Goal: Task Accomplishment & Management: Use online tool/utility

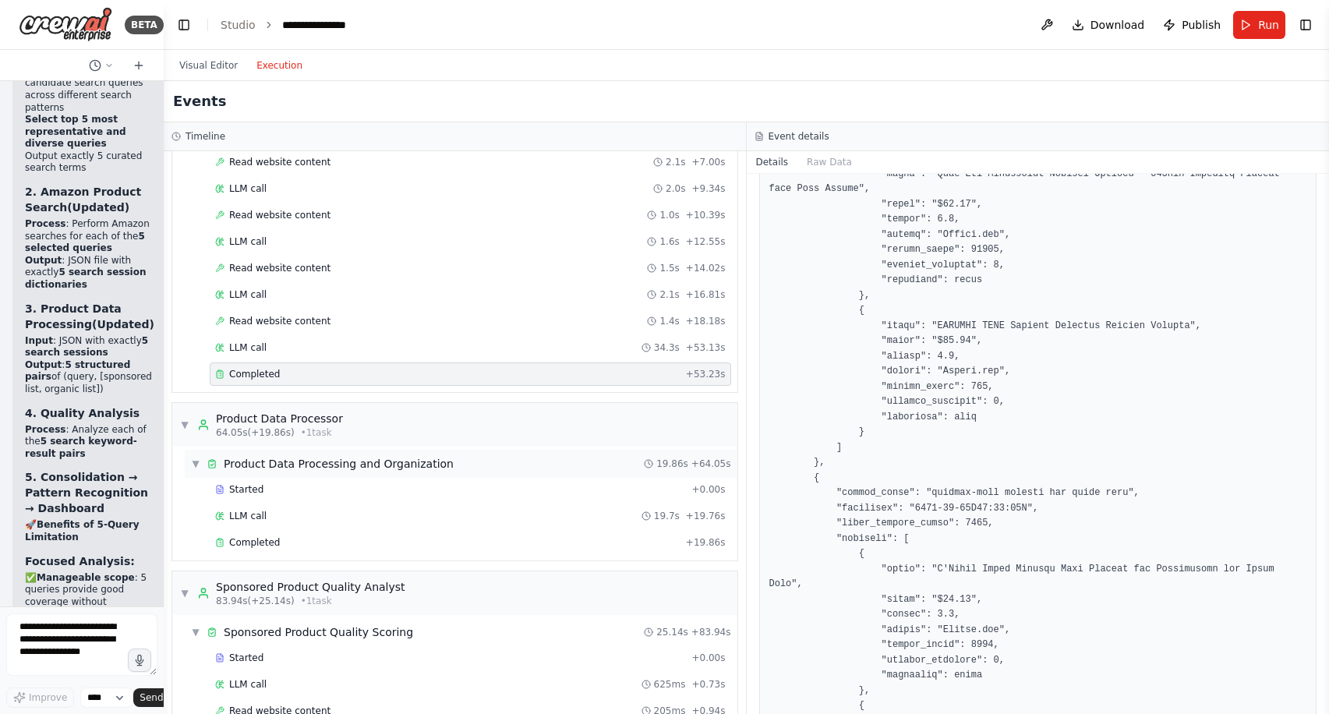
scroll to position [369, 0]
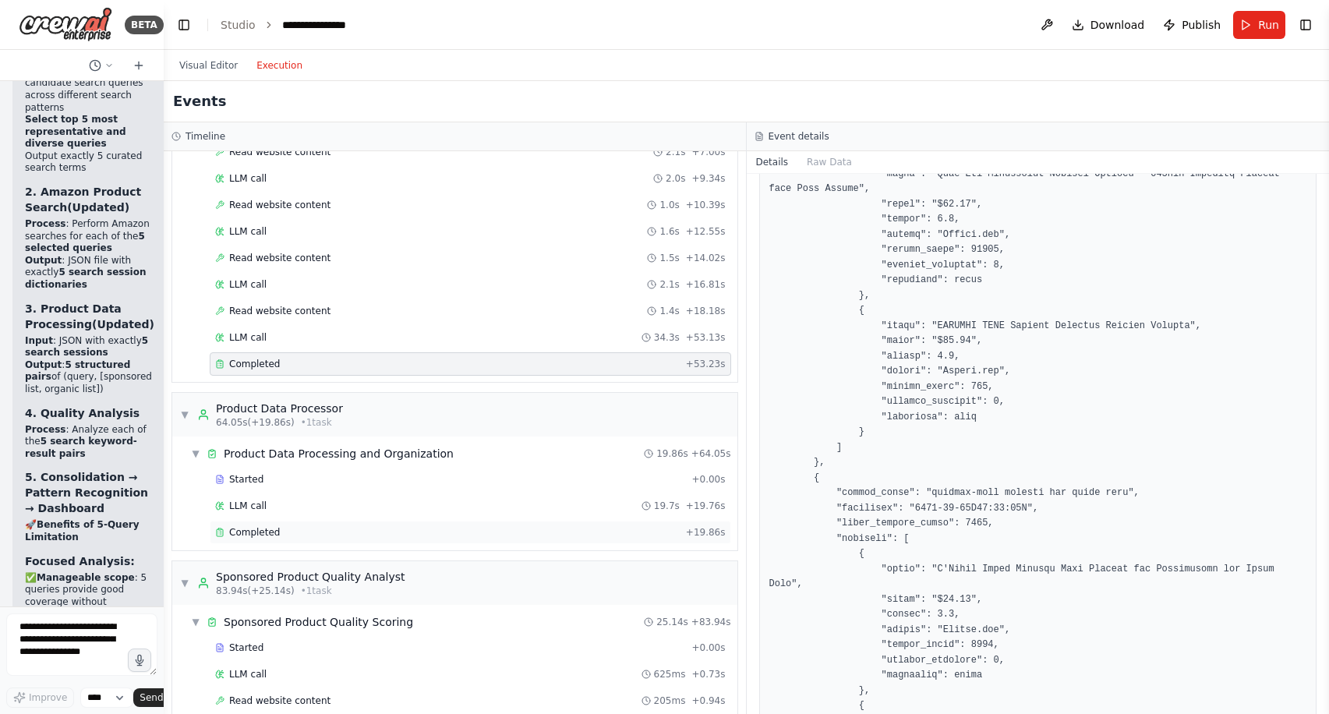
click at [364, 530] on div "Completed" at bounding box center [447, 532] width 464 height 12
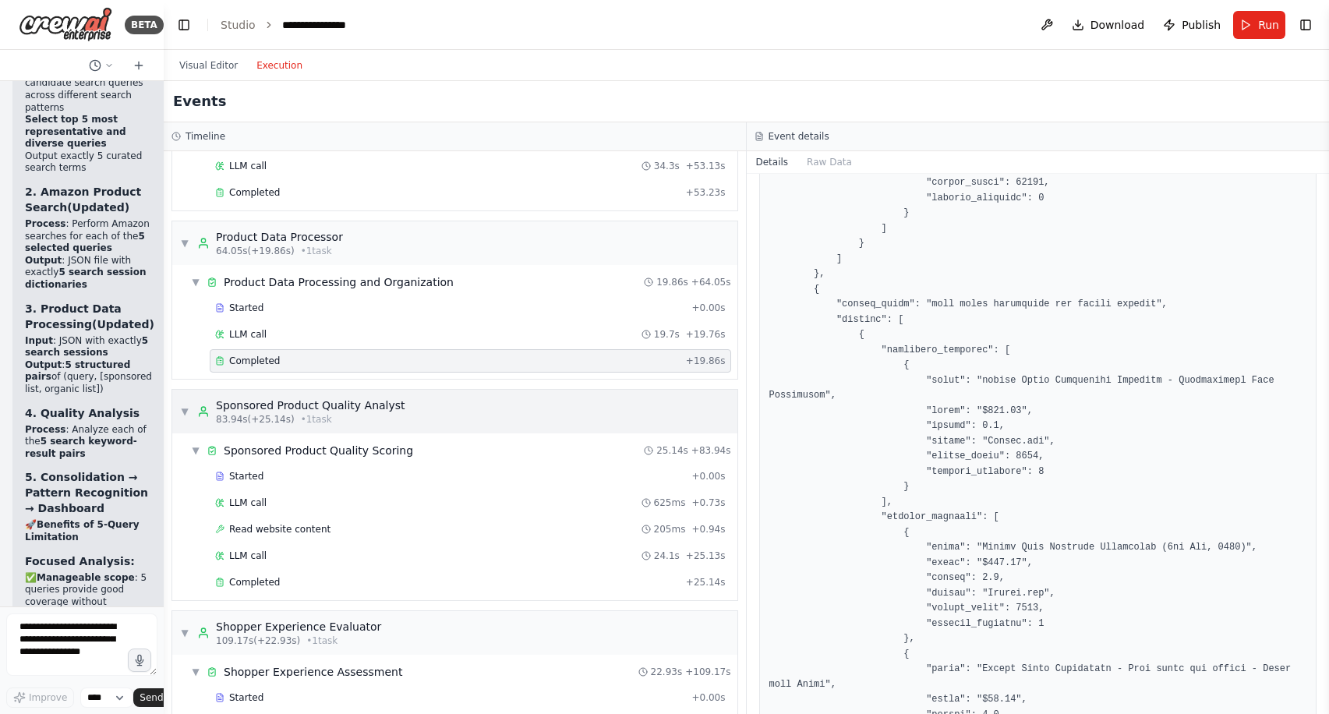
scroll to position [657, 0]
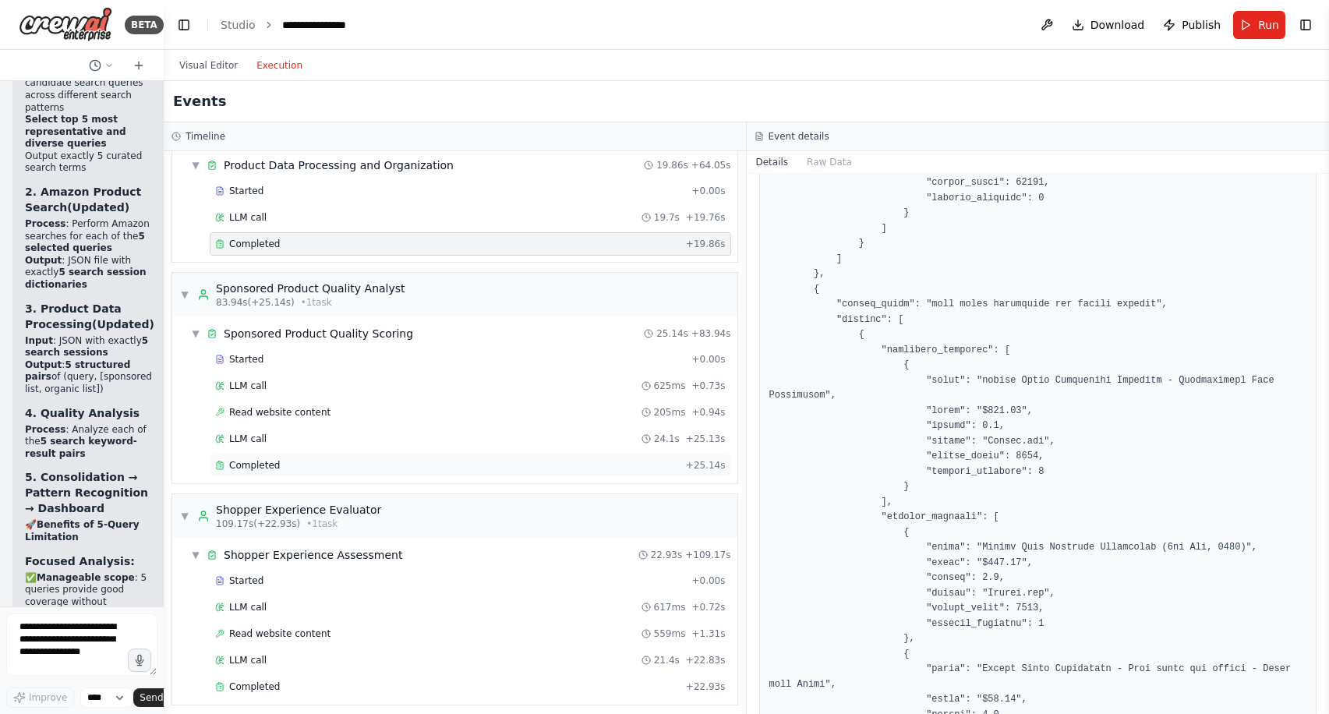
click at [423, 466] on div "Completed" at bounding box center [447, 465] width 464 height 12
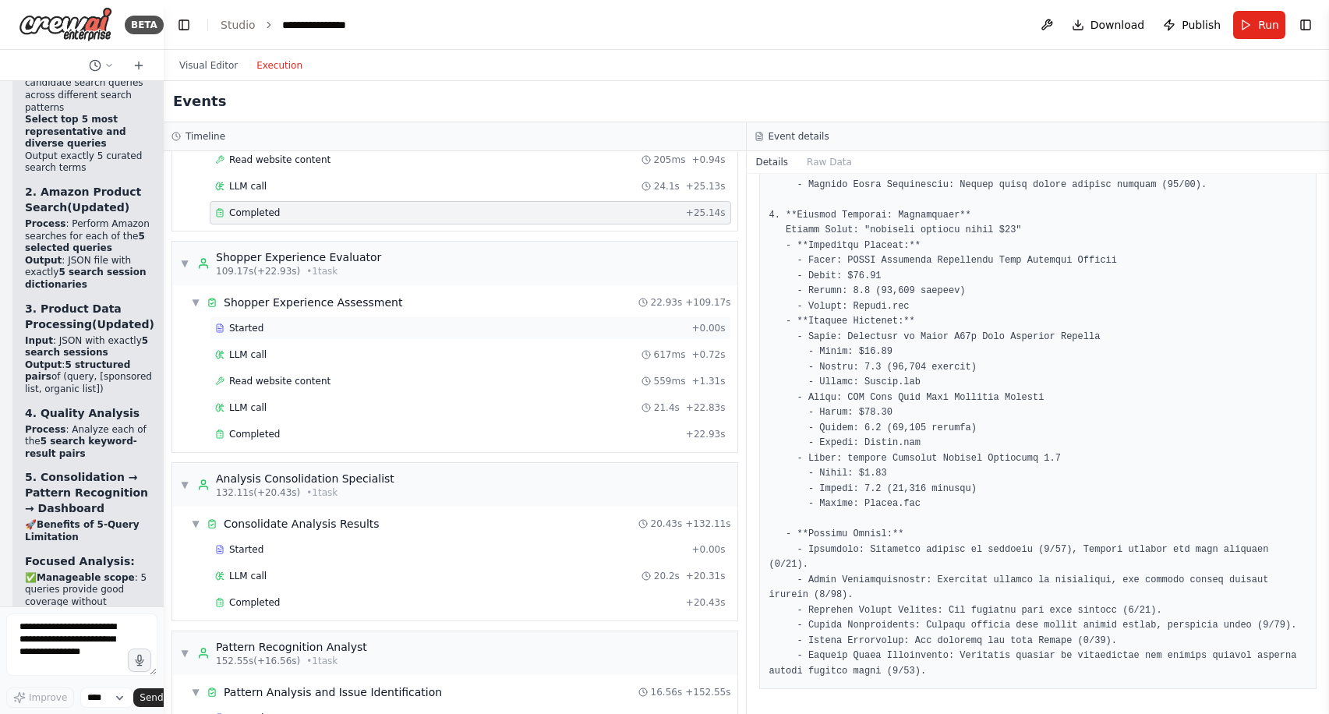
scroll to position [912, 0]
click at [319, 430] on div "Completed" at bounding box center [447, 431] width 464 height 12
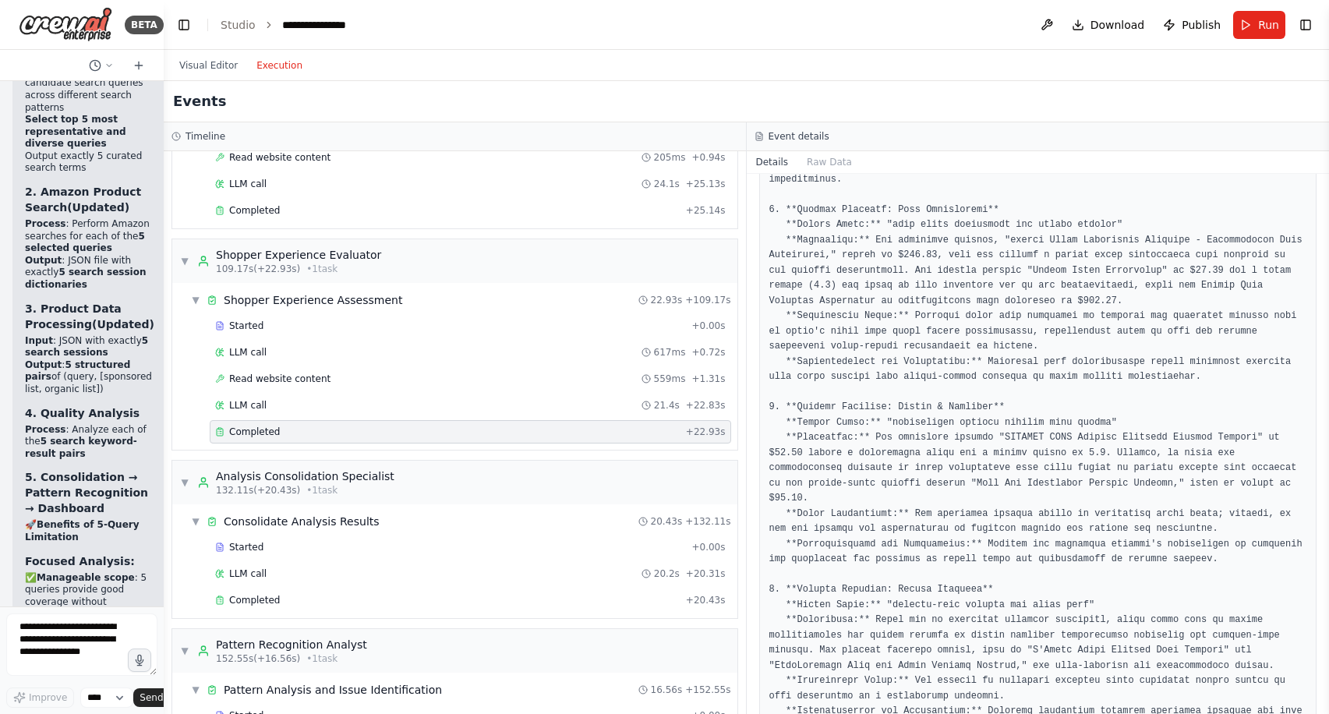
scroll to position [145, 0]
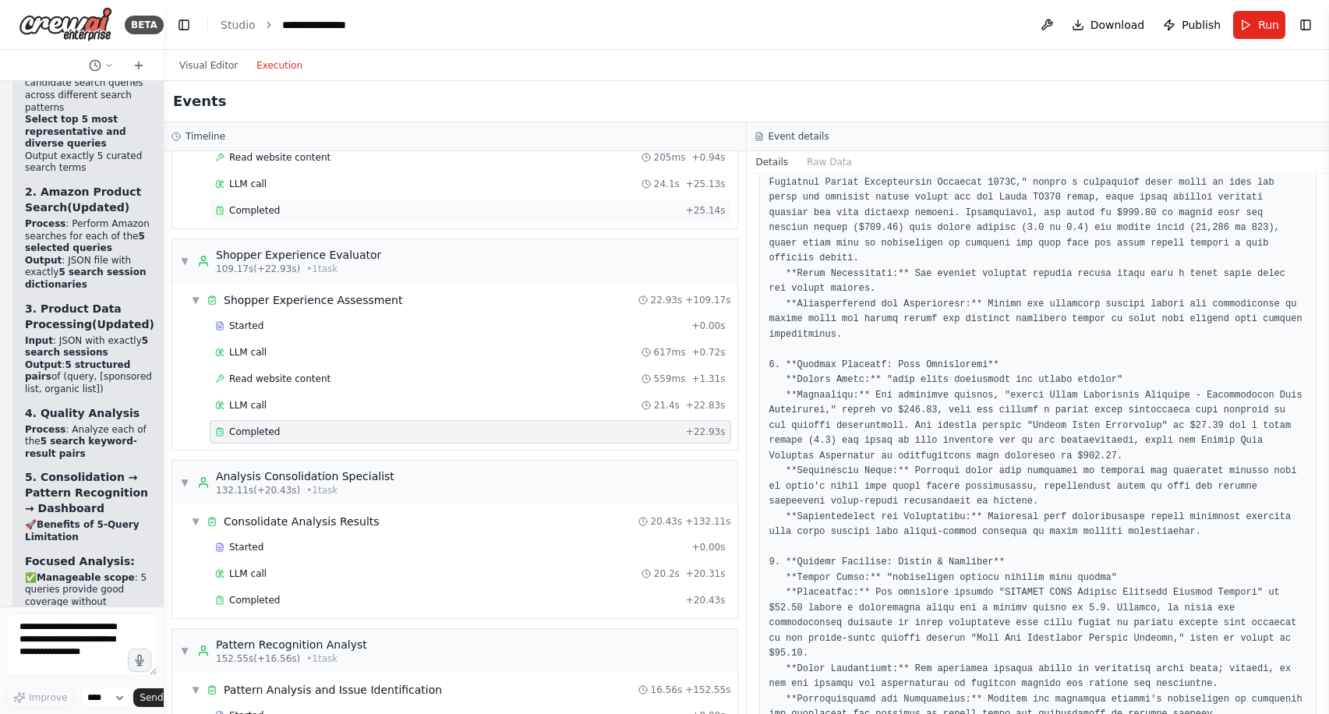
click at [324, 202] on div "Completed + 25.14s" at bounding box center [470, 210] width 521 height 23
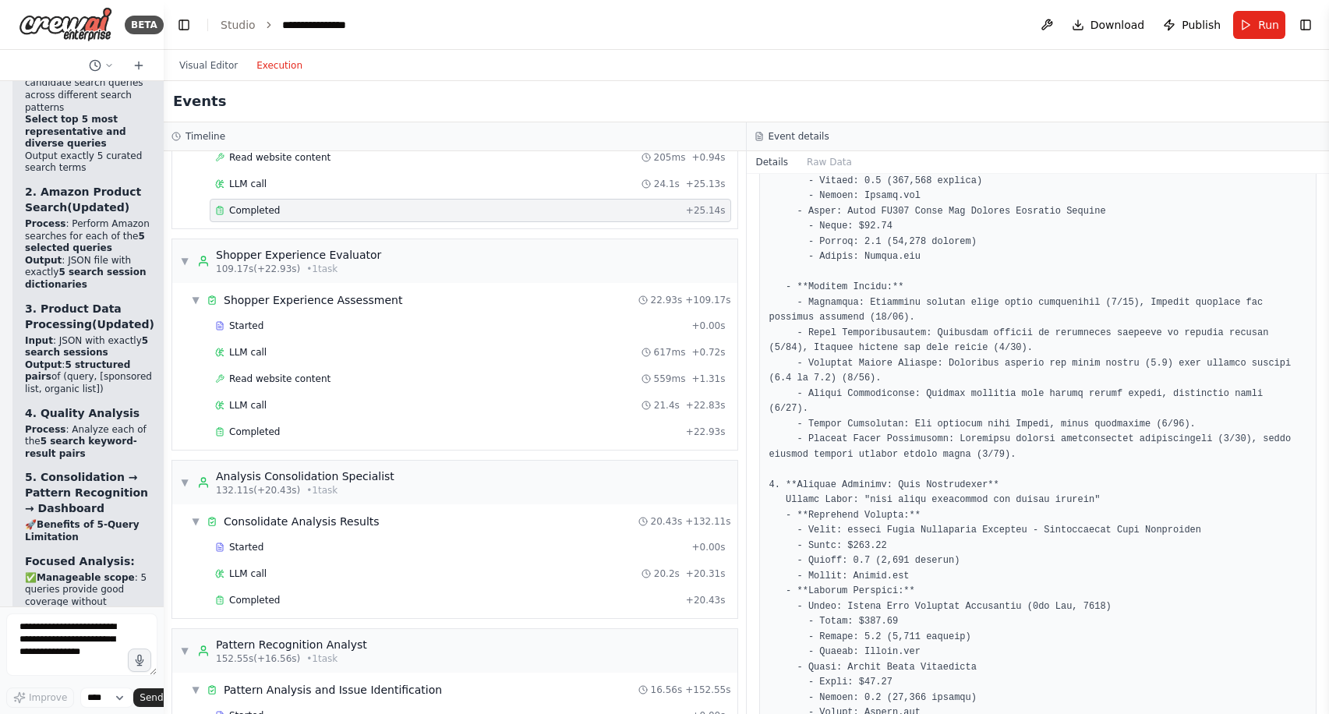
scroll to position [330, 0]
click at [256, 426] on span "Completed" at bounding box center [254, 431] width 51 height 12
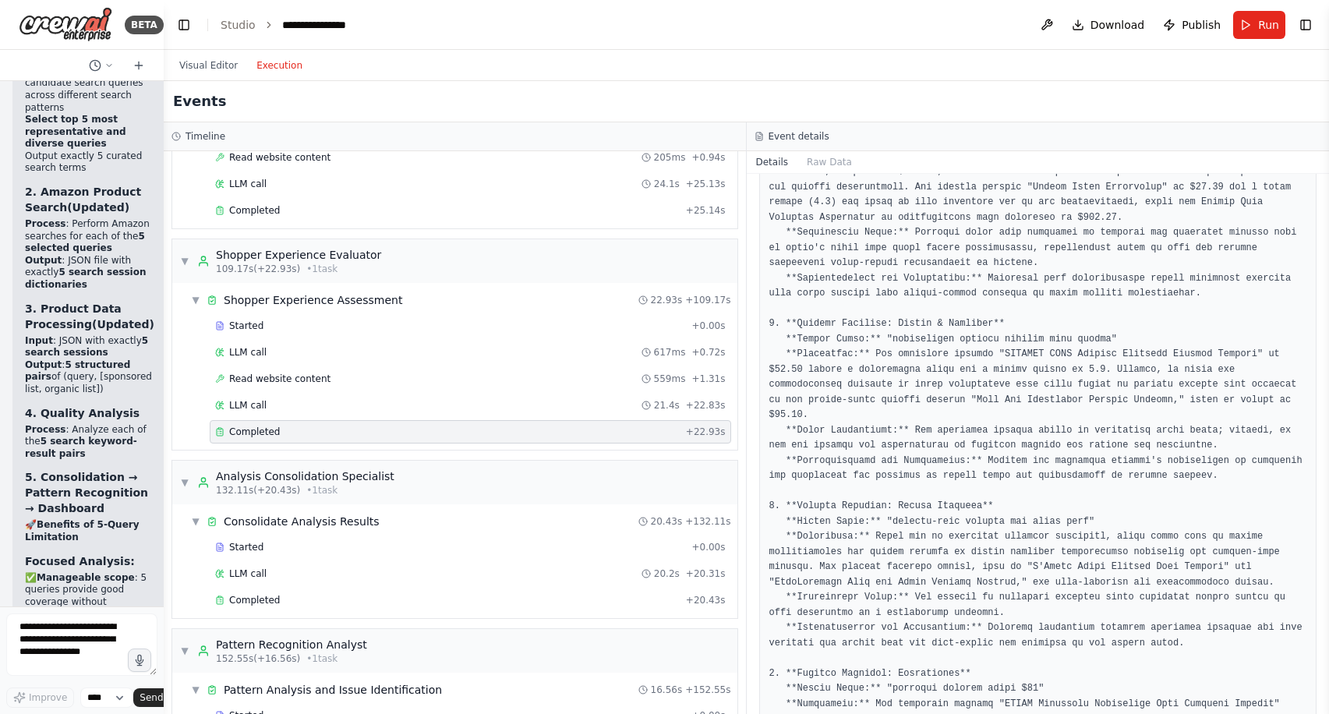
scroll to position [419, 0]
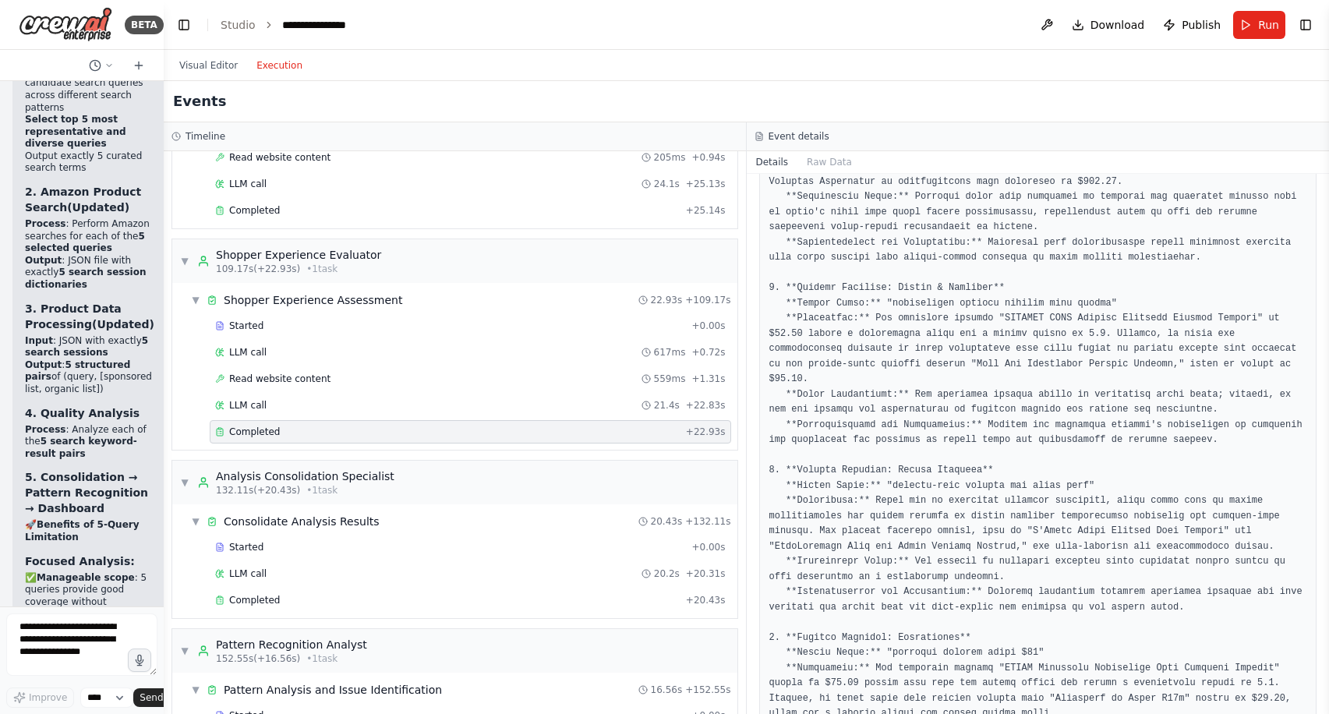
click at [43, 612] on form "Improve **** Send" at bounding box center [82, 660] width 164 height 108
click at [46, 627] on textarea at bounding box center [81, 644] width 151 height 62
type textarea "**********"
click at [145, 694] on span "Send" at bounding box center [150, 697] width 23 height 12
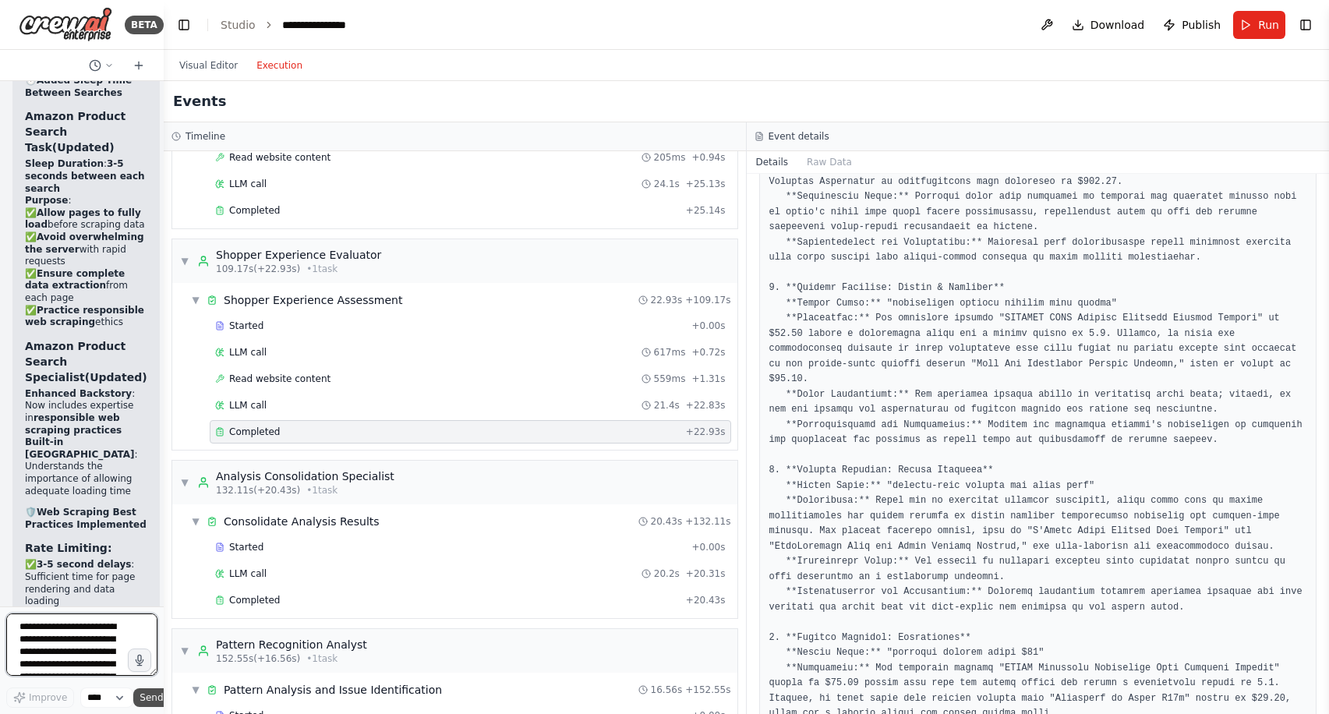
scroll to position [33816, 0]
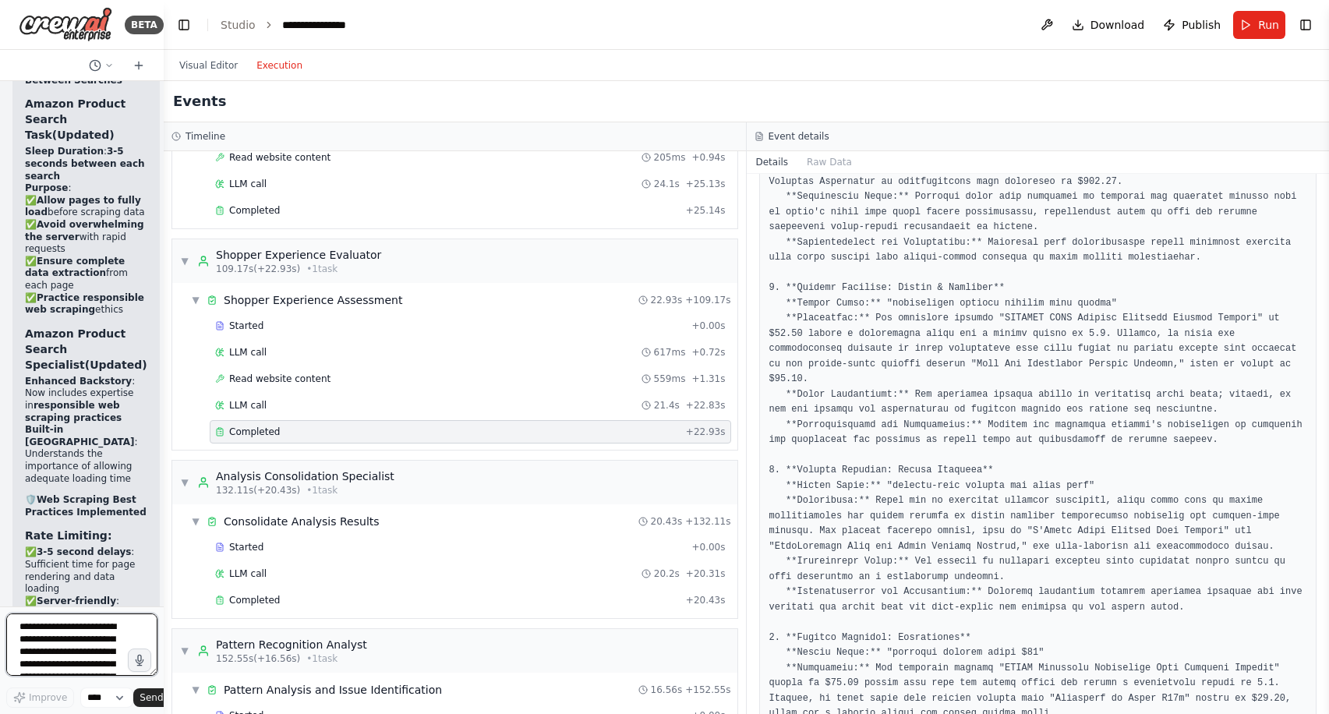
click at [77, 637] on textarea "**********" at bounding box center [81, 644] width 151 height 62
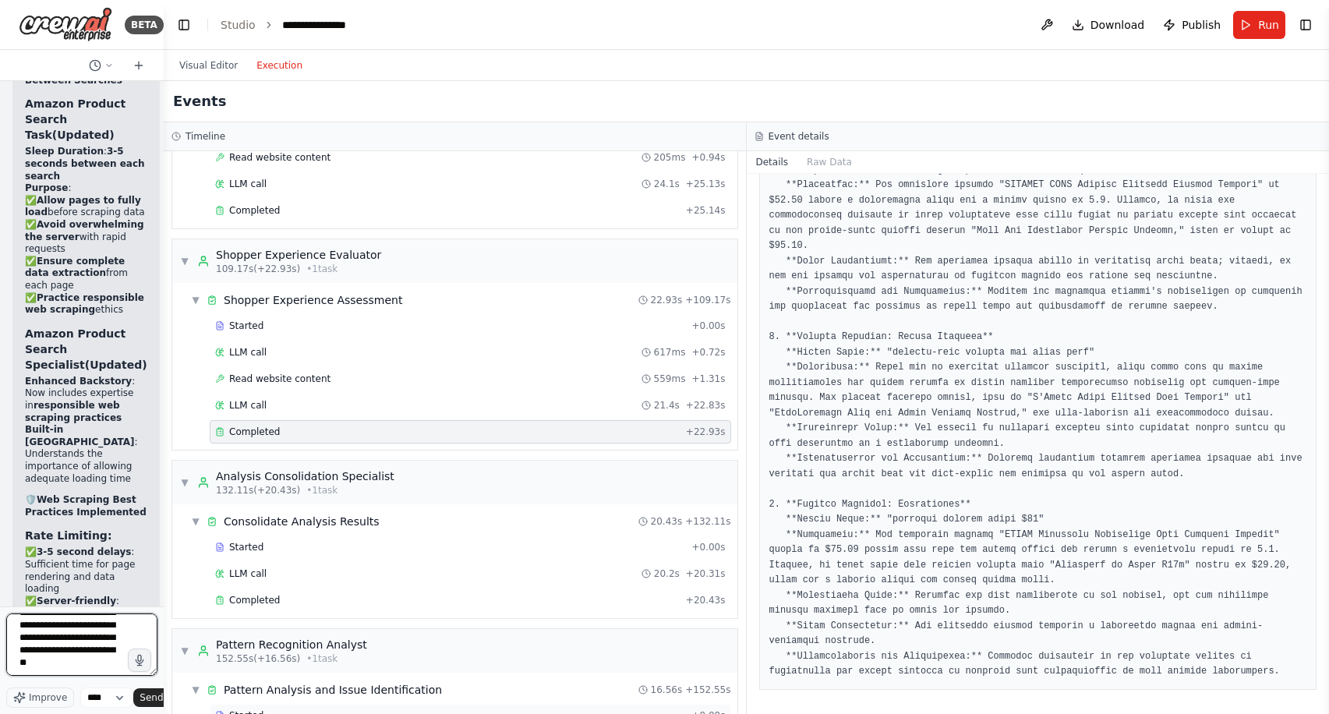
scroll to position [206, 0]
type textarea "**********"
click at [157, 694] on span "Send" at bounding box center [150, 697] width 23 height 12
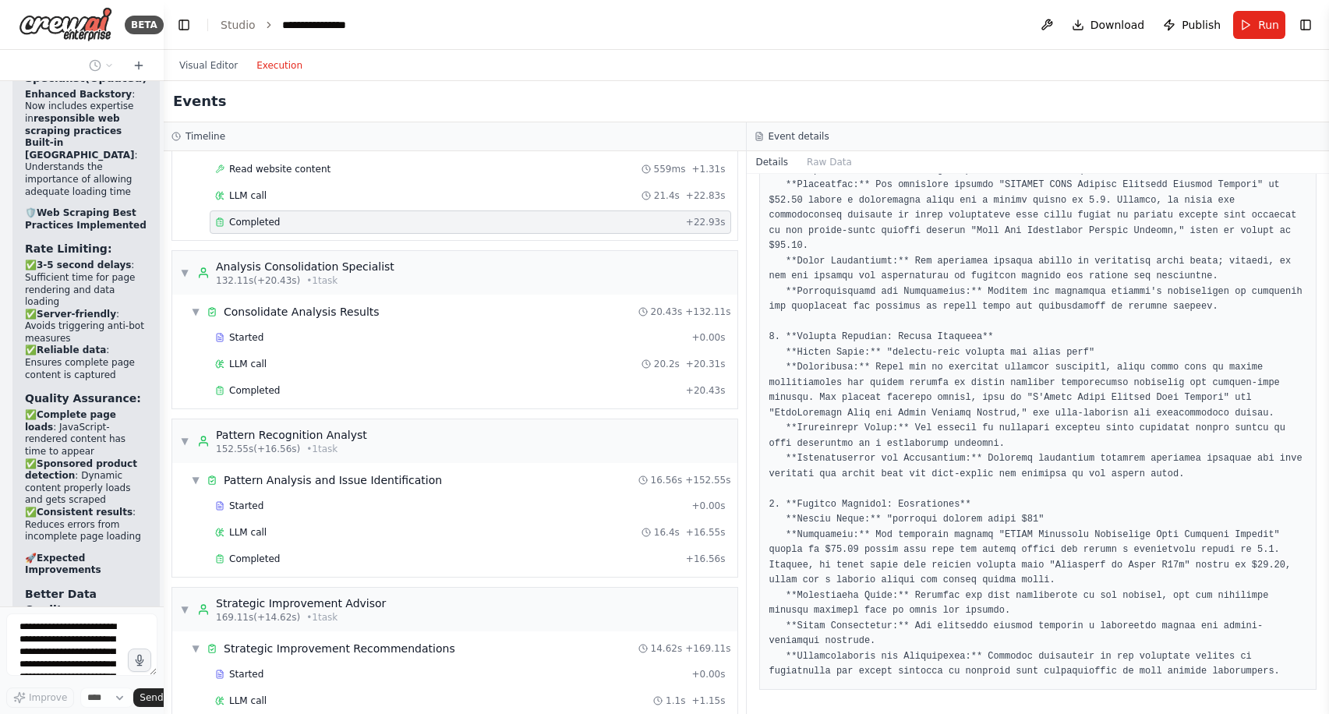
scroll to position [1134, 0]
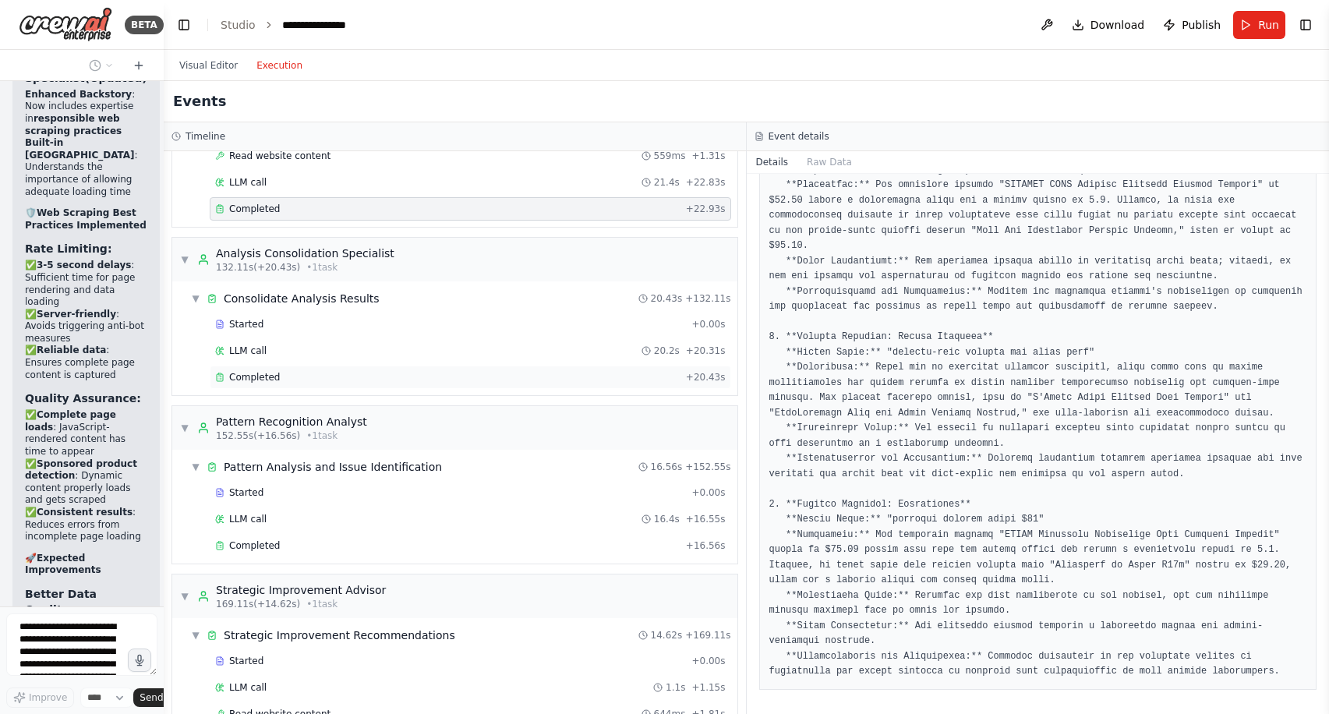
click at [295, 381] on div "Completed" at bounding box center [447, 377] width 464 height 12
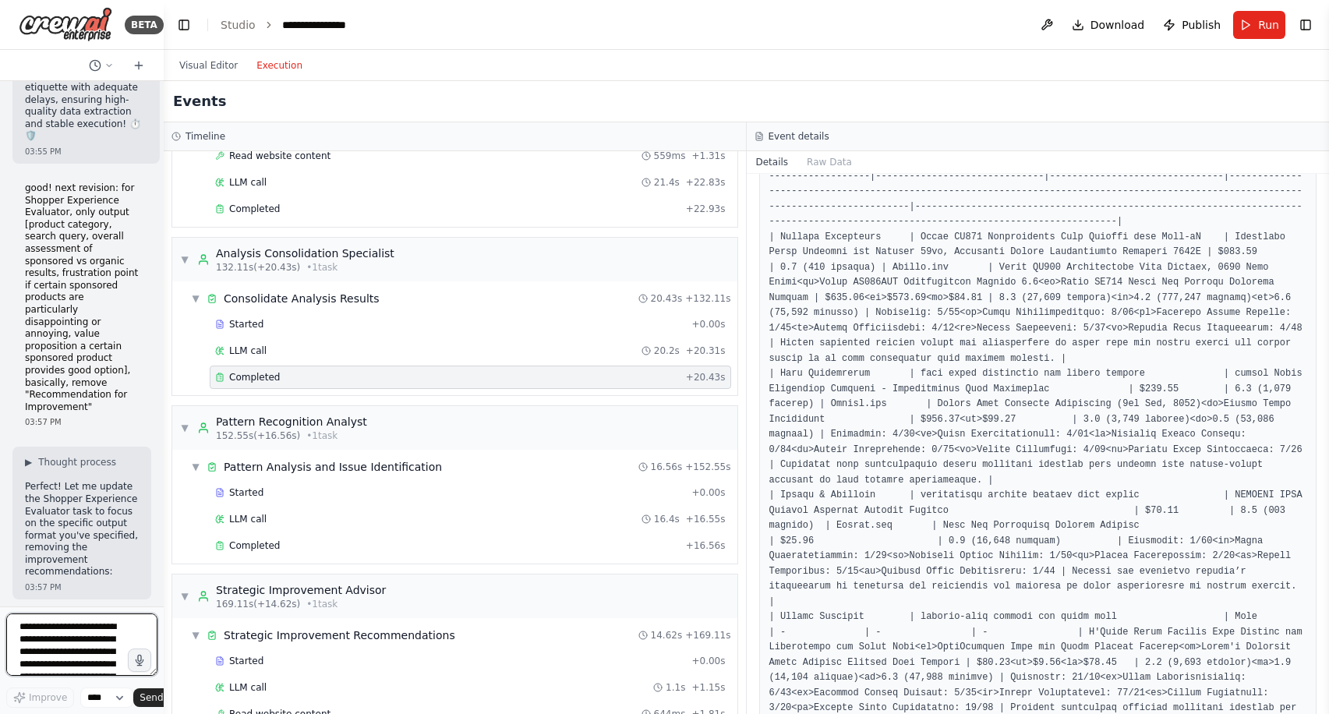
scroll to position [249, 0]
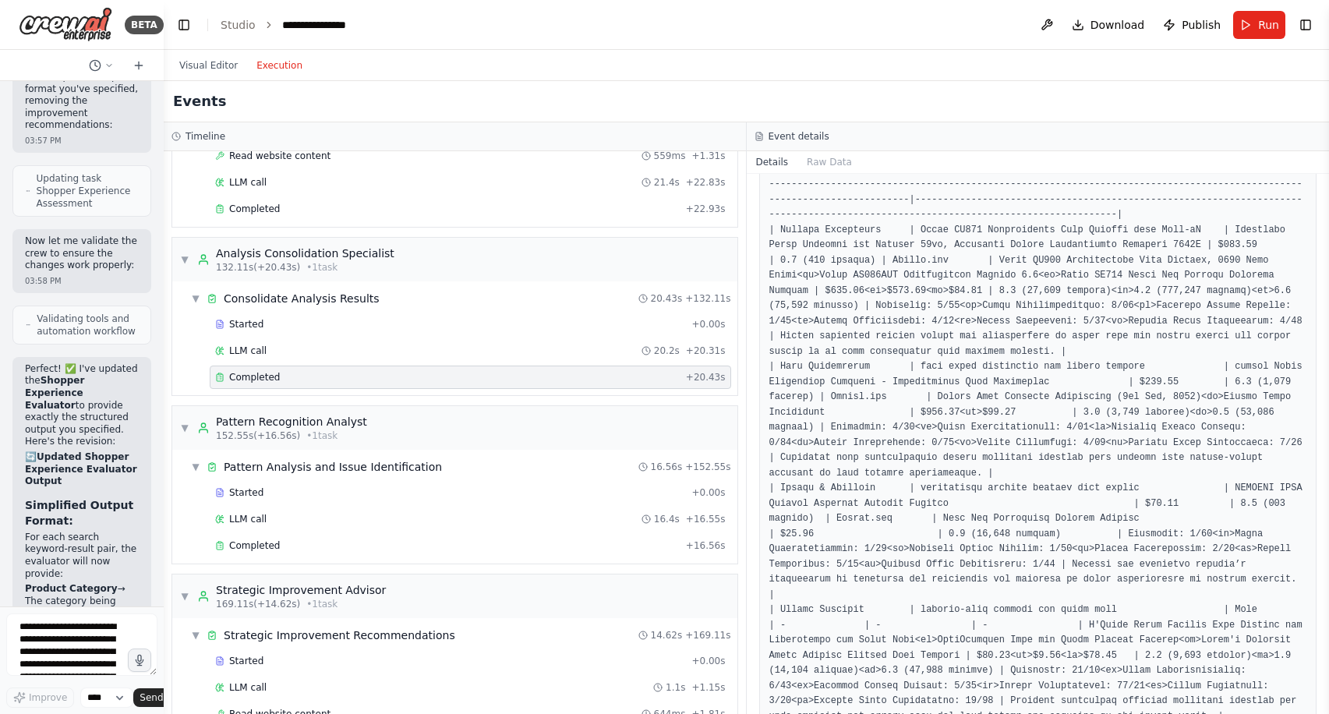
click at [753, 396] on div "Completed [DATE] 2:54:08 PM Output" at bounding box center [1037, 444] width 583 height 540
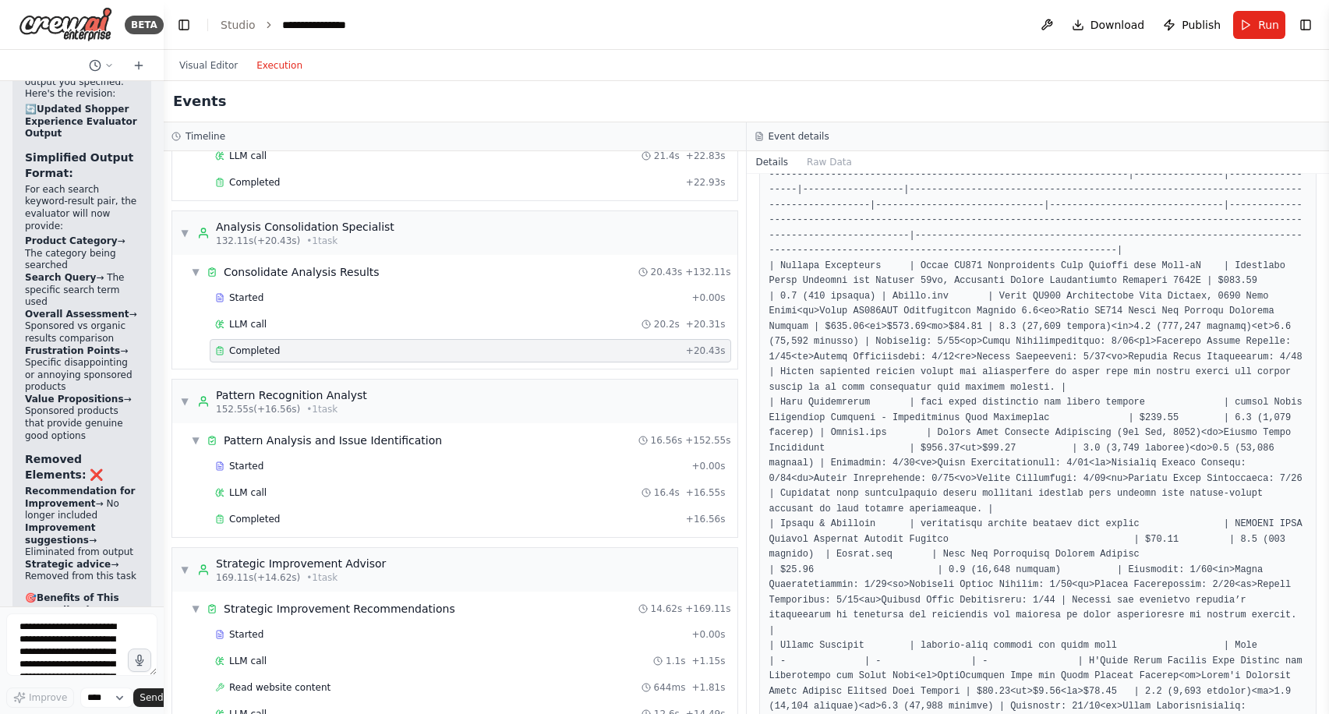
scroll to position [58, 0]
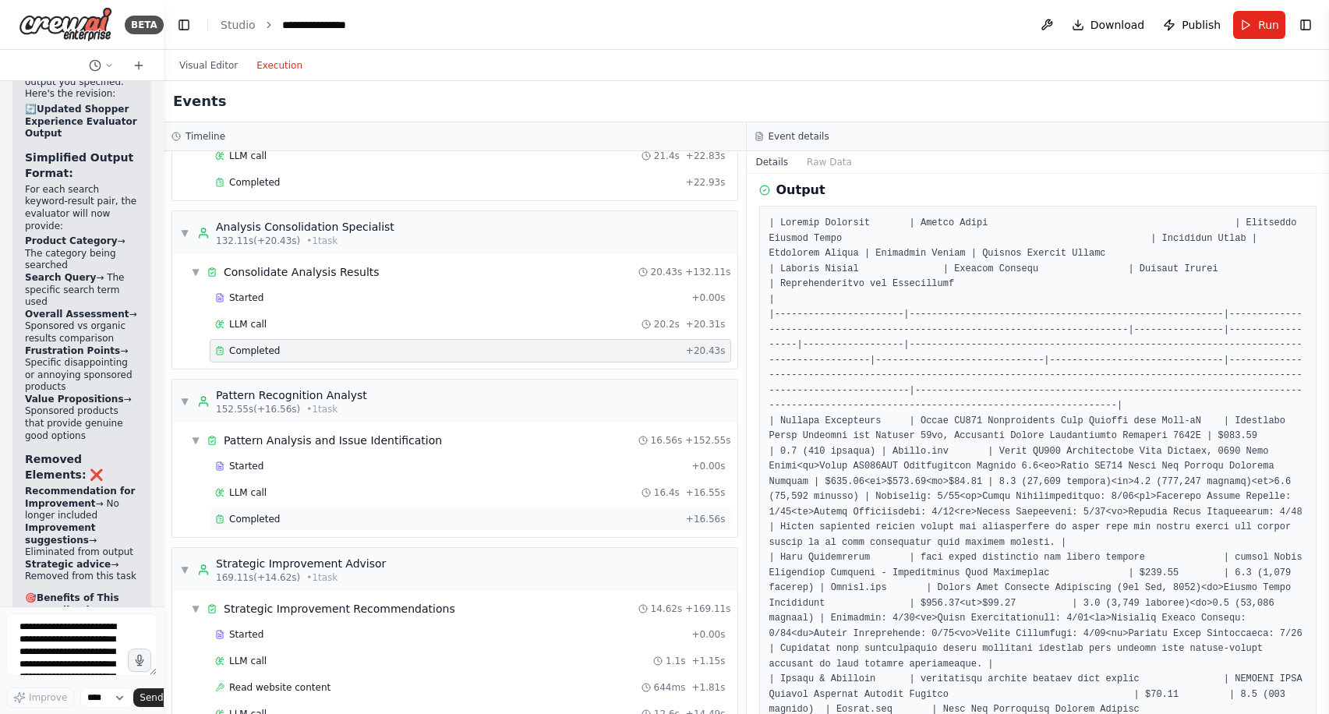
click at [288, 513] on div "Completed" at bounding box center [447, 519] width 464 height 12
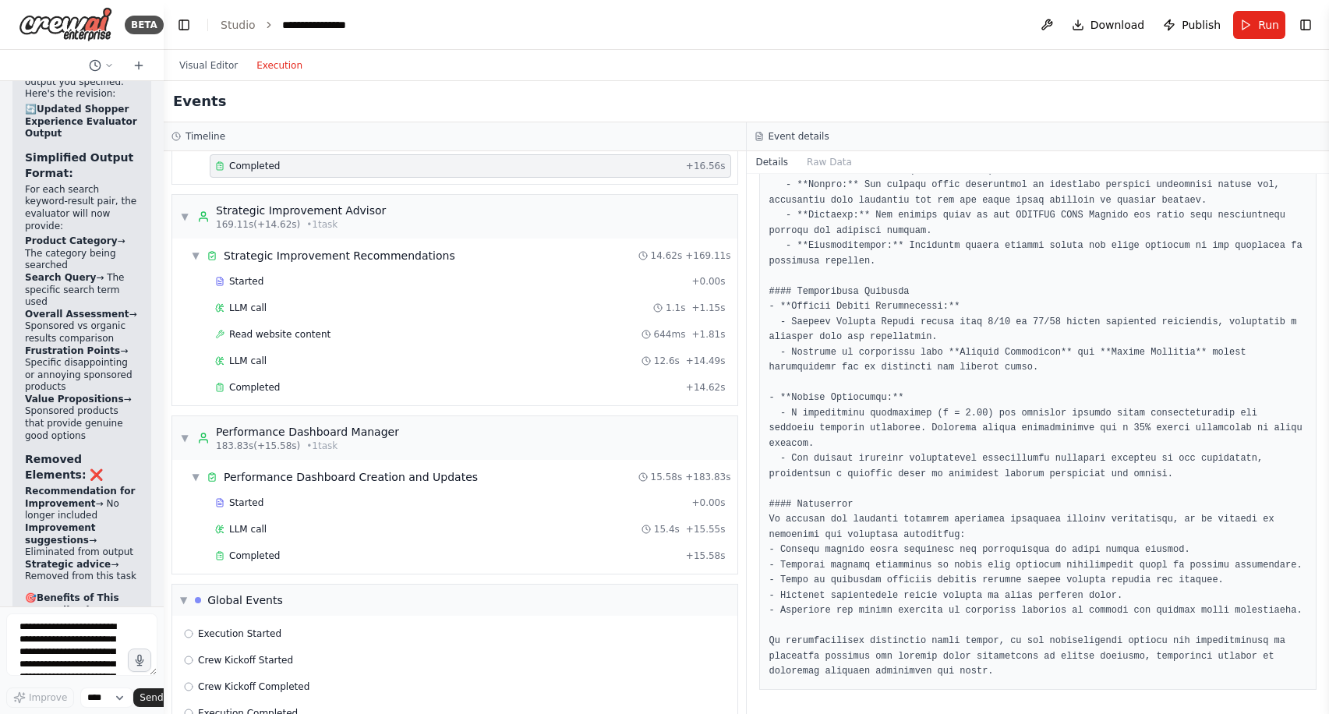
scroll to position [1549, 0]
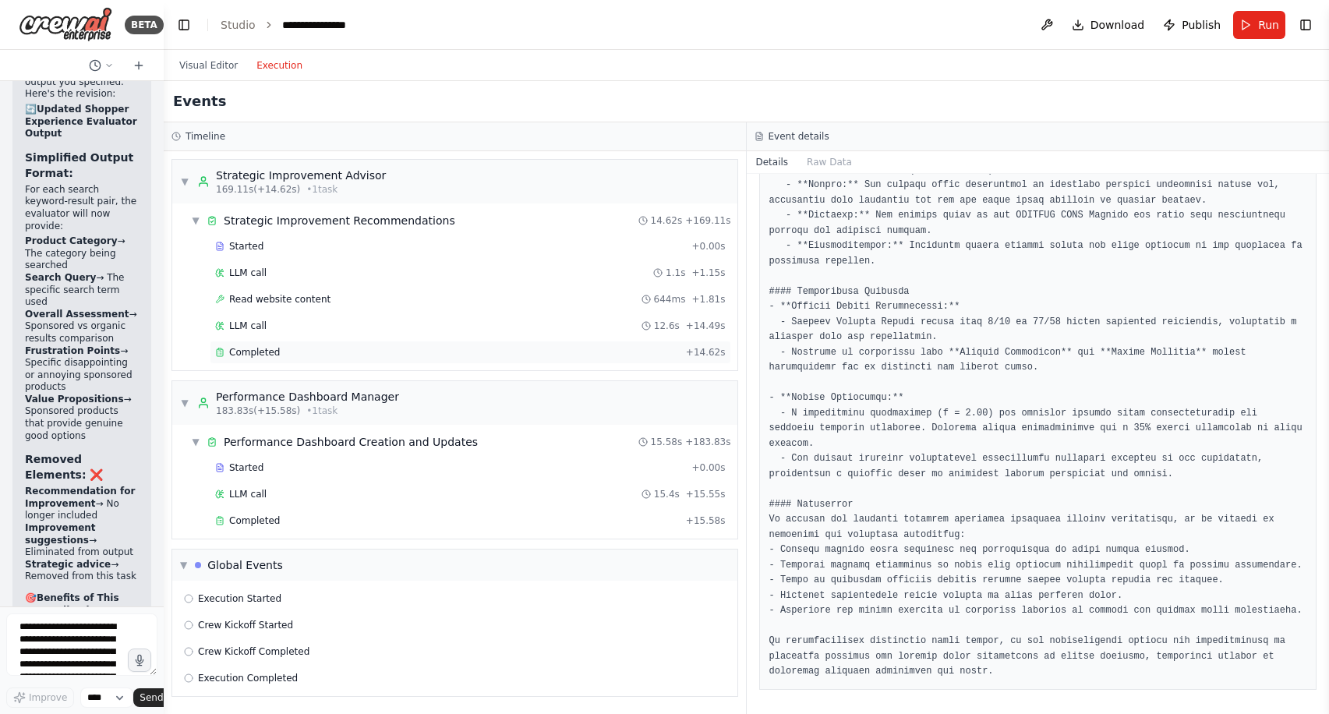
click at [350, 348] on div "Completed" at bounding box center [447, 352] width 464 height 12
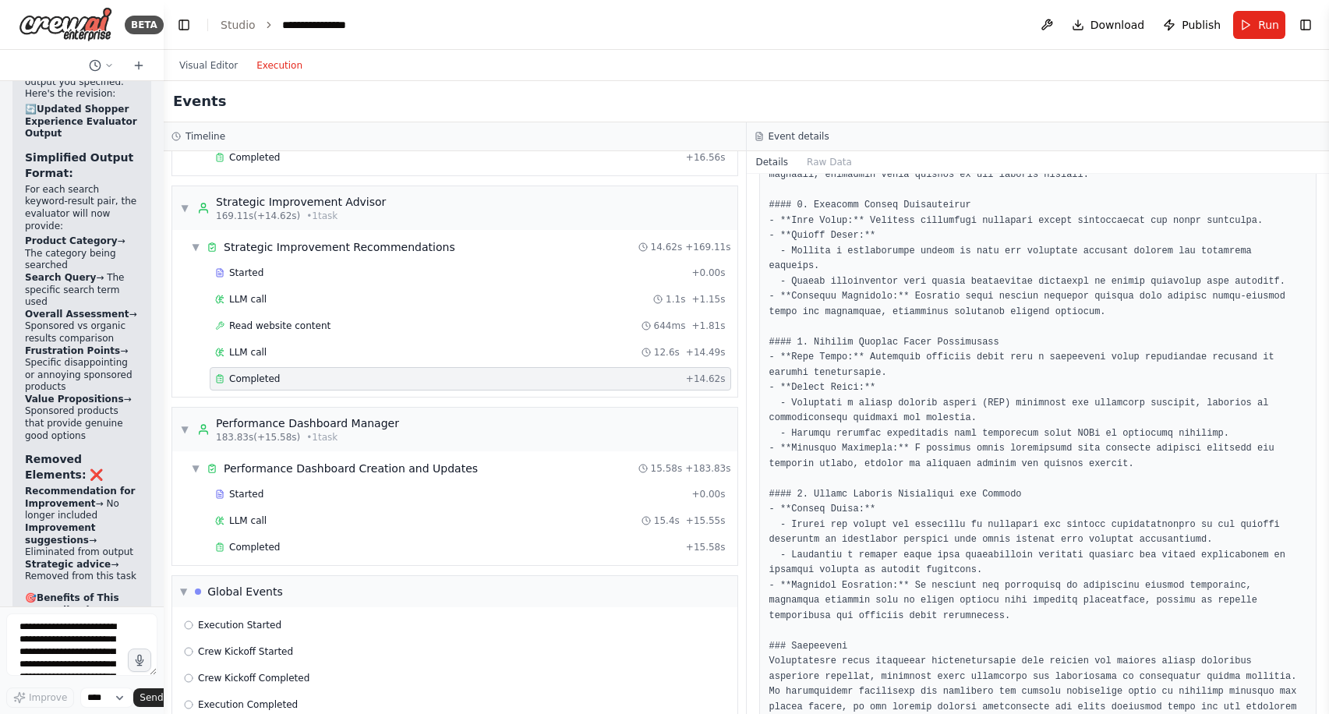
scroll to position [765, 0]
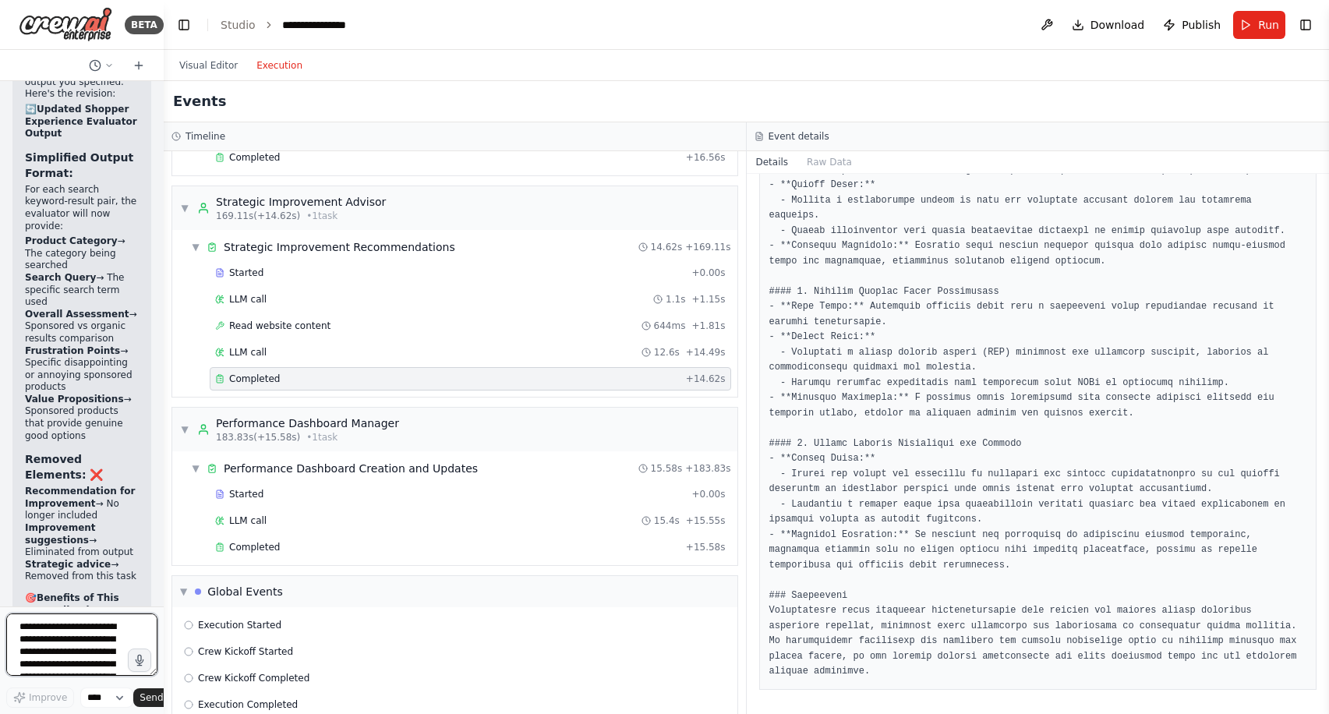
click at [81, 635] on textarea "**********" at bounding box center [81, 644] width 151 height 62
click at [91, 633] on textarea "****" at bounding box center [81, 644] width 151 height 62
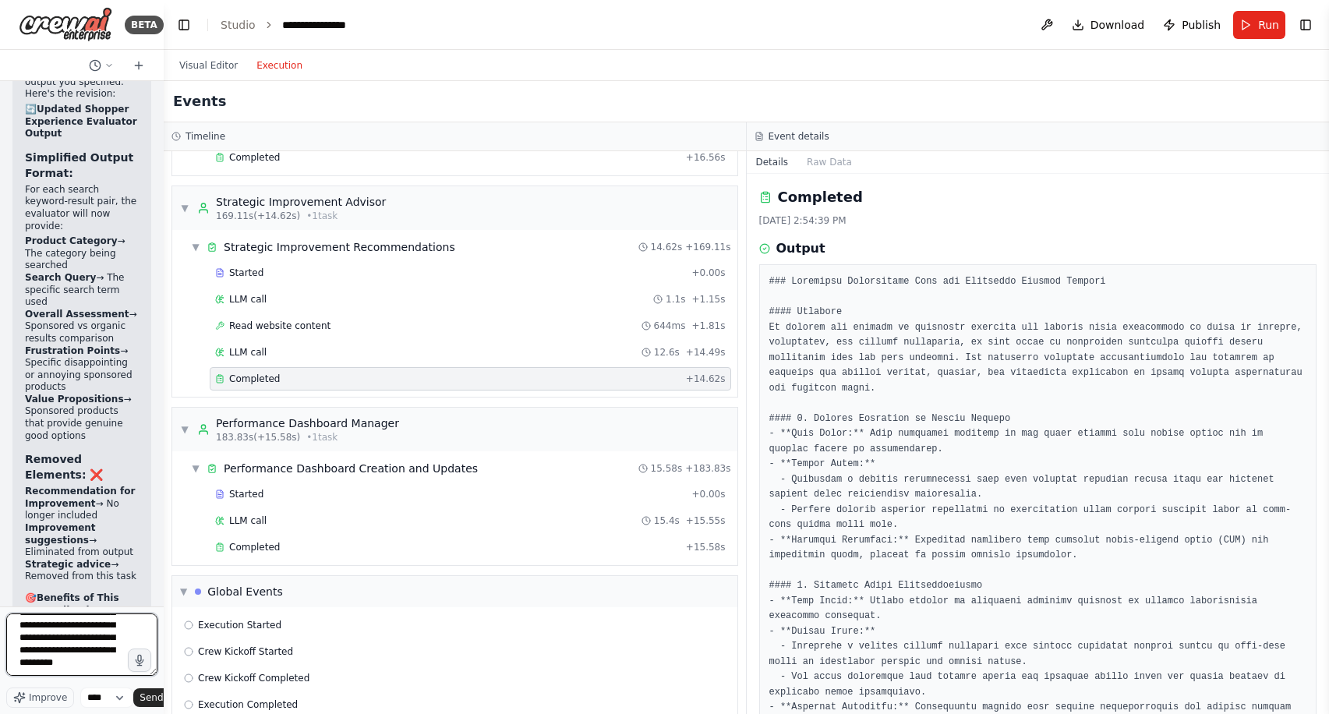
scroll to position [44, 0]
click at [79, 633] on textarea "**********" at bounding box center [81, 644] width 151 height 62
click at [119, 626] on textarea "**********" at bounding box center [81, 644] width 151 height 62
type textarea "**********"
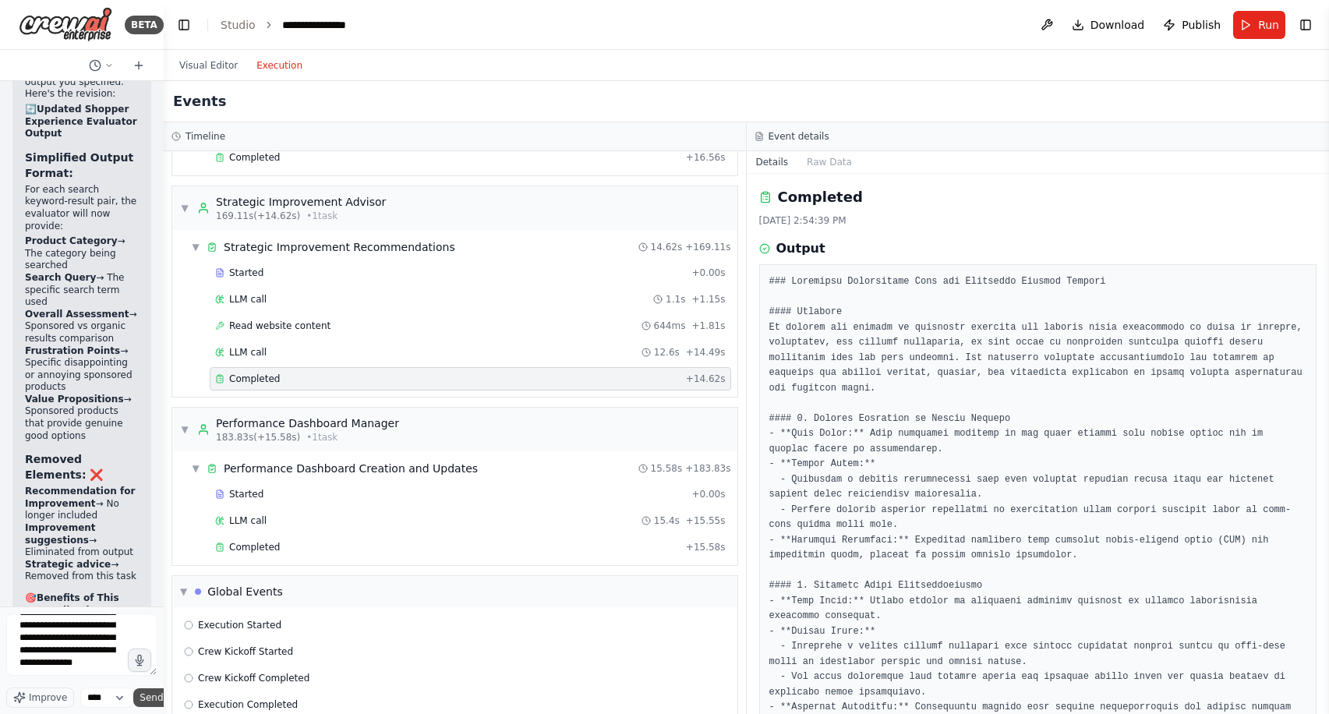
click at [155, 696] on span "Send" at bounding box center [150, 697] width 23 height 12
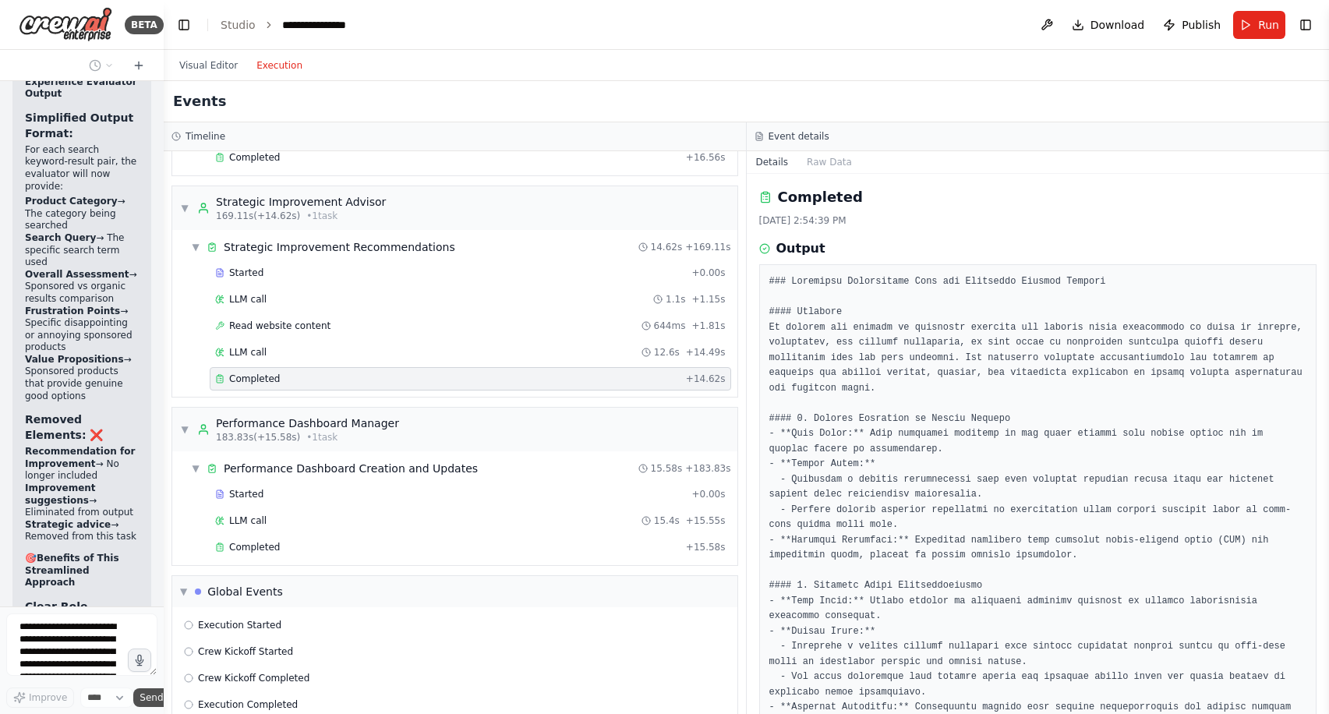
scroll to position [35930, 0]
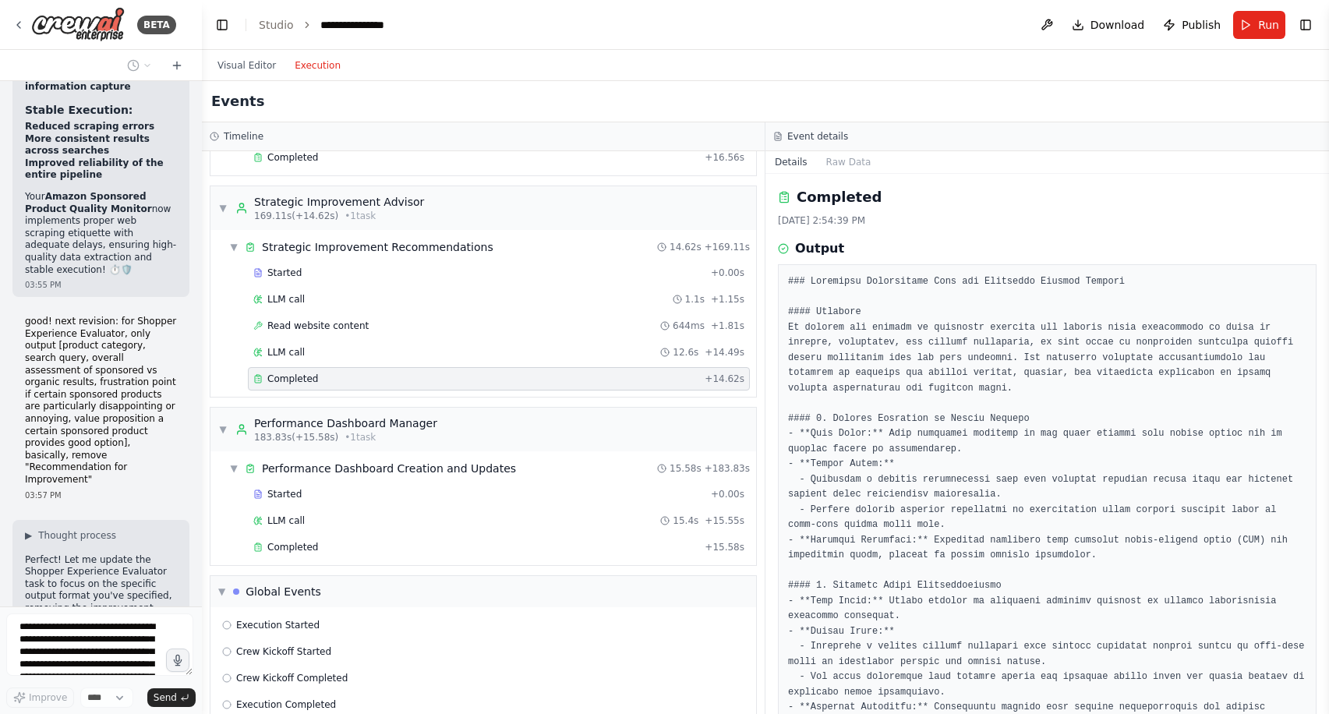
drag, startPoint x: 162, startPoint y: 284, endPoint x: 209, endPoint y: 285, distance: 46.8
click at [209, 285] on div "BETA I want to build an Amazon Sponsored Product quality monitoring system. One…" at bounding box center [664, 357] width 1329 height 714
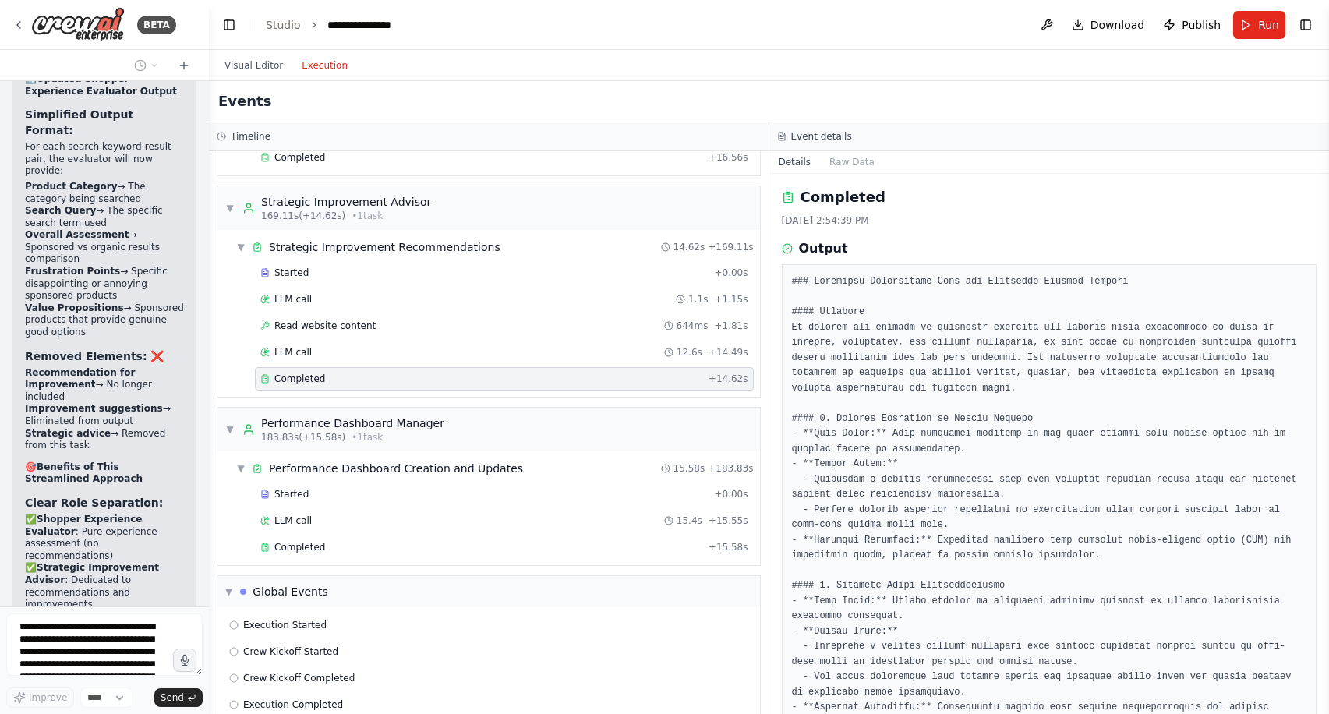
scroll to position [29221, 0]
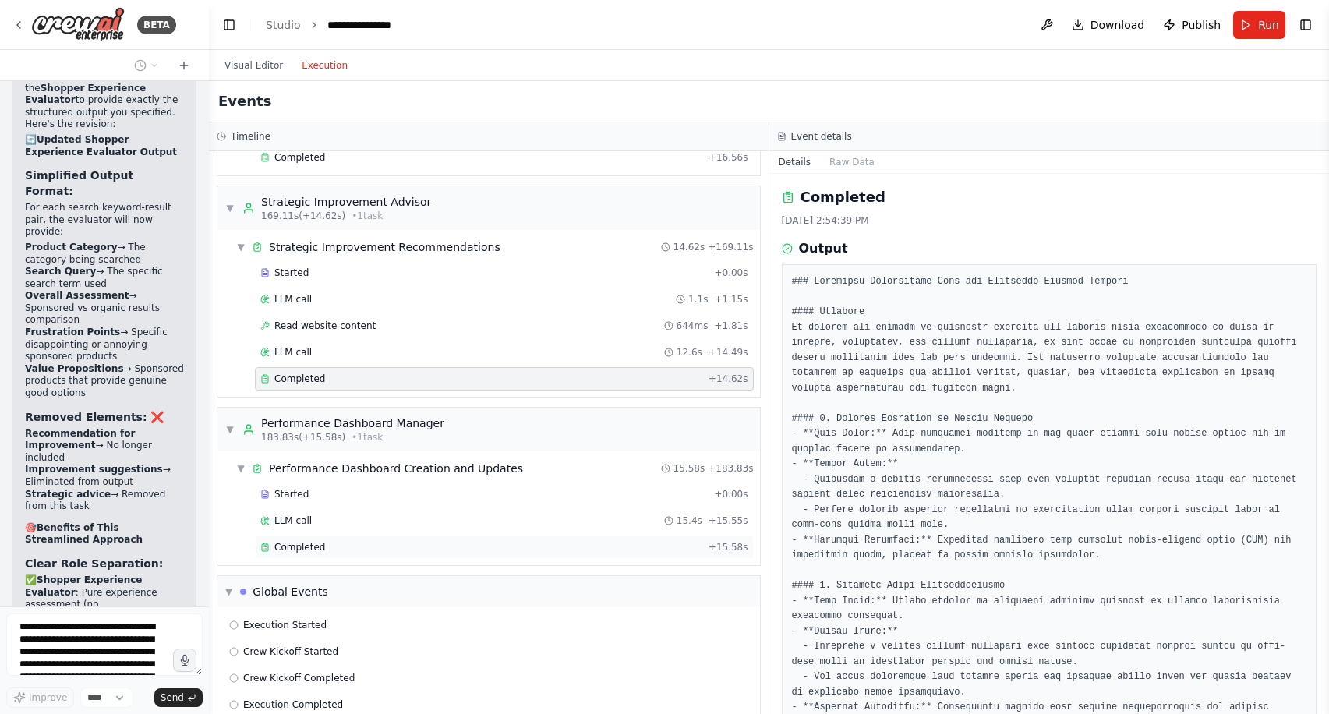
click at [450, 549] on div "Completed" at bounding box center [481, 547] width 442 height 12
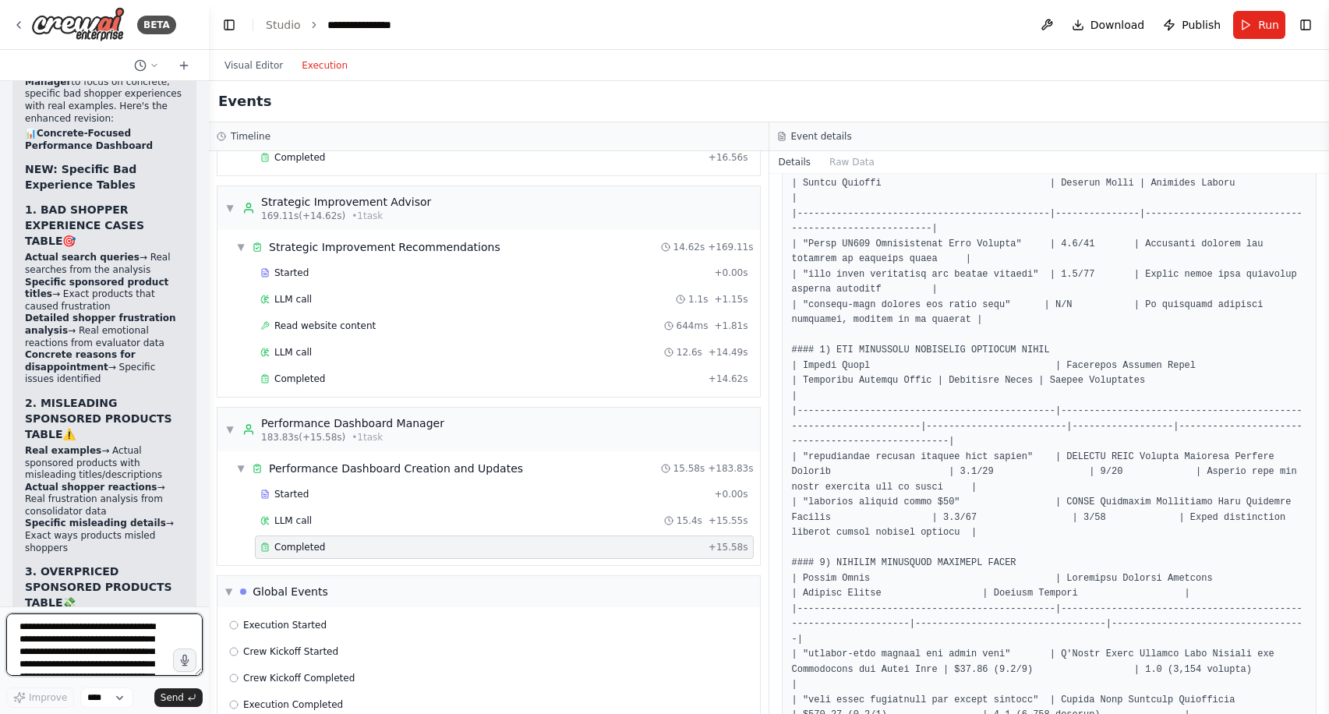
scroll to position [302, 0]
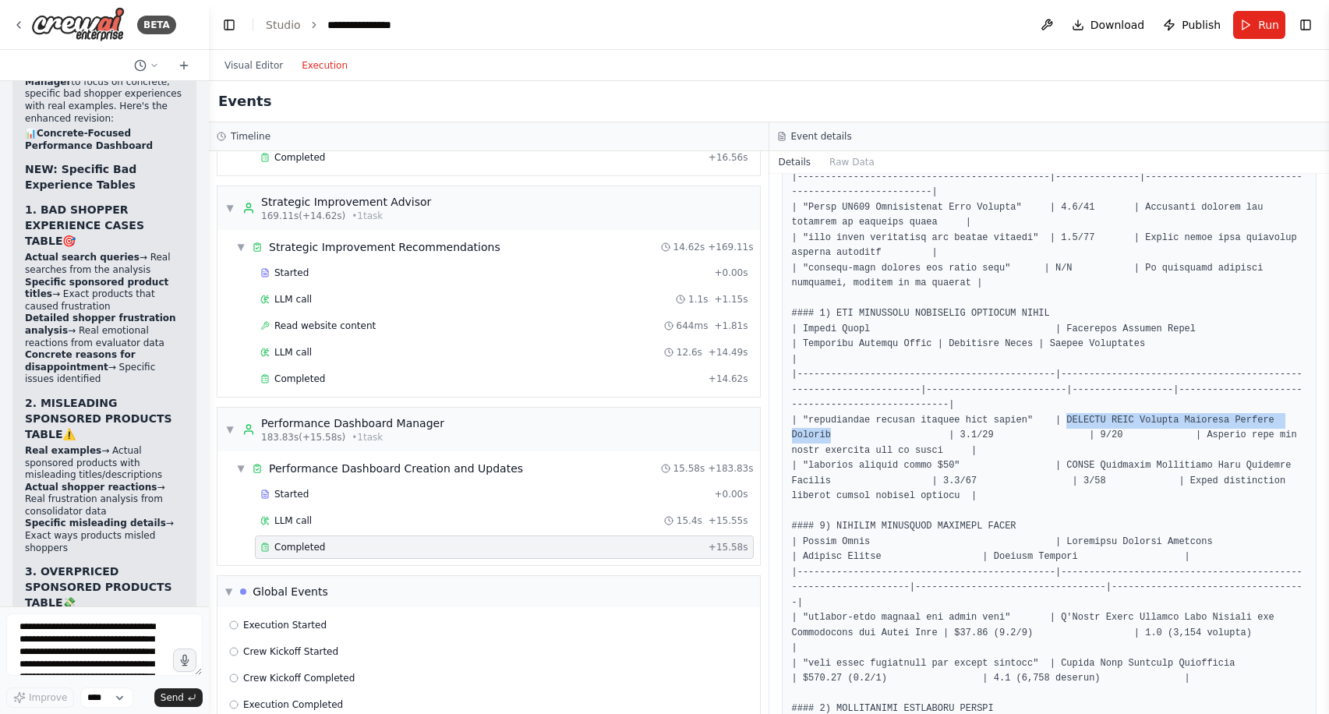
drag, startPoint x: 1068, startPoint y: 416, endPoint x: 831, endPoint y: 437, distance: 237.8
click at [831, 437] on pre at bounding box center [1049, 504] width 515 height 1064
copy pre "GORILLA GRIP Durable Portable Camping Hammock"
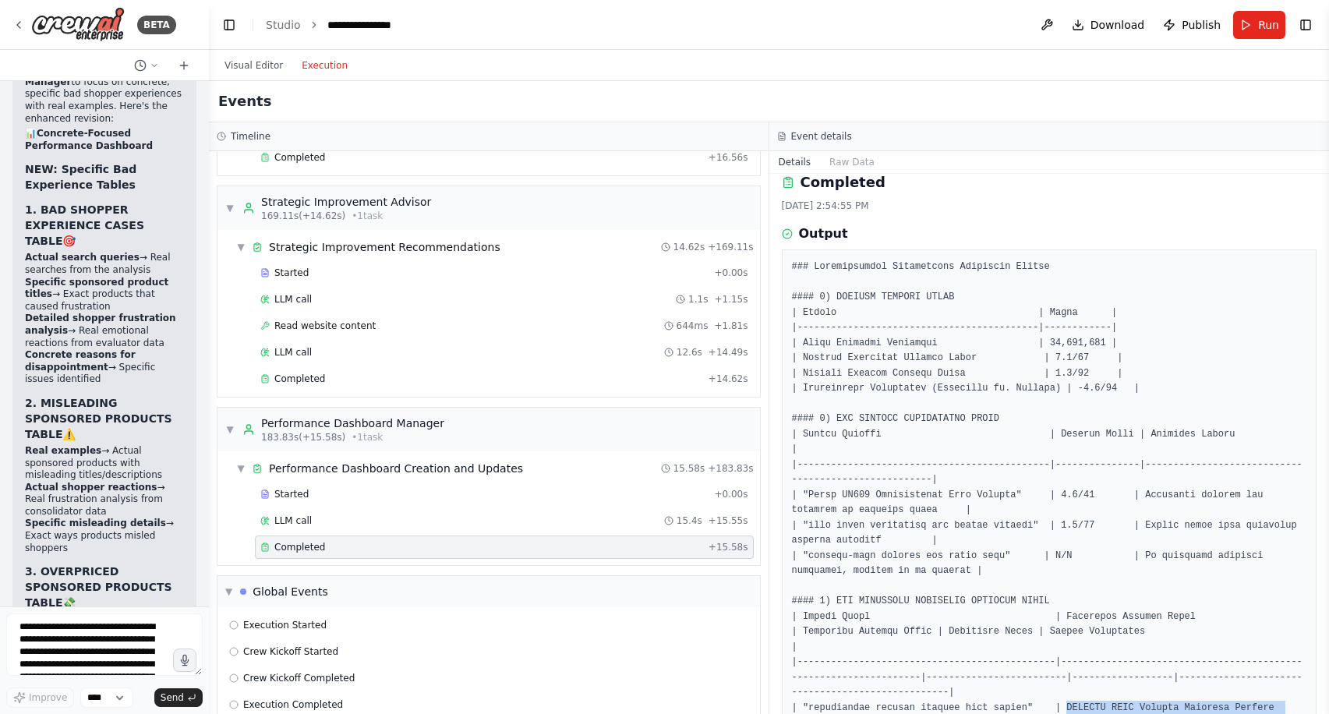
scroll to position [19, 0]
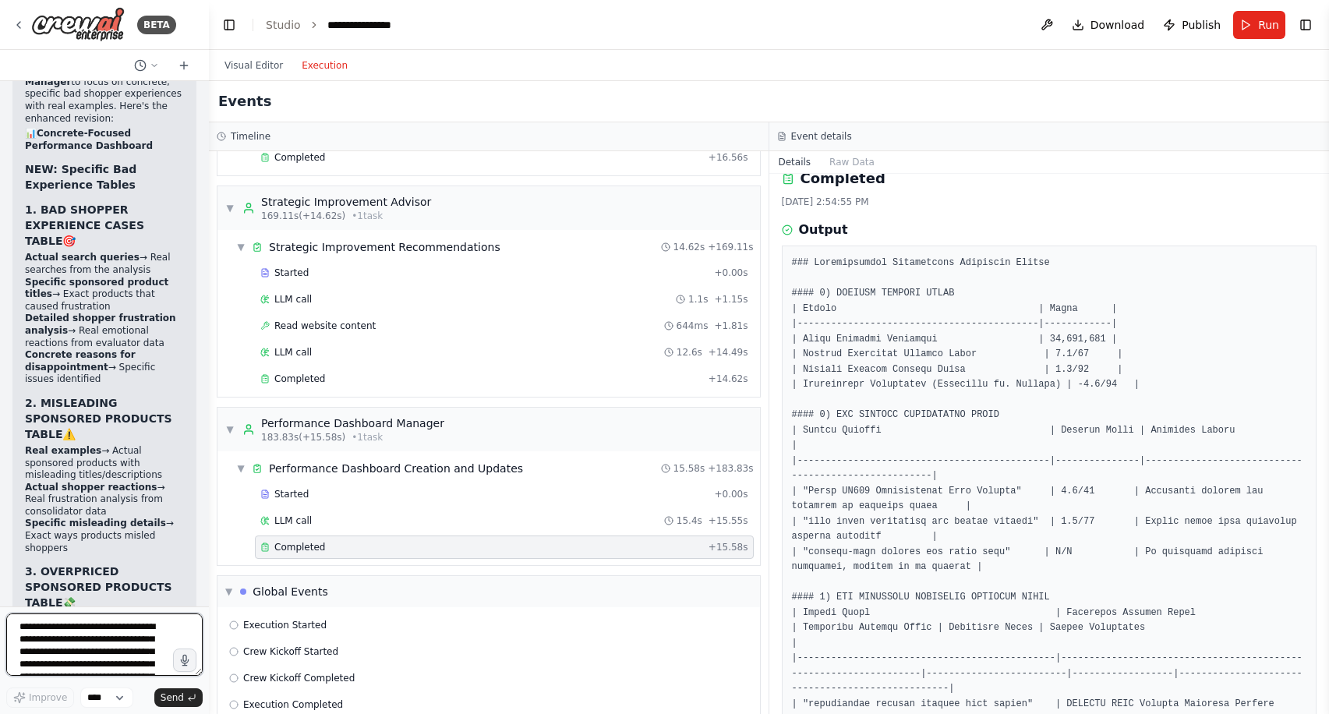
click at [93, 627] on textarea "**********" at bounding box center [104, 644] width 196 height 62
type textarea "**********"
click at [176, 690] on button "Send" at bounding box center [178, 697] width 48 height 19
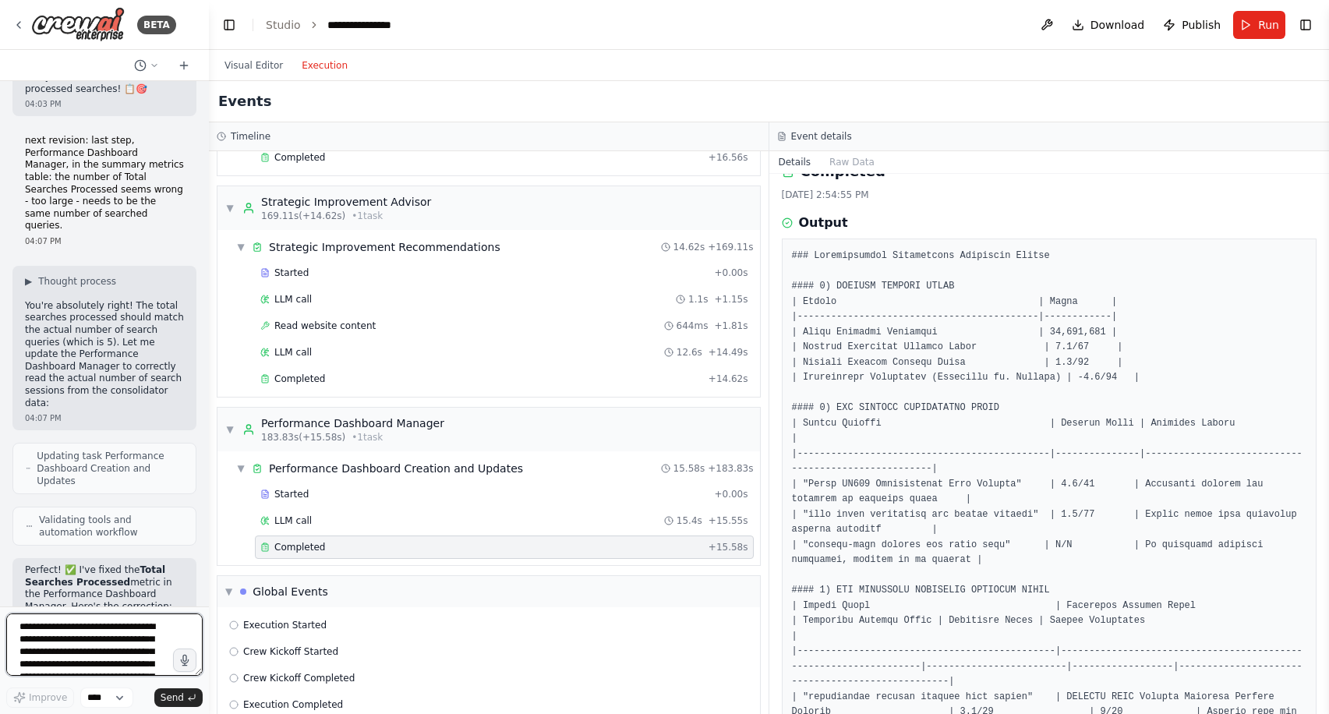
scroll to position [32103, 0]
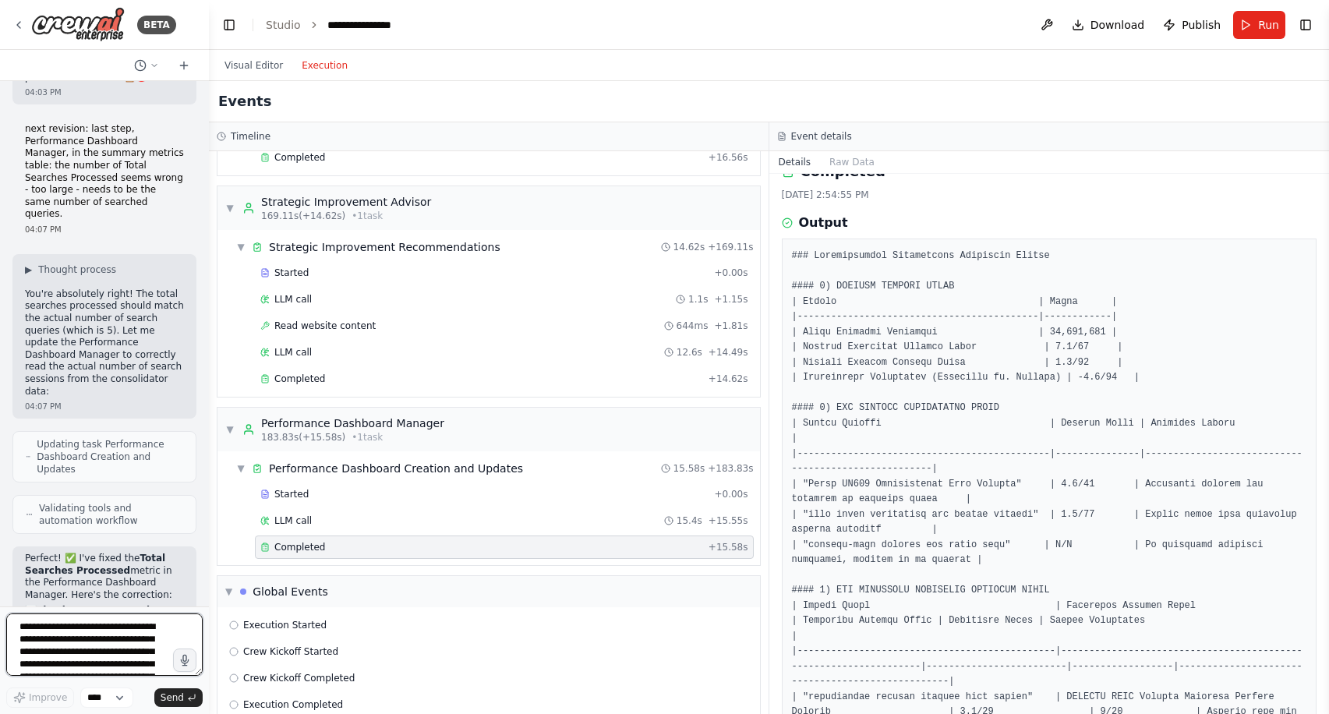
click at [78, 649] on textarea "**********" at bounding box center [104, 644] width 196 height 62
type textarea "*"
click at [166, 624] on textarea "**********" at bounding box center [104, 644] width 196 height 62
click at [57, 669] on textarea "**********" at bounding box center [104, 644] width 196 height 62
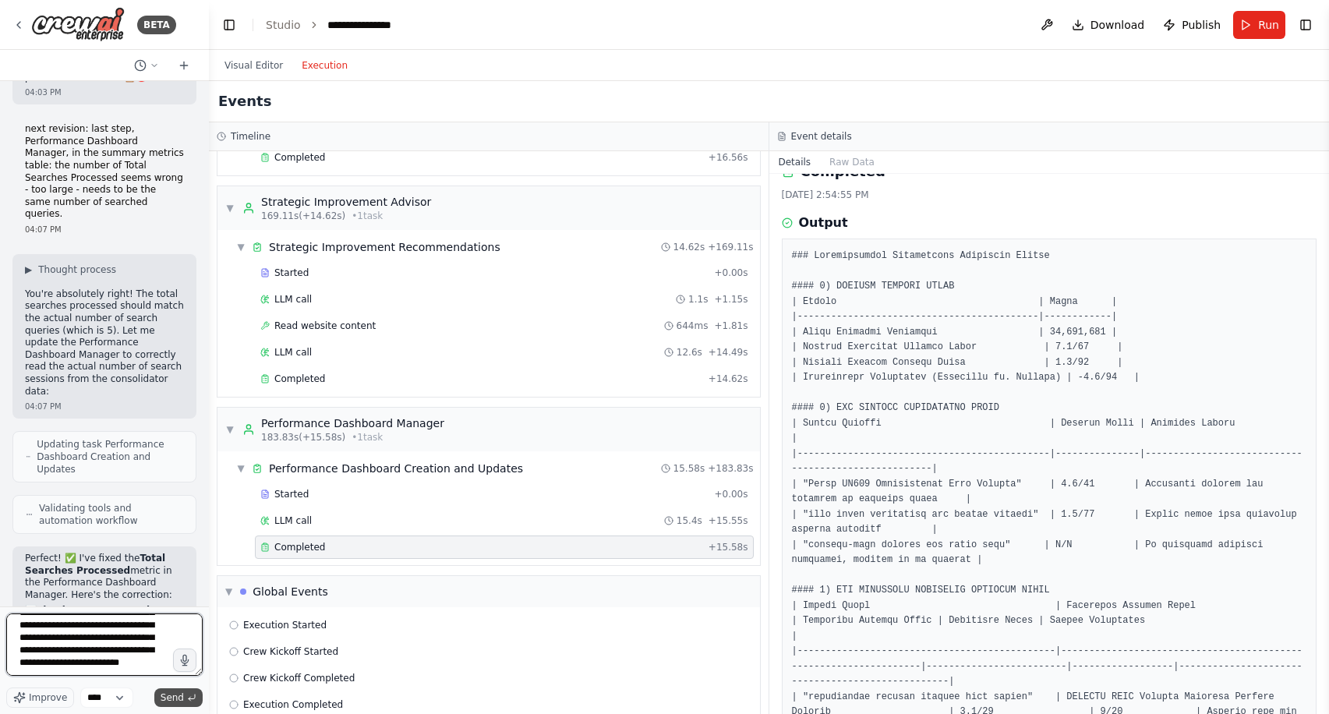
type textarea "**********"
click at [178, 703] on span "Send" at bounding box center [172, 697] width 23 height 12
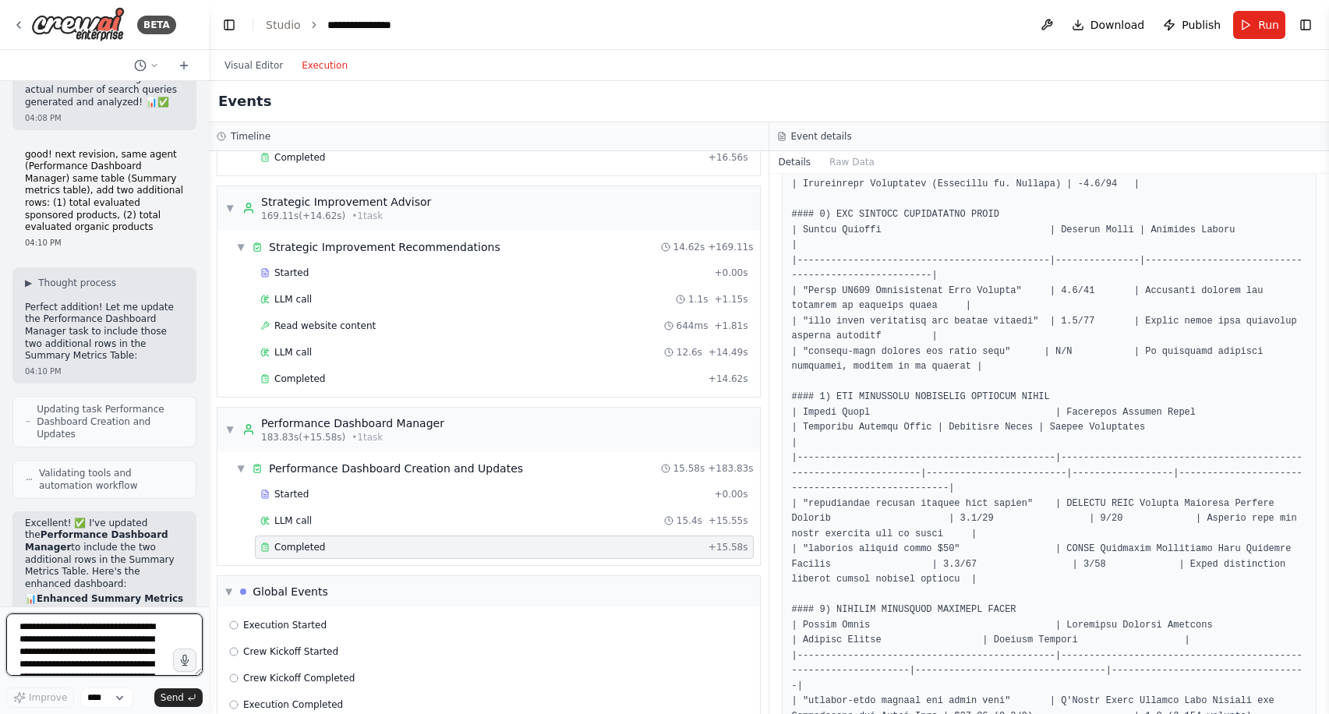
scroll to position [222, 0]
click at [66, 643] on textarea "**********" at bounding box center [104, 644] width 196 height 62
click at [165, 628] on textarea "**********" at bounding box center [104, 644] width 196 height 62
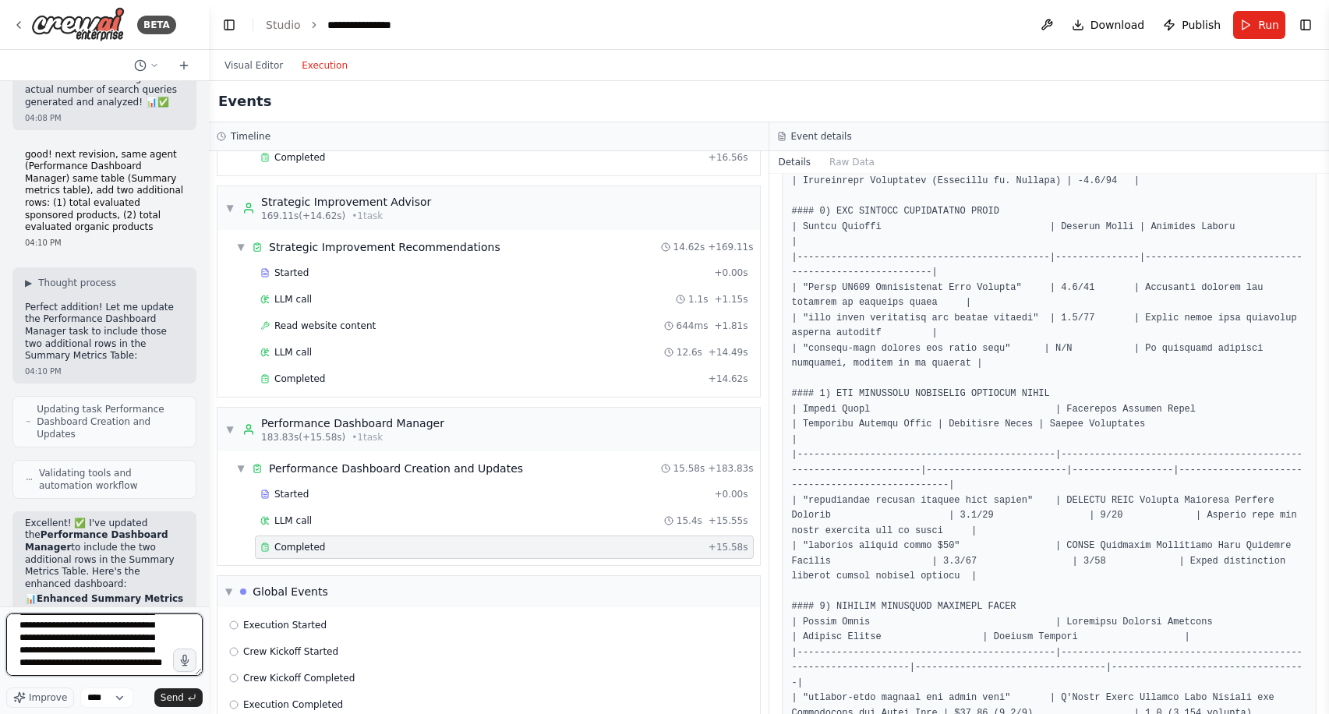
click at [125, 667] on textarea "**********" at bounding box center [104, 644] width 196 height 62
click at [132, 643] on textarea "**********" at bounding box center [104, 644] width 196 height 62
click at [125, 668] on textarea "**********" at bounding box center [104, 644] width 196 height 62
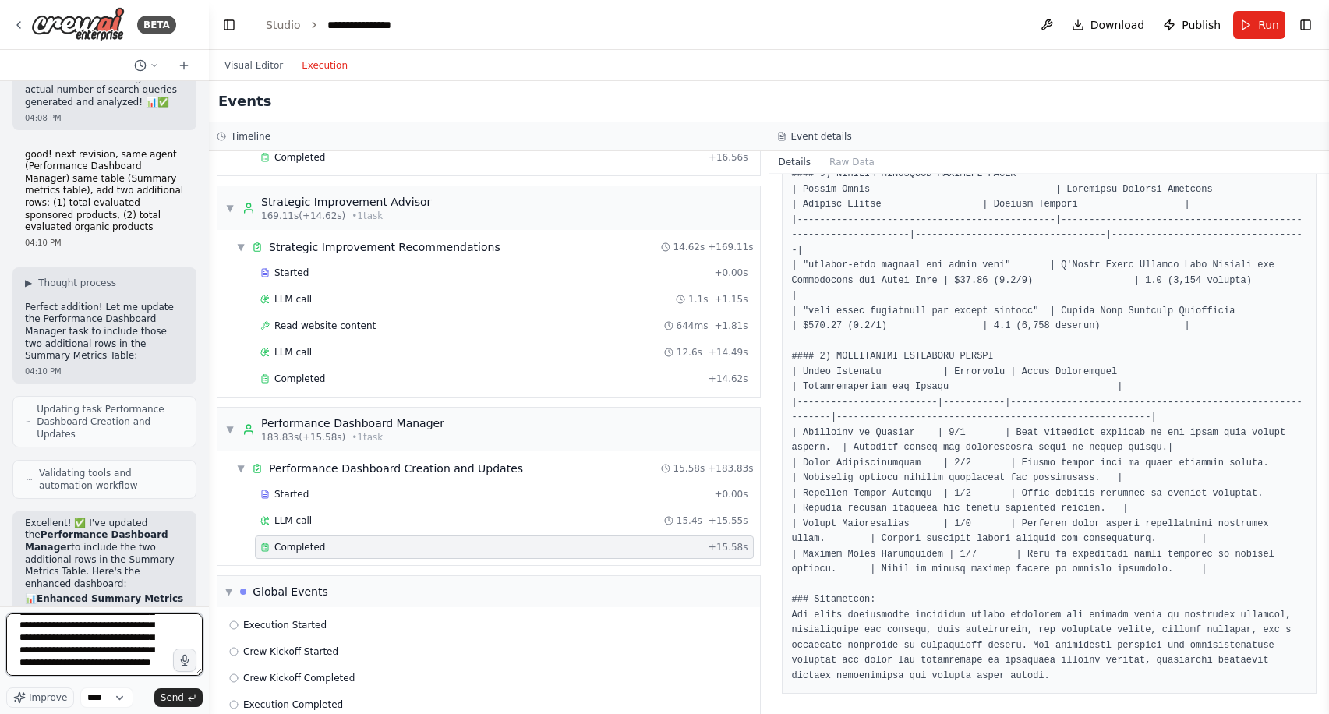
scroll to position [659, 0]
type textarea "**********"
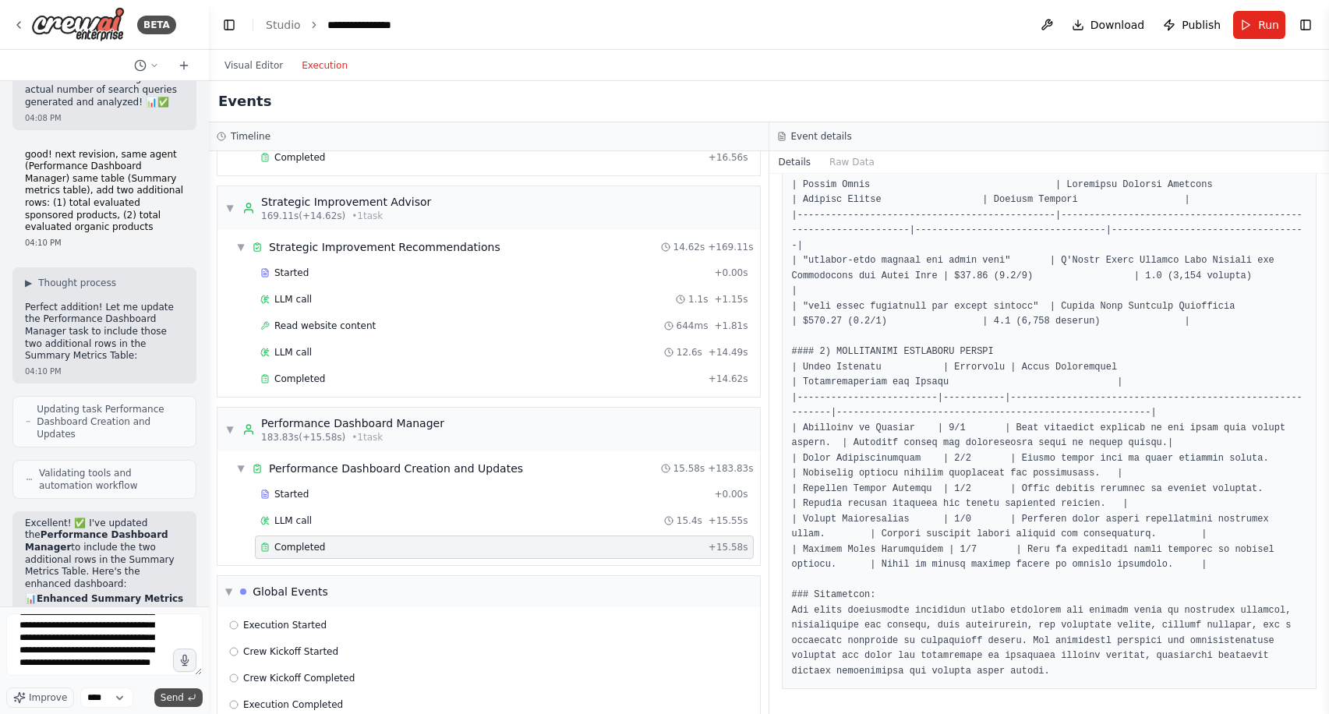
click at [169, 693] on span "Send" at bounding box center [172, 697] width 23 height 12
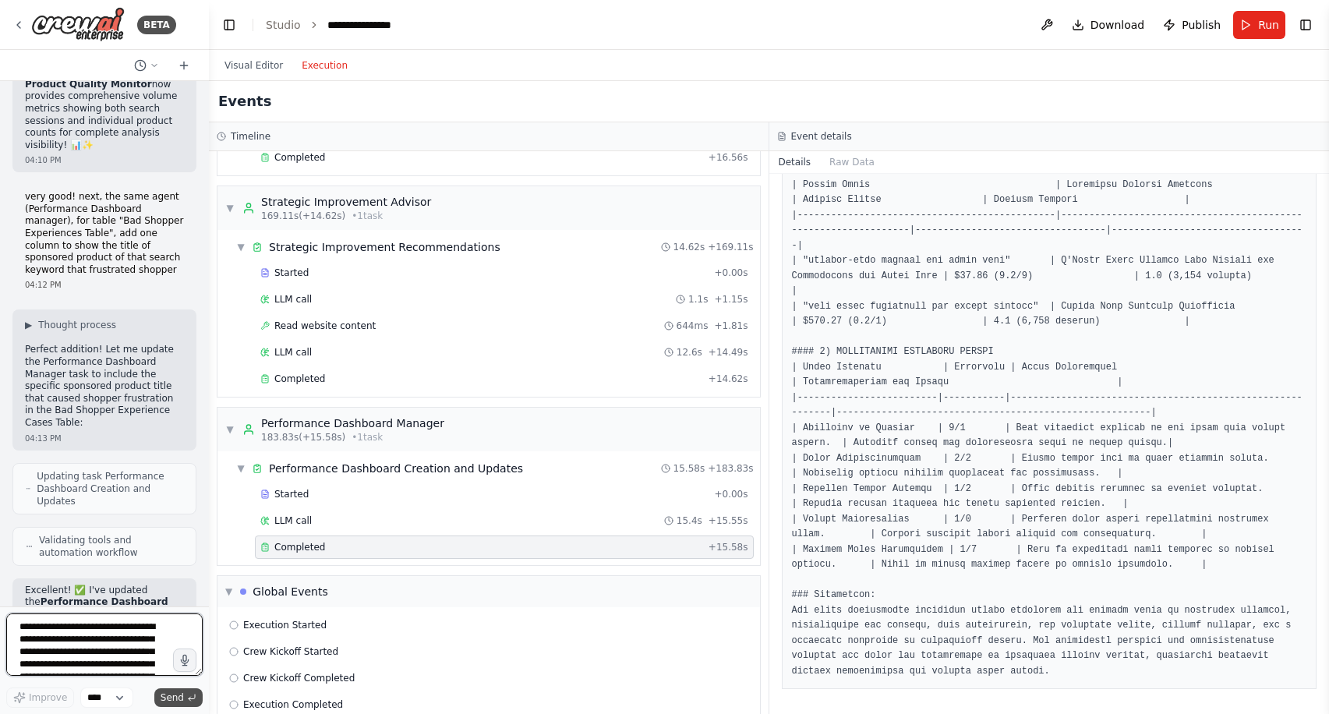
scroll to position [34988, 0]
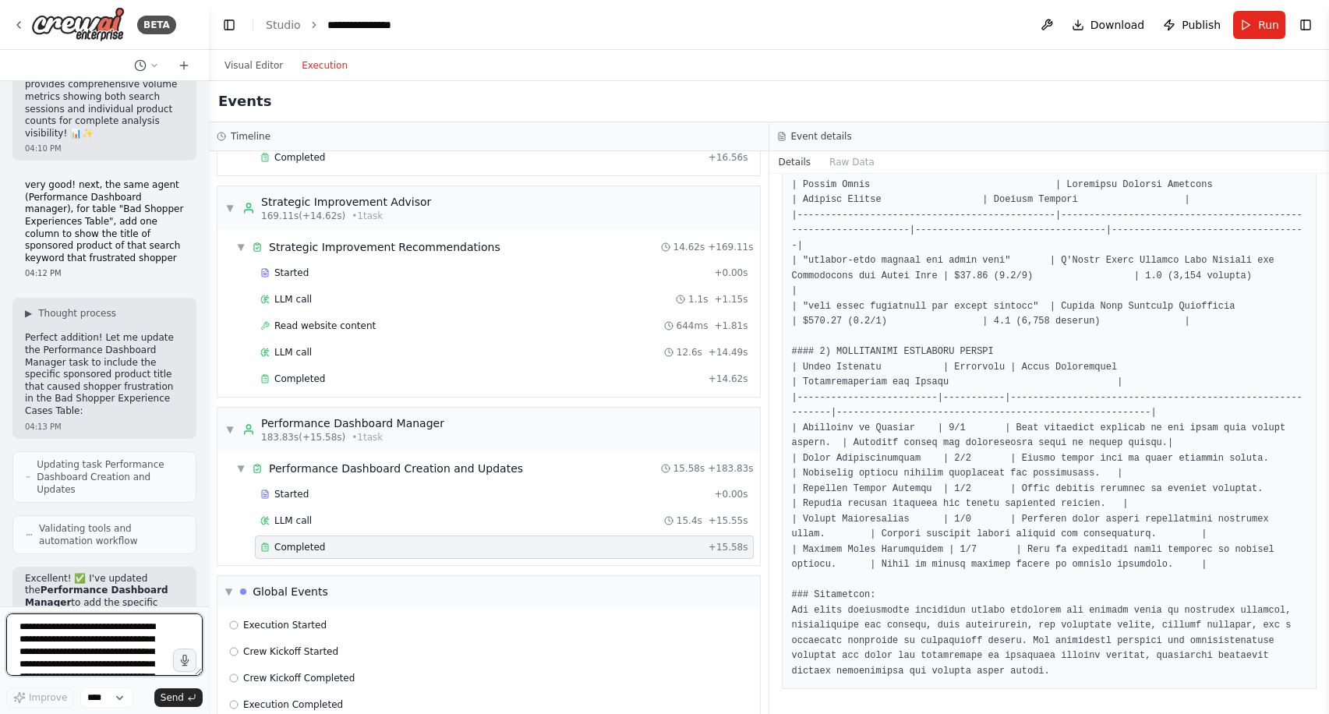
click at [138, 640] on textarea "**********" at bounding box center [104, 644] width 196 height 62
click at [138, 636] on textarea "**********" at bounding box center [104, 644] width 196 height 62
type textarea "**********"
click at [180, 697] on span "Send" at bounding box center [172, 697] width 23 height 12
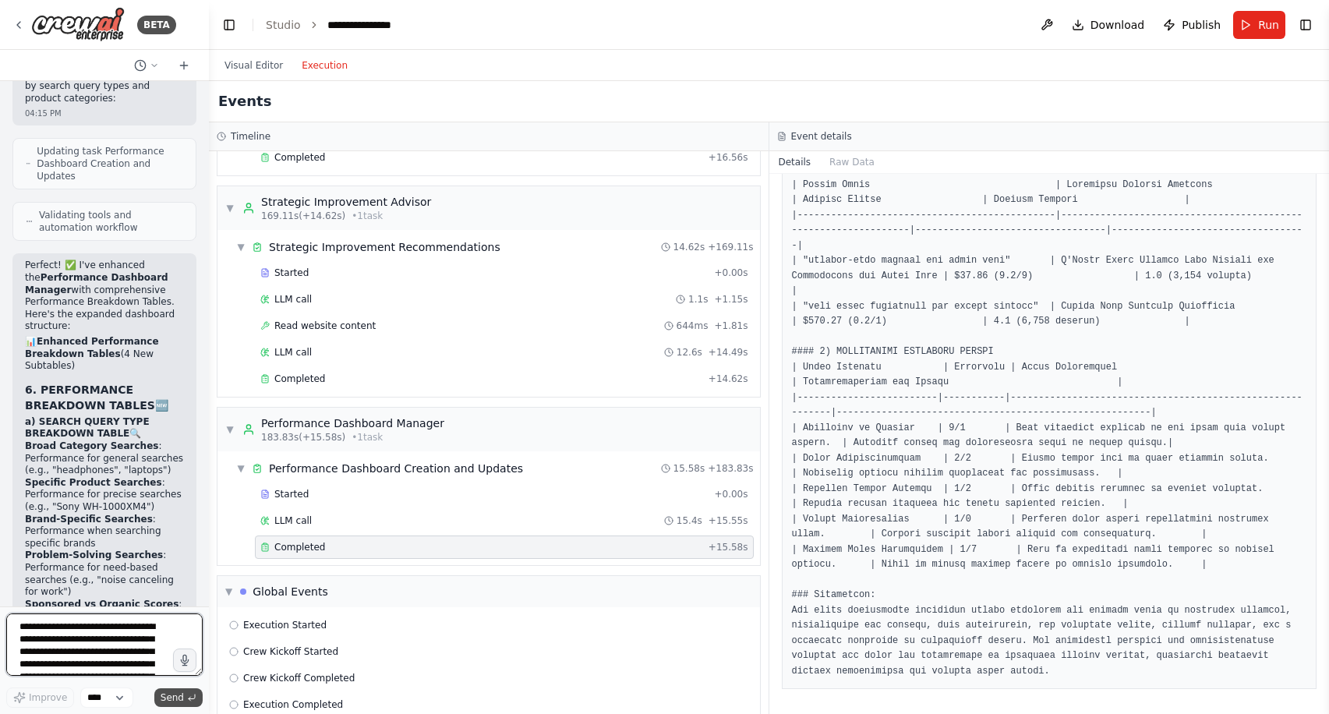
scroll to position [36837, 0]
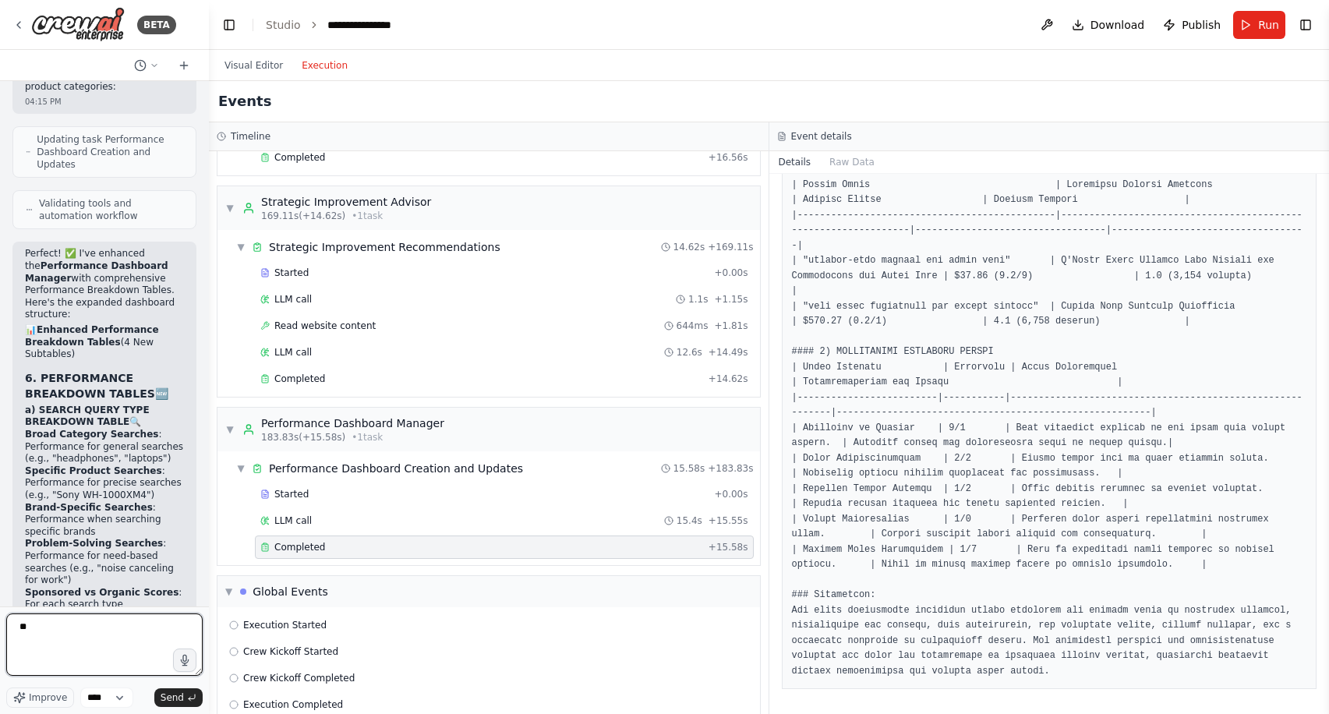
type textarea "*"
click at [253, 64] on button "Visual Editor" at bounding box center [253, 65] width 77 height 19
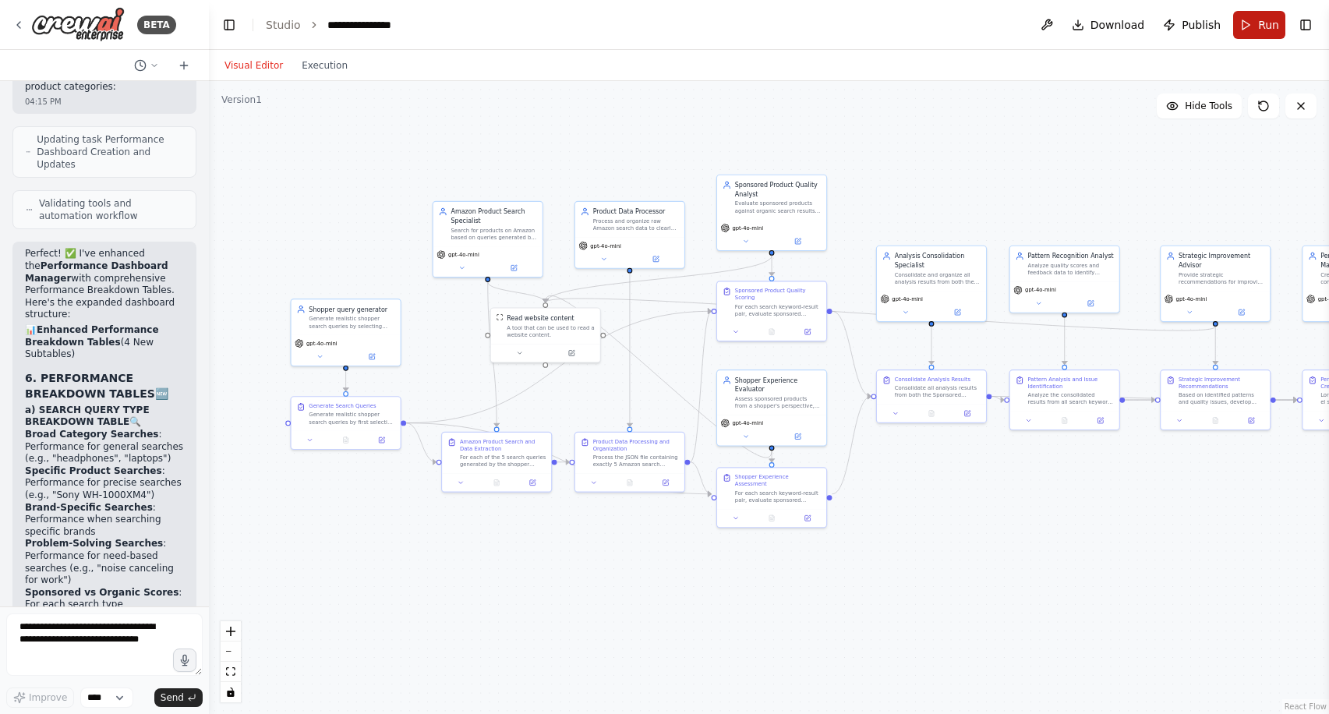
click at [1251, 30] on button "Run" at bounding box center [1259, 25] width 52 height 28
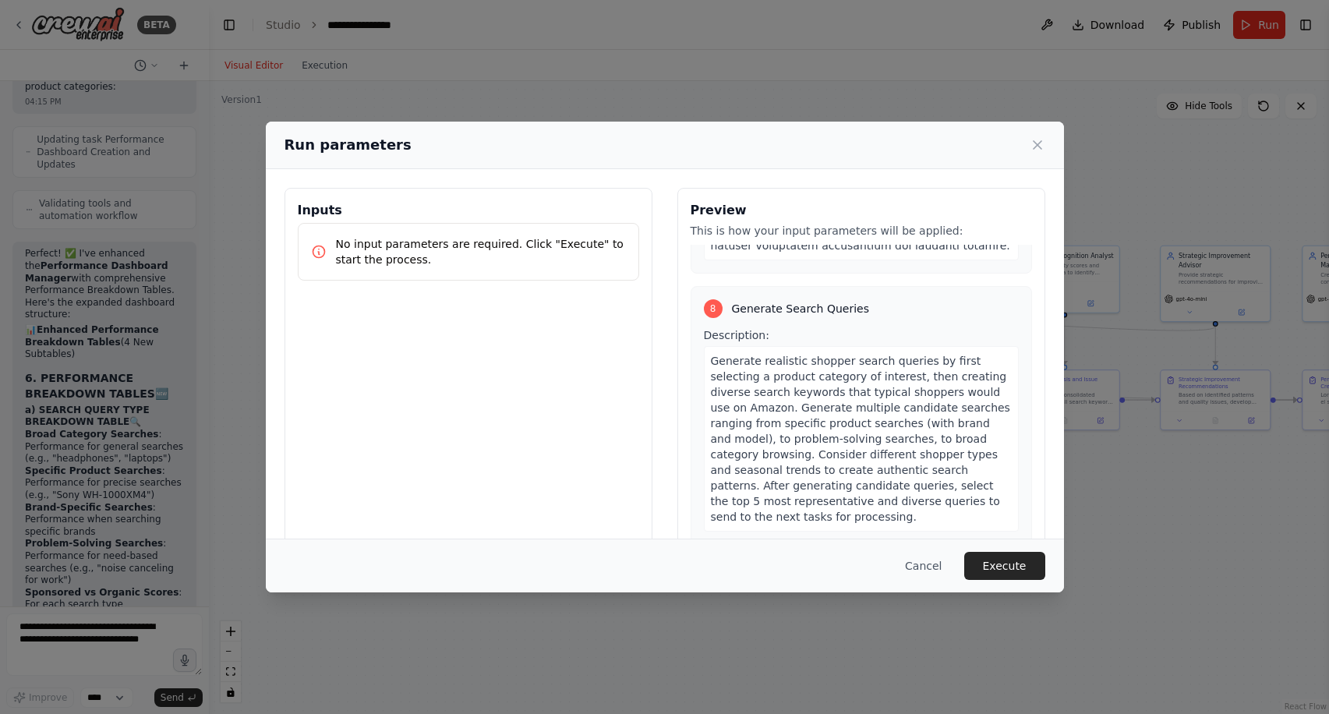
scroll to position [4268, 0]
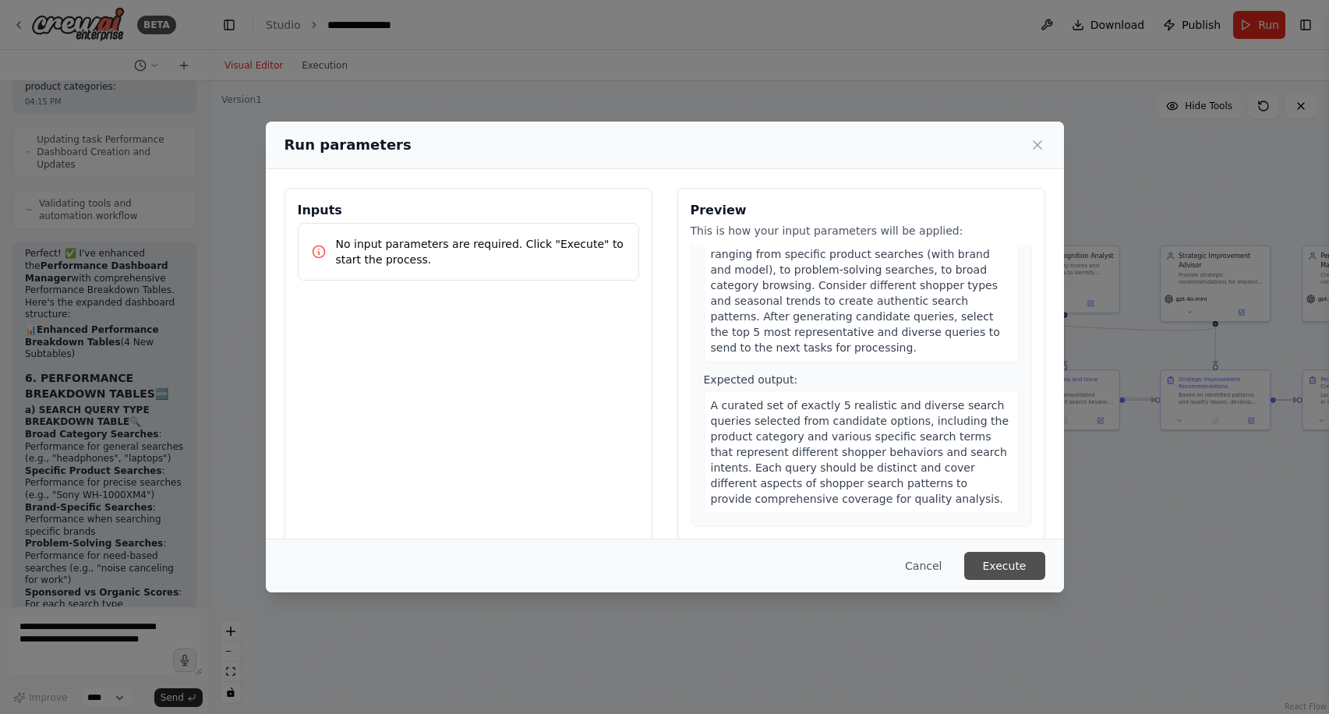
click at [995, 565] on button "Execute" at bounding box center [1004, 566] width 81 height 28
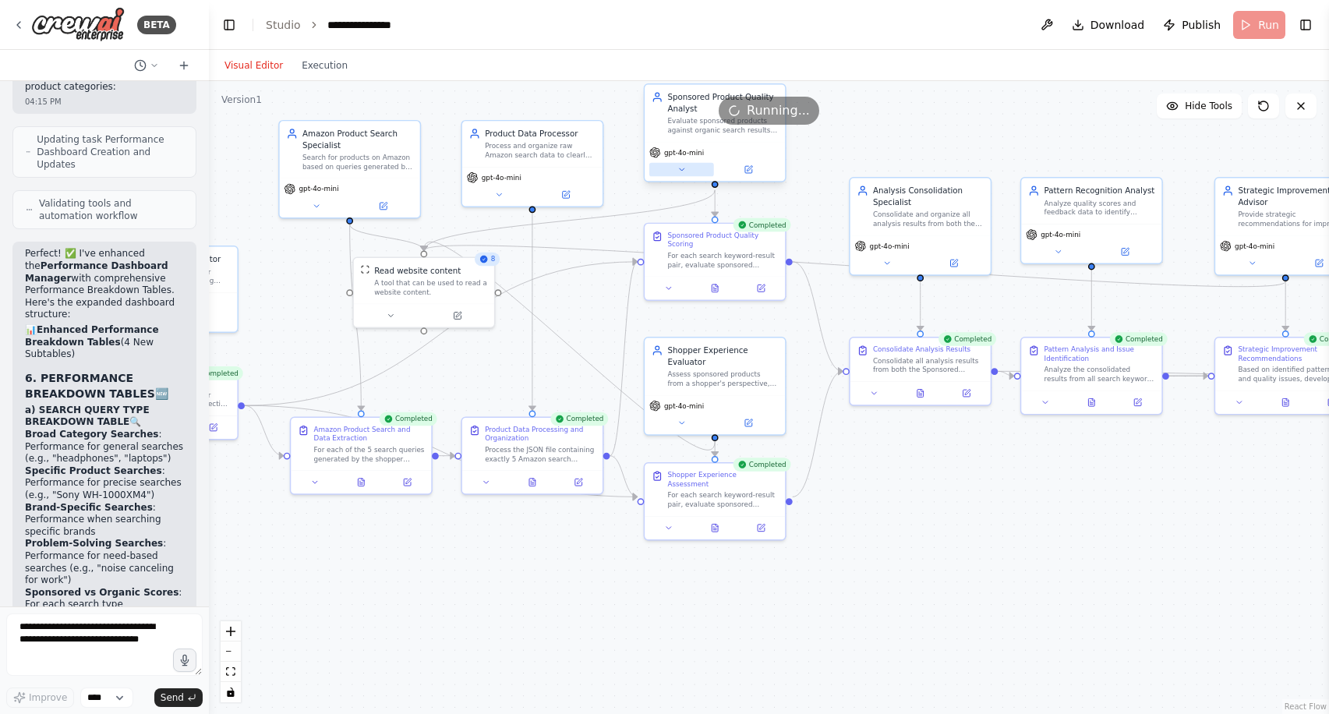
click at [685, 169] on icon at bounding box center [680, 169] width 9 height 9
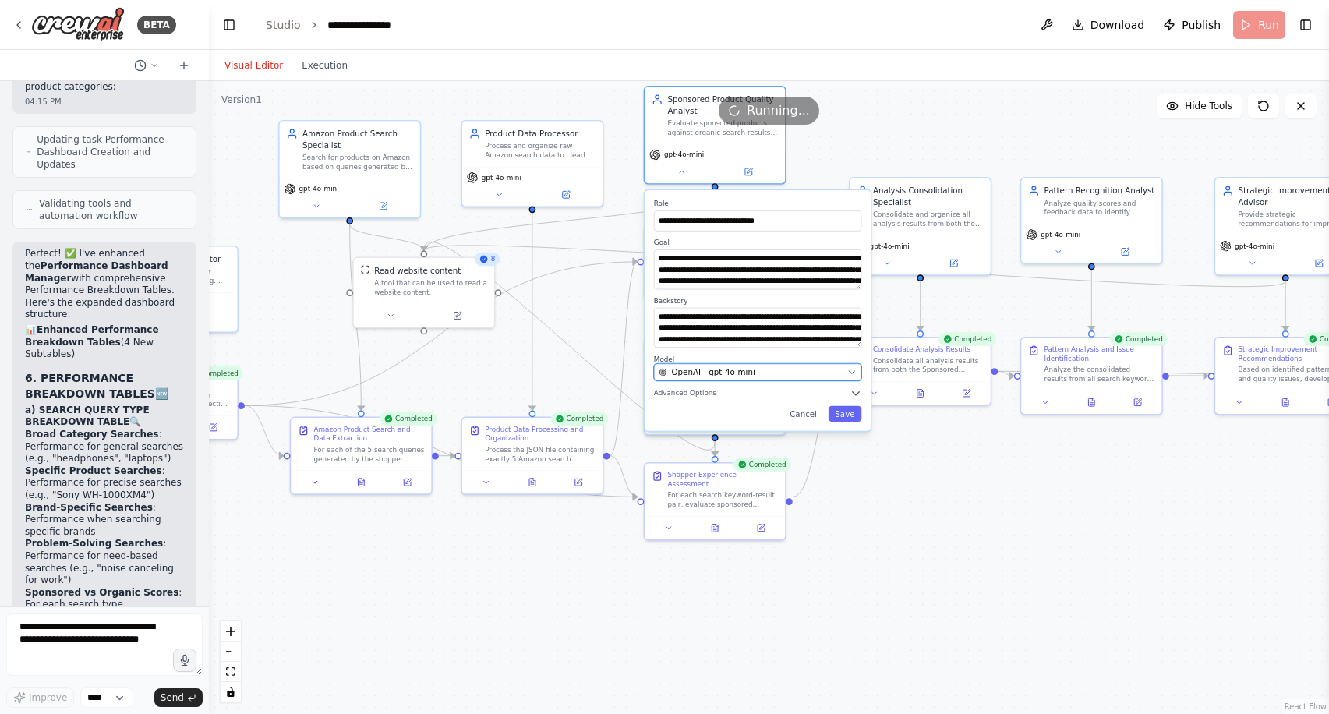
click at [849, 369] on icon "button" at bounding box center [851, 372] width 9 height 9
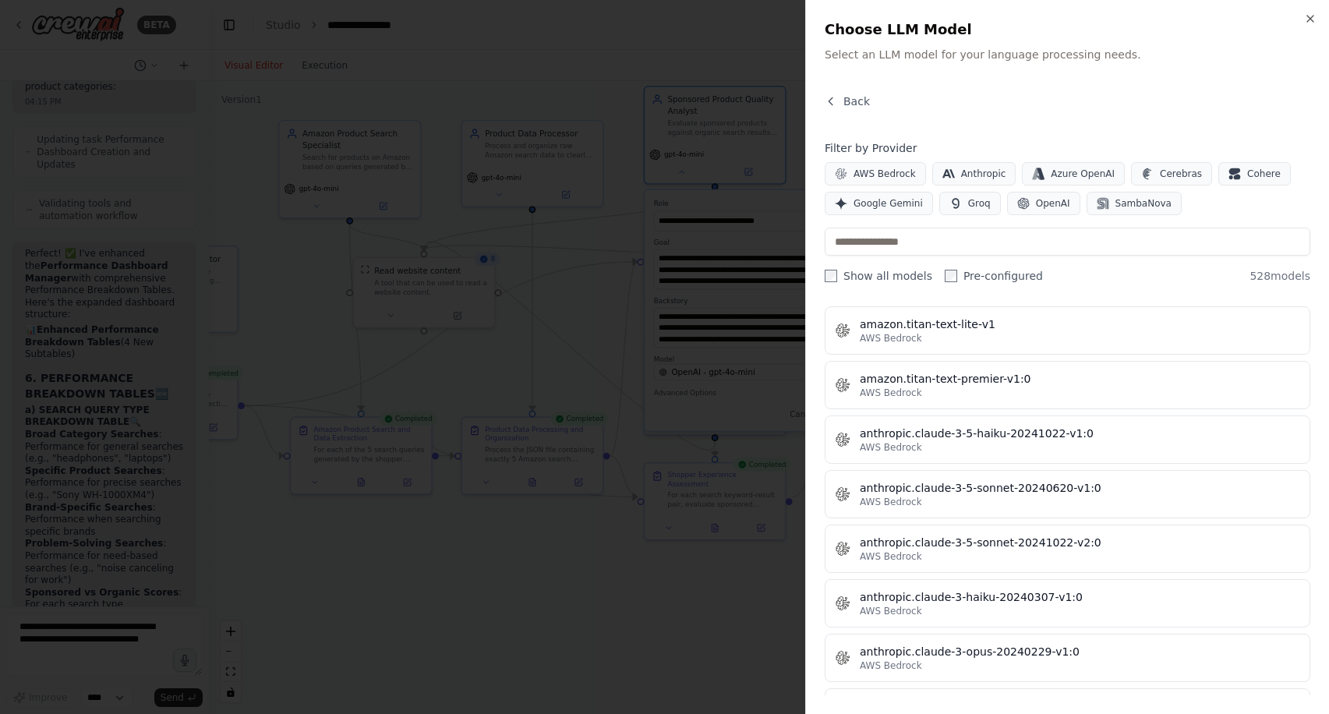
scroll to position [0, 0]
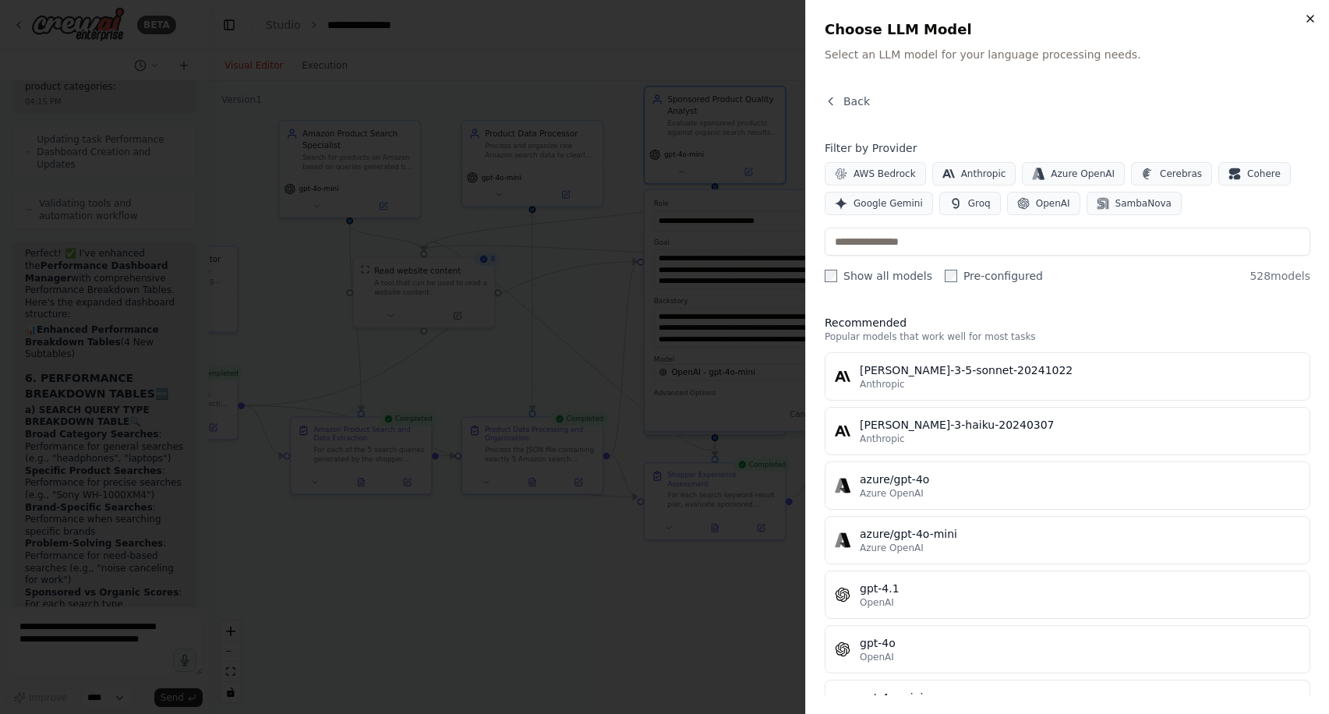
click at [1306, 16] on icon "button" at bounding box center [1310, 18] width 12 height 12
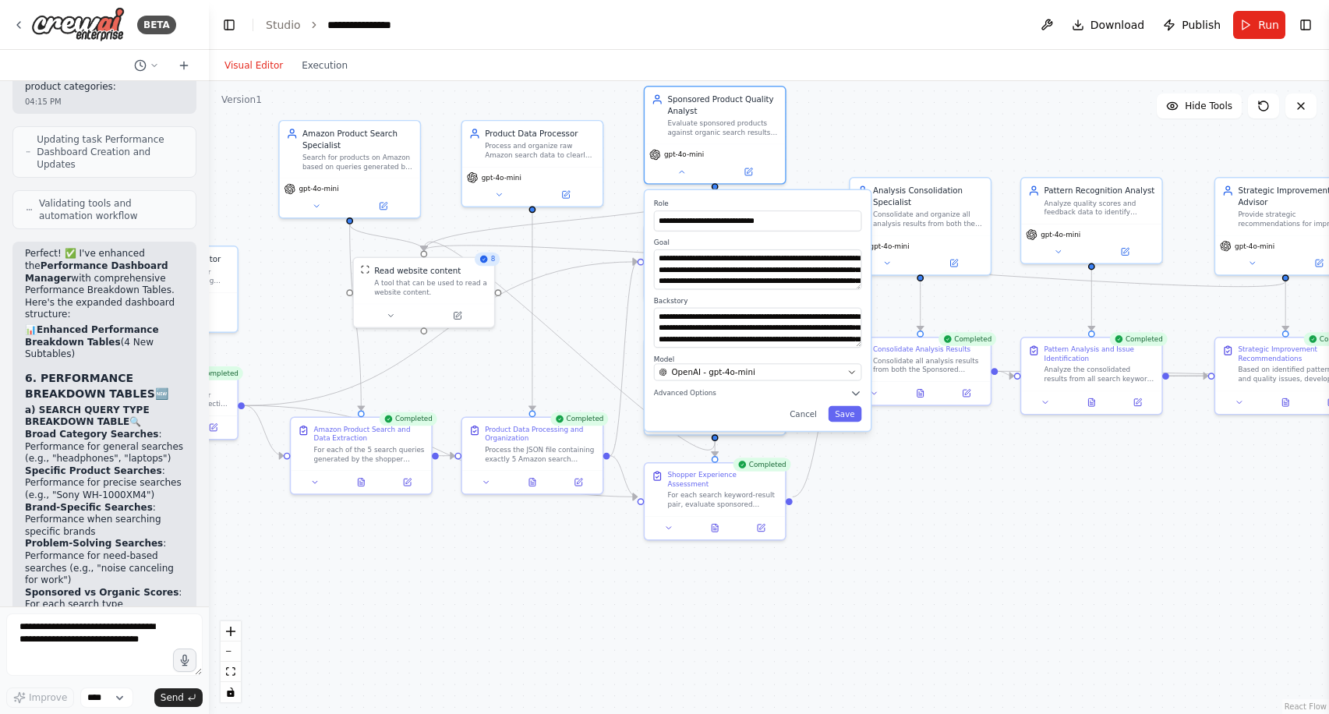
click at [848, 511] on div ".deletable-edge-delete-btn { width: 20px; height: 20px; border: 0px solid #ffff…" at bounding box center [769, 397] width 1120 height 633
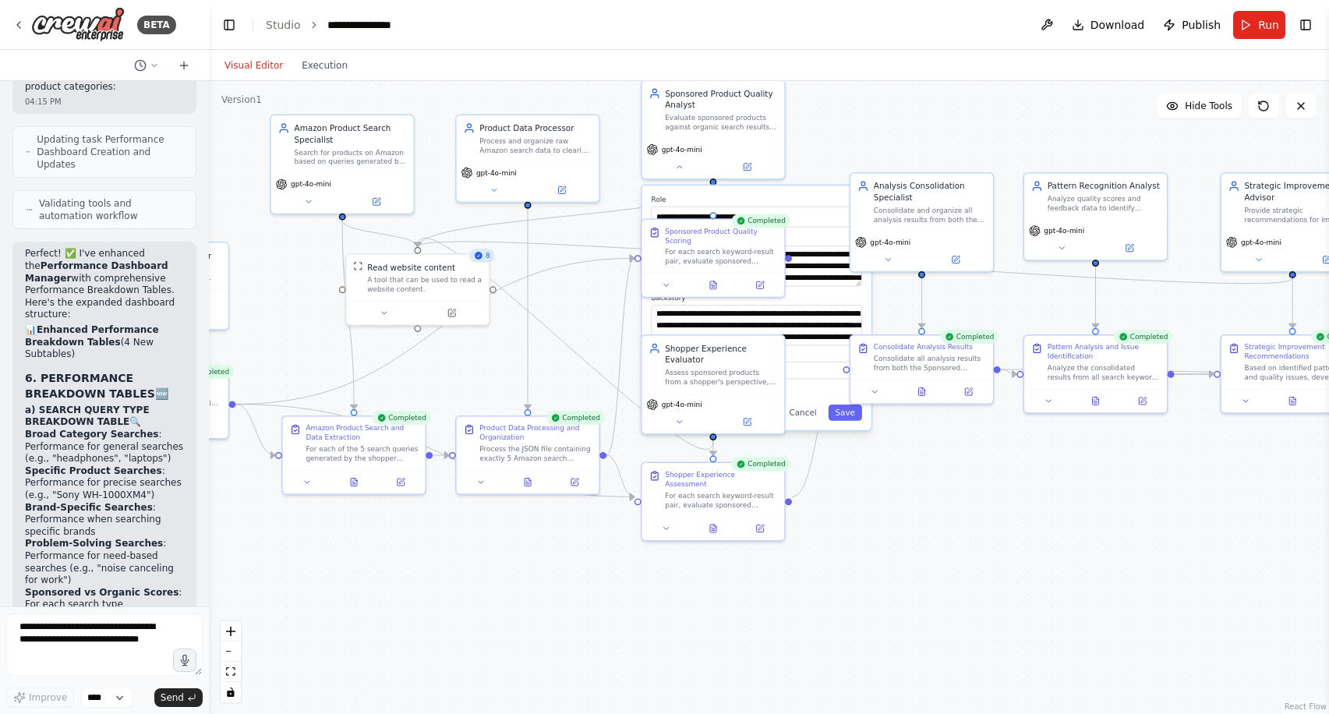
click at [797, 148] on div ".deletable-edge-delete-btn { width: 20px; height: 20px; border: 0px solid #ffff…" at bounding box center [769, 397] width 1120 height 633
click at [679, 162] on icon at bounding box center [678, 164] width 9 height 9
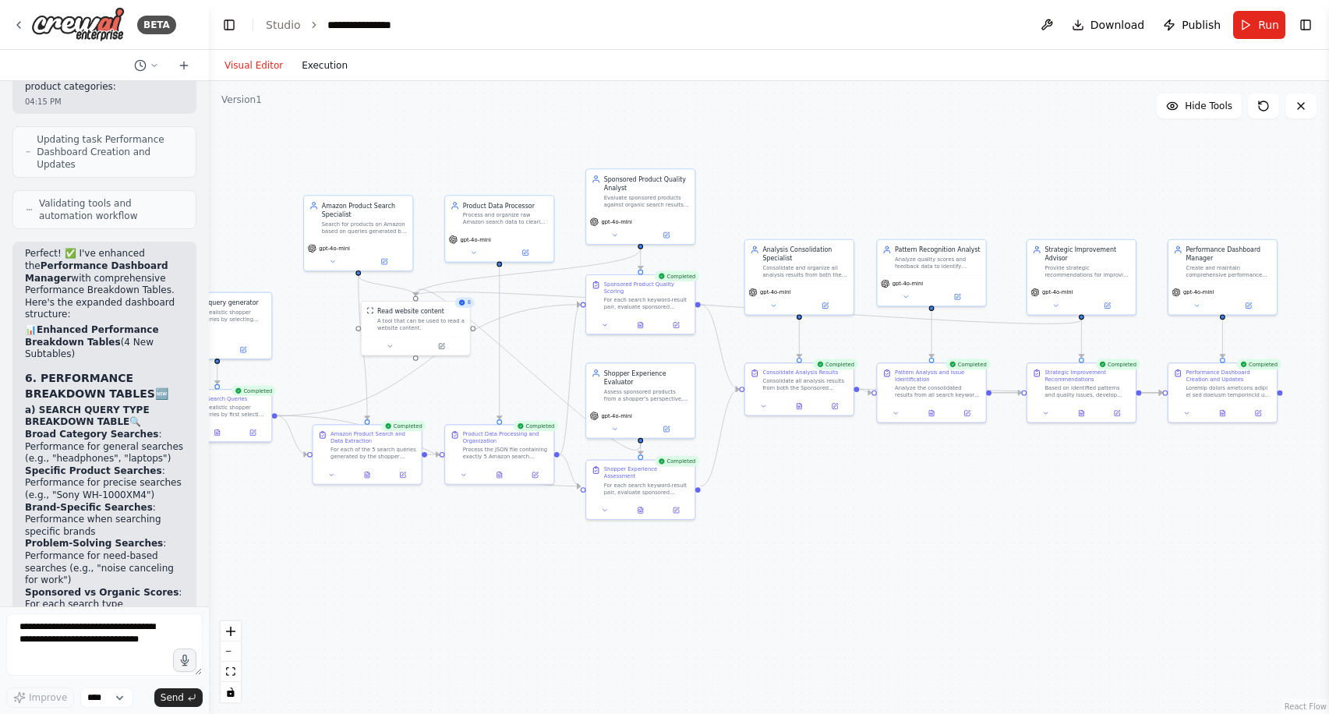
click at [311, 62] on button "Execution" at bounding box center [324, 65] width 65 height 19
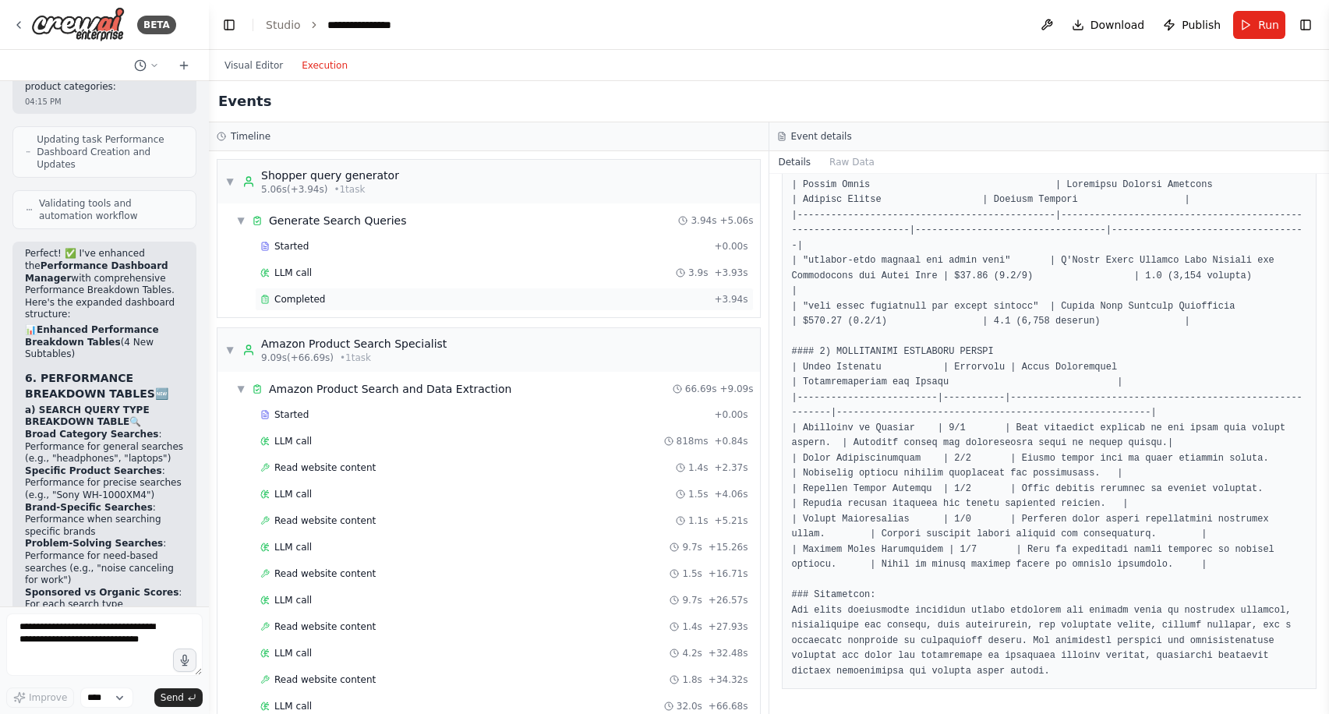
click at [348, 304] on div "Completed" at bounding box center [483, 299] width 447 height 12
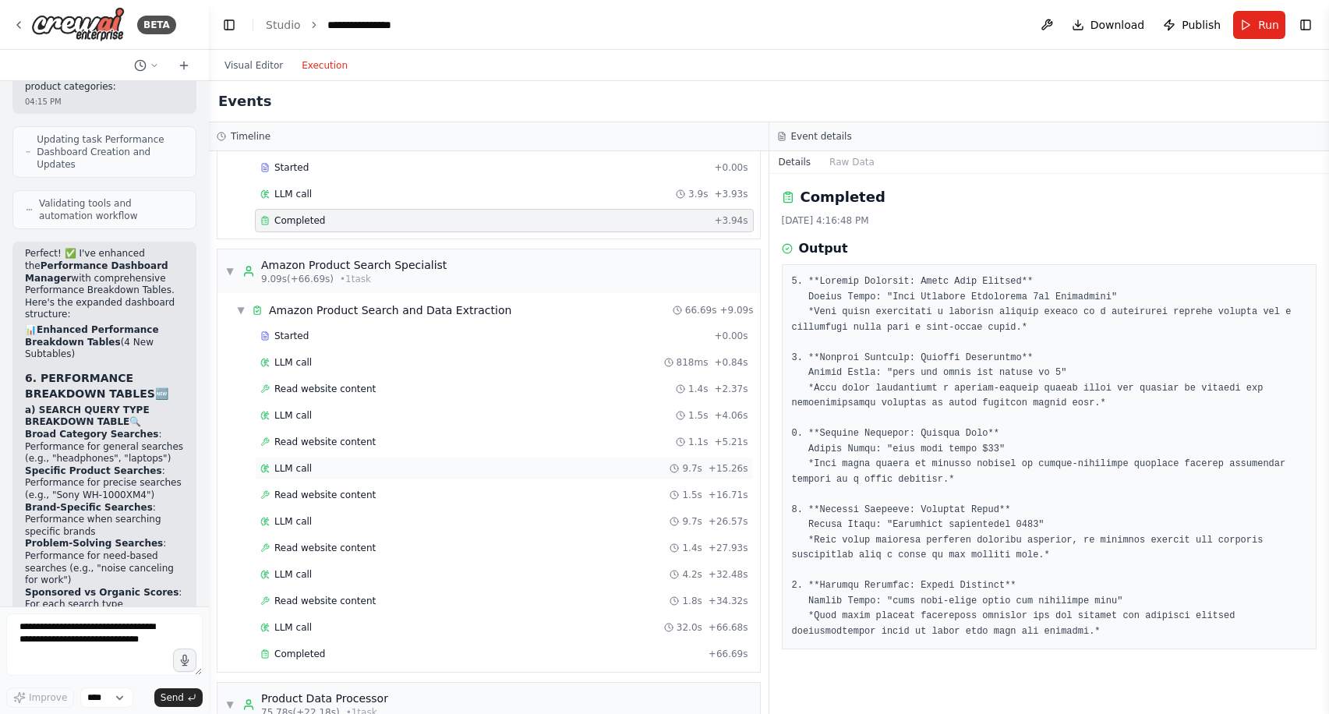
scroll to position [113, 0]
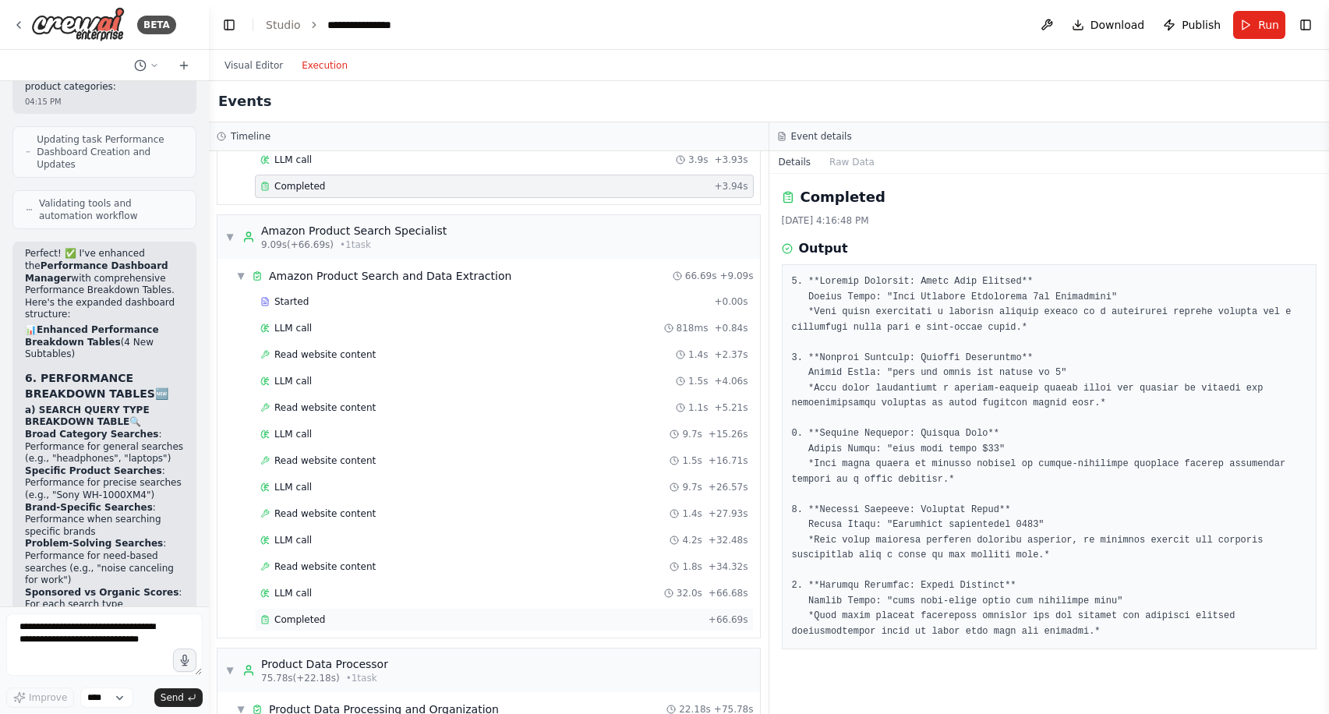
click at [326, 619] on div "Completed" at bounding box center [481, 619] width 442 height 12
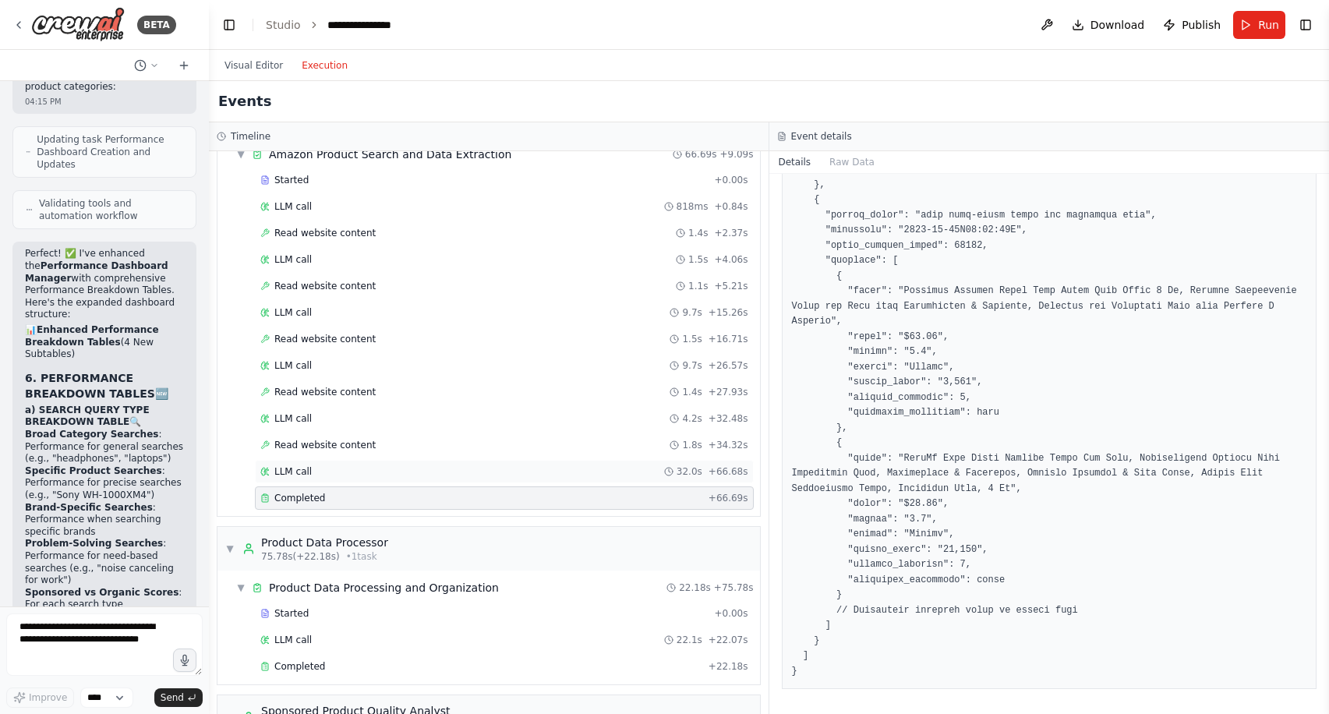
scroll to position [346, 0]
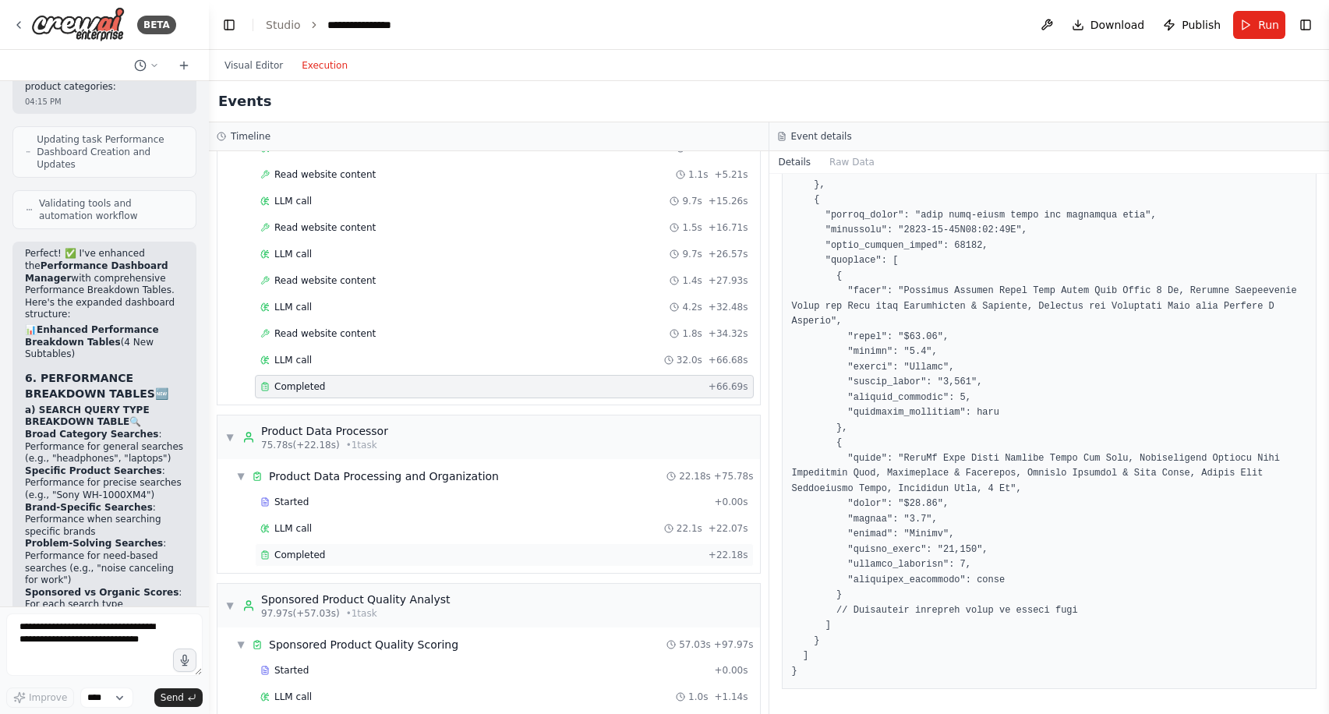
click at [408, 559] on div "Completed" at bounding box center [481, 555] width 442 height 12
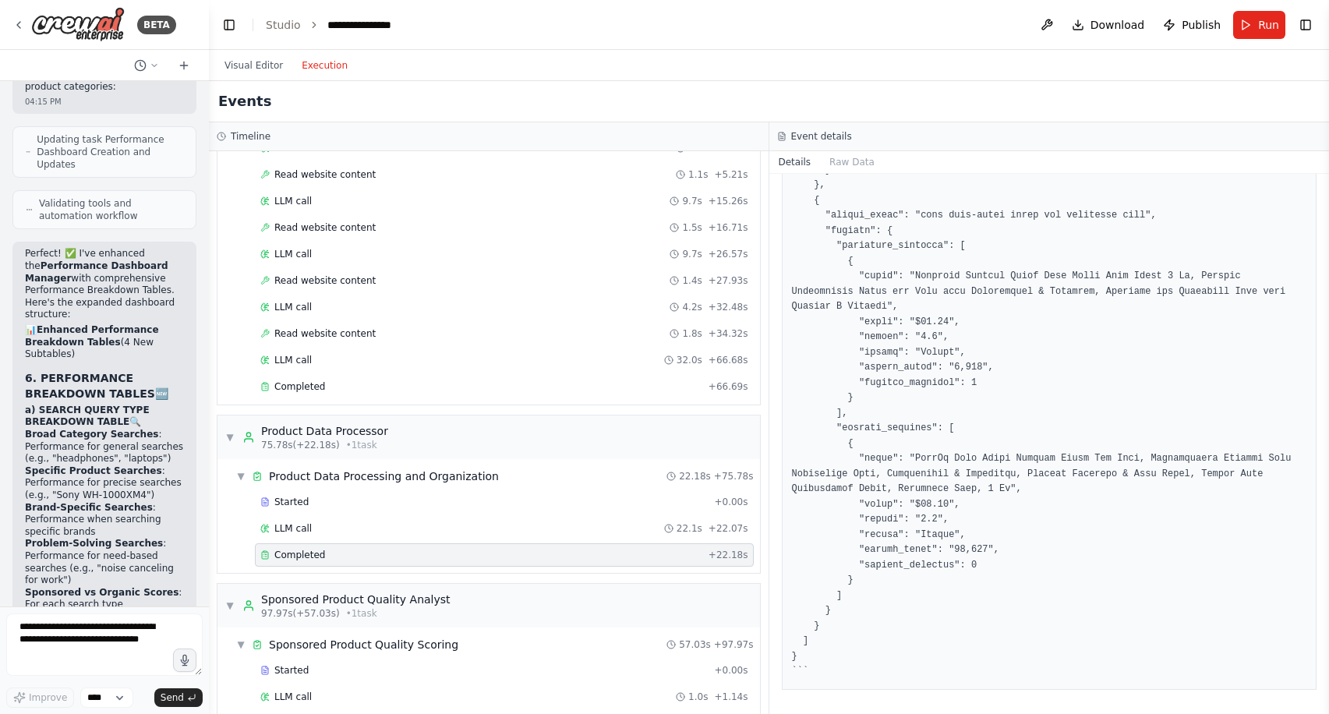
click at [405, 556] on div "Completed" at bounding box center [481, 555] width 442 height 12
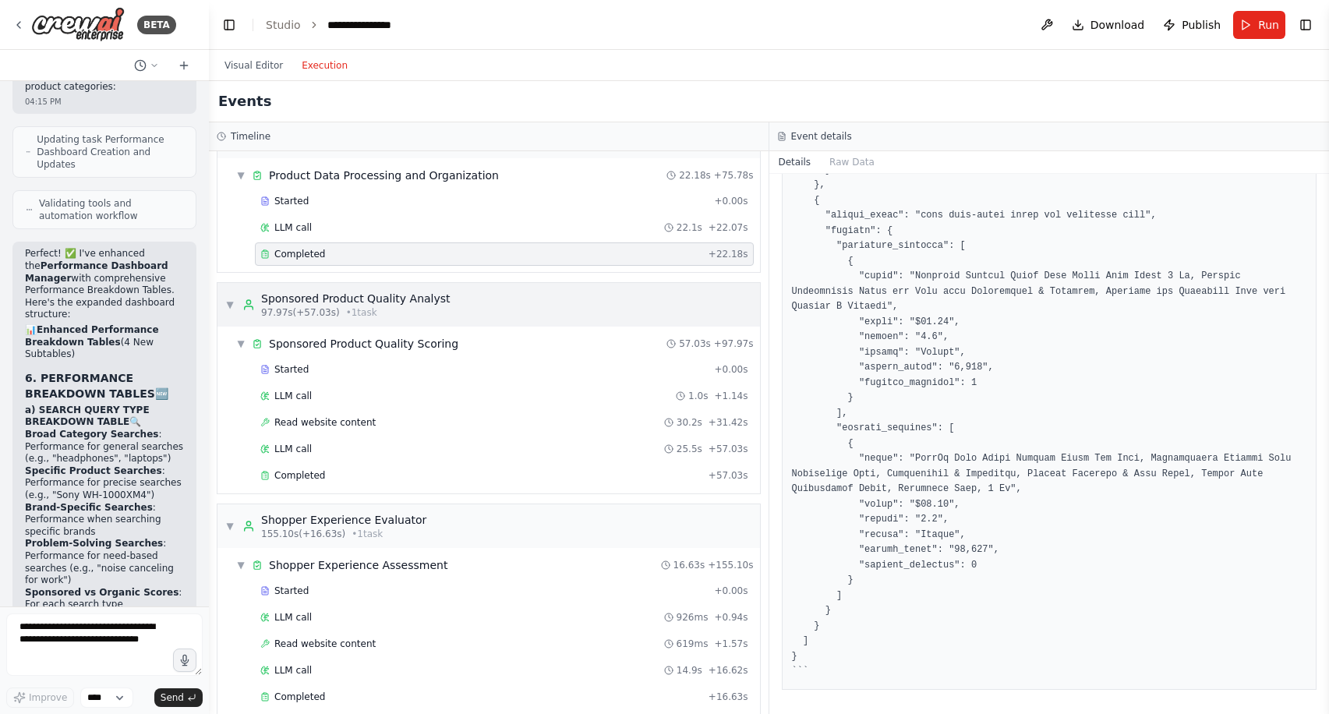
scroll to position [652, 0]
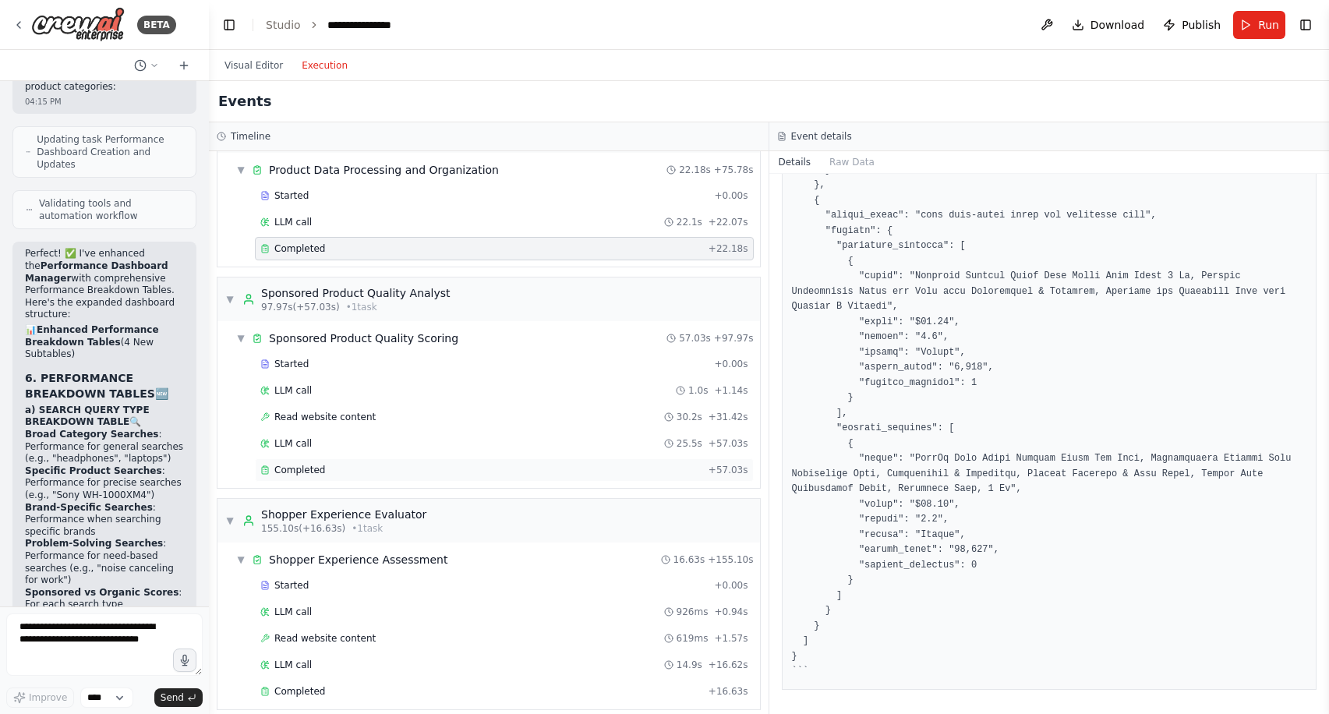
click at [323, 472] on div "Completed" at bounding box center [481, 470] width 442 height 12
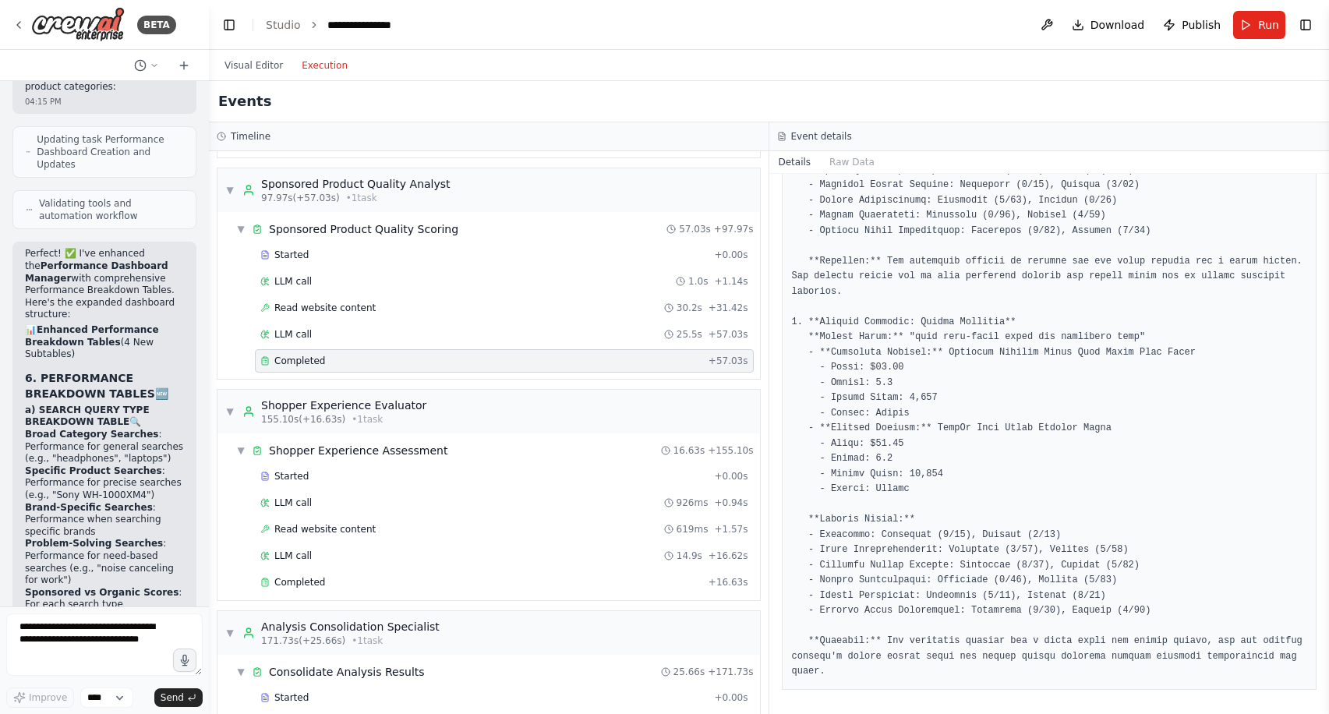
scroll to position [829, 0]
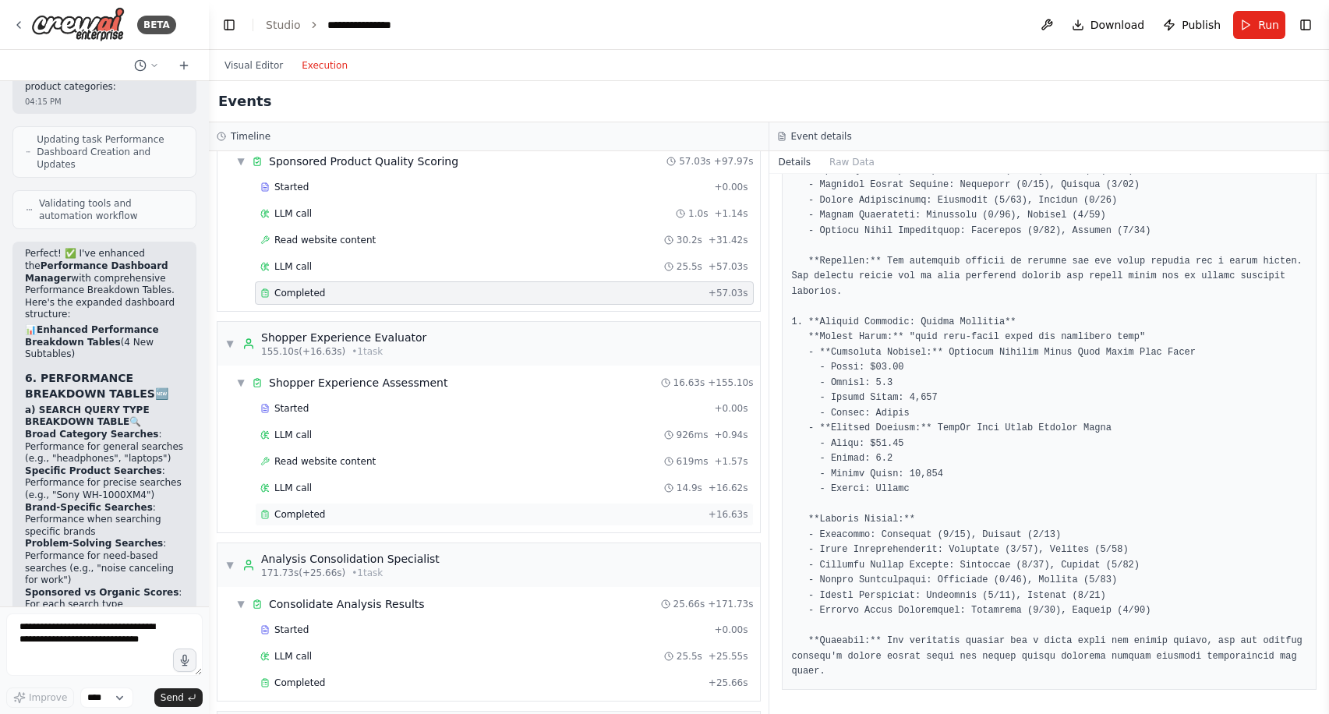
click at [457, 514] on div "Completed" at bounding box center [481, 514] width 442 height 12
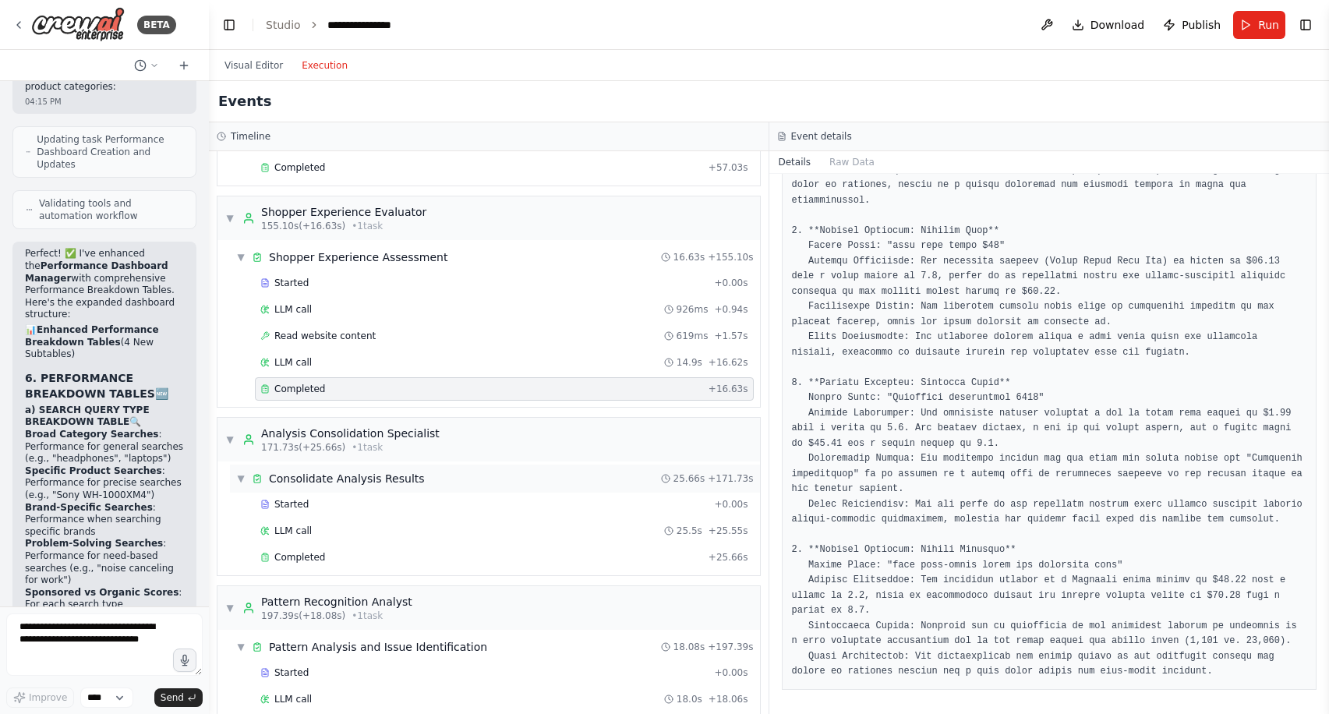
scroll to position [1089, 0]
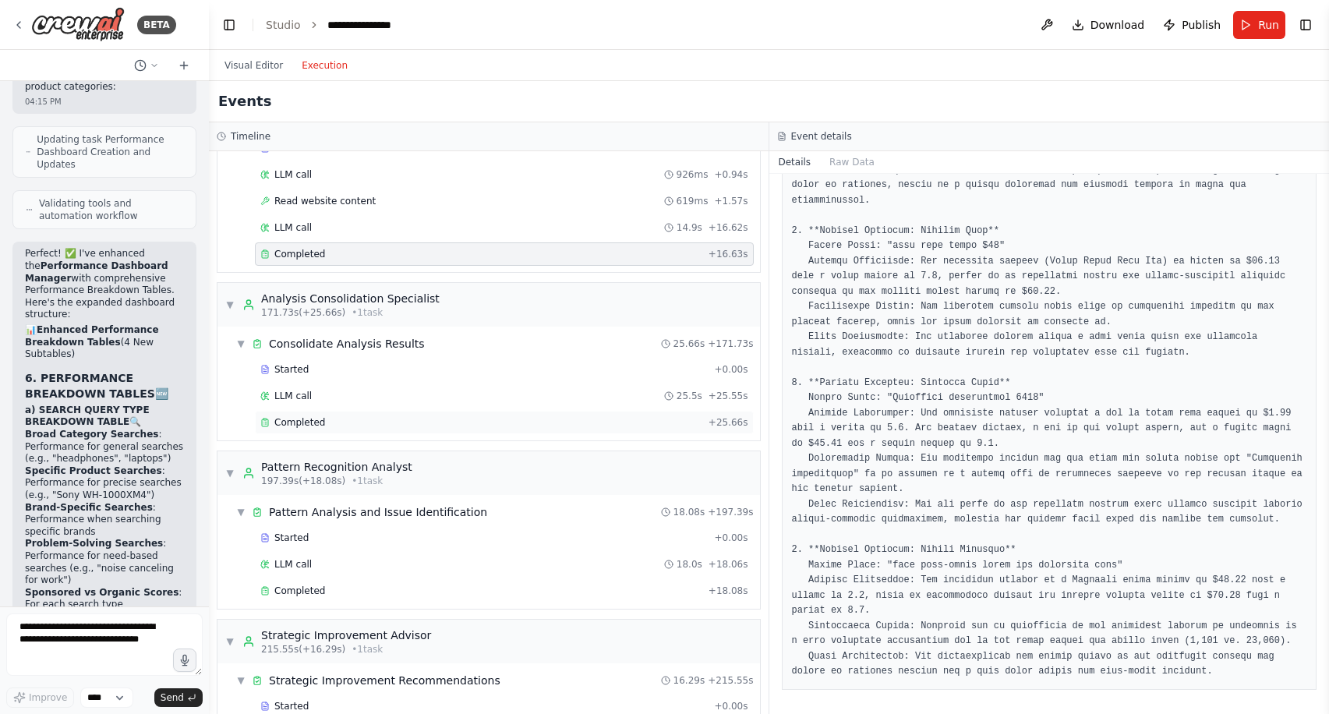
click at [333, 419] on div "Completed" at bounding box center [481, 422] width 442 height 12
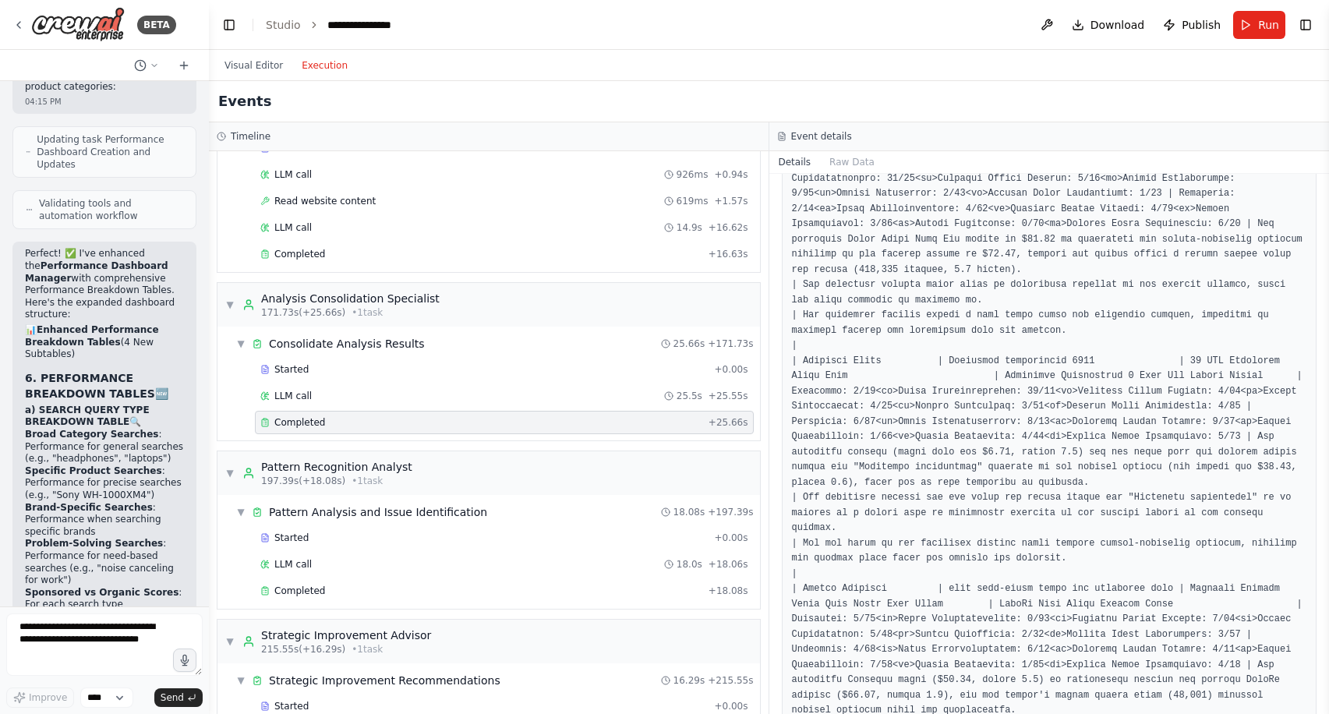
scroll to position [993, 0]
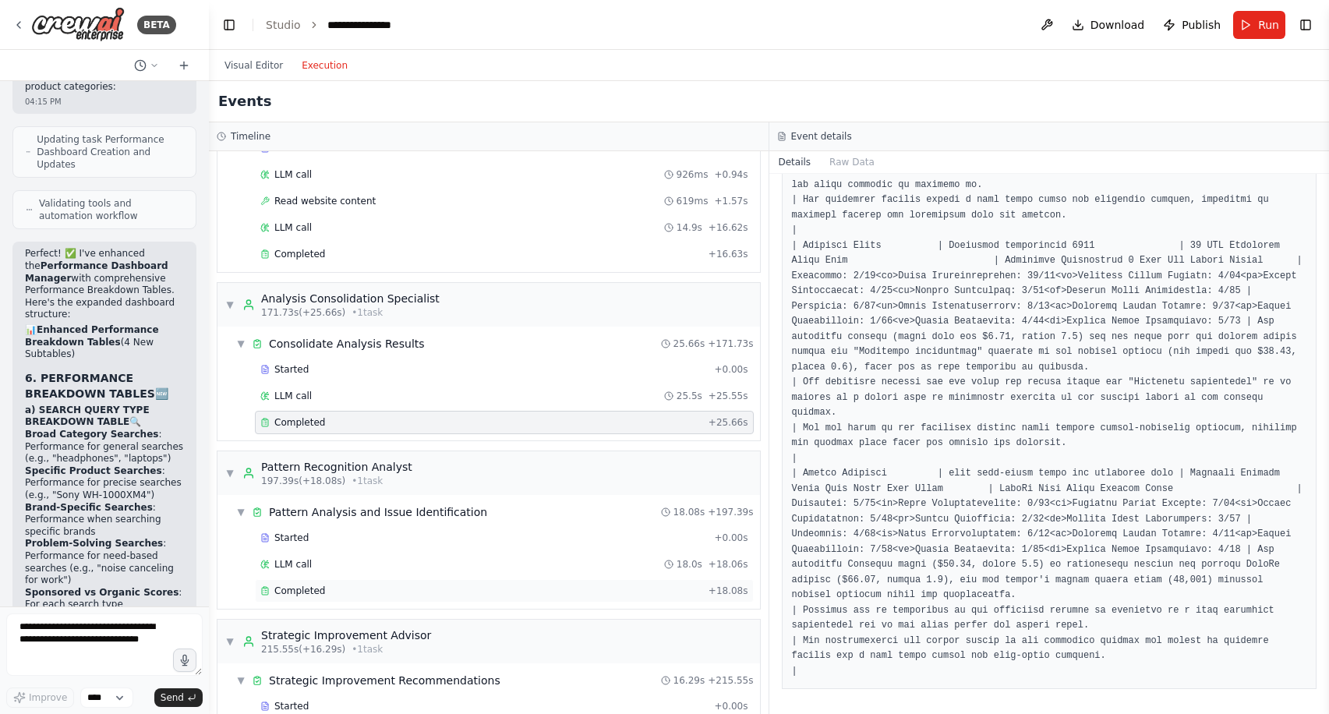
click at [390, 588] on div "Completed" at bounding box center [481, 590] width 442 height 12
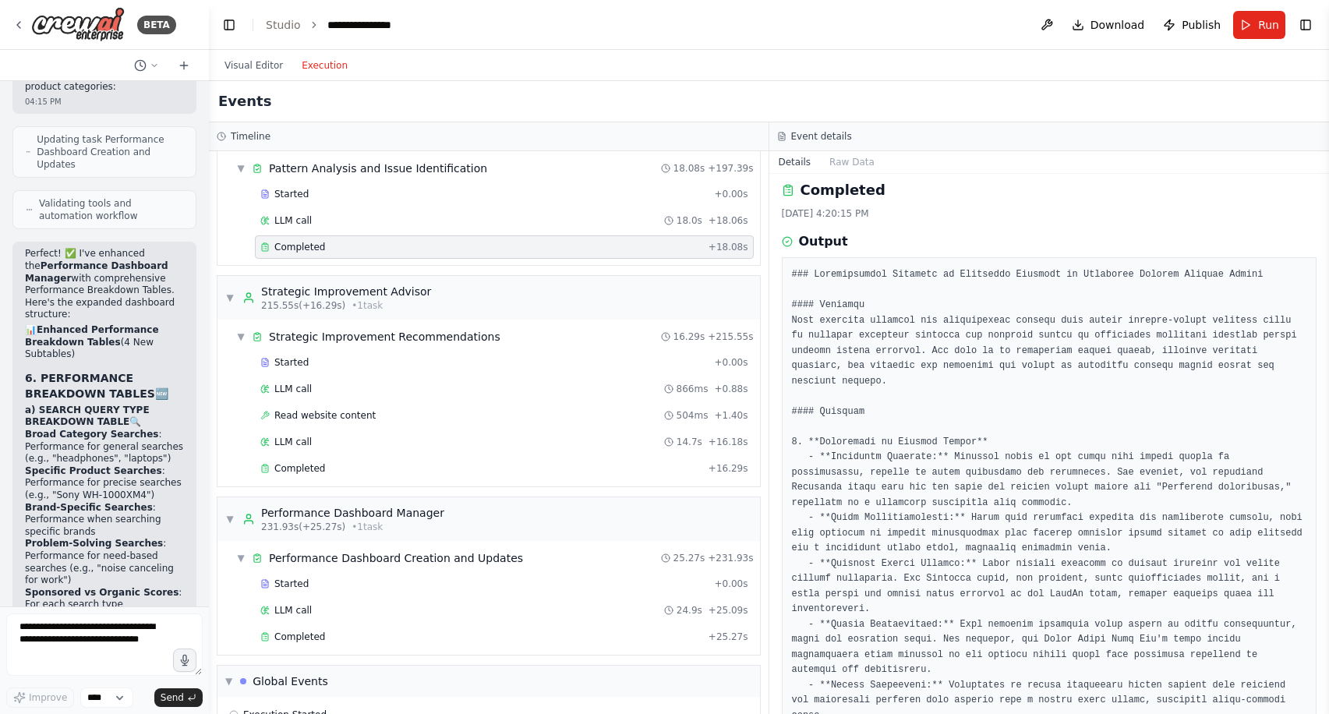
scroll to position [1505, 0]
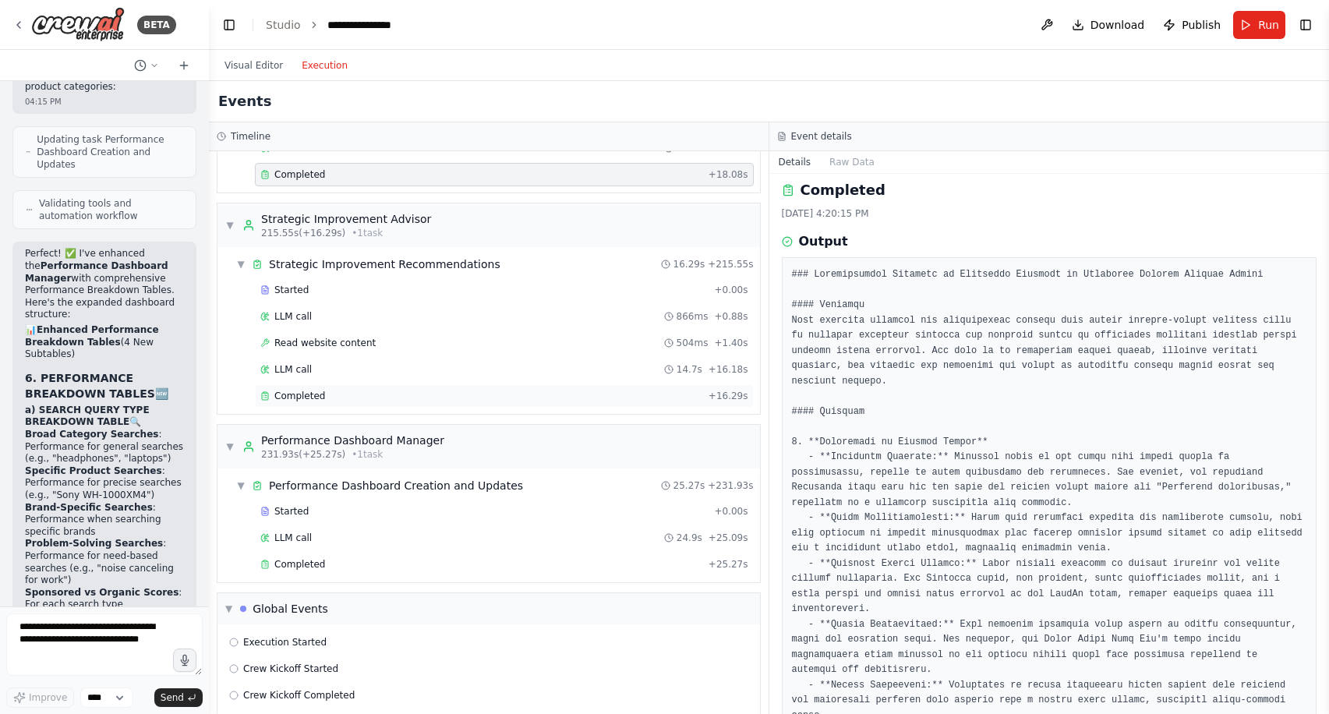
click at [472, 396] on div "Completed" at bounding box center [481, 396] width 442 height 12
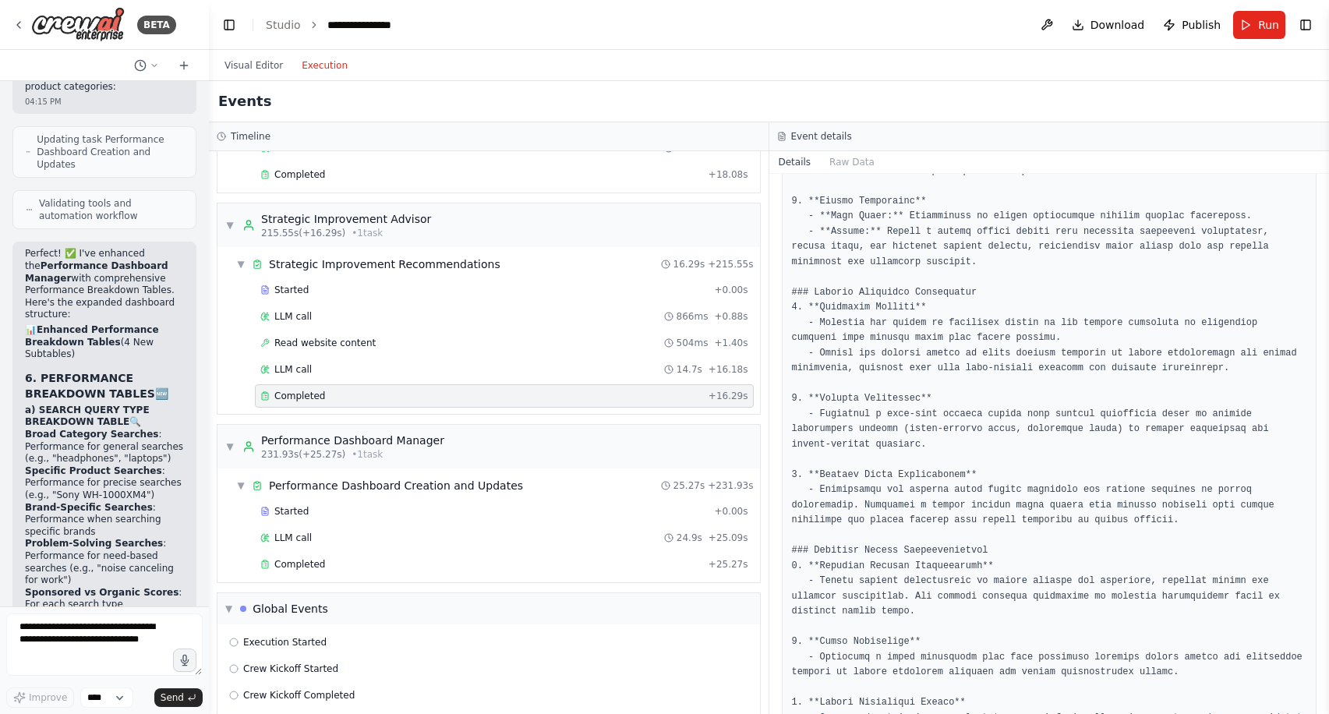
scroll to position [796, 0]
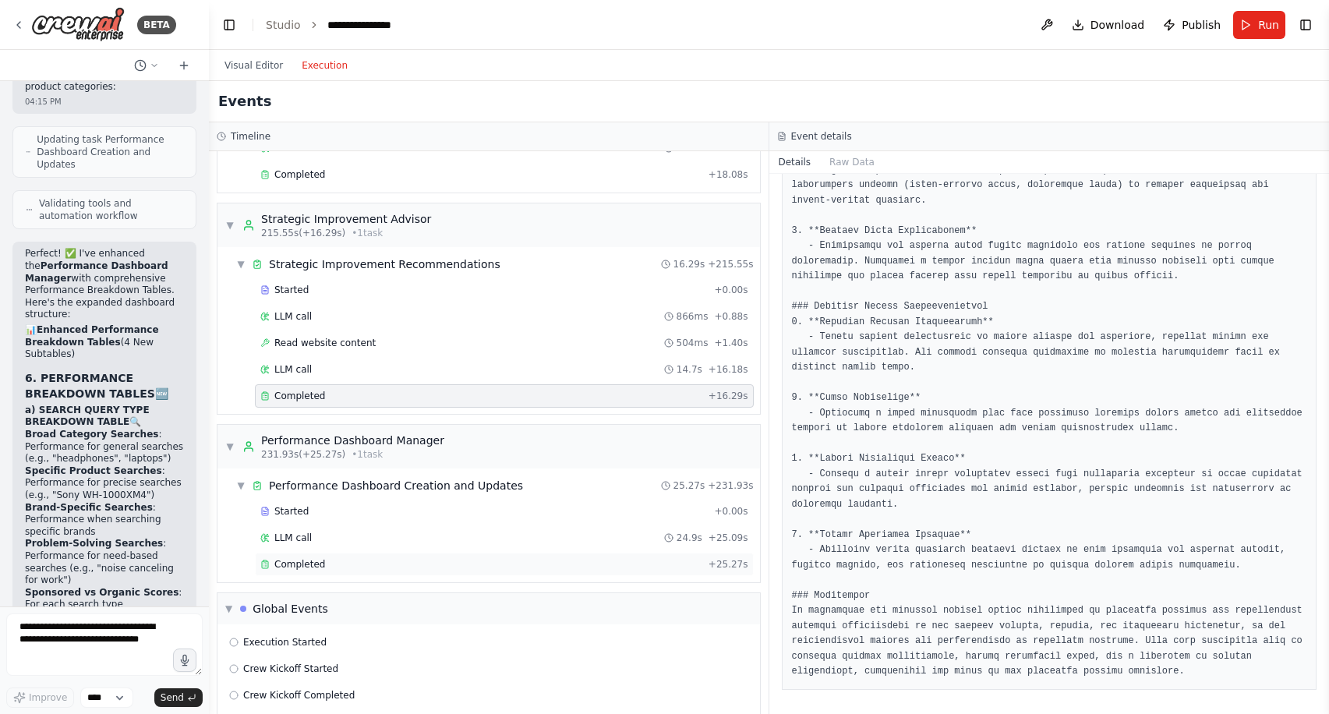
click at [510, 566] on div "Completed" at bounding box center [481, 564] width 442 height 12
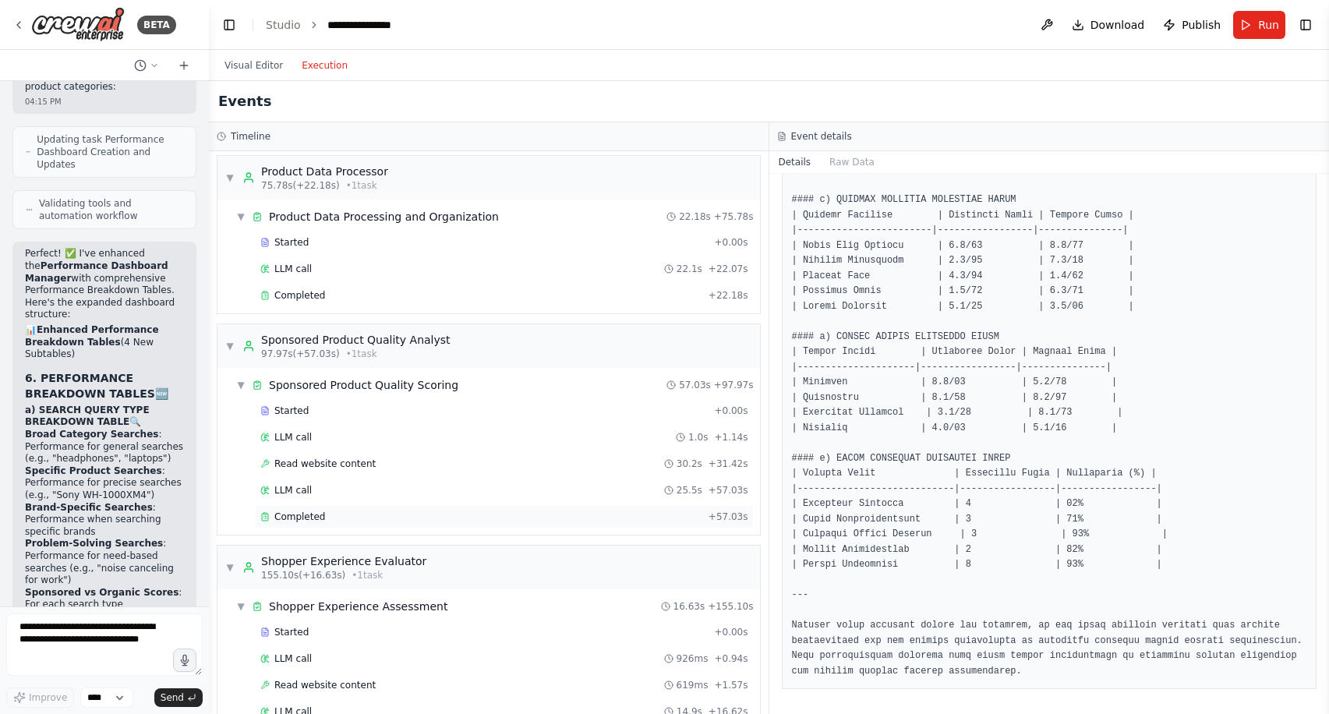
scroll to position [574, 0]
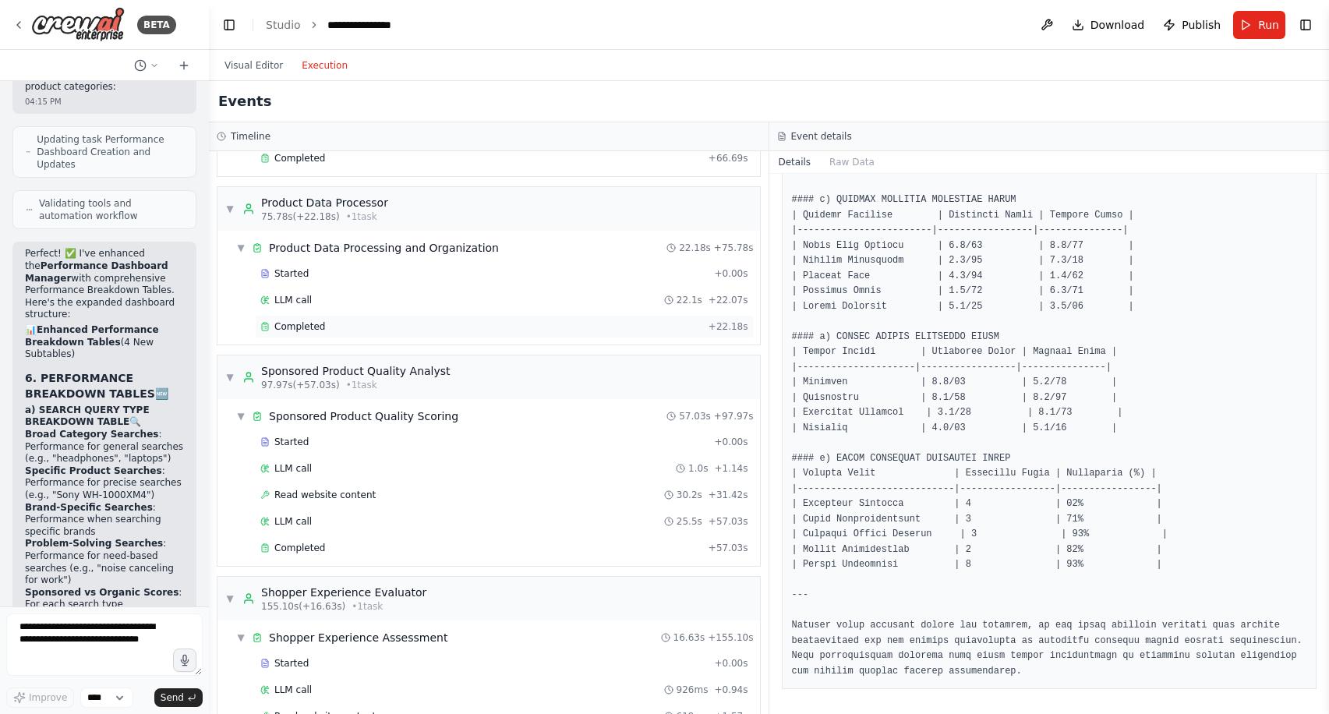
click at [545, 327] on div "Completed" at bounding box center [481, 326] width 442 height 12
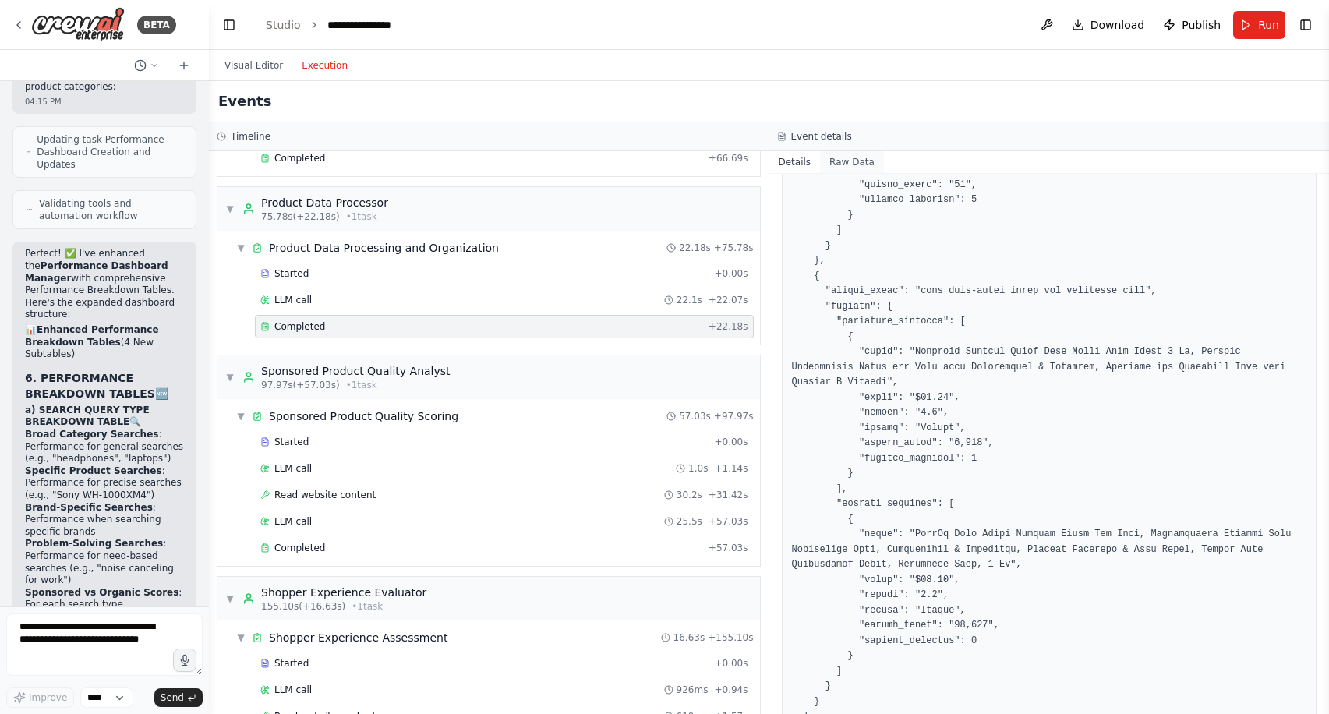
click at [852, 161] on button "Raw Data" at bounding box center [852, 162] width 64 height 22
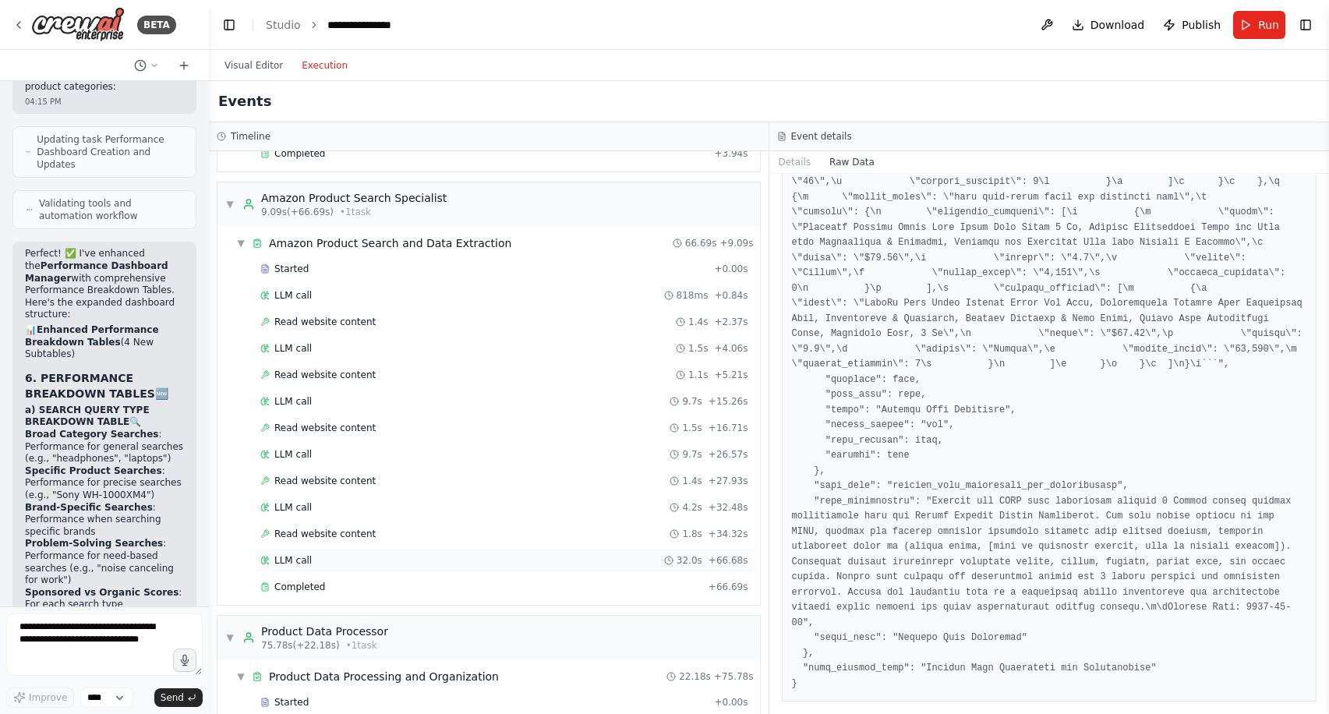
scroll to position [150, 0]
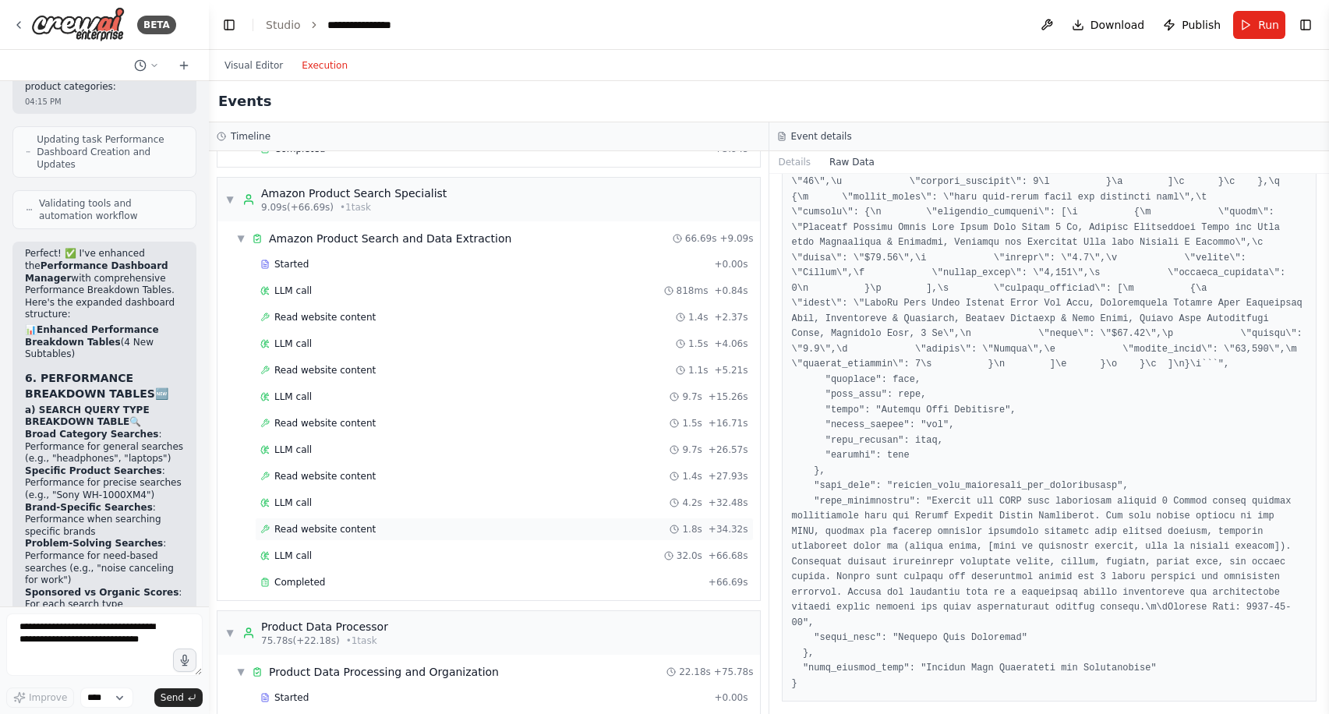
click at [471, 531] on div "Read website content 1.8s + 34.32s" at bounding box center [504, 529] width 488 height 12
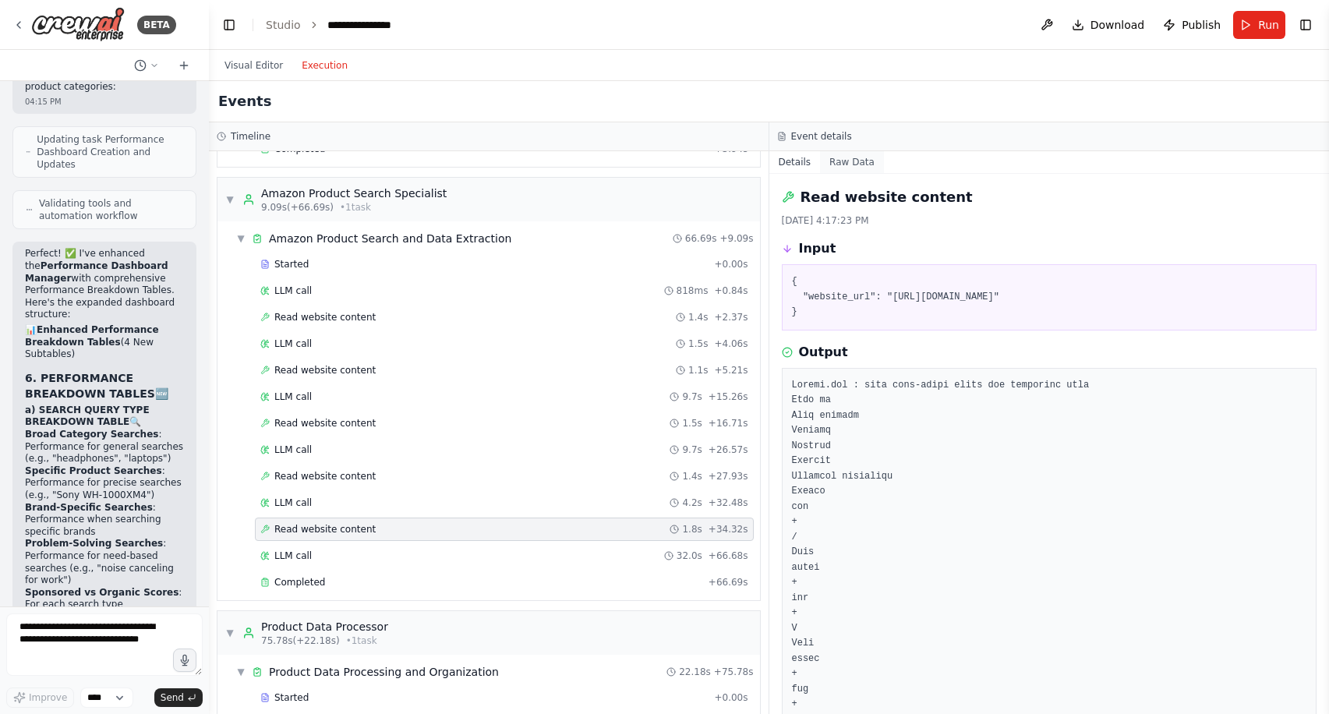
click at [850, 160] on button "Raw Data" at bounding box center [852, 162] width 64 height 22
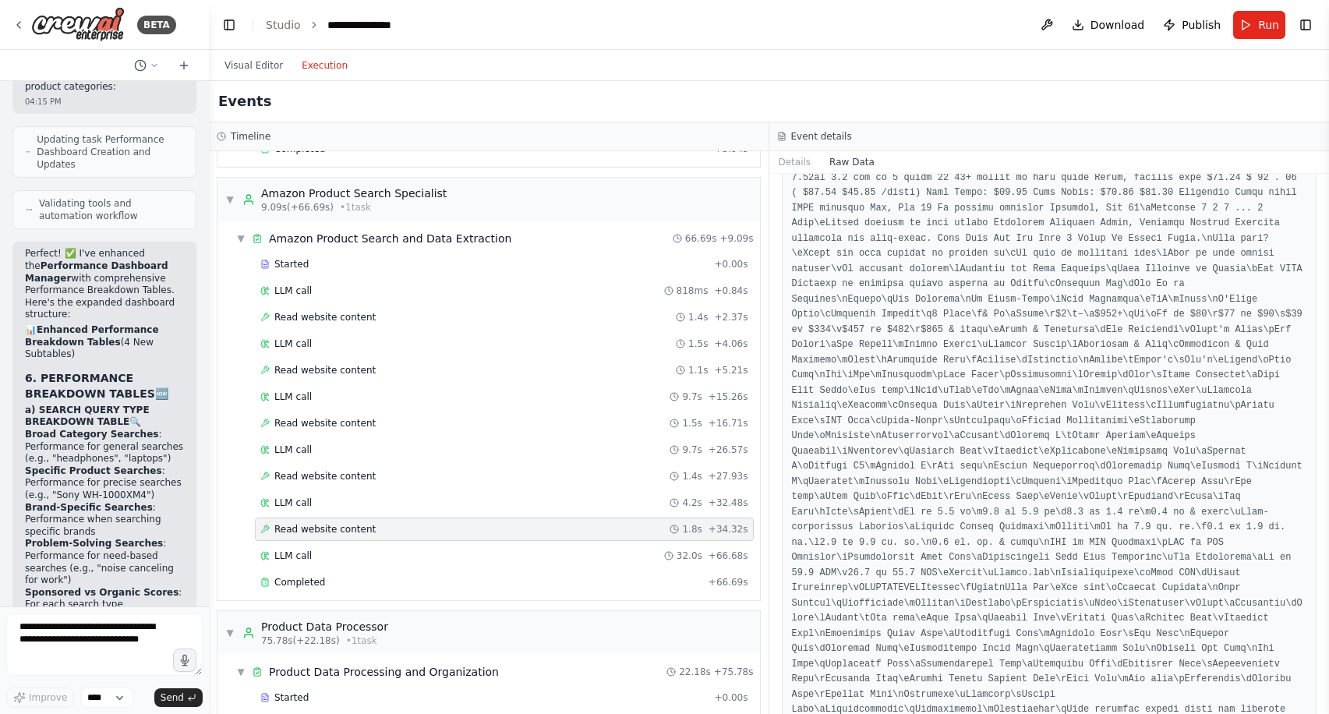
scroll to position [7048, 0]
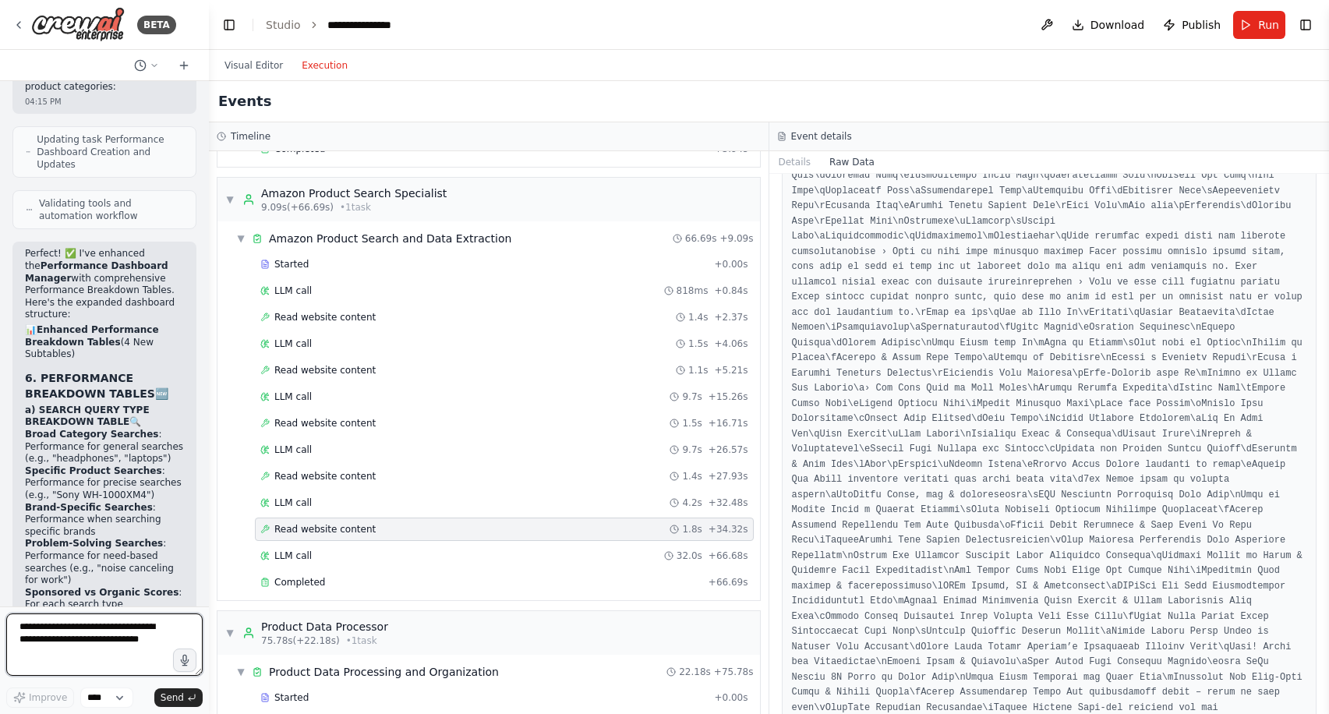
click at [75, 645] on textarea at bounding box center [104, 644] width 196 height 62
click at [94, 661] on textarea "**********" at bounding box center [104, 644] width 196 height 62
click at [105, 663] on textarea "**********" at bounding box center [104, 644] width 196 height 62
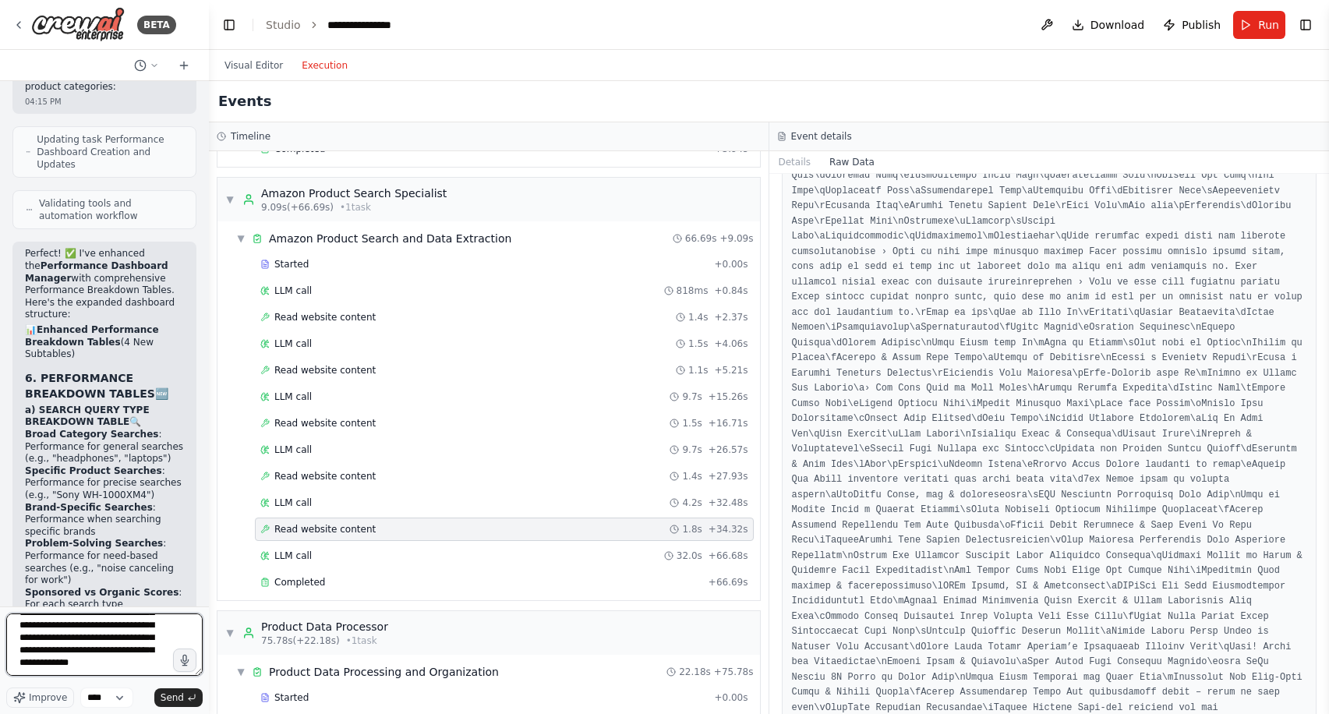
scroll to position [57, 0]
type textarea "**********"
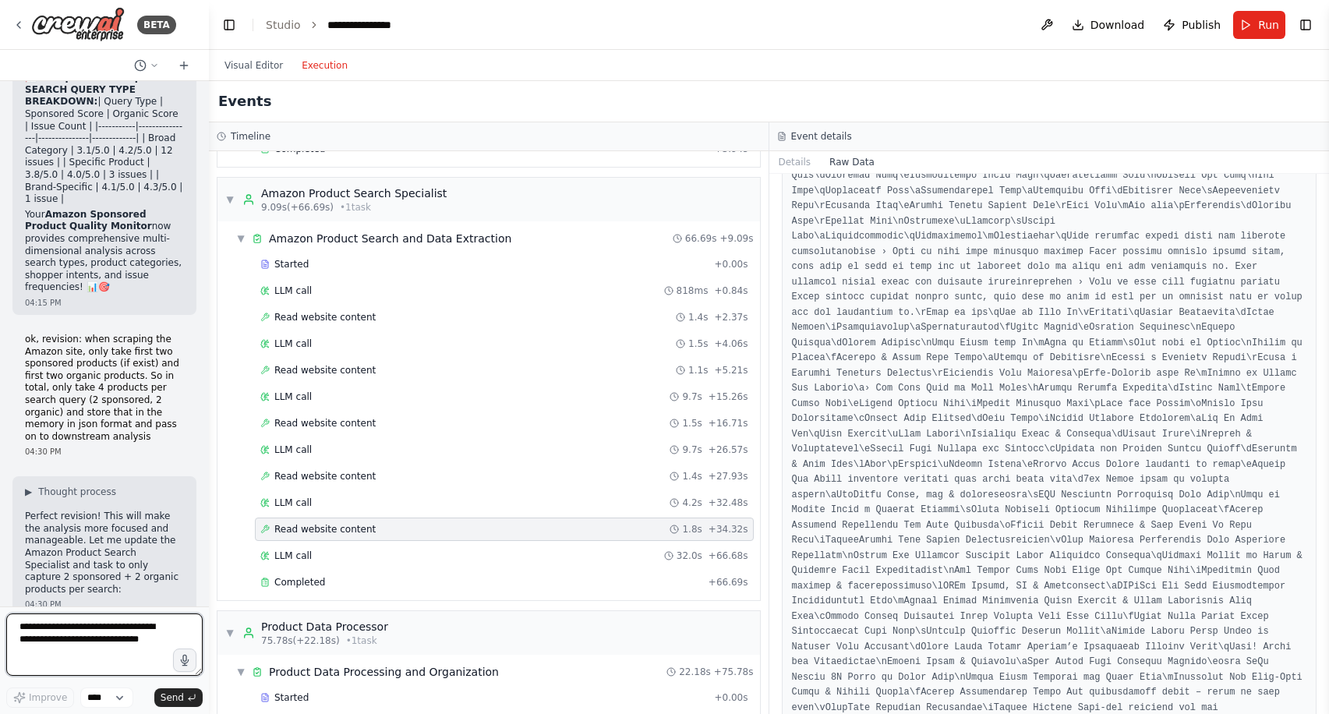
scroll to position [38267, 0]
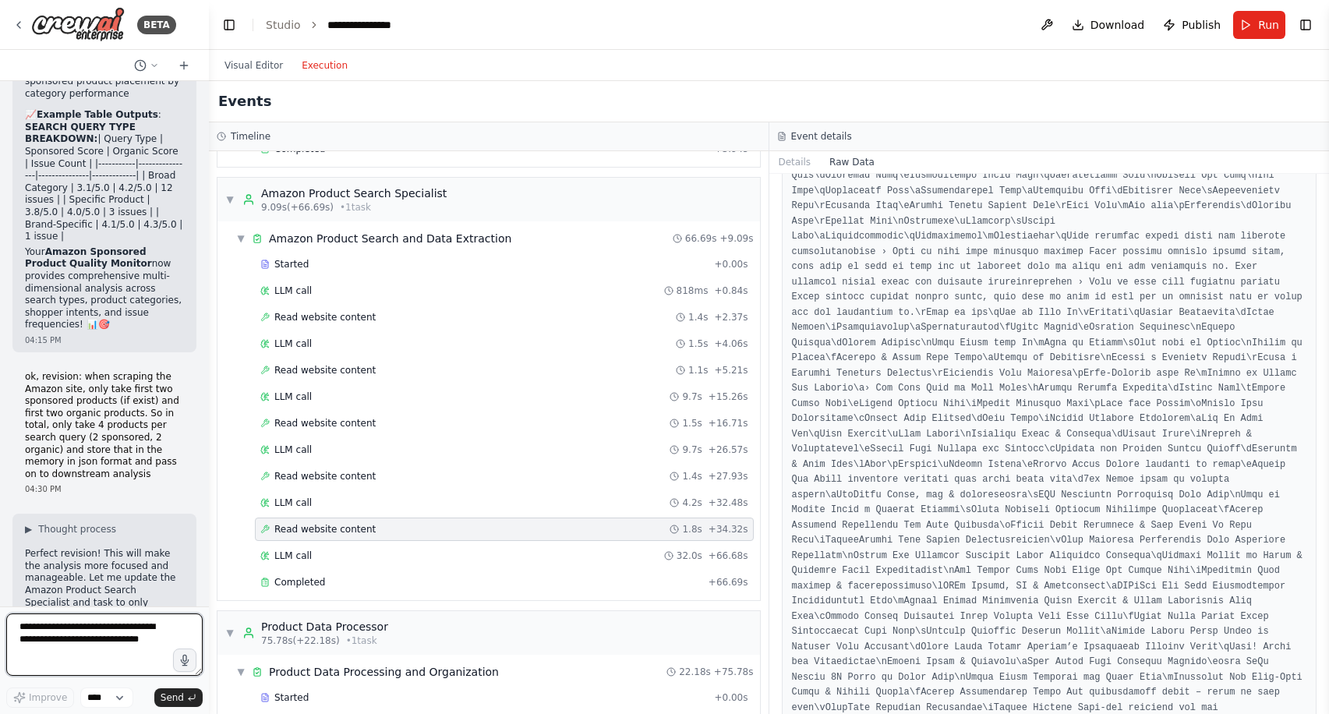
click at [149, 637] on textarea at bounding box center [104, 644] width 196 height 62
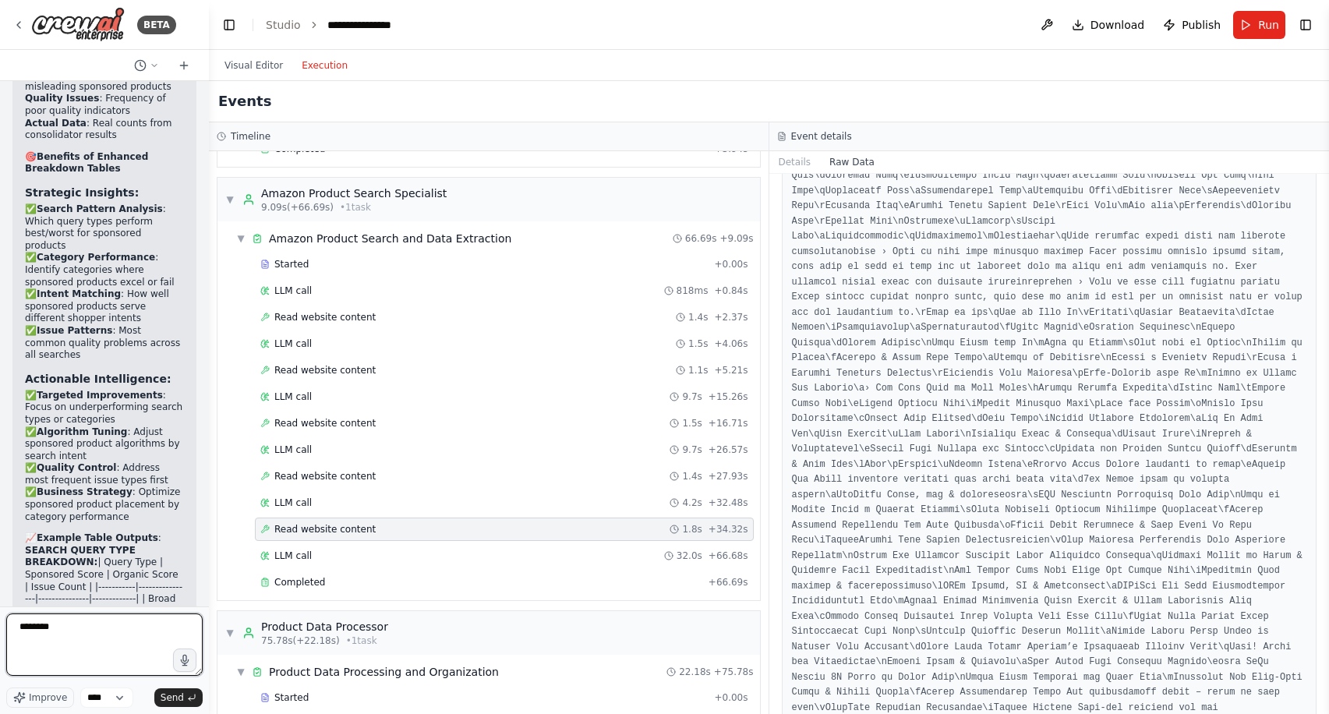
scroll to position [37842, 0]
type textarea "********"
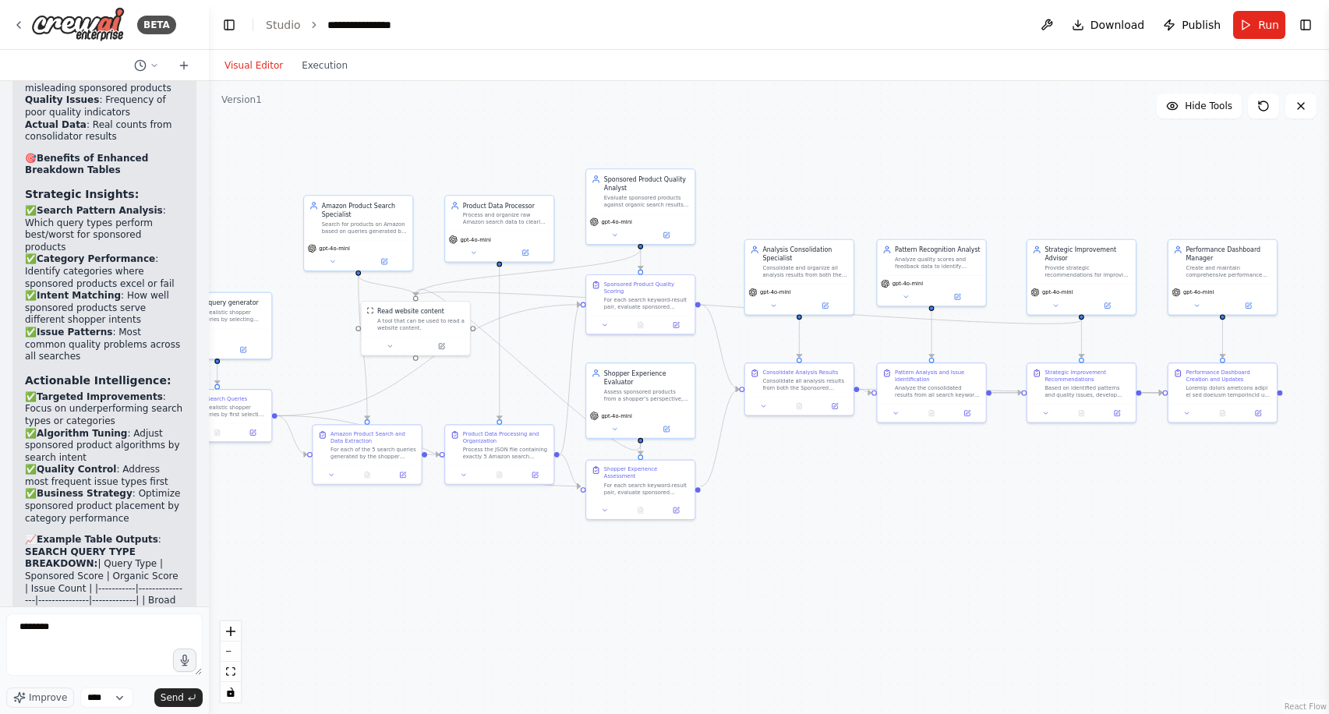
click at [256, 58] on button "Visual Editor" at bounding box center [253, 65] width 77 height 19
click at [618, 233] on button at bounding box center [615, 233] width 50 height 11
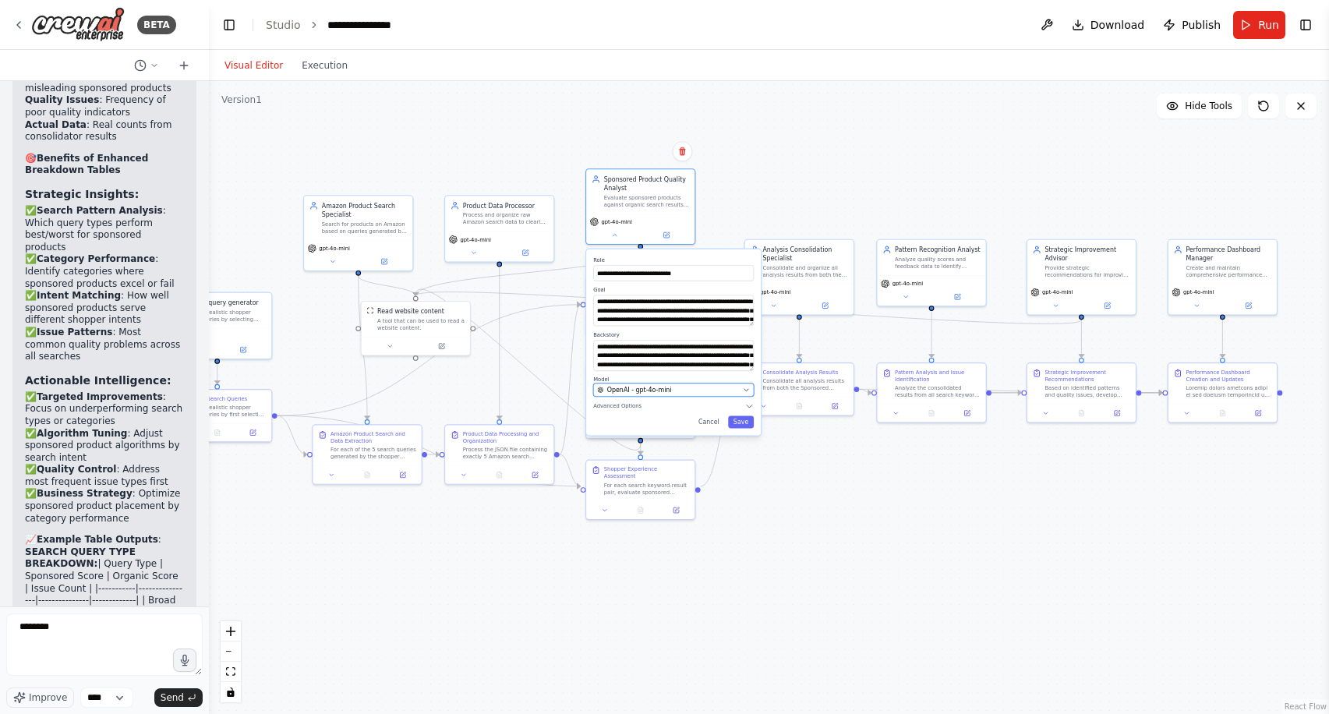
click at [682, 390] on div "OpenAI - gpt-4o-mini" at bounding box center [668, 390] width 142 height 9
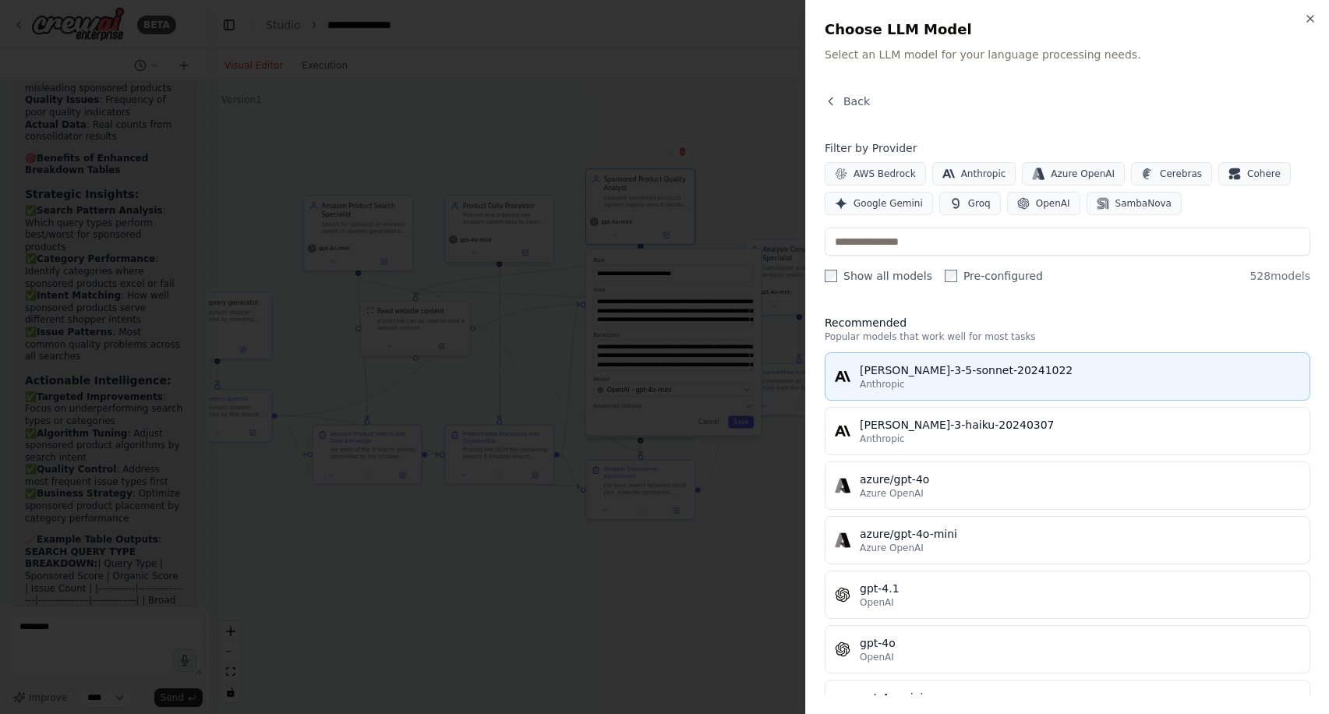
click at [930, 381] on div "Anthropic" at bounding box center [1079, 384] width 440 height 12
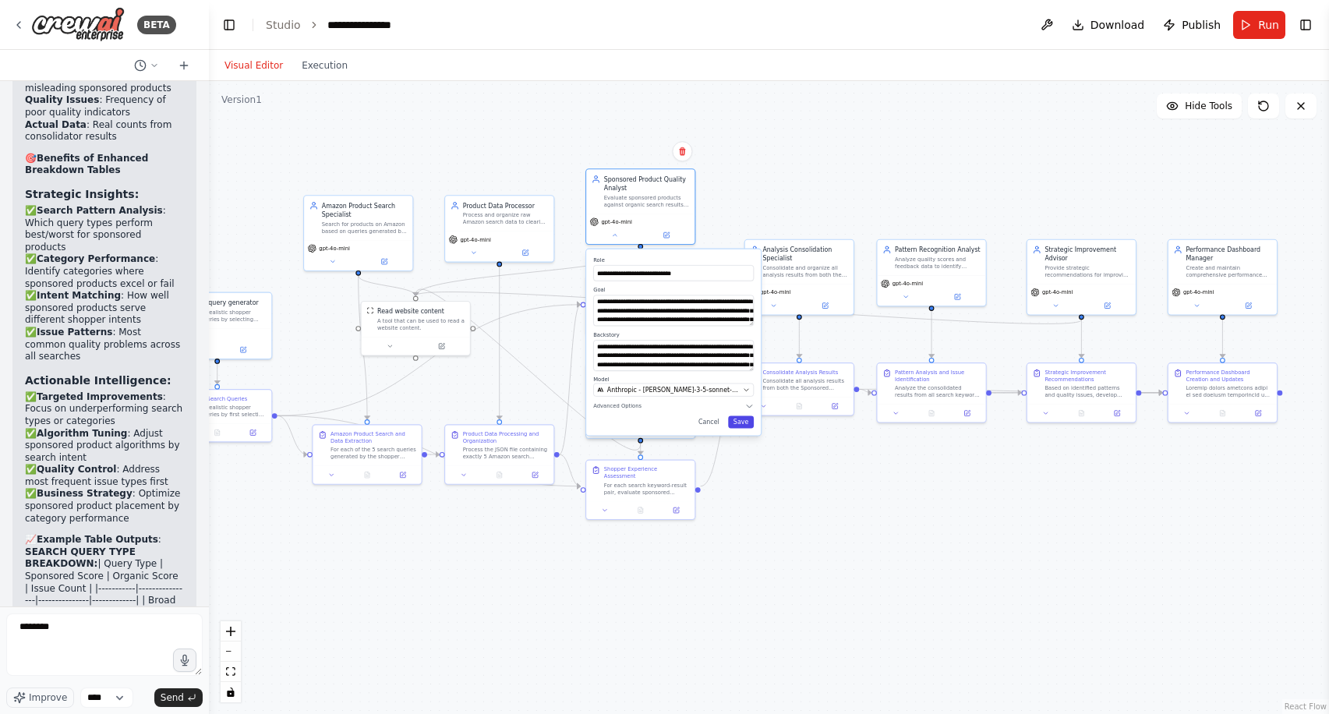
click at [744, 424] on button "Save" at bounding box center [741, 422] width 26 height 12
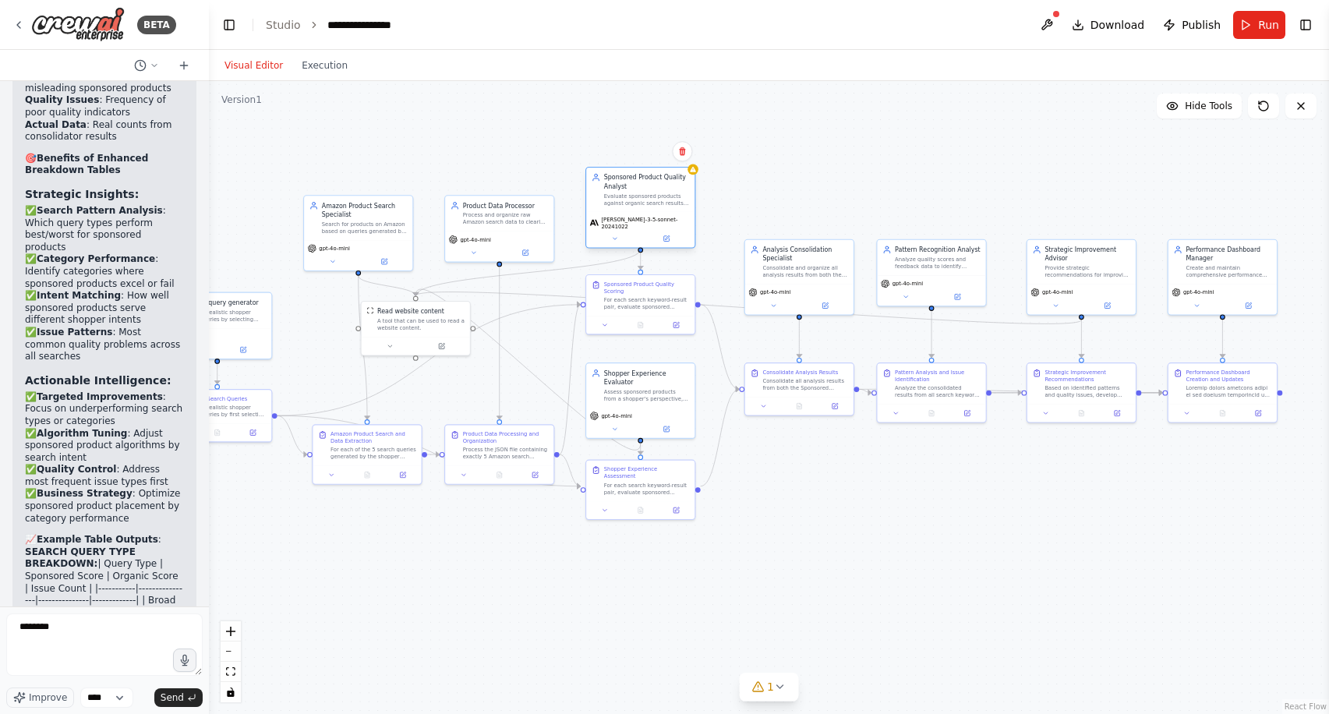
click at [694, 178] on div "Sponsored Product Quality Analyst Evaluate sponsored products against organic s…" at bounding box center [640, 208] width 110 height 82
click at [614, 235] on icon at bounding box center [614, 238] width 7 height 7
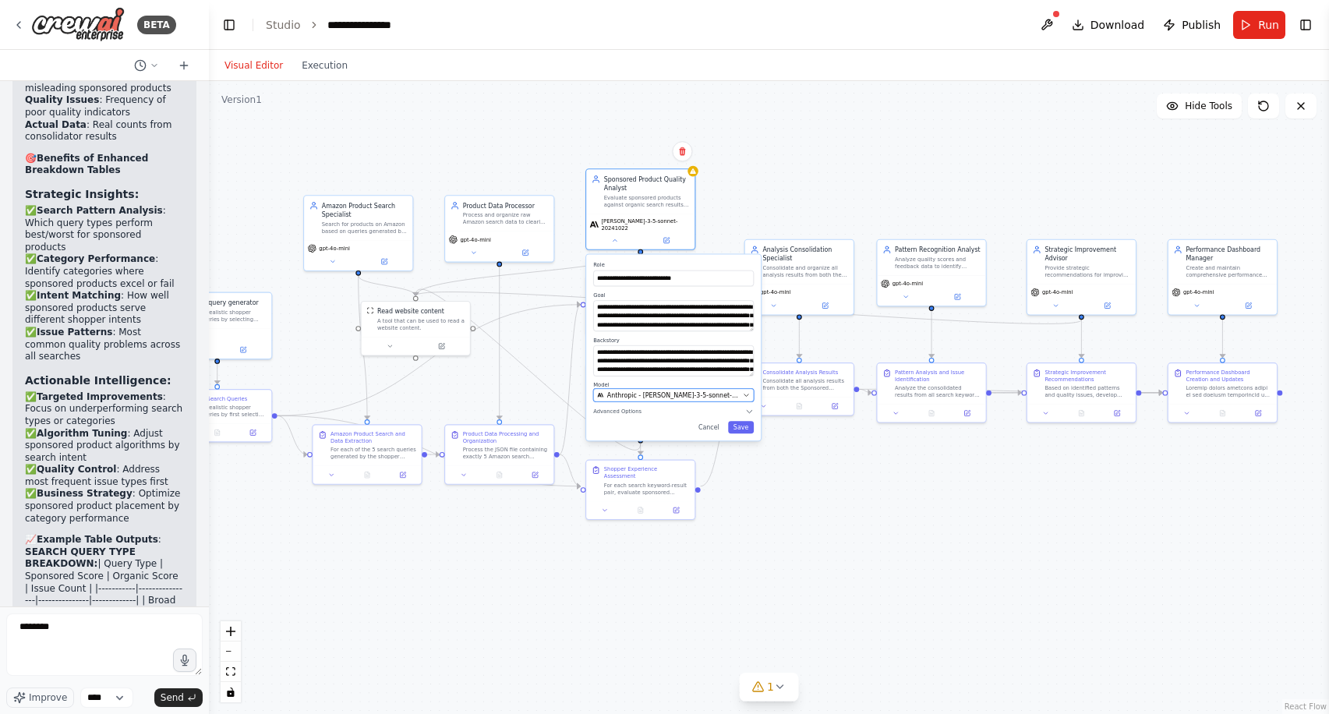
click at [709, 390] on span "Anthropic - [PERSON_NAME]-3-5-sonnet-20241022" at bounding box center [673, 394] width 132 height 9
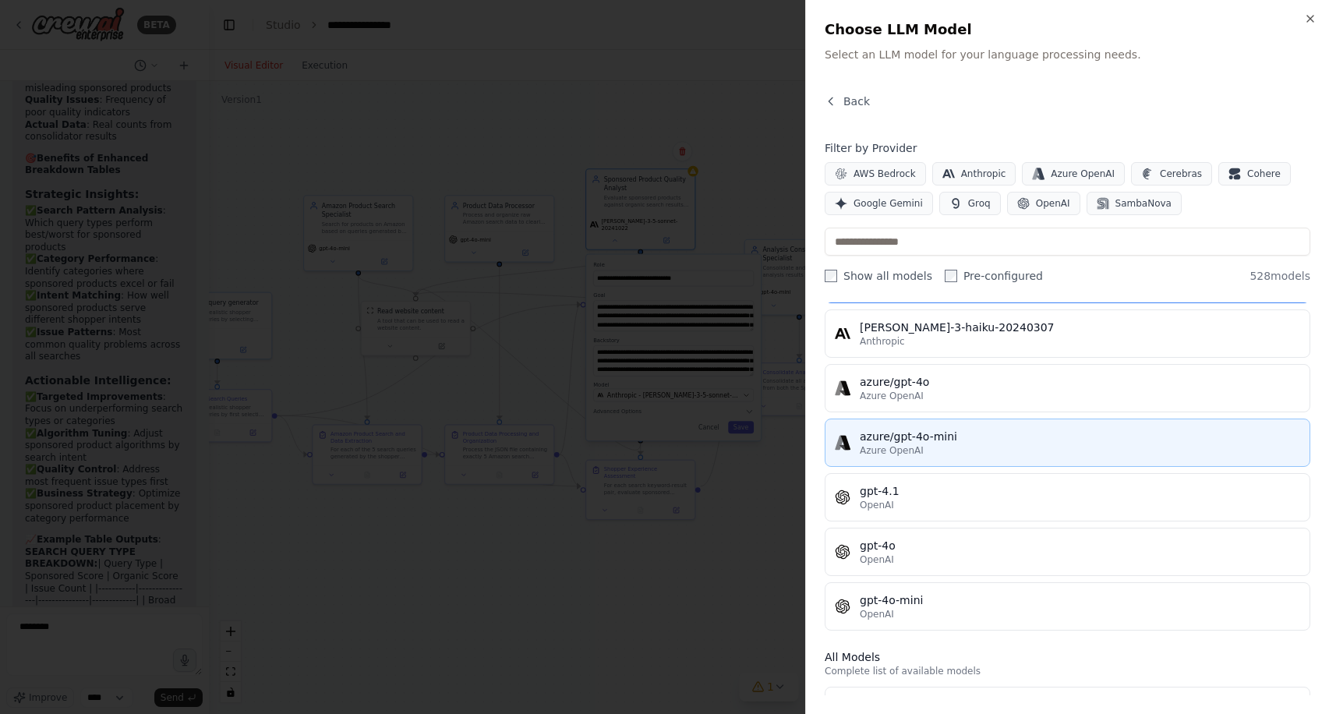
scroll to position [100, 0]
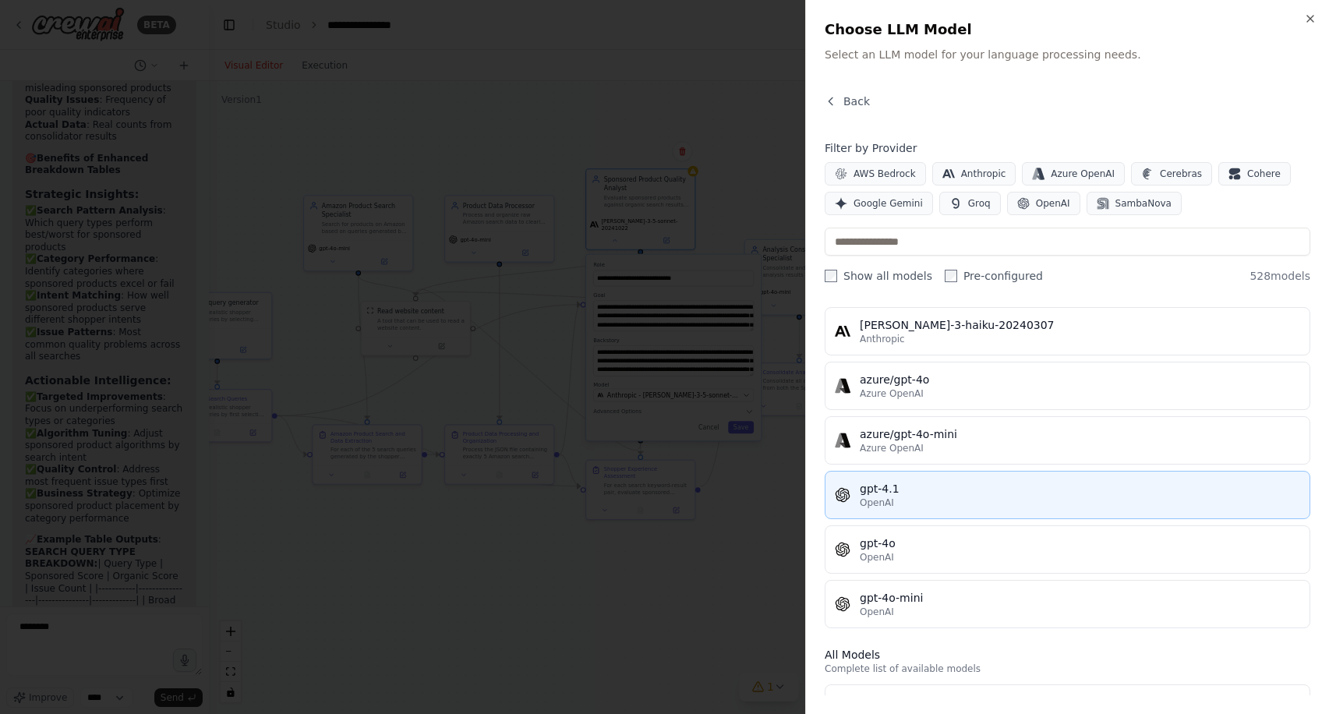
click at [922, 510] on button "gpt-4.1 OpenAI" at bounding box center [1066, 495] width 485 height 48
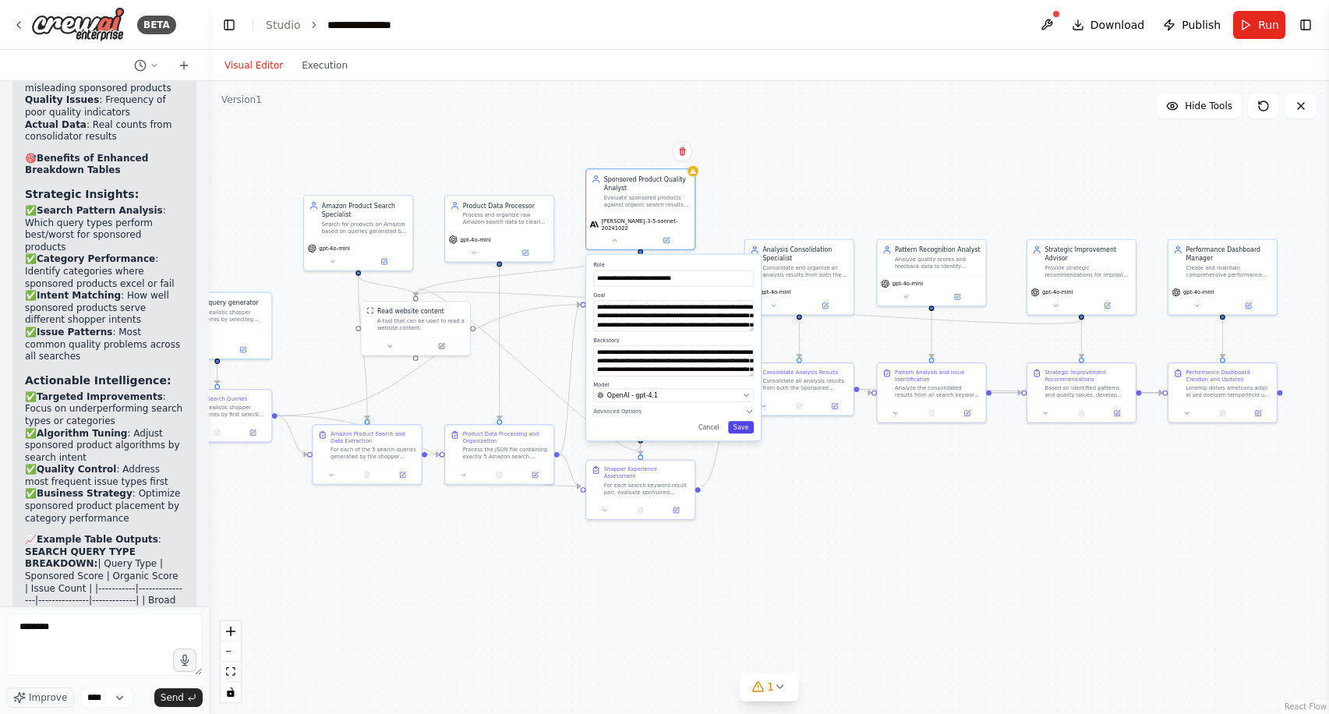
click at [743, 421] on button "Save" at bounding box center [741, 427] width 26 height 12
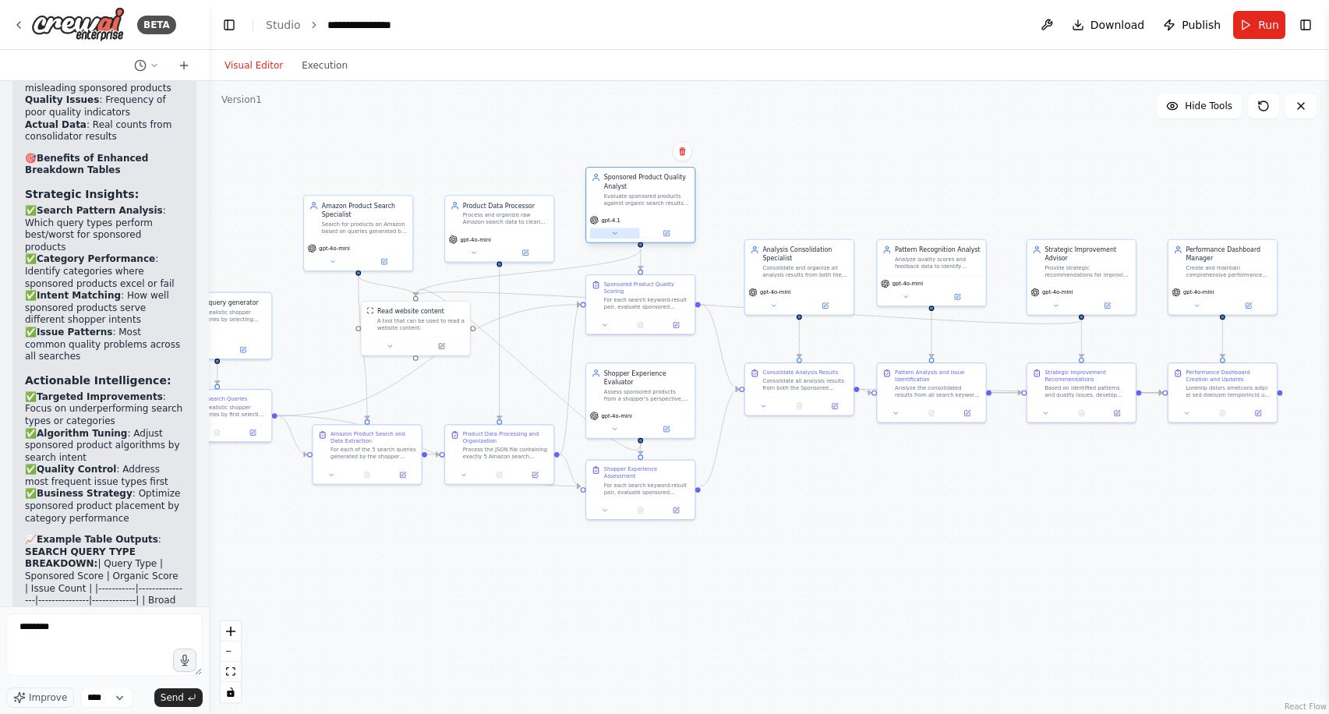
click at [615, 232] on icon at bounding box center [614, 233] width 4 height 2
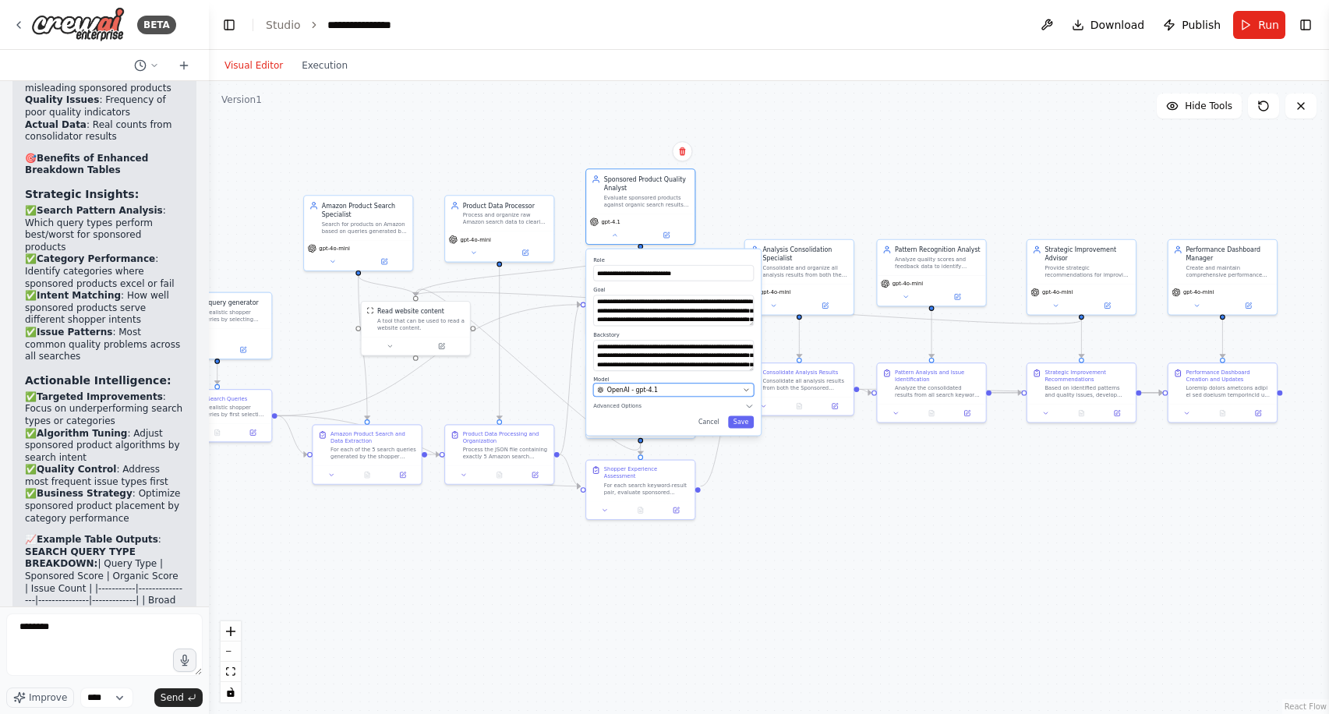
click at [729, 390] on div "OpenAI - gpt-4.1" at bounding box center [668, 390] width 142 height 9
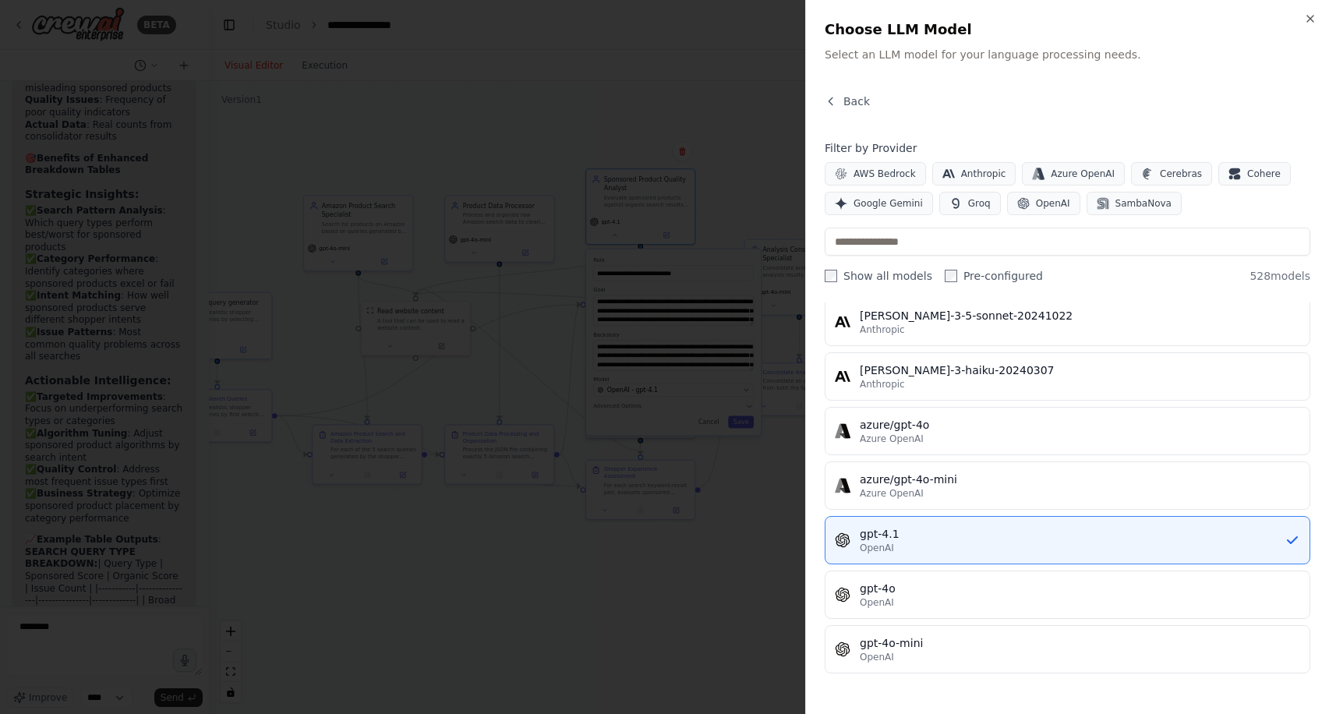
scroll to position [59, 0]
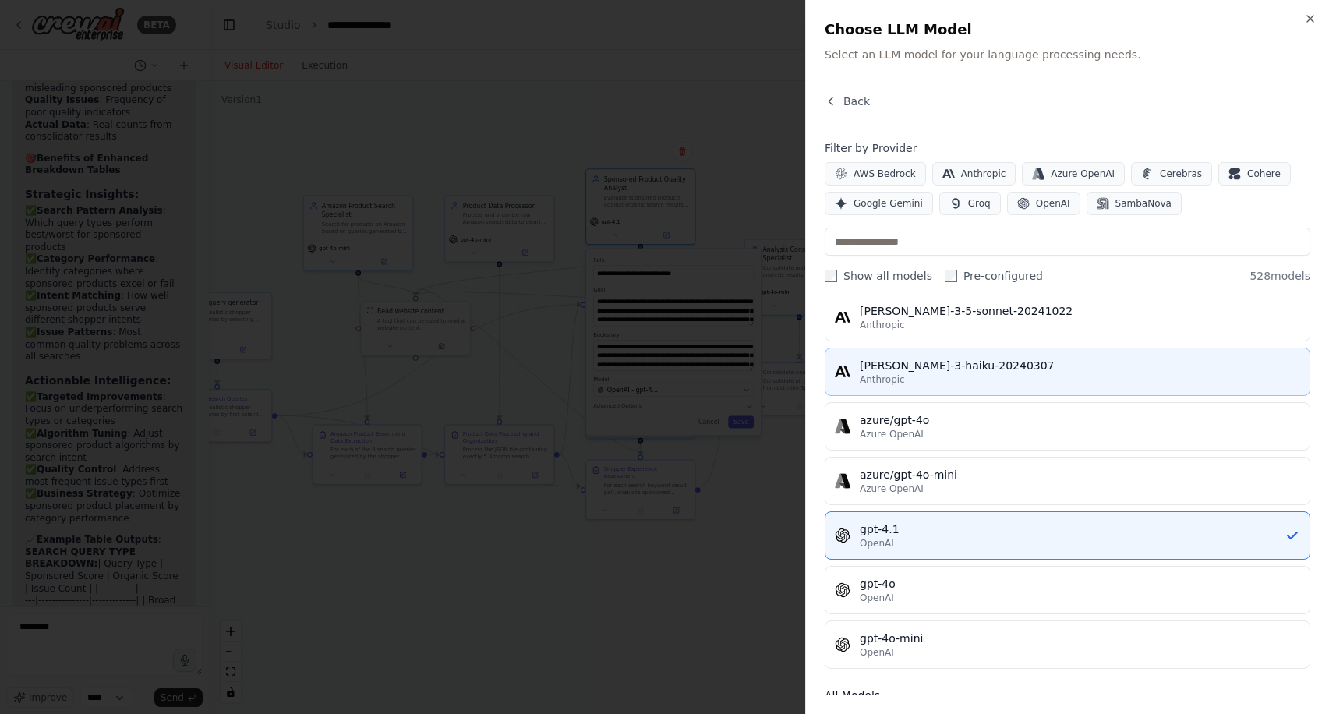
click at [944, 379] on div "Anthropic" at bounding box center [1079, 379] width 440 height 12
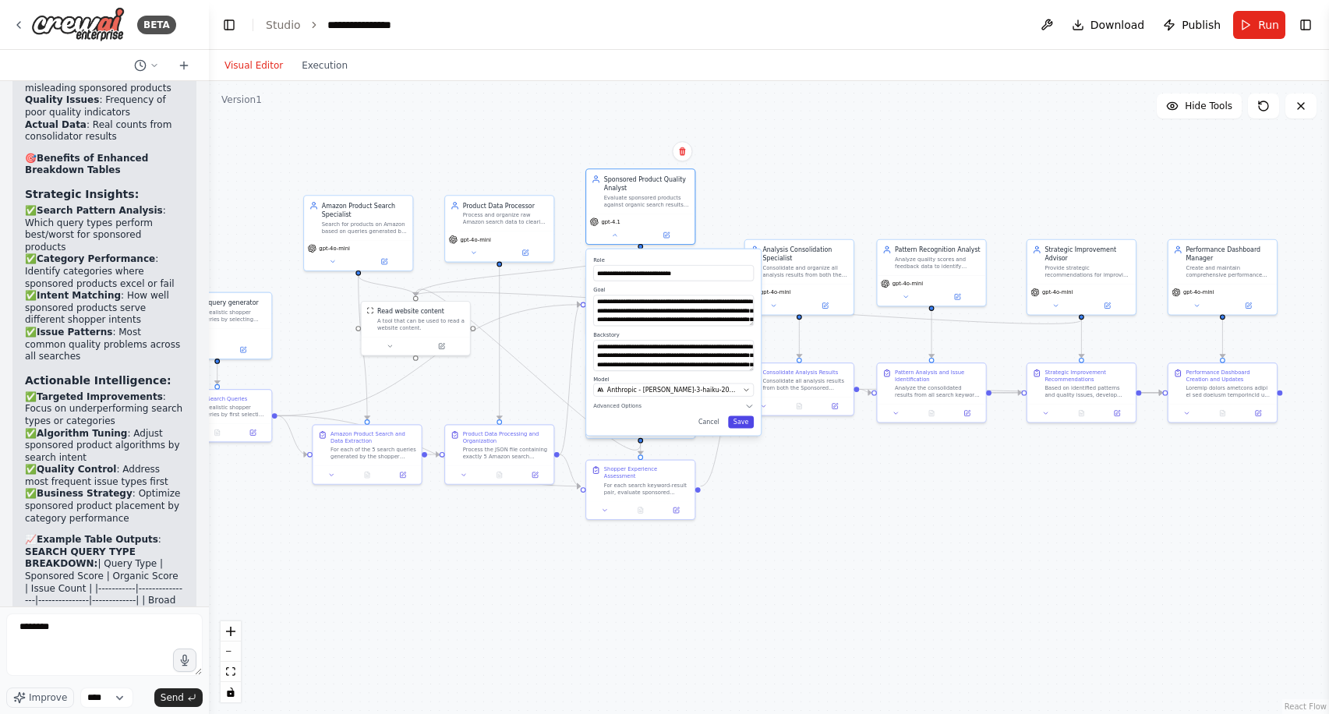
click at [740, 419] on button "Save" at bounding box center [741, 422] width 26 height 12
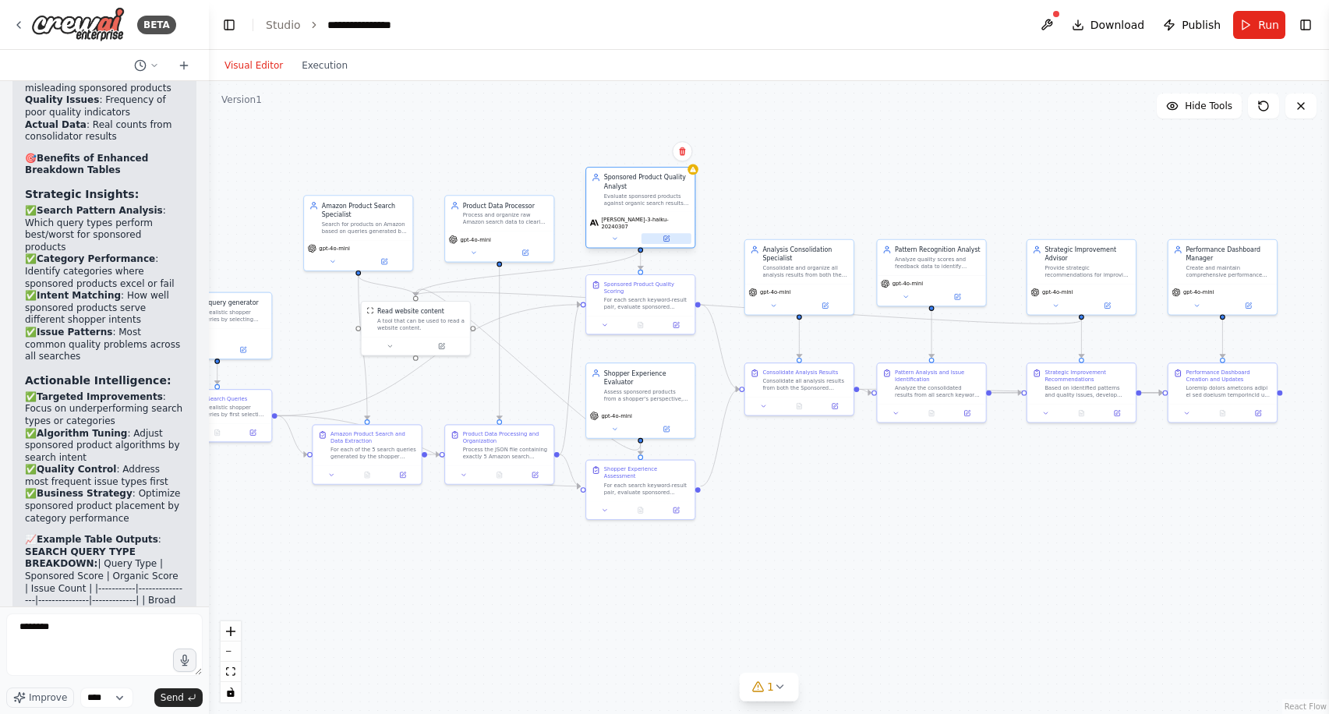
click at [662, 233] on button at bounding box center [666, 238] width 50 height 11
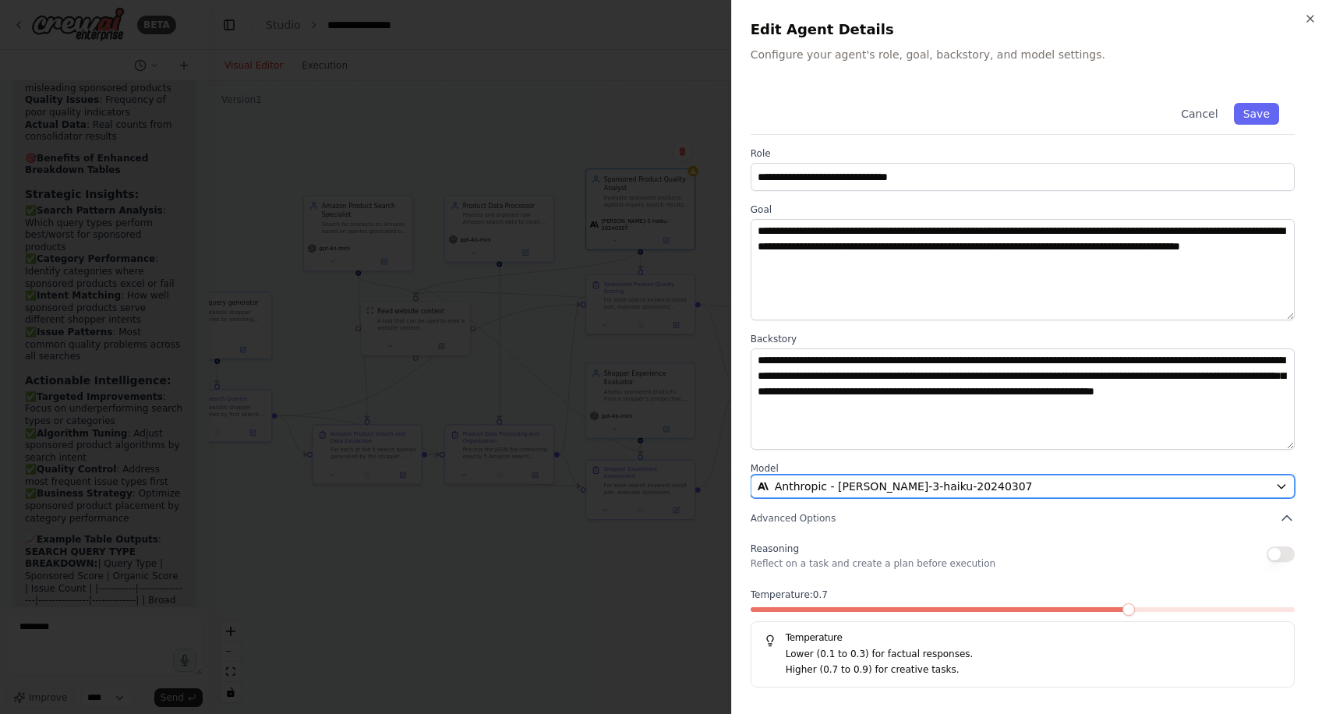
click at [893, 484] on span "Anthropic - [PERSON_NAME]-3-haiku-20240307" at bounding box center [904, 486] width 258 height 16
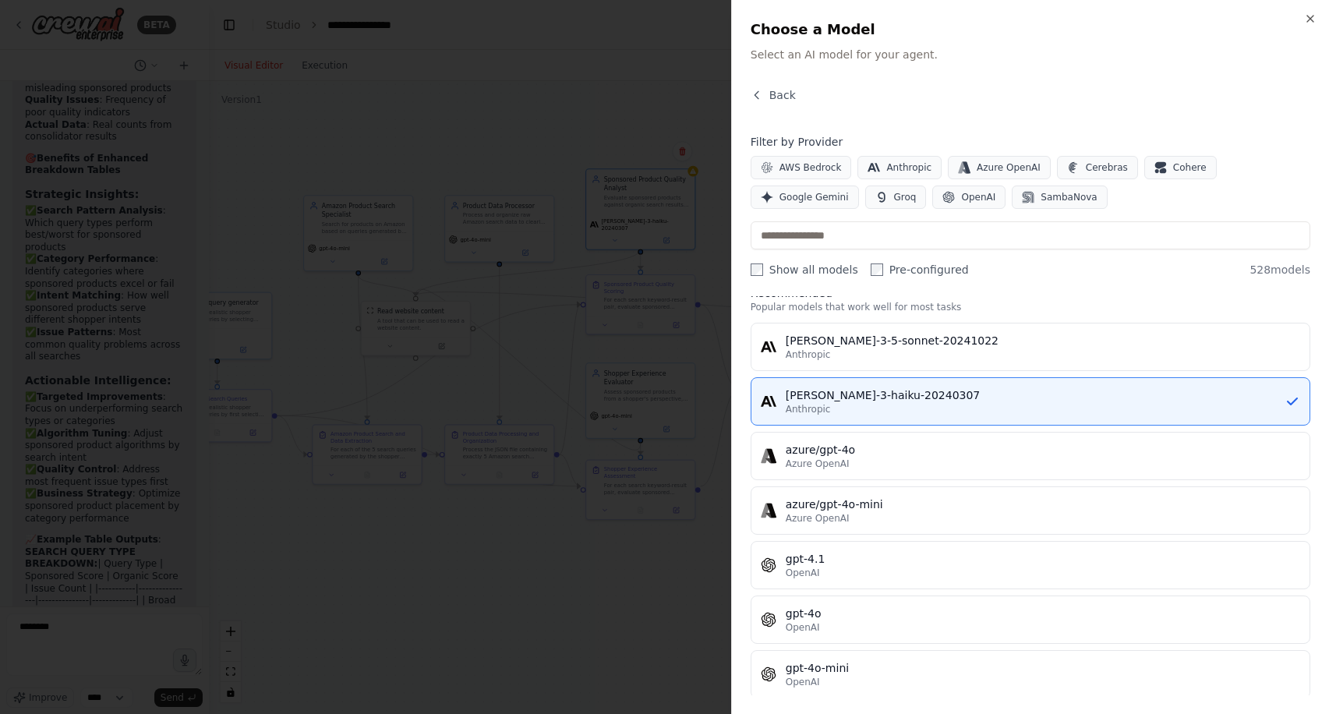
scroll to position [25, 0]
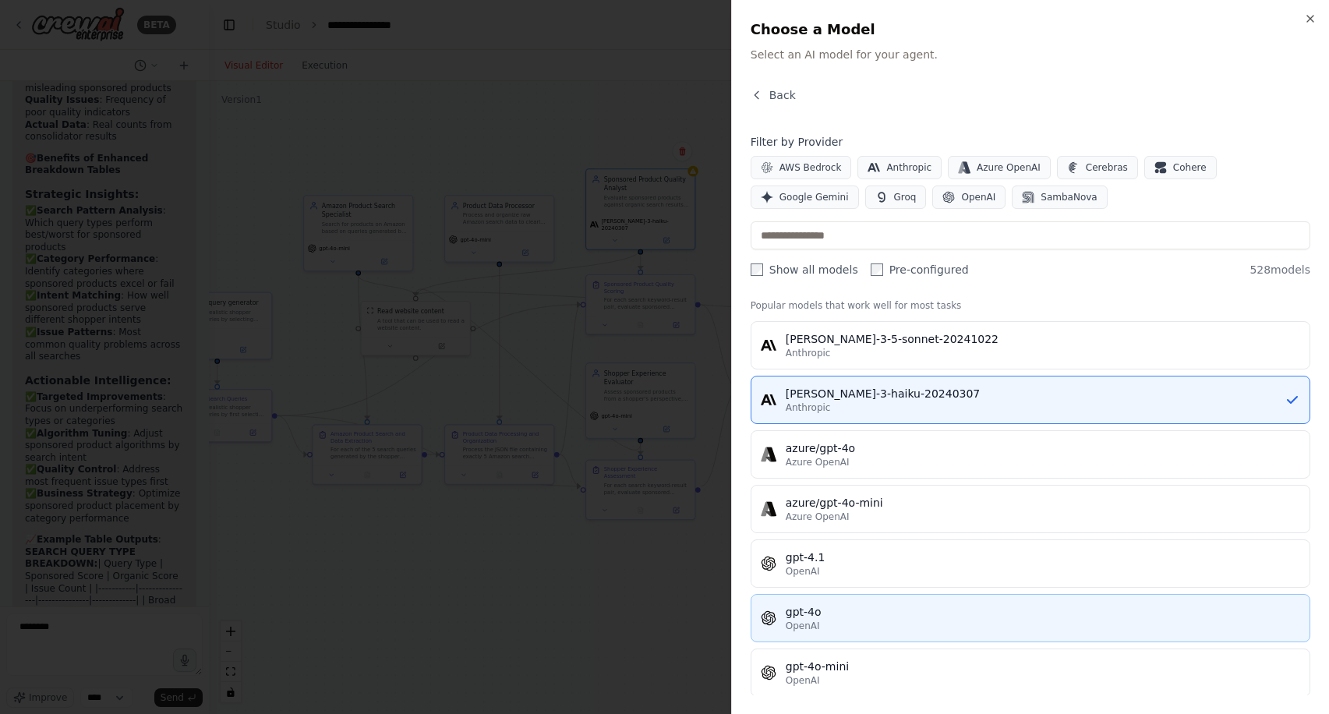
click at [866, 620] on div "OpenAI" at bounding box center [1042, 625] width 514 height 12
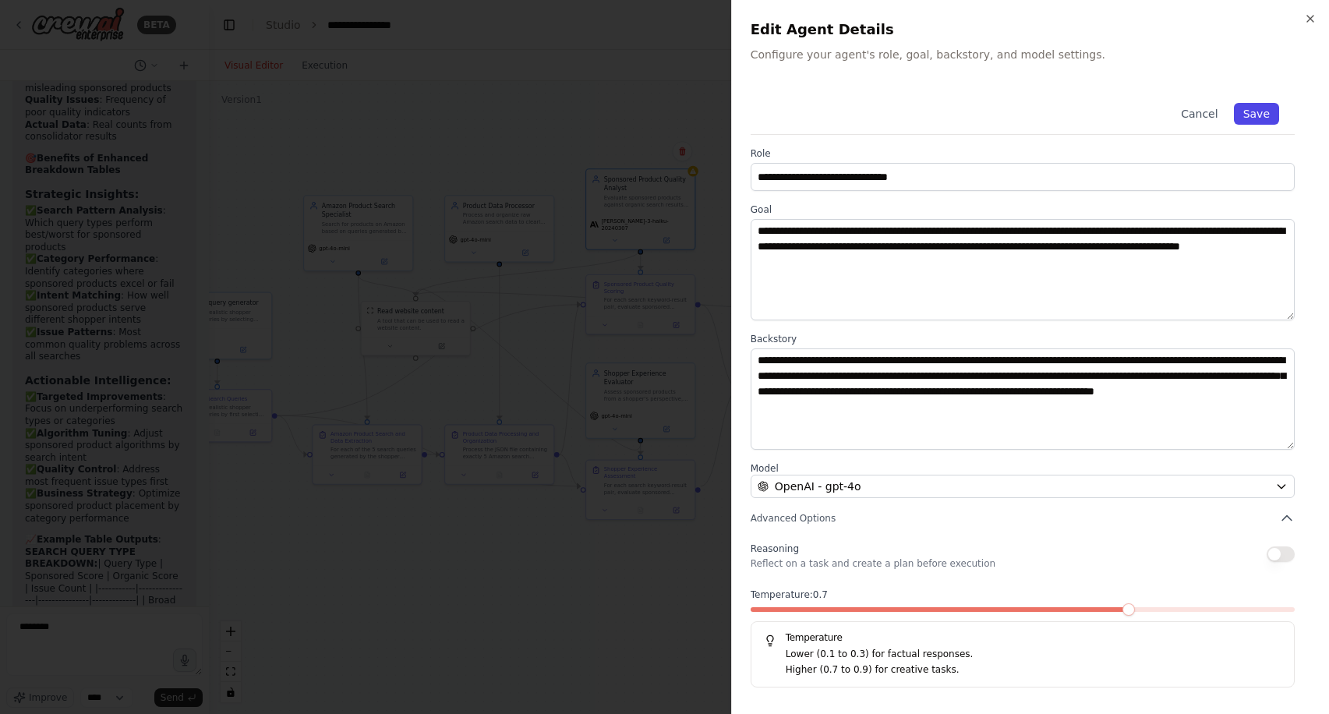
click at [1256, 117] on button "Save" at bounding box center [1255, 114] width 45 height 22
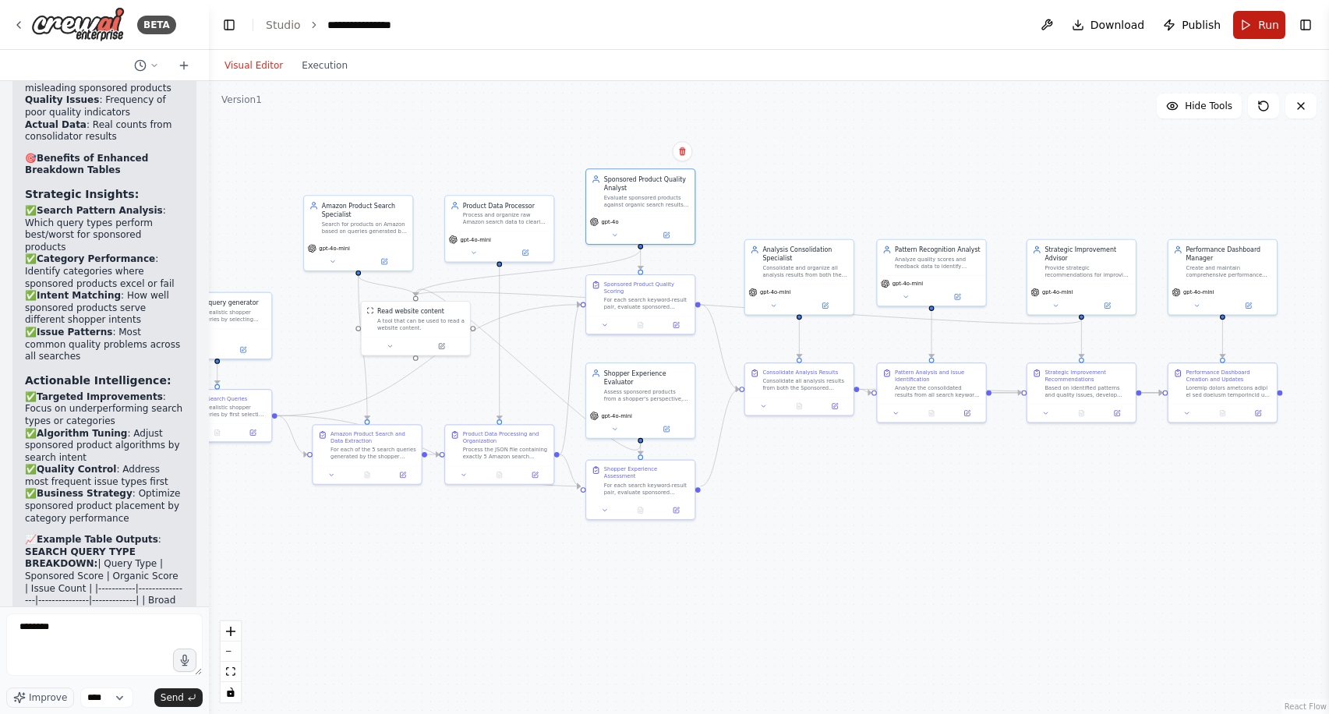
click at [1250, 32] on button "Run" at bounding box center [1259, 25] width 52 height 28
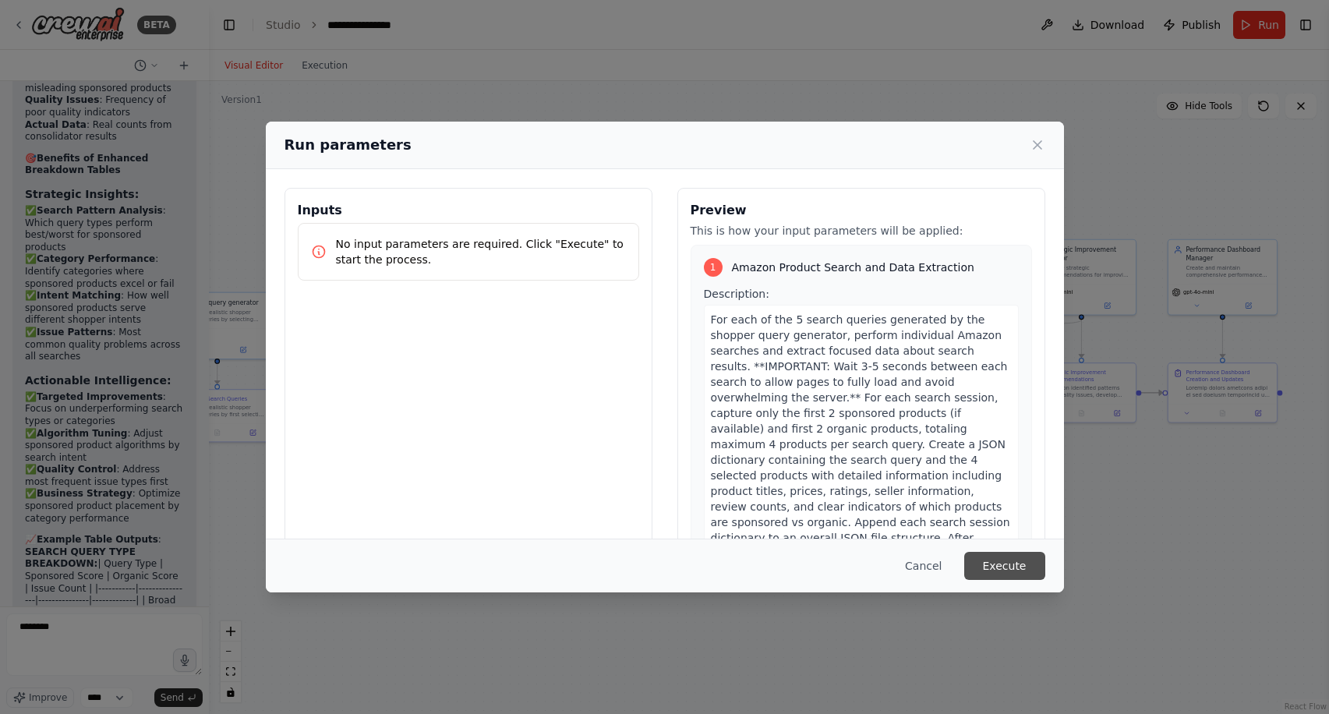
click at [1022, 557] on button "Execute" at bounding box center [1004, 566] width 81 height 28
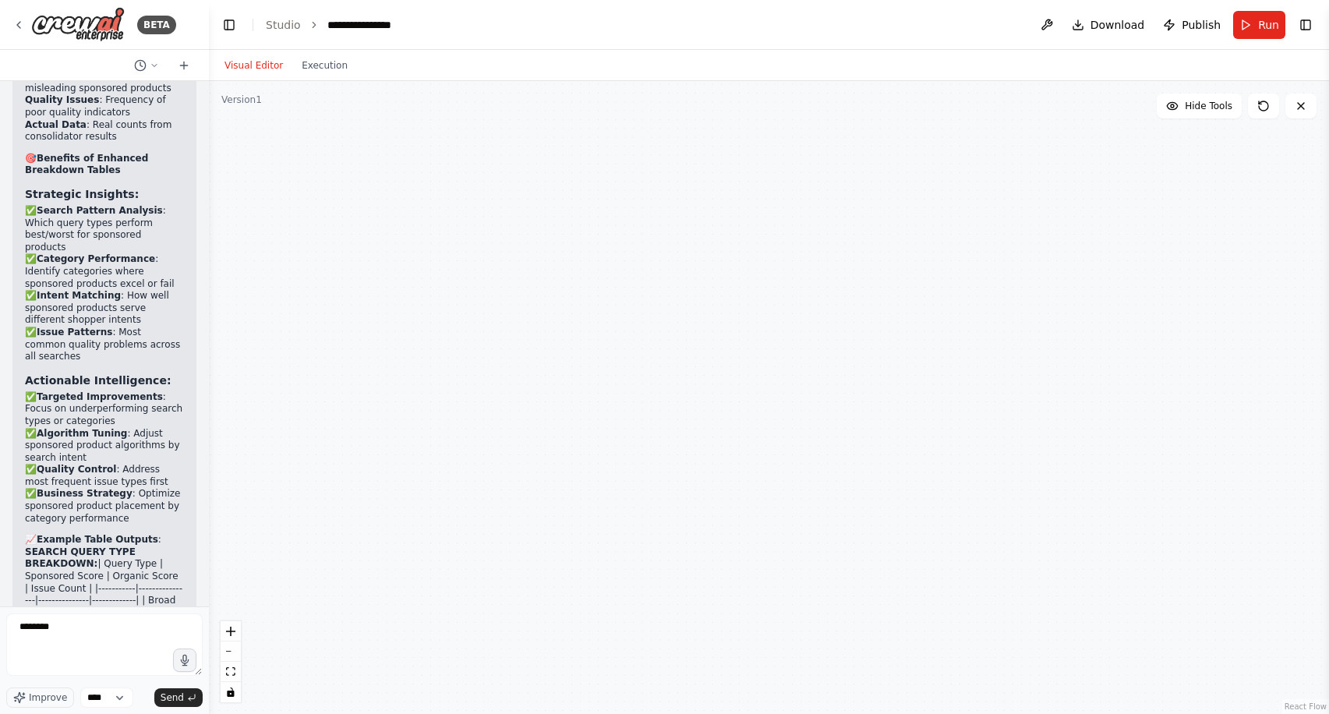
scroll to position [38629, 0]
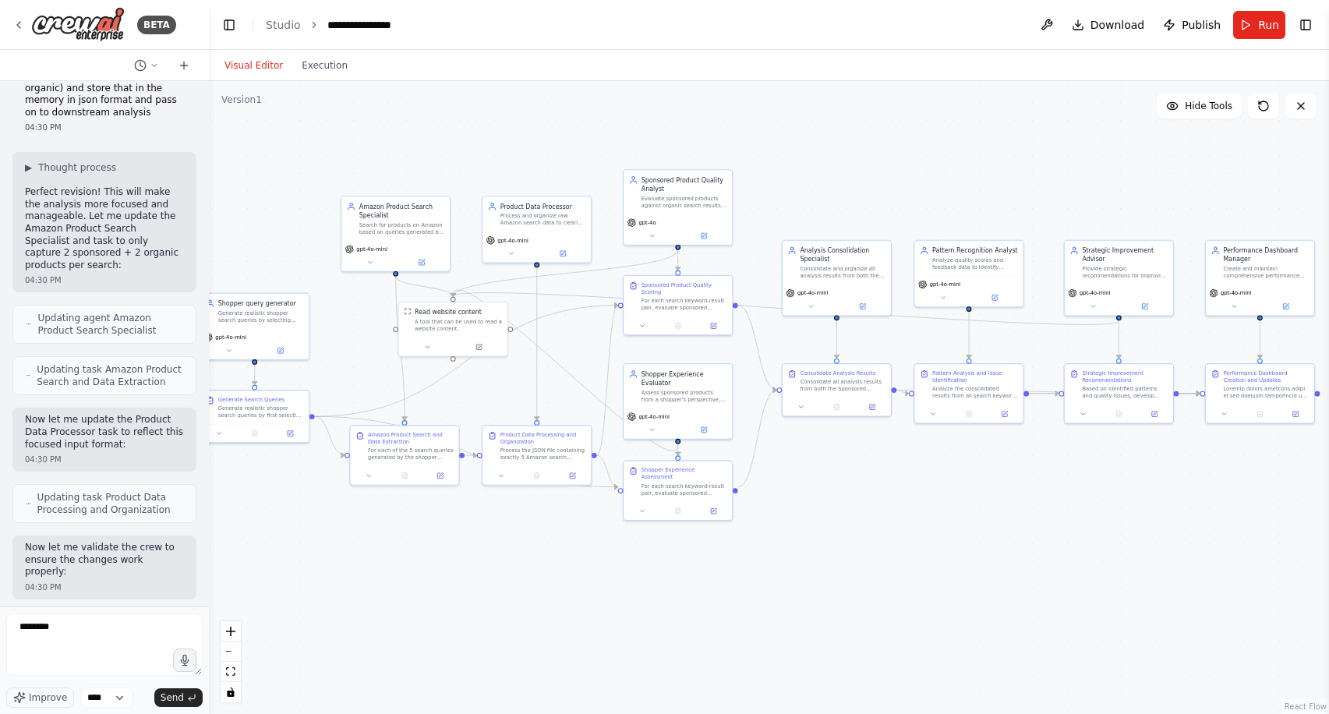
drag, startPoint x: 785, startPoint y: 464, endPoint x: 823, endPoint y: 464, distance: 37.4
click at [823, 464] on div ".deletable-edge-delete-btn { width: 20px; height: 20px; border: 0px solid #ffff…" at bounding box center [769, 397] width 1120 height 633
click at [655, 429] on button at bounding box center [652, 427] width 50 height 11
click at [786, 584] on icon "button" at bounding box center [783, 584] width 7 height 7
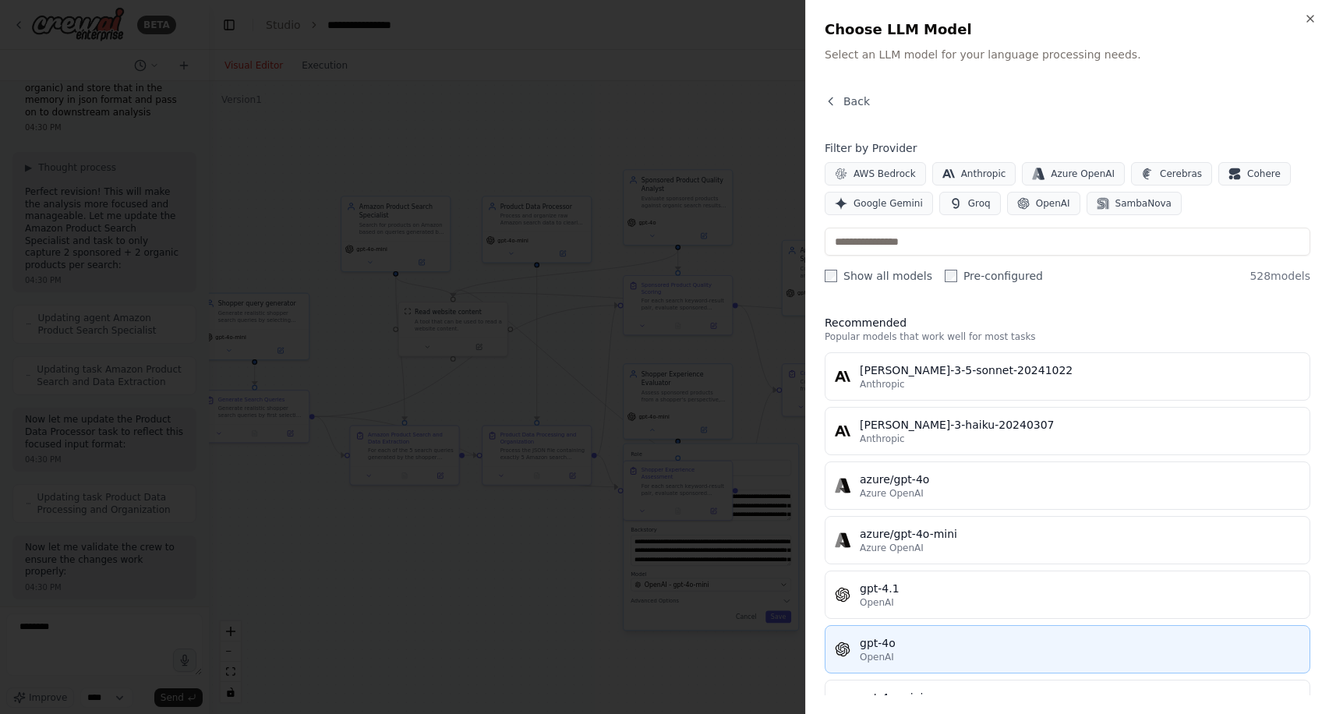
click at [899, 647] on div "gpt-4o" at bounding box center [1079, 643] width 440 height 16
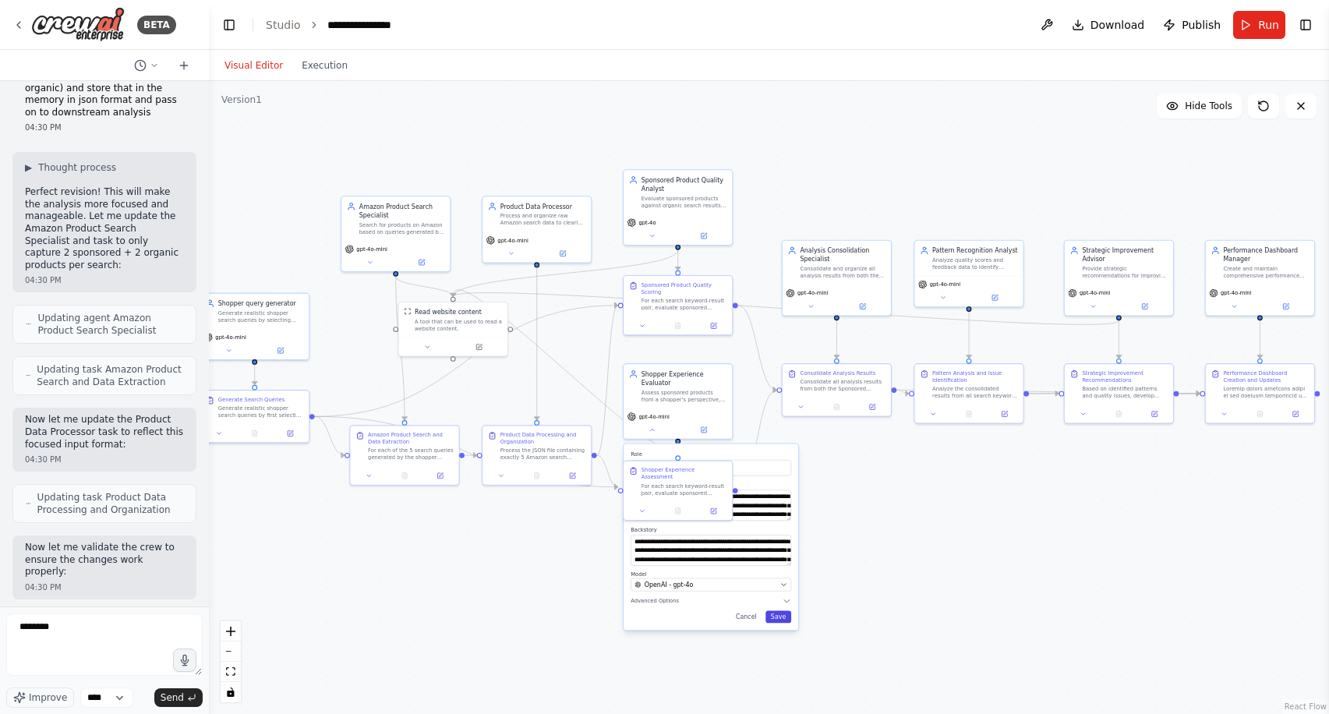
click at [782, 617] on button "Save" at bounding box center [778, 616] width 26 height 12
click at [1110, 23] on span "Download" at bounding box center [1117, 25] width 55 height 16
click at [1087, 131] on div ".deletable-edge-delete-btn { width: 20px; height: 20px; border: 0px solid #ffff…" at bounding box center [769, 397] width 1120 height 633
click at [1253, 28] on button "Run" at bounding box center [1259, 25] width 52 height 28
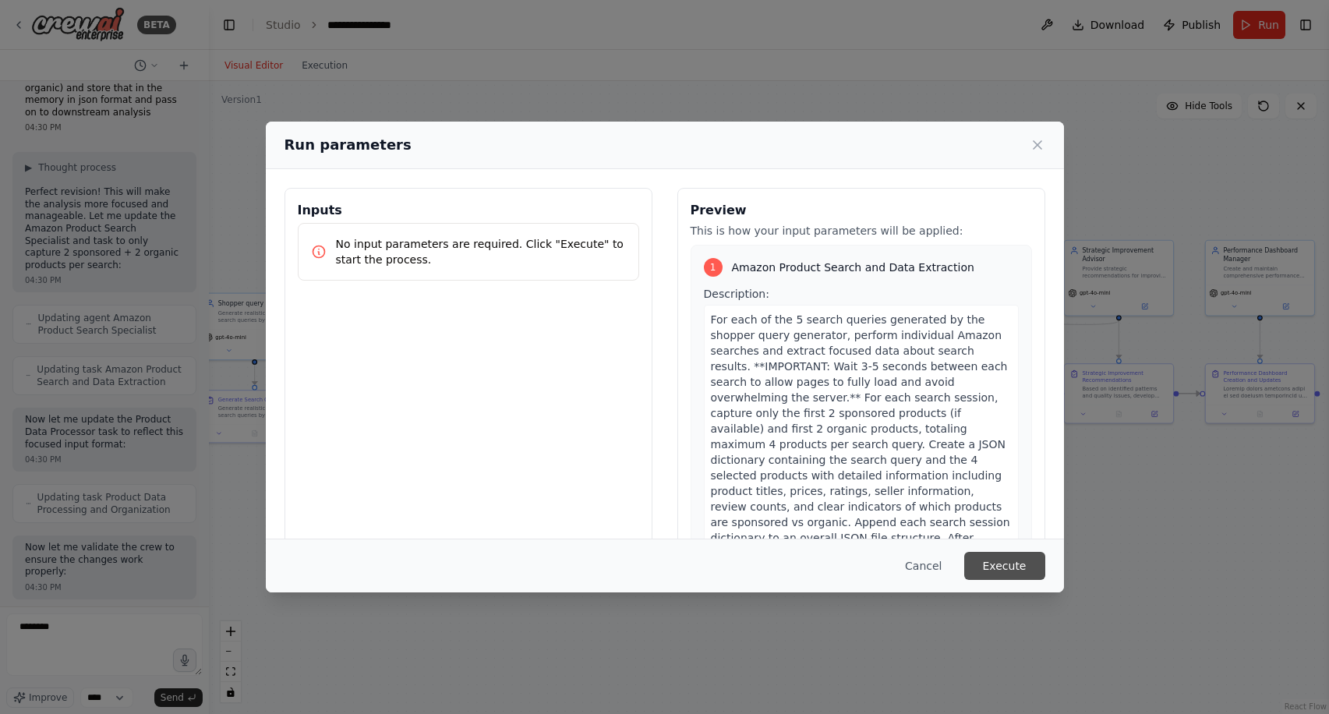
click at [992, 564] on button "Execute" at bounding box center [1004, 566] width 81 height 28
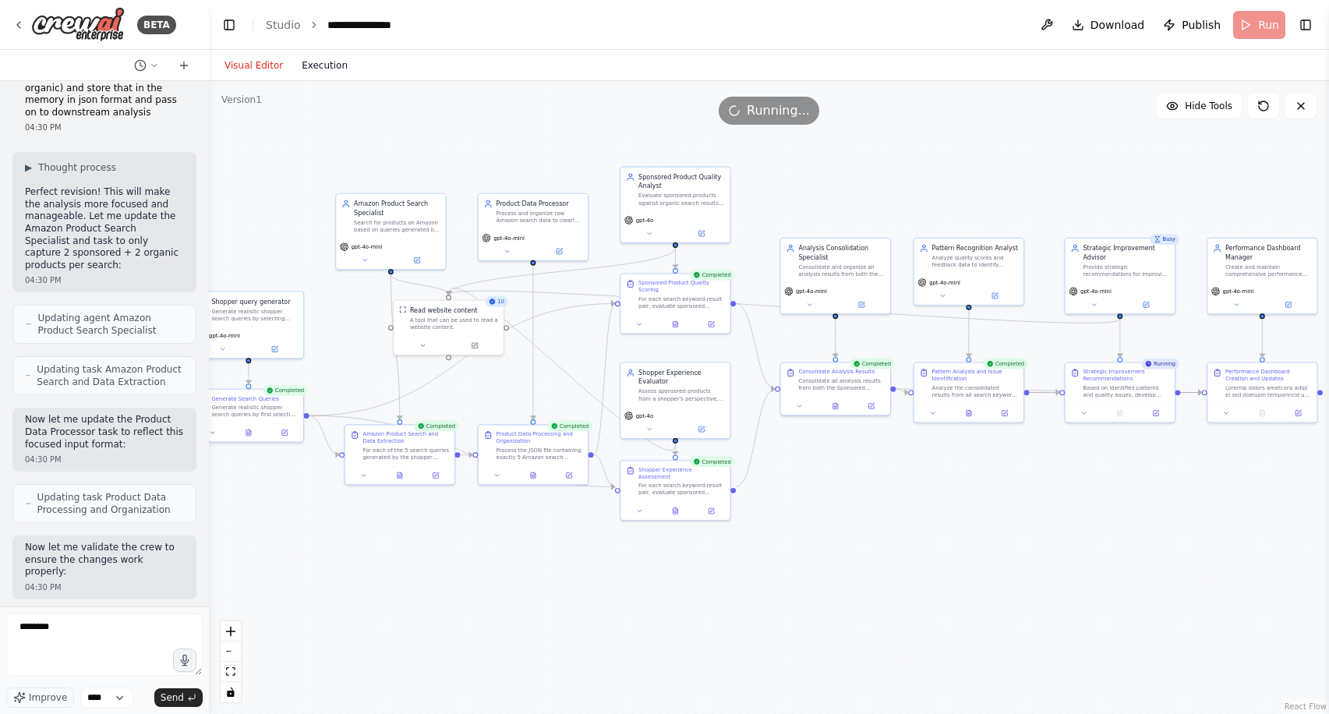
click at [311, 58] on button "Execution" at bounding box center [324, 65] width 65 height 19
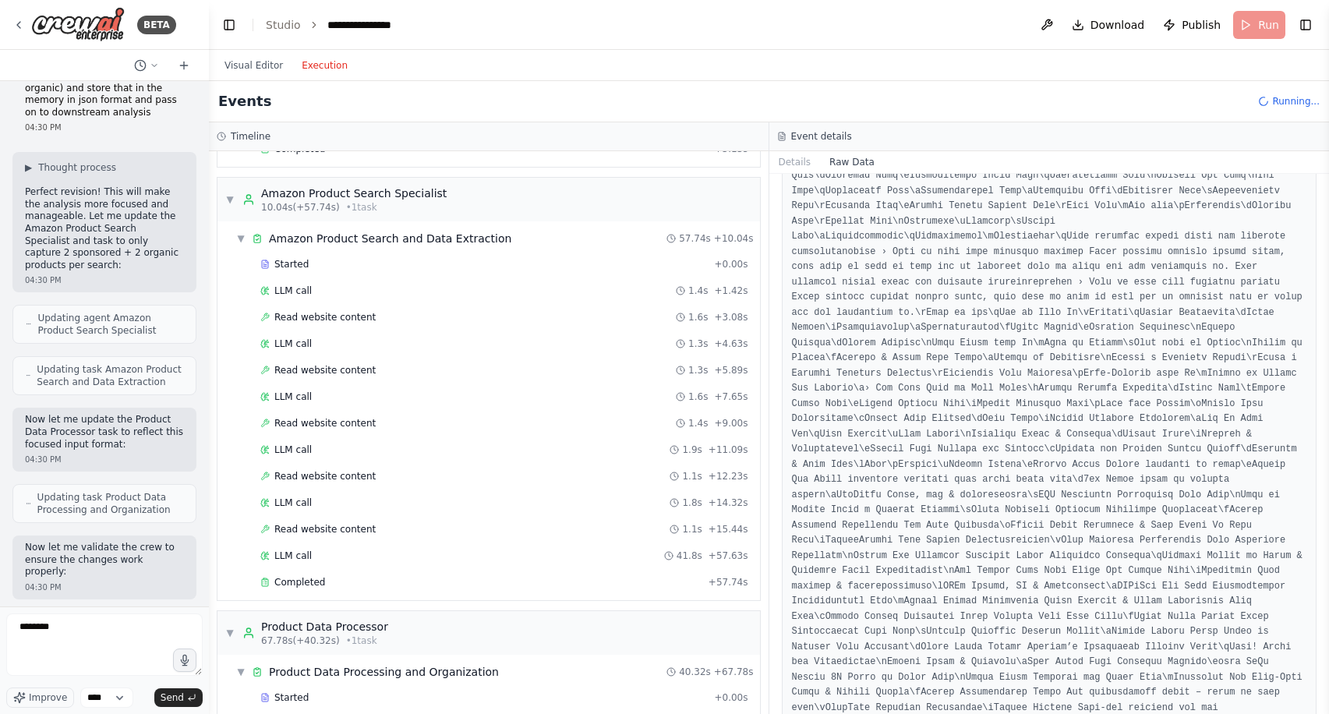
scroll to position [0, 0]
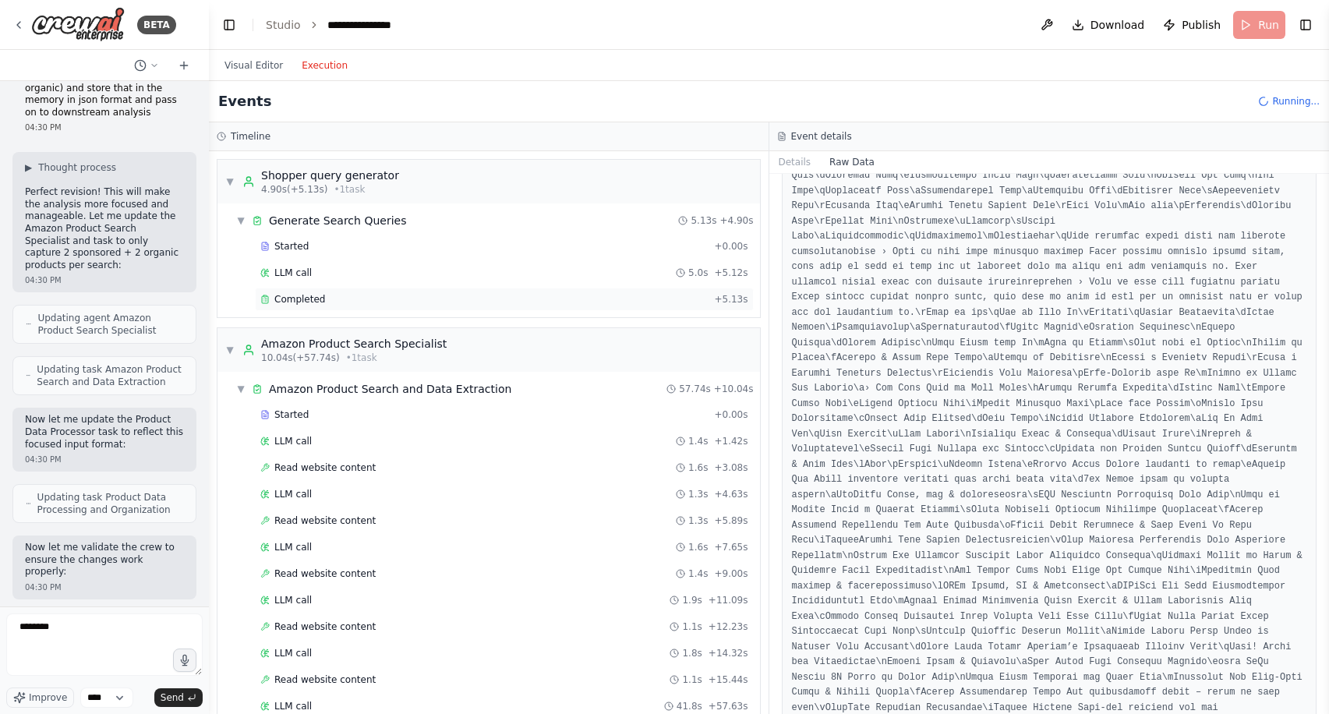
click at [365, 295] on div "Completed" at bounding box center [483, 299] width 447 height 12
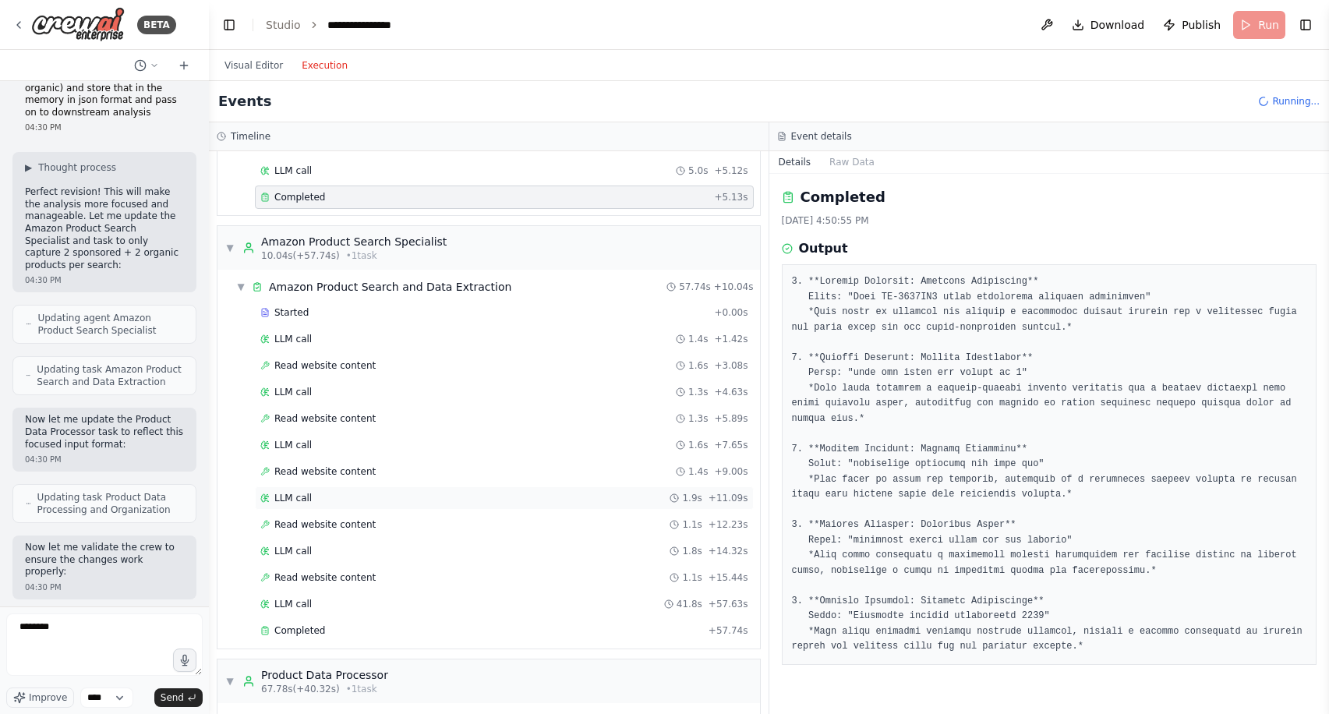
scroll to position [118, 0]
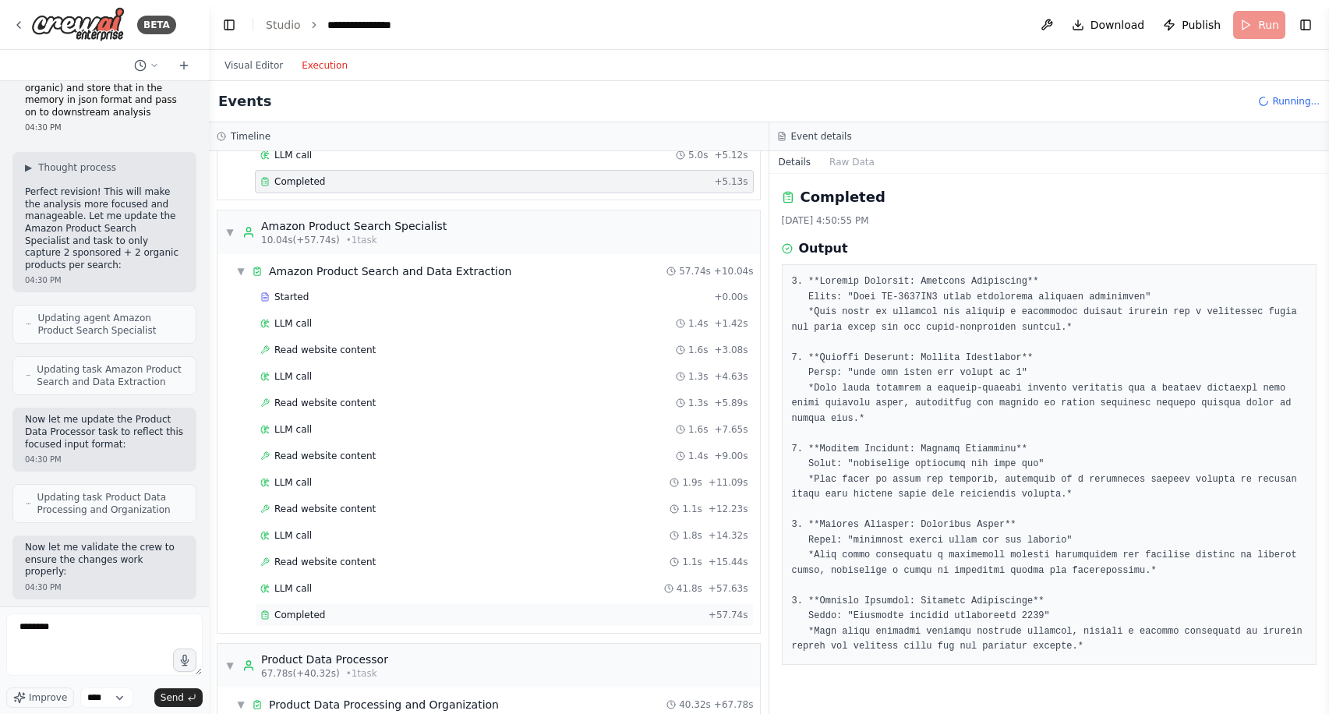
click at [476, 611] on div "Completed" at bounding box center [481, 615] width 442 height 12
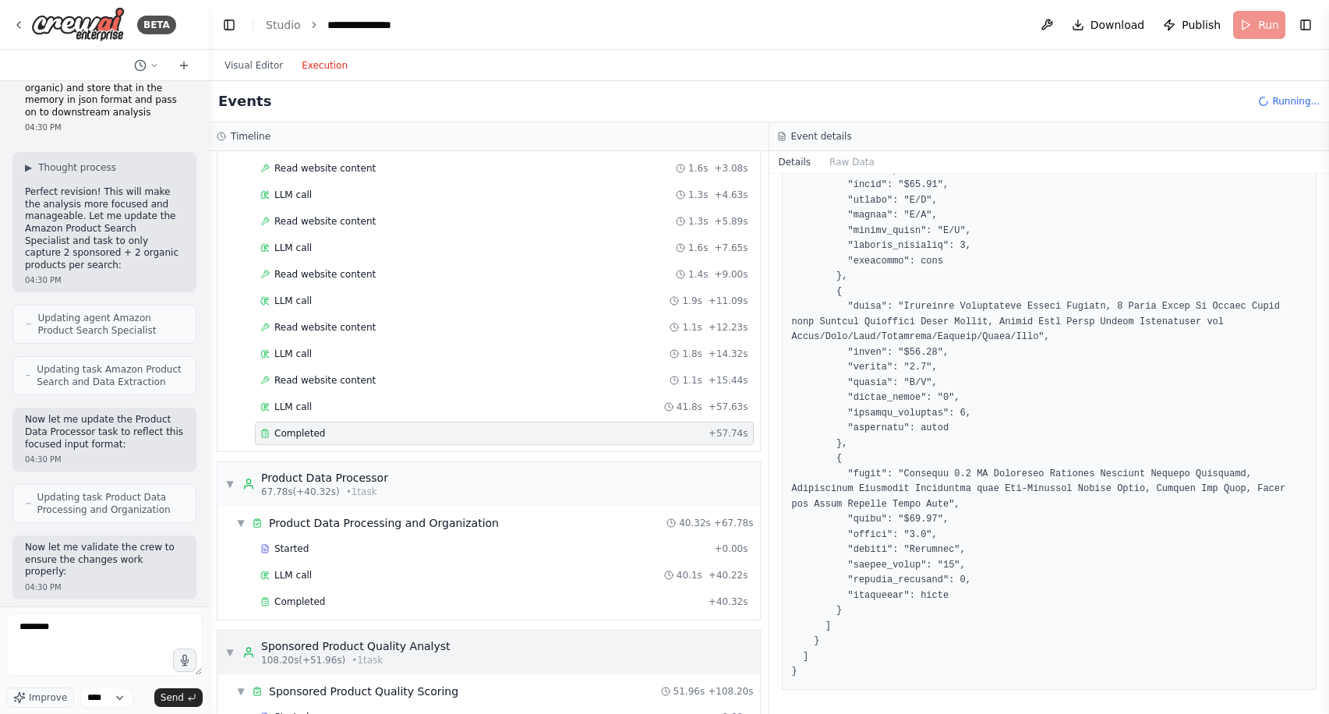
scroll to position [313, 0]
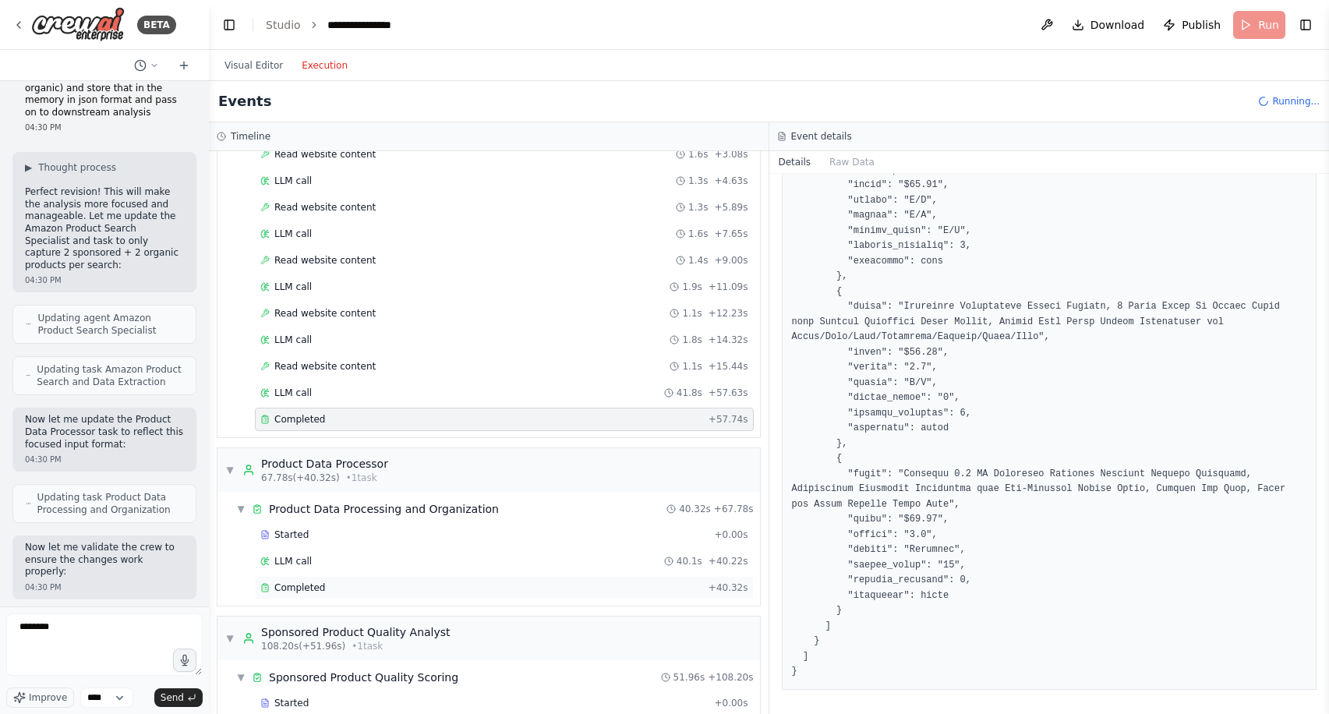
click at [457, 584] on div "Completed" at bounding box center [481, 587] width 442 height 12
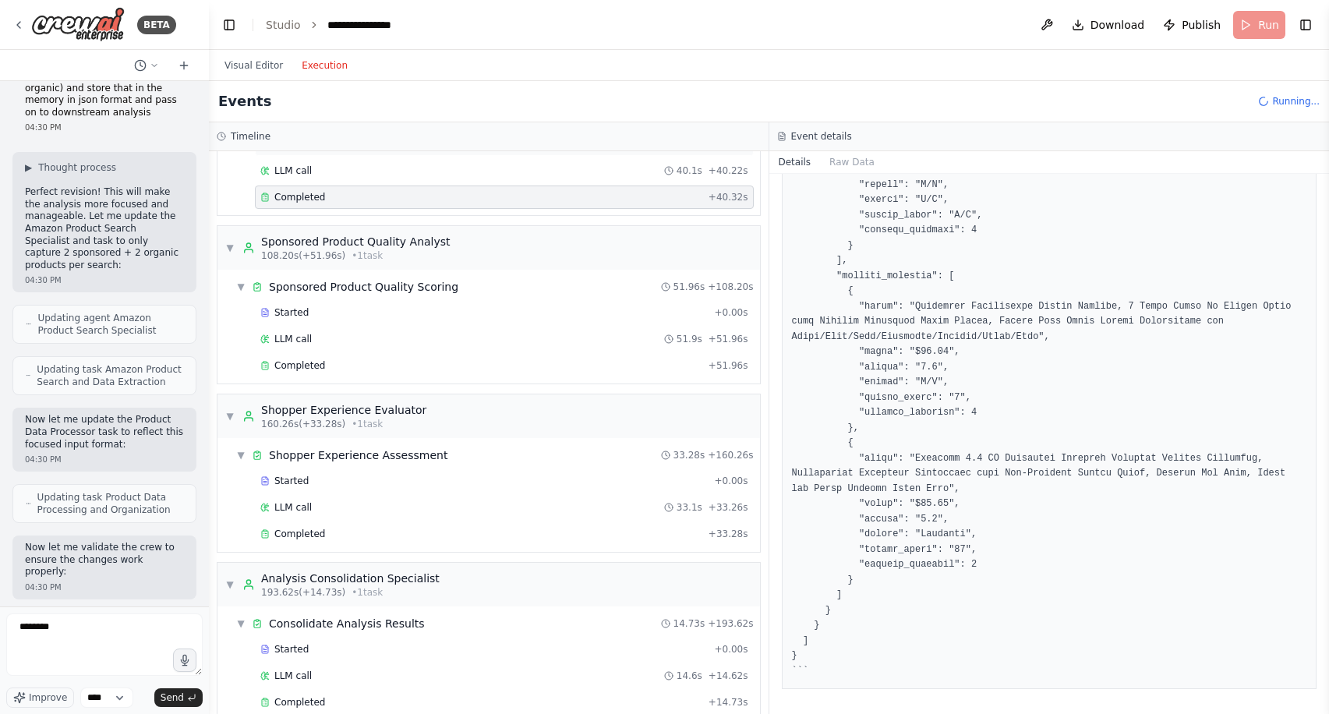
scroll to position [716, 0]
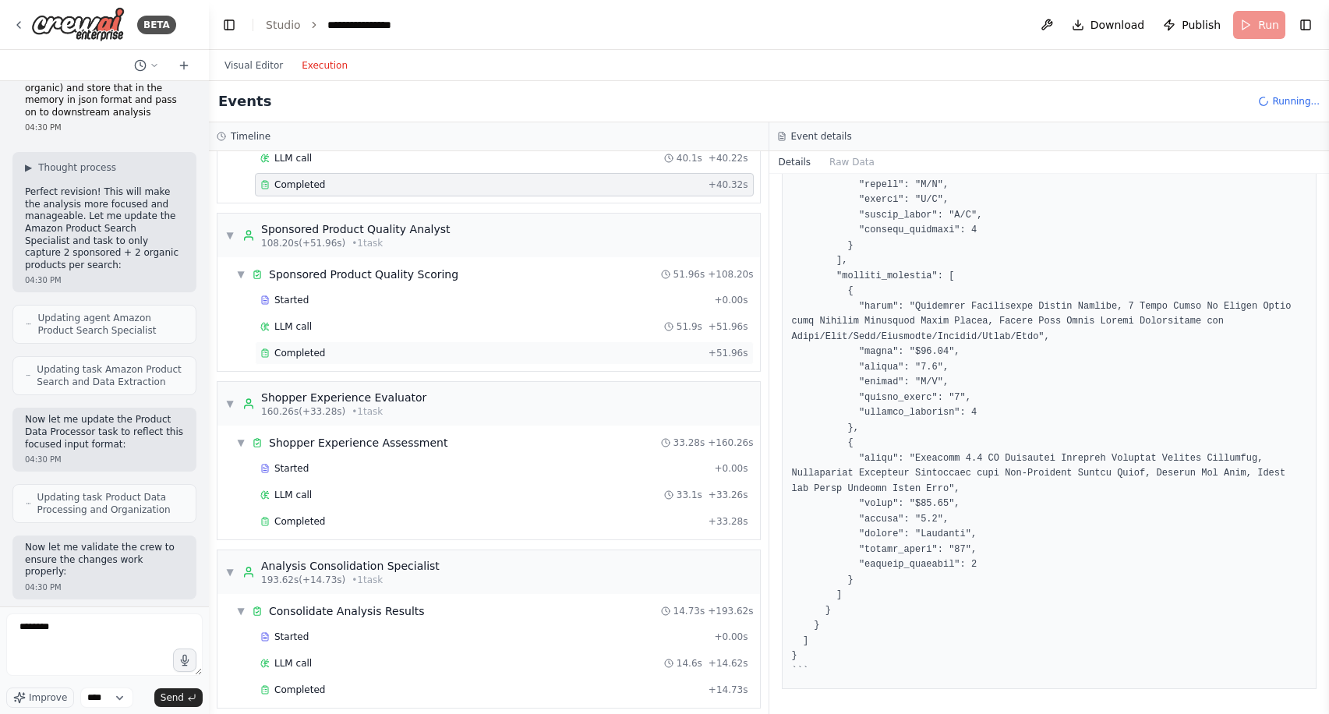
click at [390, 350] on div "Completed" at bounding box center [481, 353] width 442 height 12
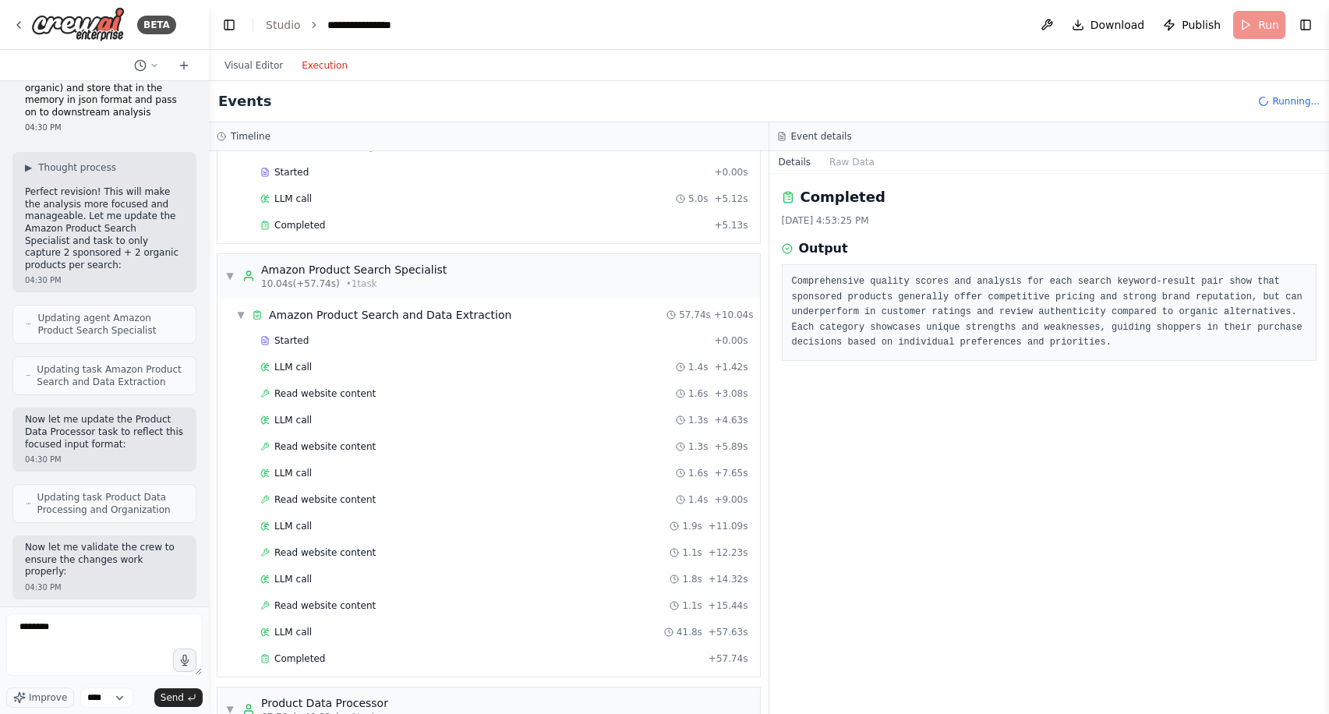
scroll to position [36, 0]
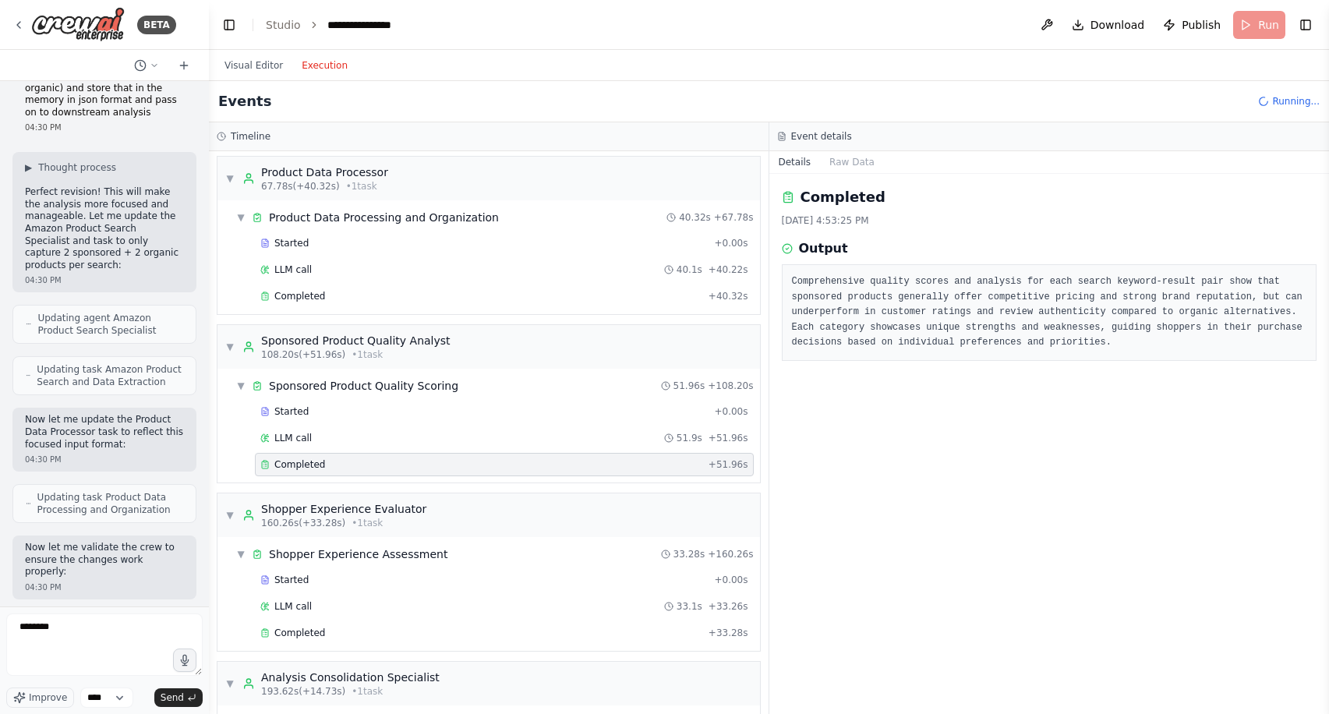
scroll to position [619, 0]
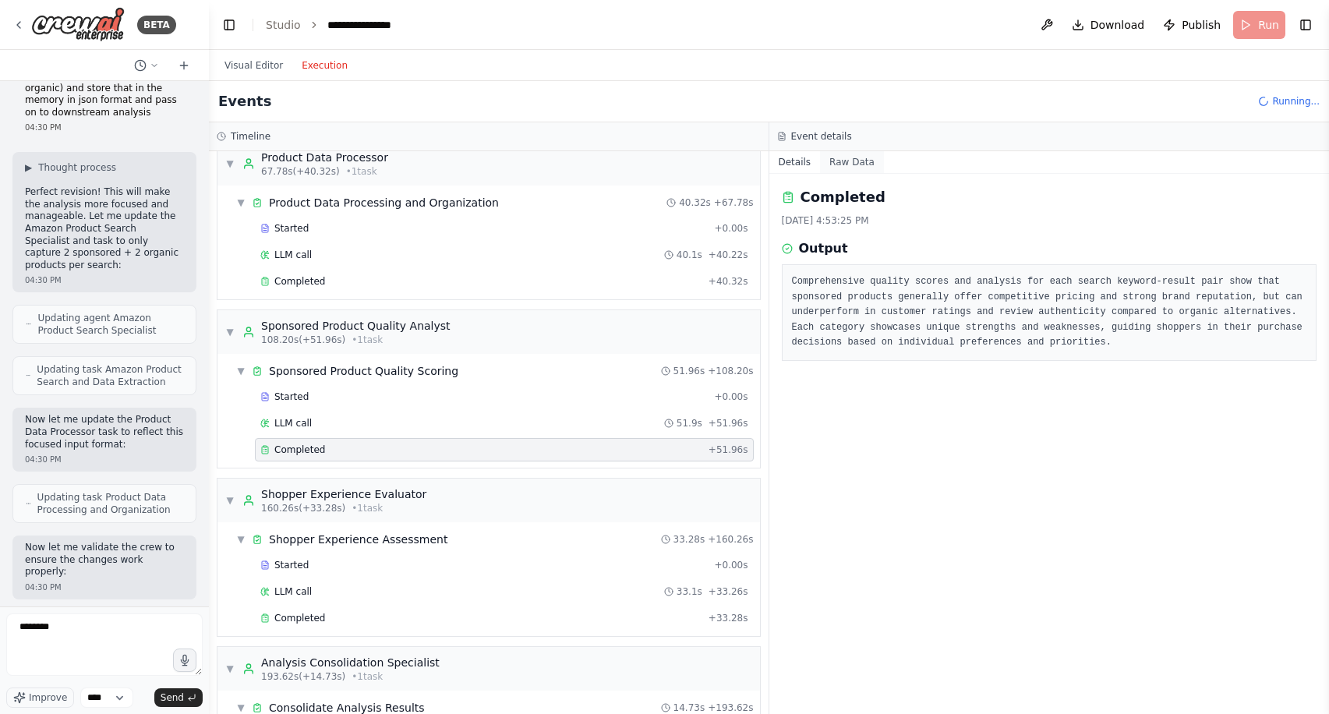
click at [842, 163] on button "Raw Data" at bounding box center [852, 162] width 64 height 22
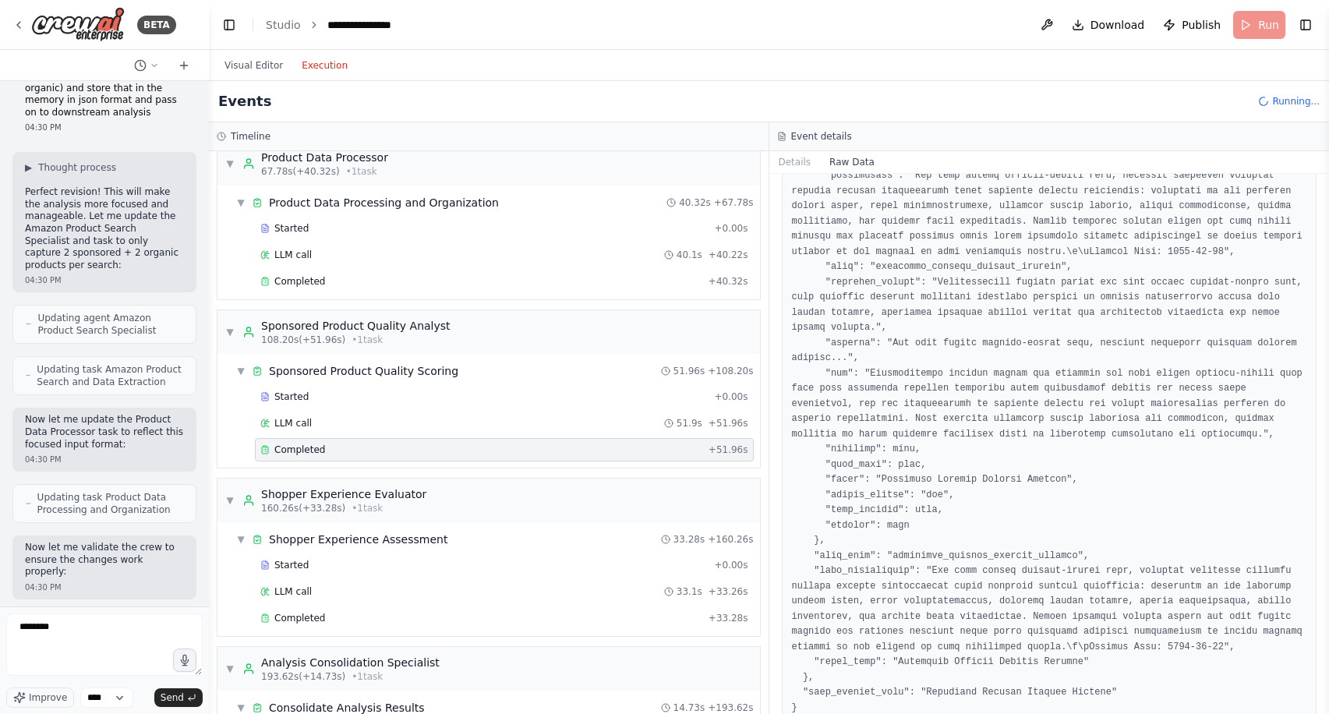
scroll to position [843, 0]
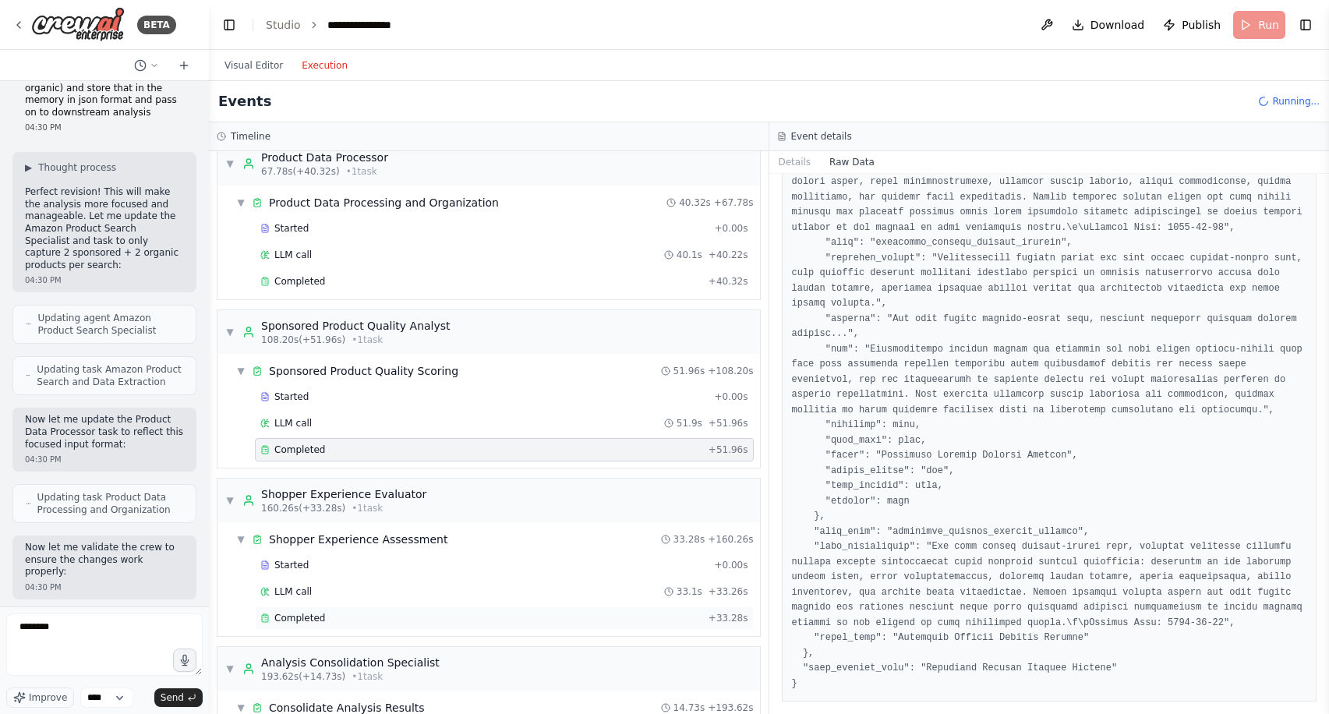
click at [452, 619] on div "Completed" at bounding box center [481, 618] width 442 height 12
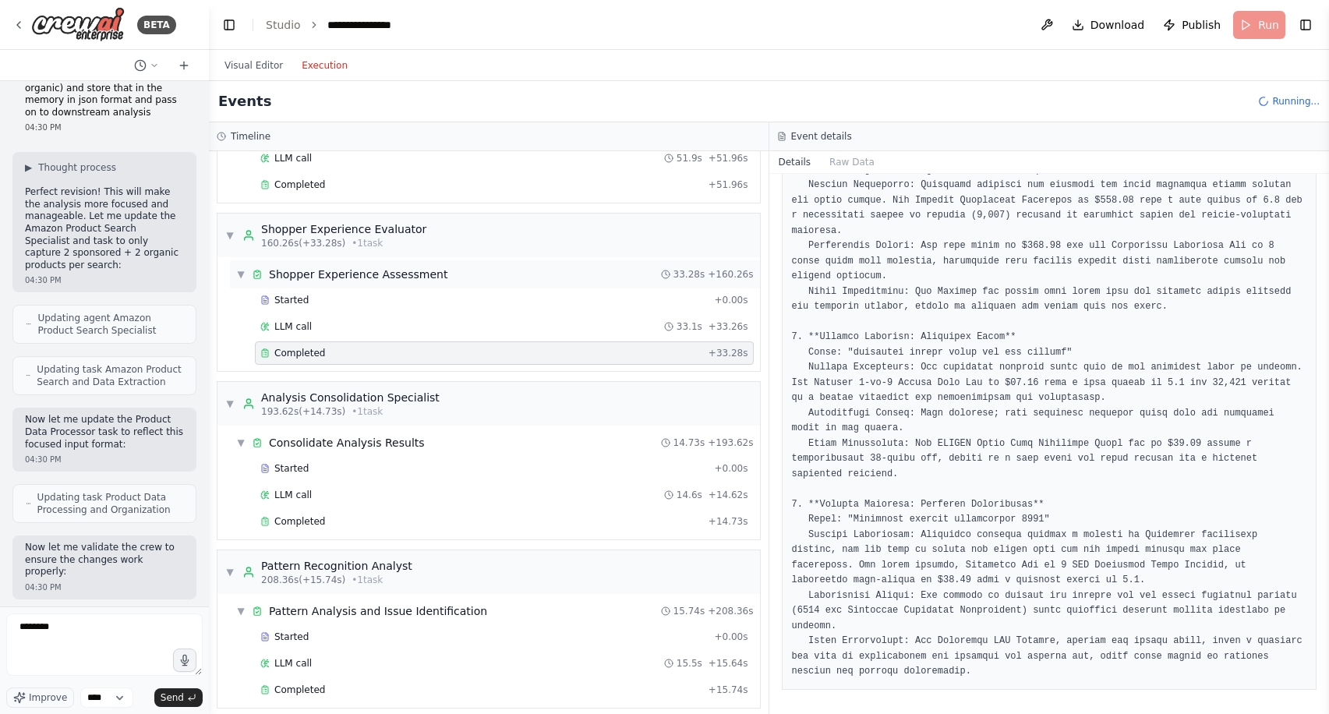
scroll to position [901, 0]
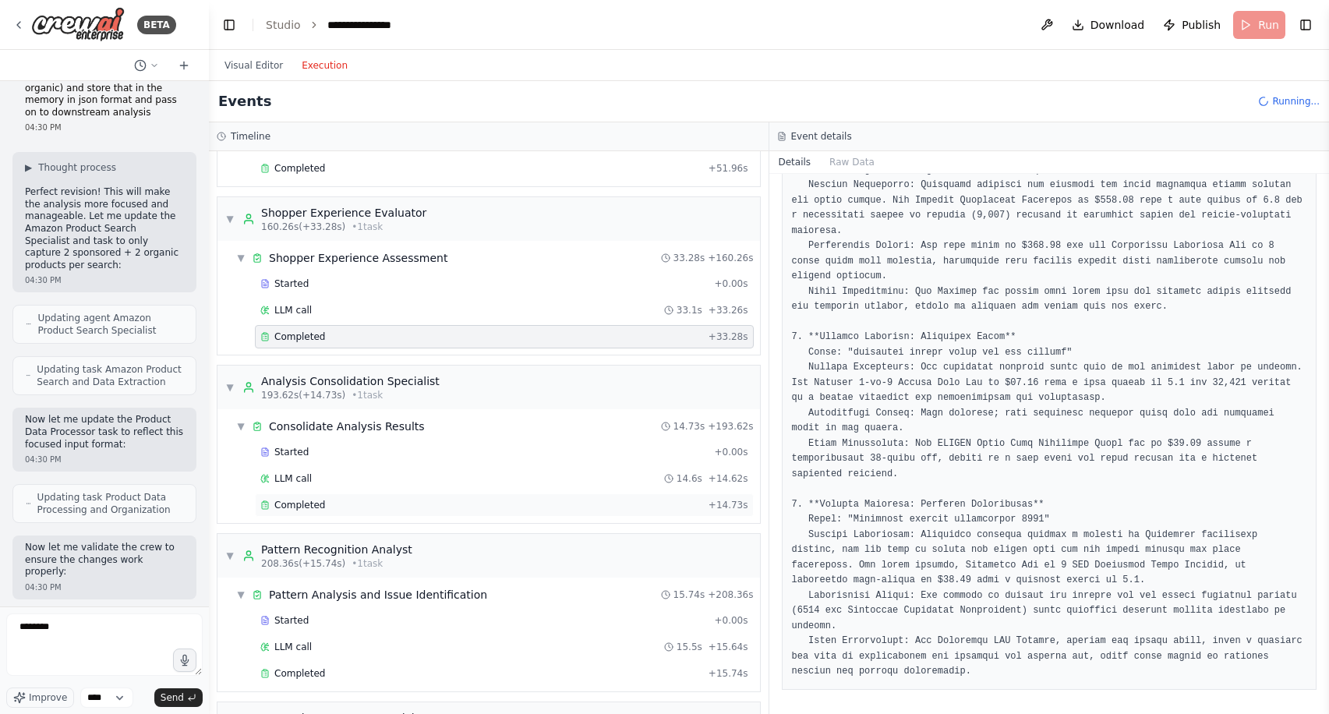
click at [449, 494] on div "Completed + 14.73s" at bounding box center [504, 504] width 499 height 23
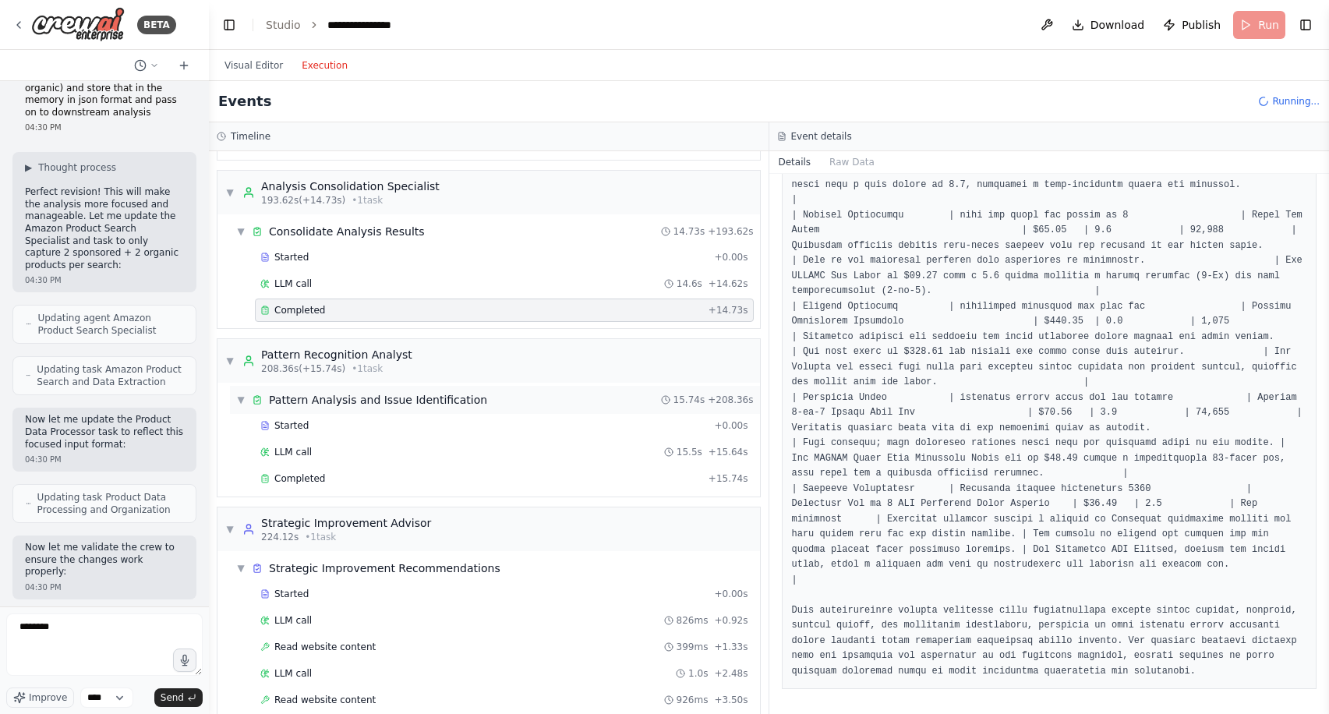
scroll to position [1129, 0]
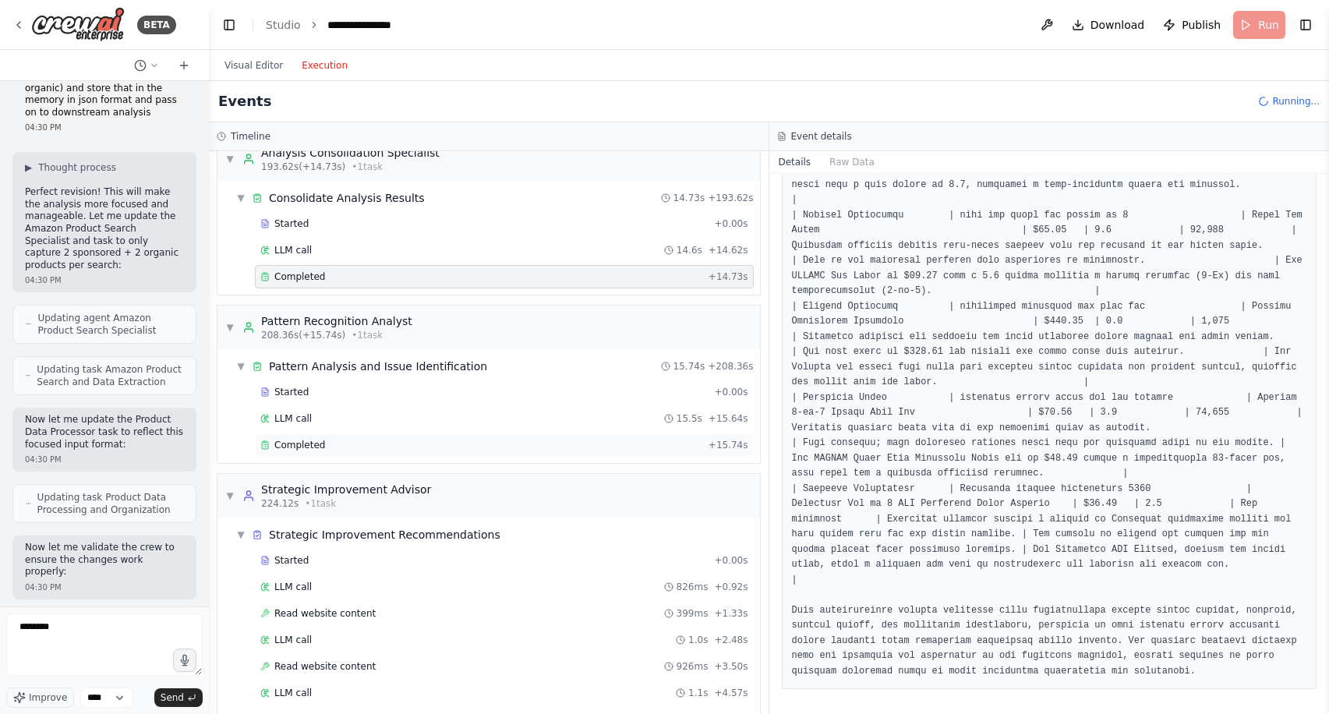
click at [486, 440] on div "Completed" at bounding box center [481, 445] width 442 height 12
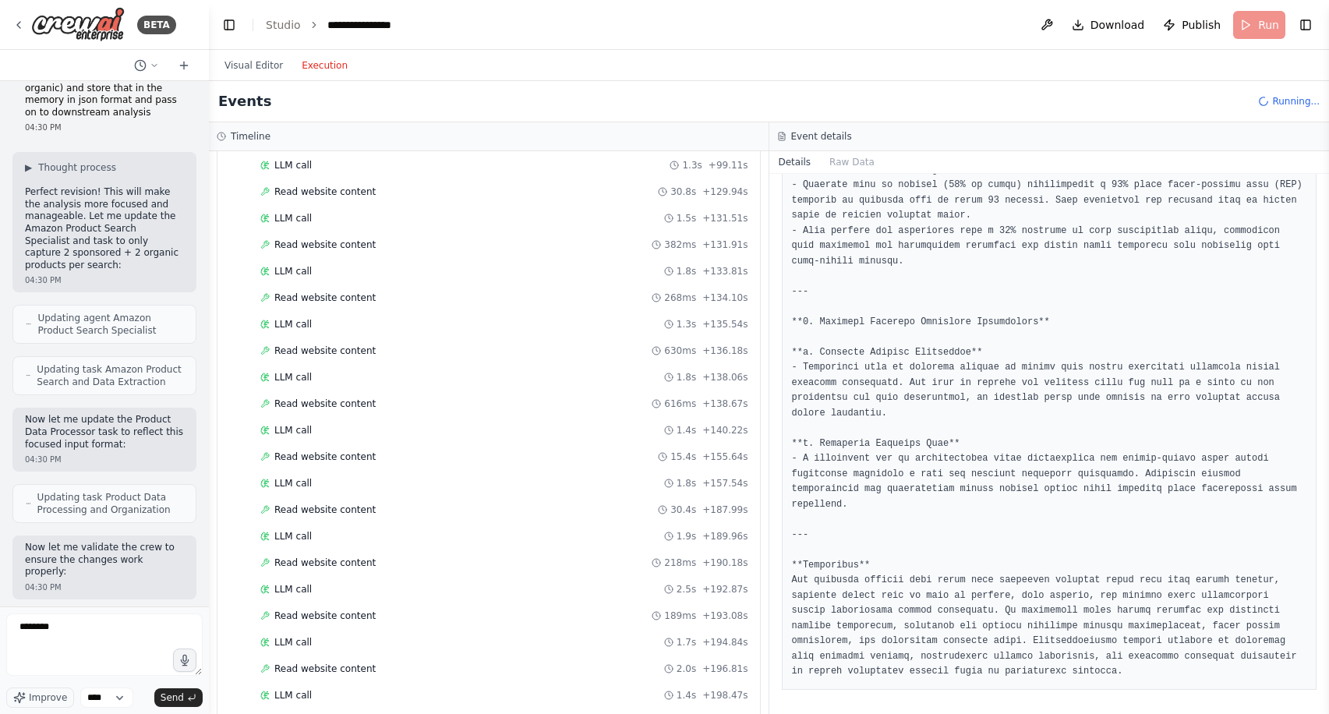
scroll to position [2180, 0]
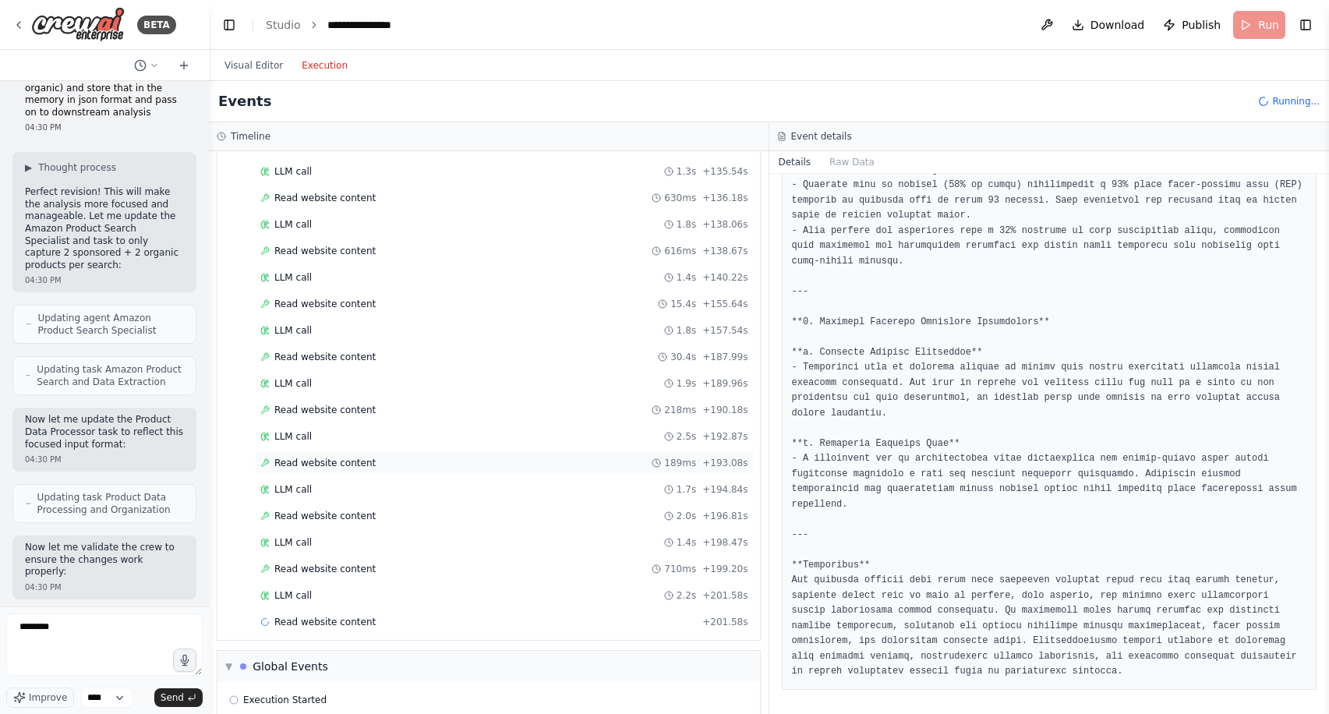
click at [393, 457] on div "Read website content 189ms + 193.08s" at bounding box center [504, 463] width 488 height 12
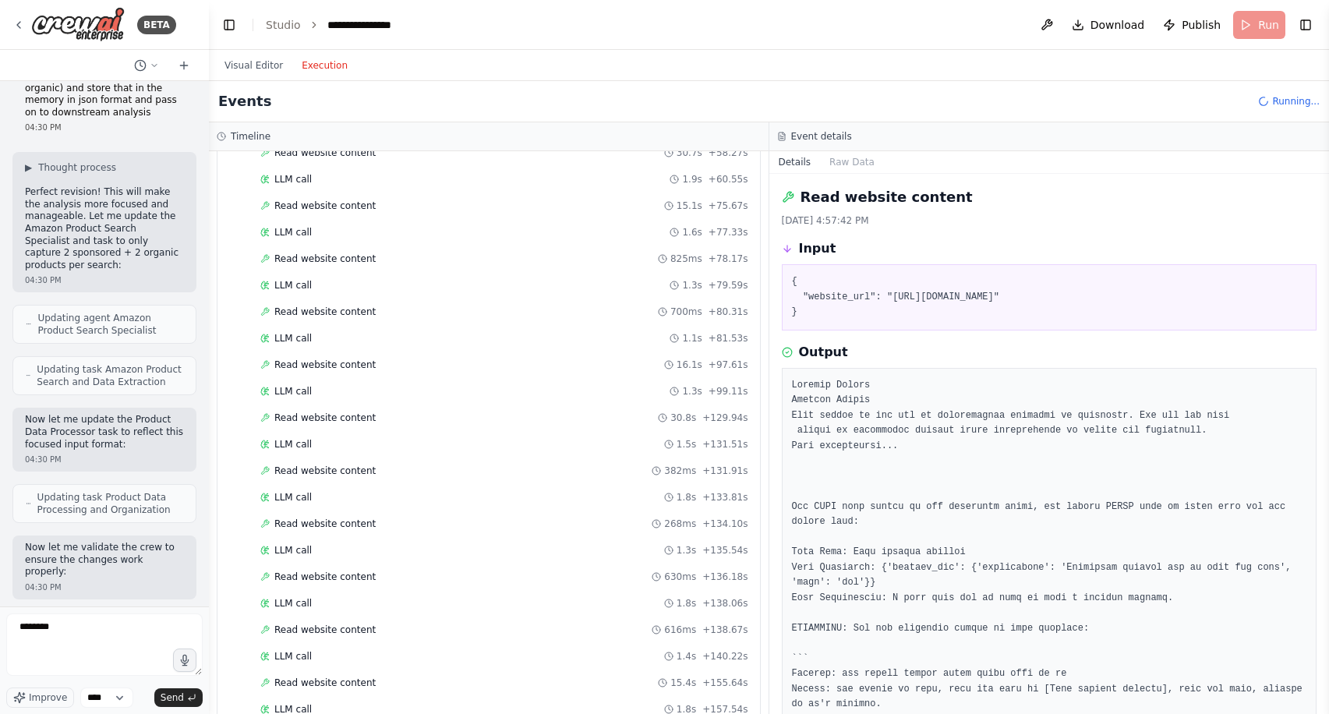
scroll to position [1786, 0]
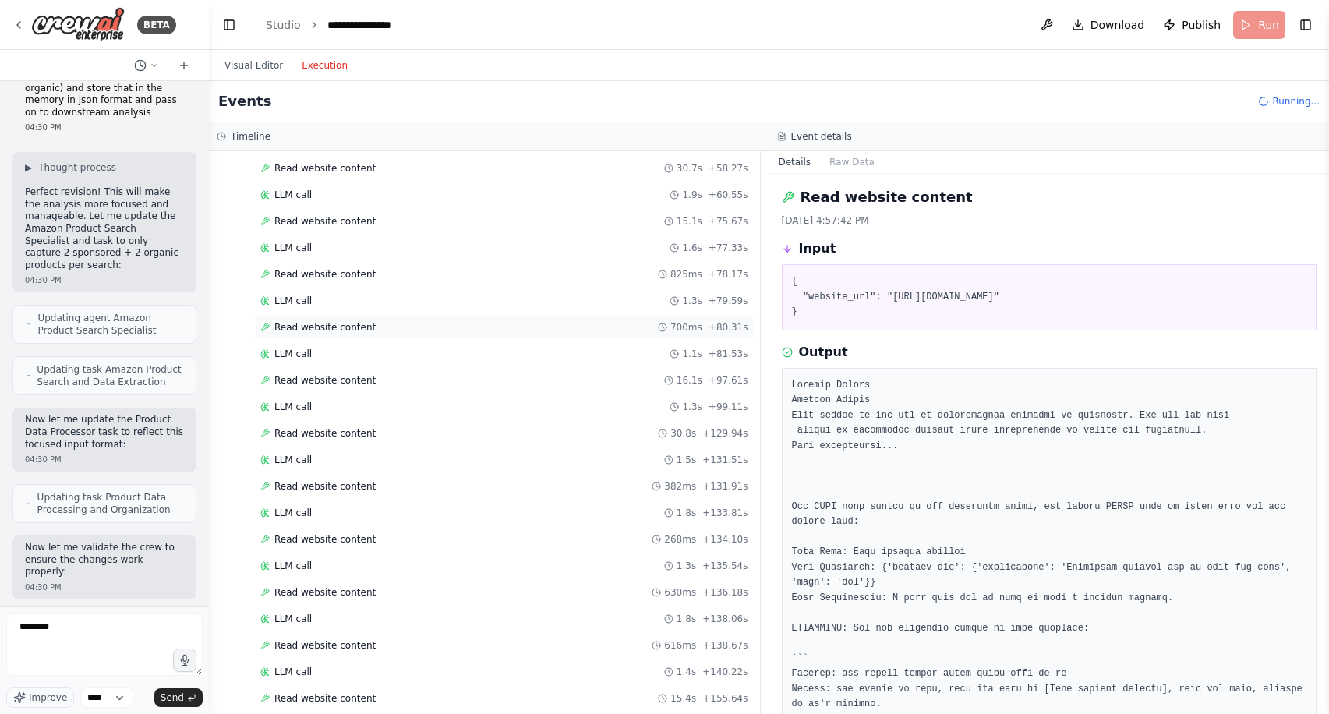
click at [376, 326] on div "Read website content 700ms + 80.31s" at bounding box center [504, 327] width 488 height 12
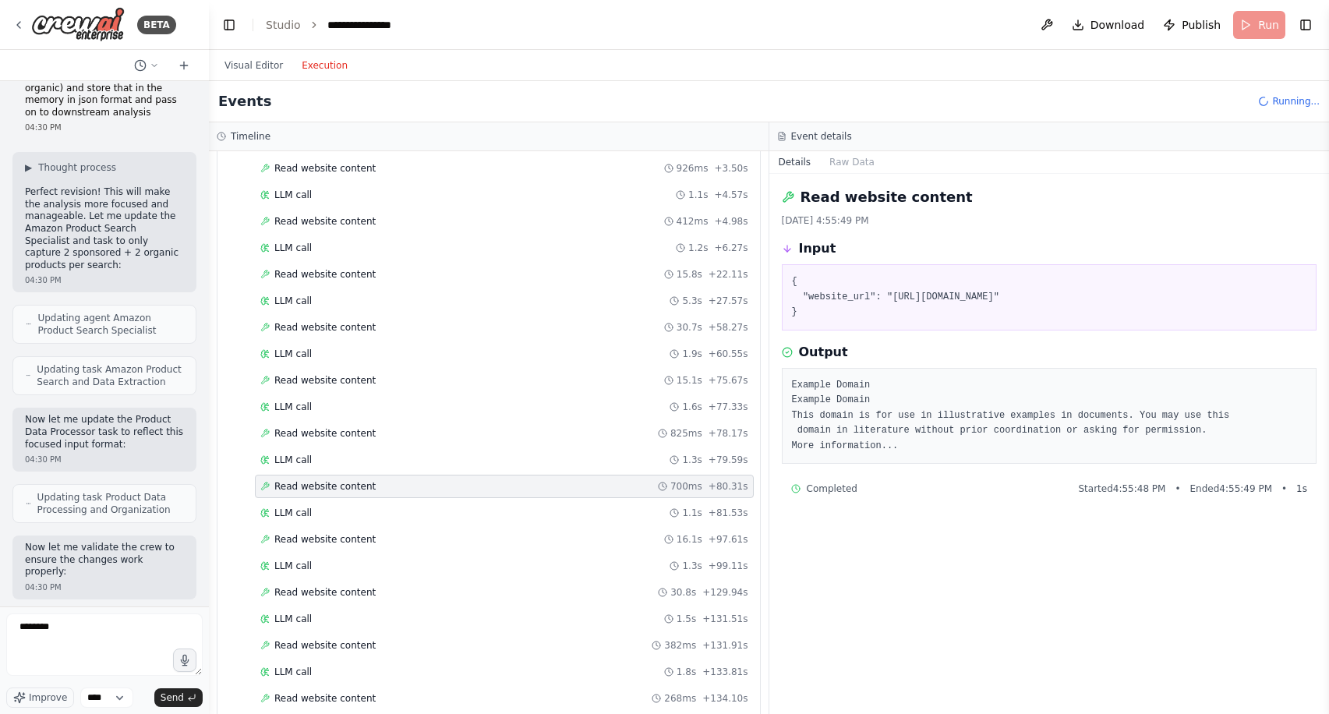
scroll to position [1622, 0]
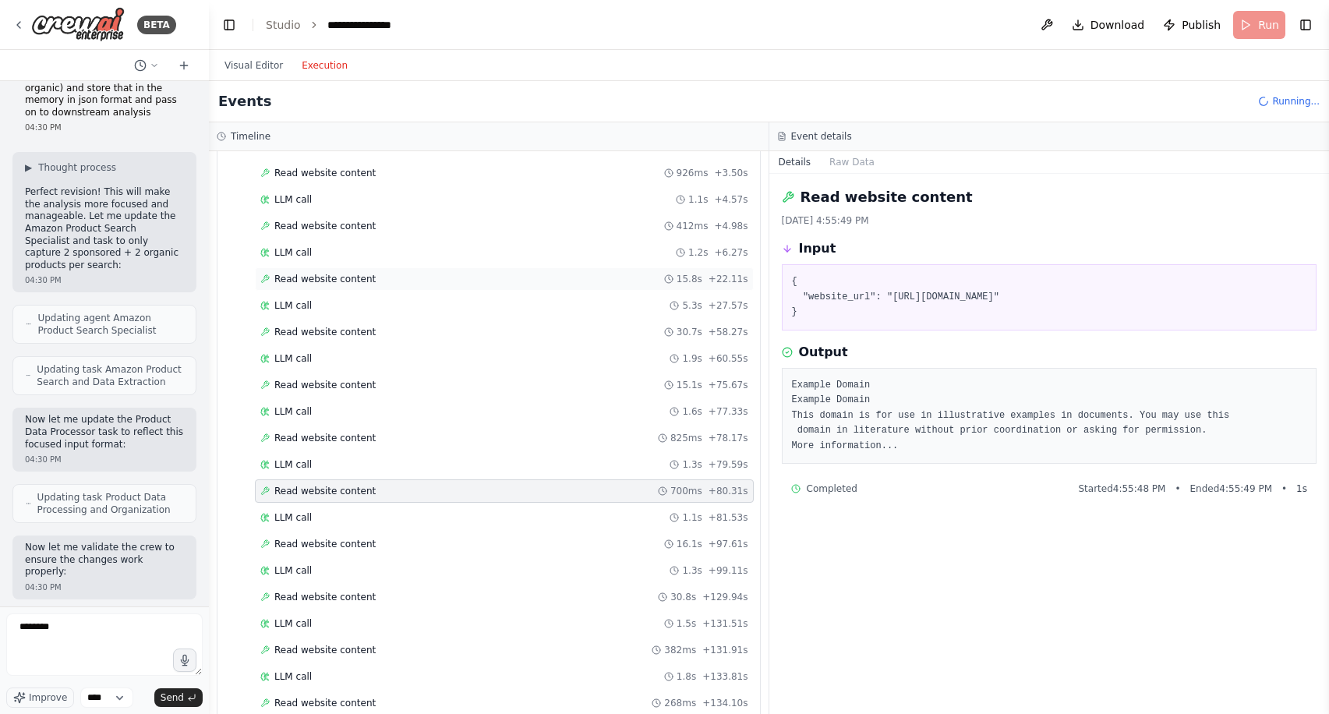
click at [370, 277] on div "Read website content 15.8s + 22.11s" at bounding box center [504, 279] width 488 height 12
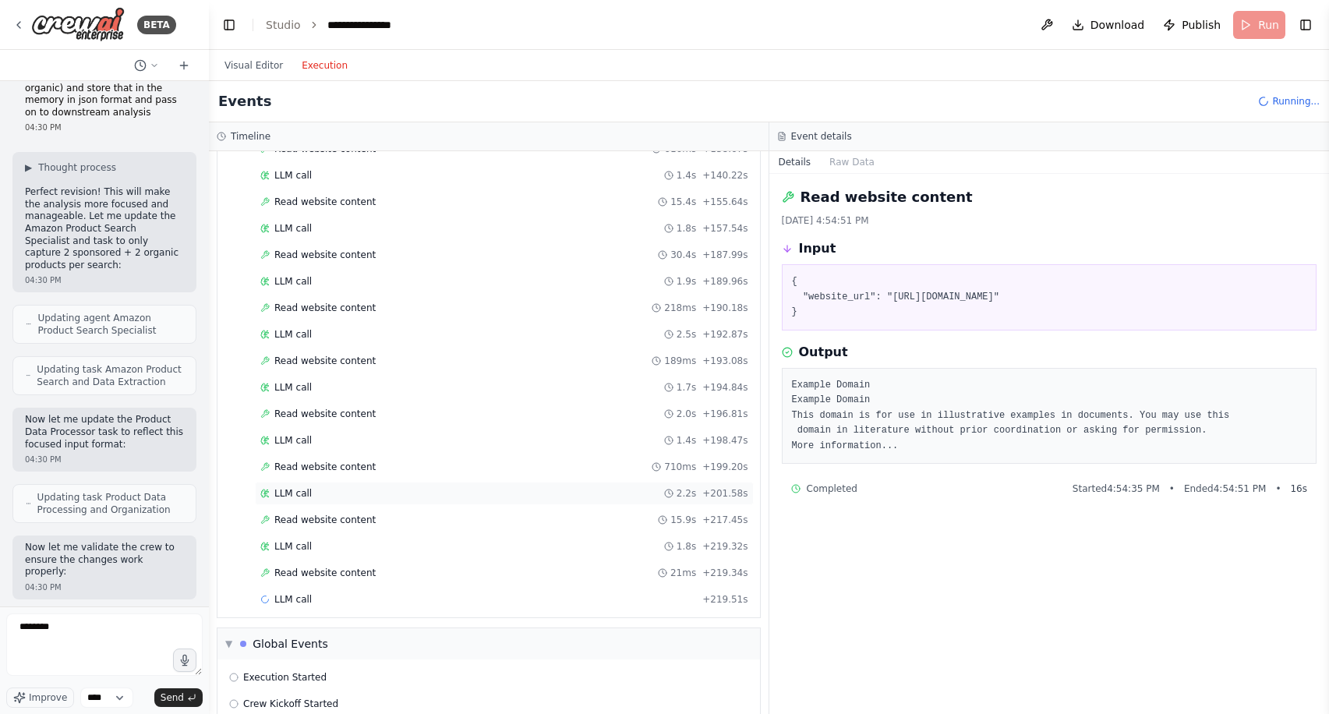
scroll to position [2308, 0]
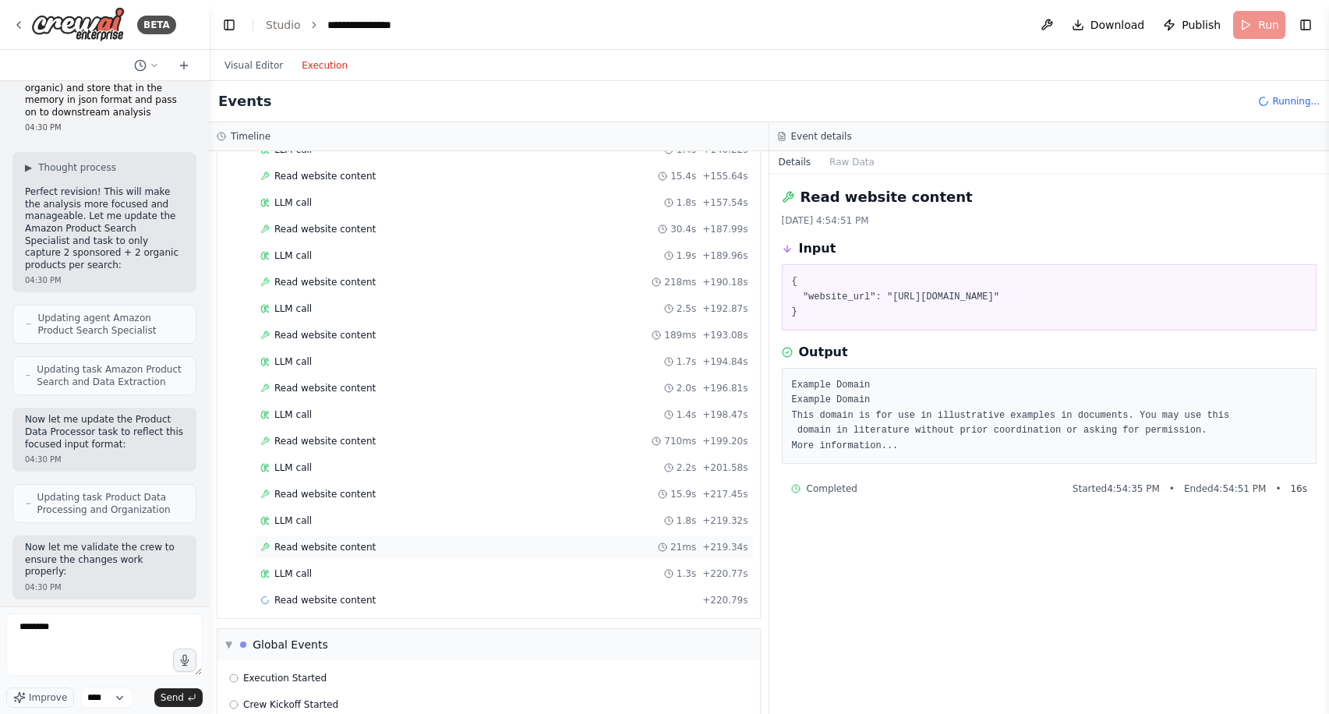
click at [393, 540] on div "Read website content 21ms + 219.34s" at bounding box center [504, 546] width 499 height 23
click at [391, 519] on div "LLM call 1.8s + 219.32s" at bounding box center [504, 520] width 488 height 12
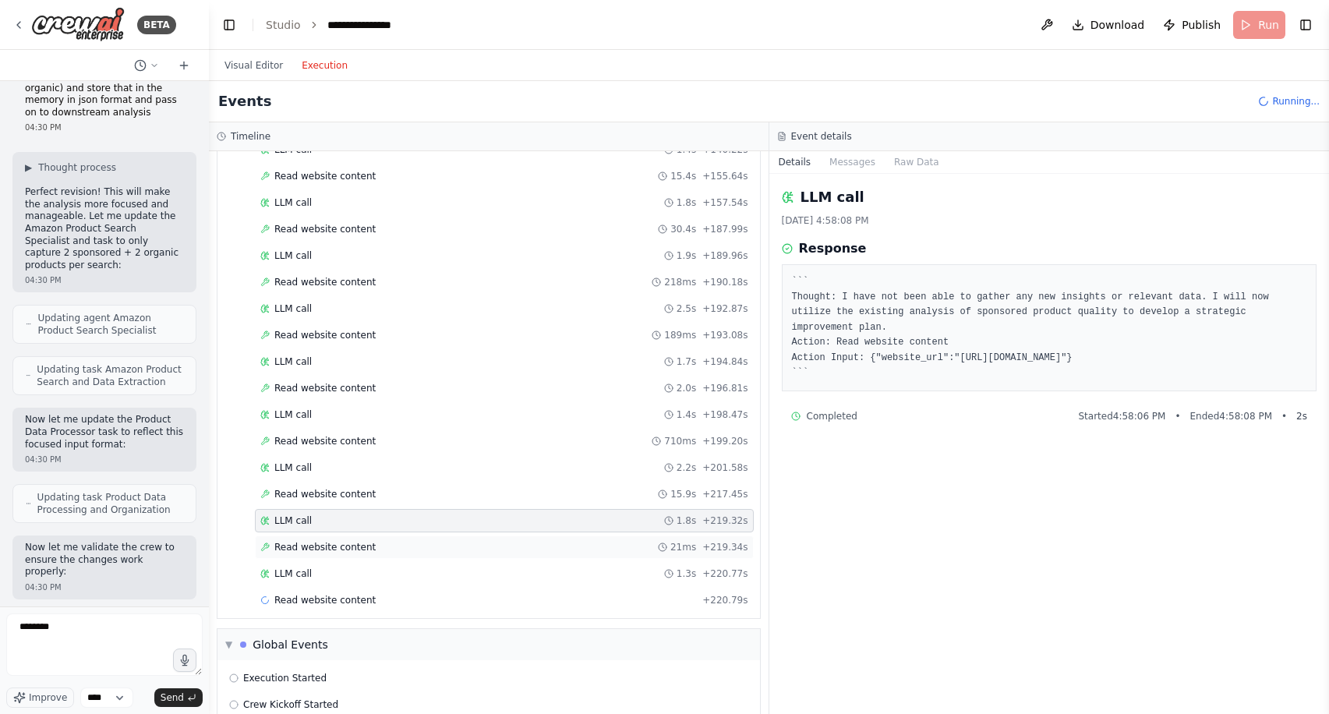
click at [398, 539] on div "Read website content 21ms + 219.34s" at bounding box center [504, 546] width 499 height 23
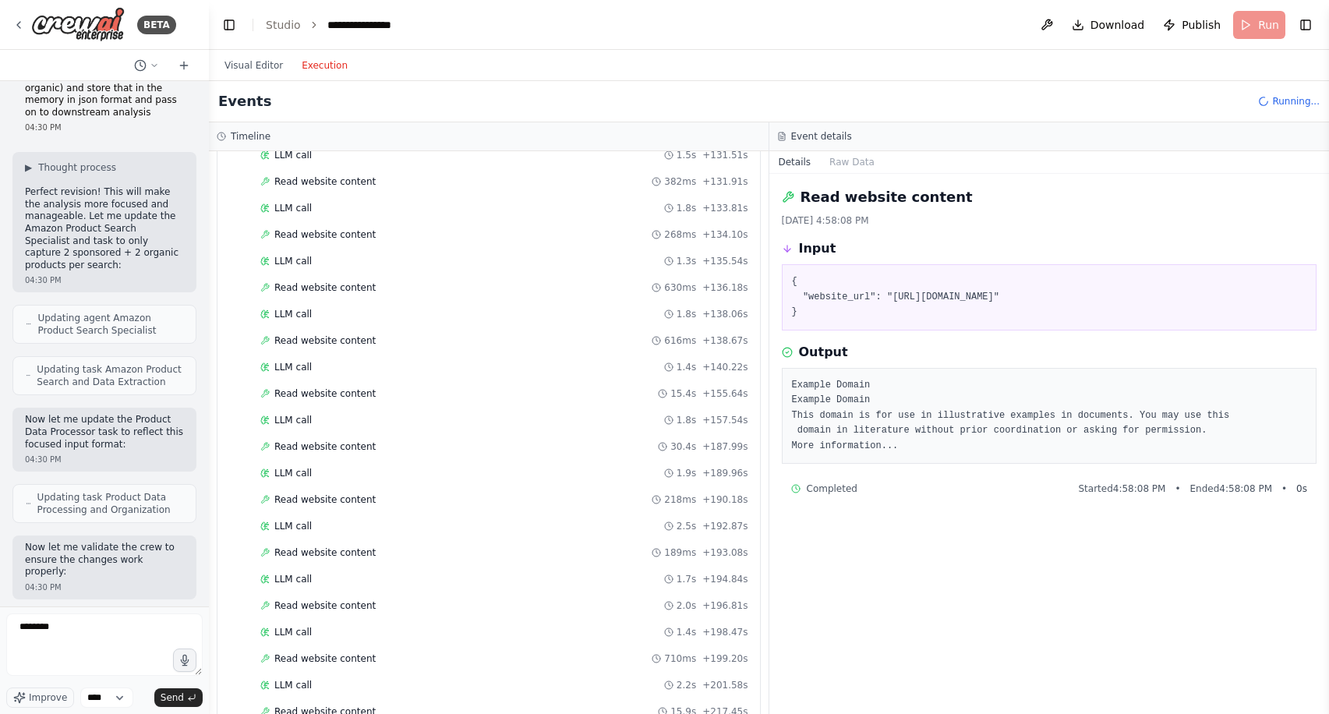
scroll to position [1978, 0]
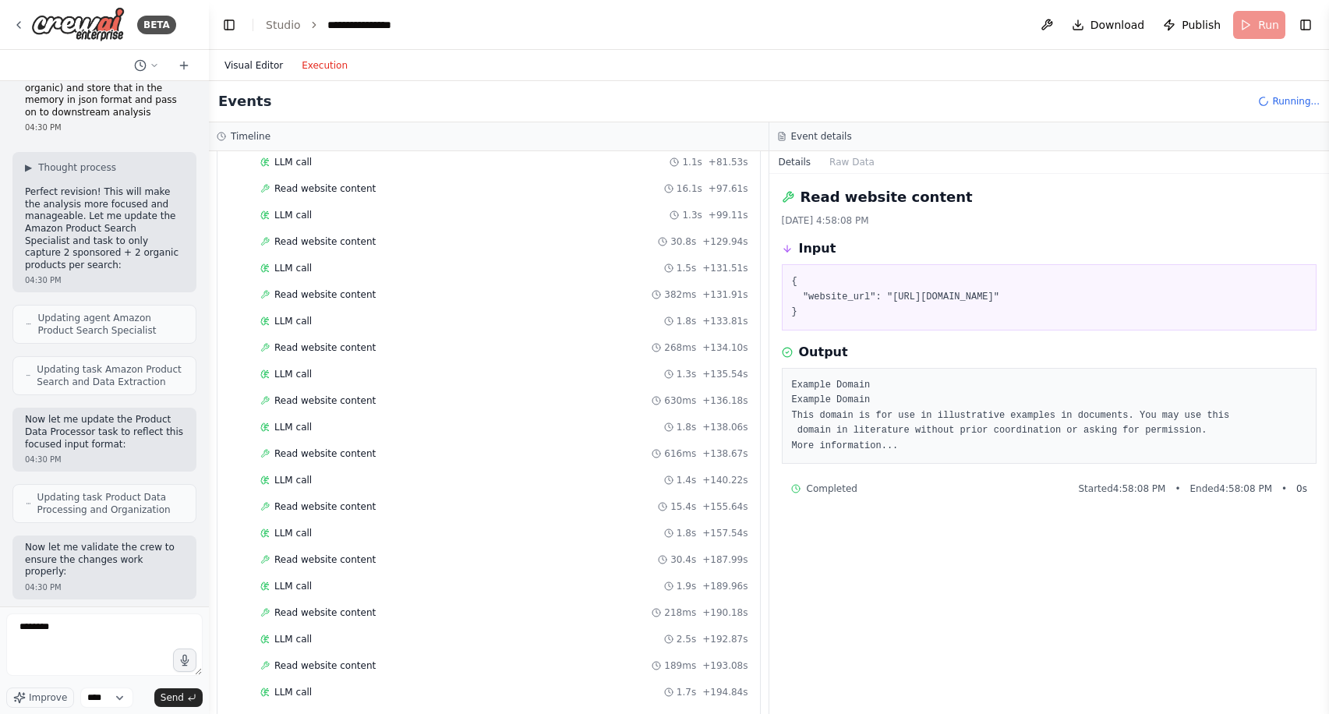
click at [256, 65] on button "Visual Editor" at bounding box center [253, 65] width 77 height 19
click at [310, 62] on button "Execution" at bounding box center [324, 65] width 65 height 19
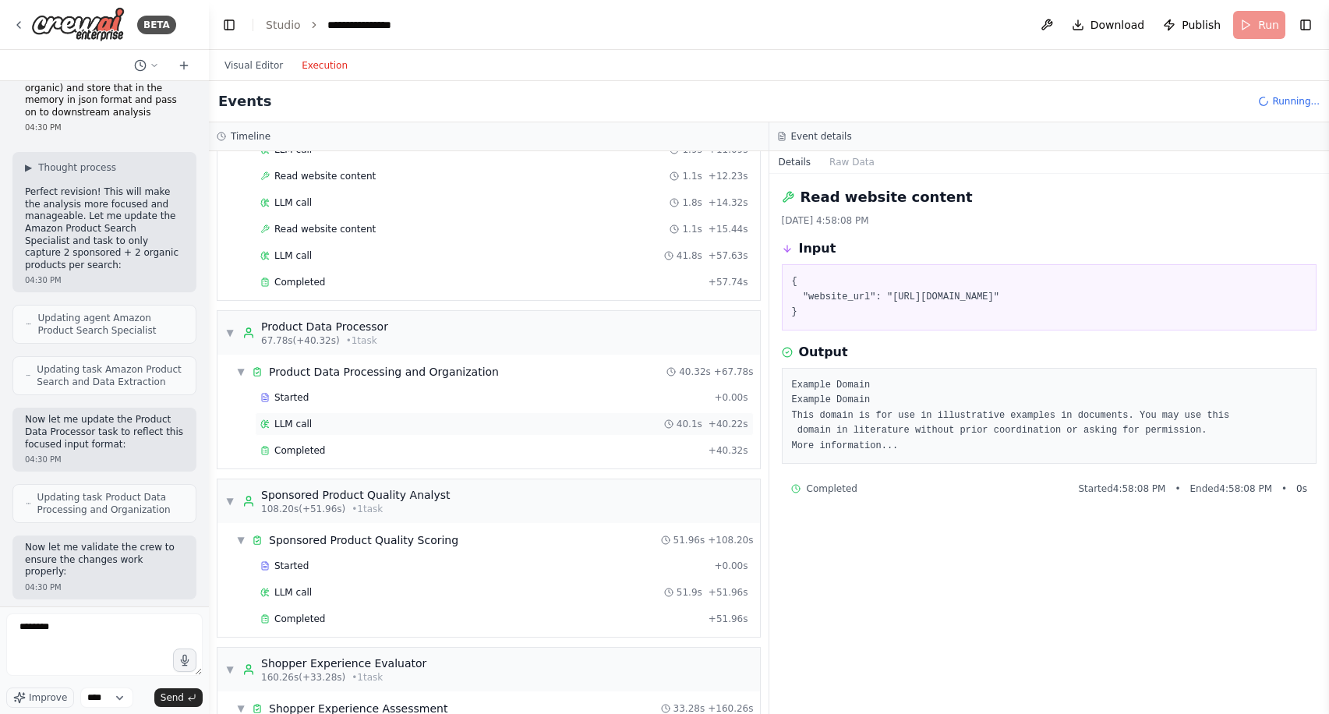
scroll to position [430, 0]
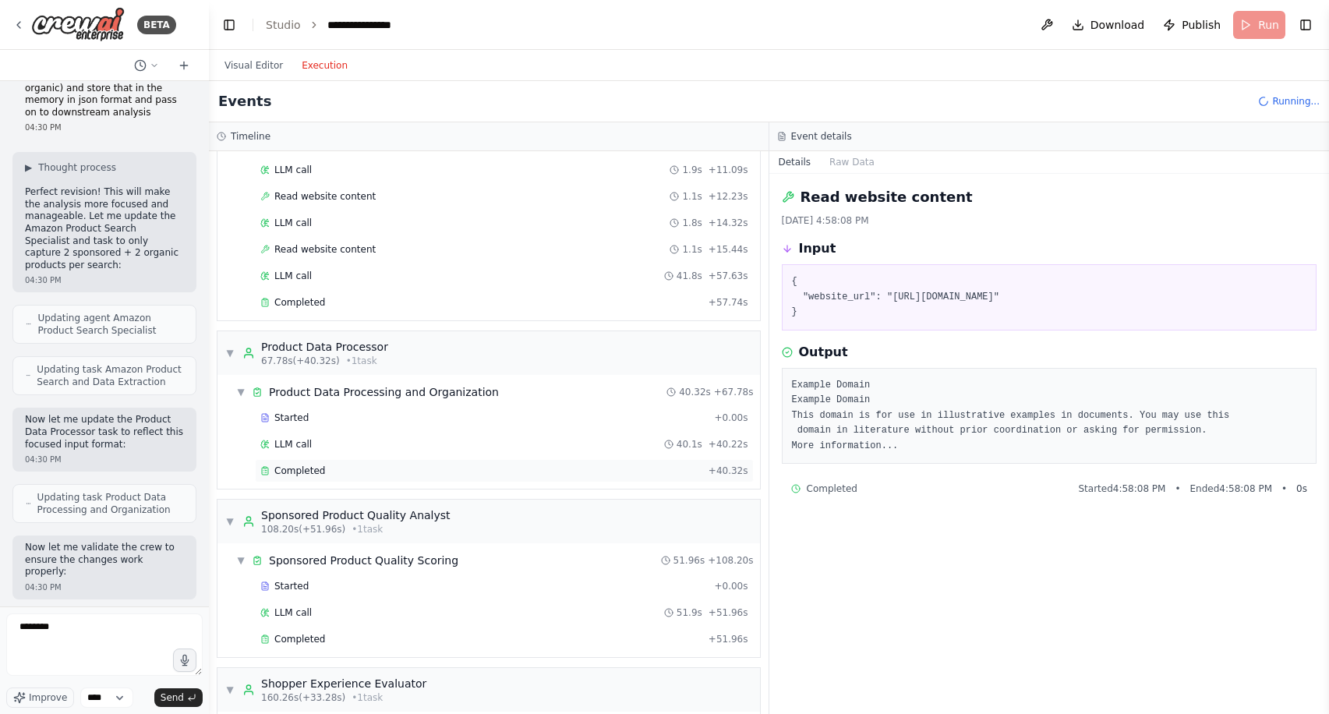
click at [402, 471] on div "Completed" at bounding box center [481, 470] width 442 height 12
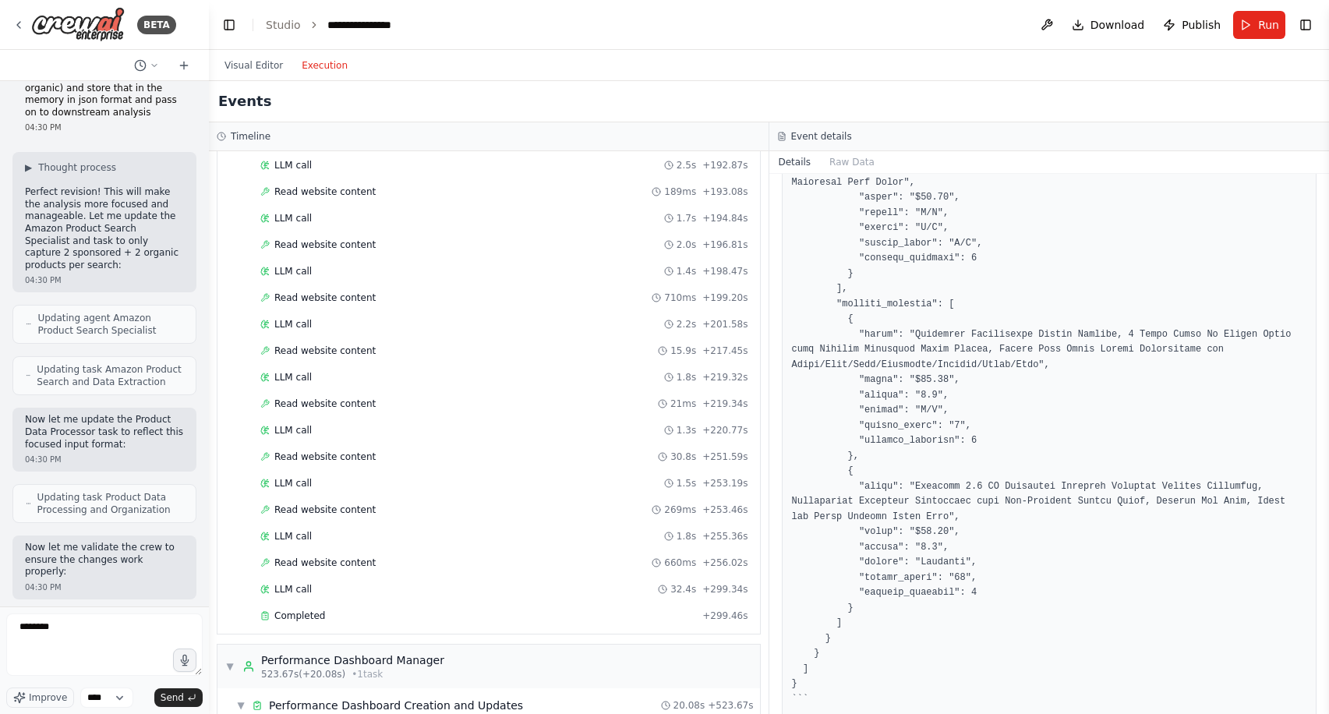
scroll to position [2741, 0]
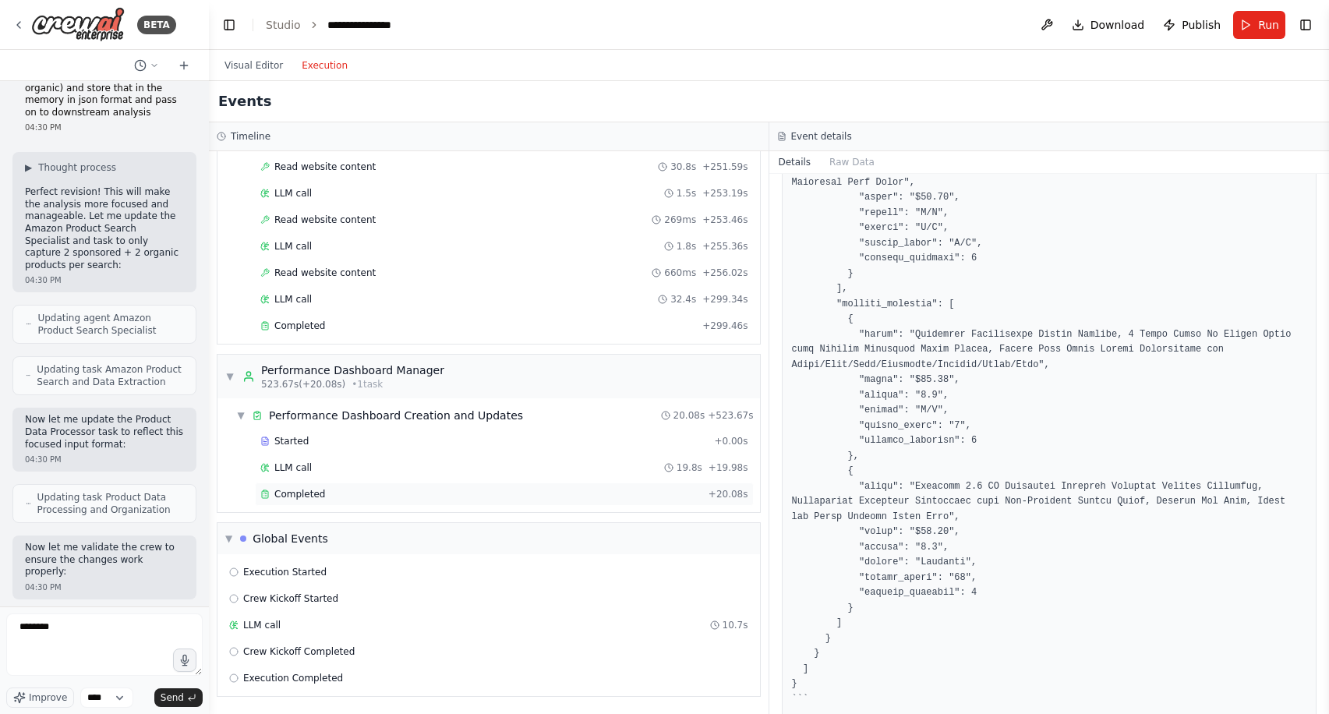
click at [376, 489] on div "Completed" at bounding box center [481, 494] width 442 height 12
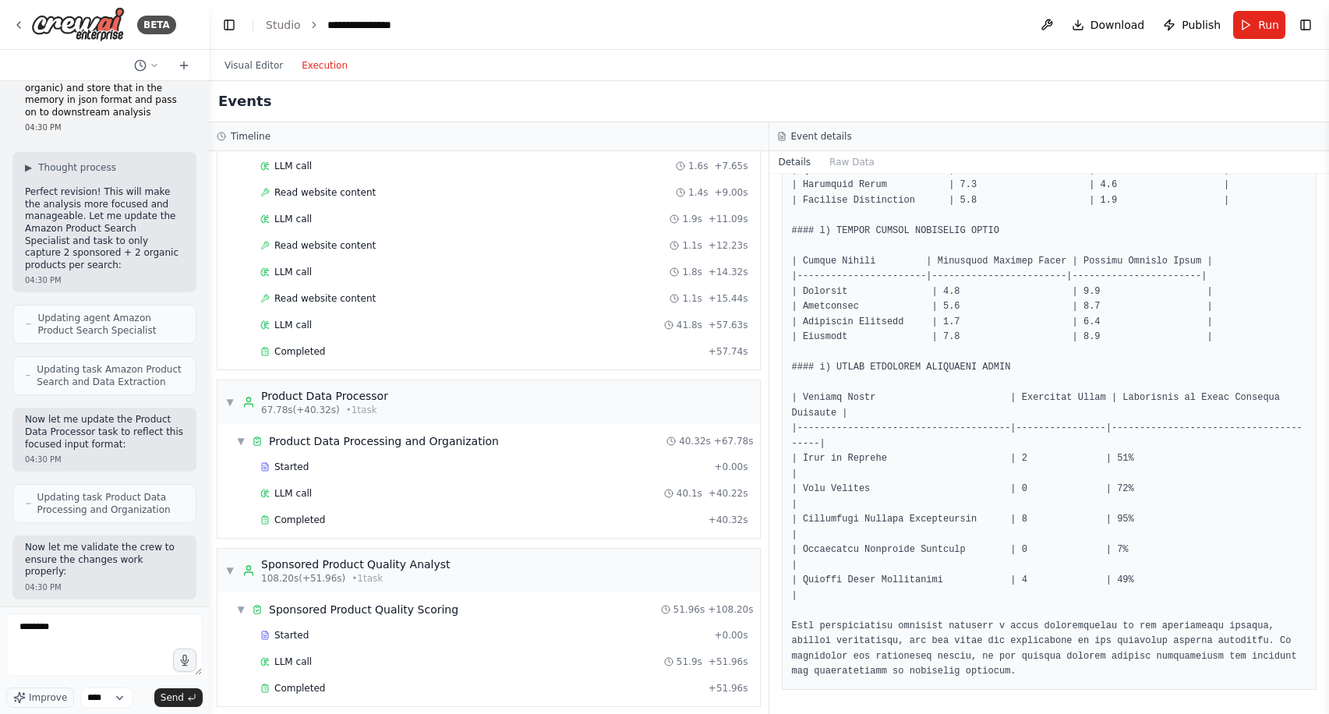
scroll to position [296, 0]
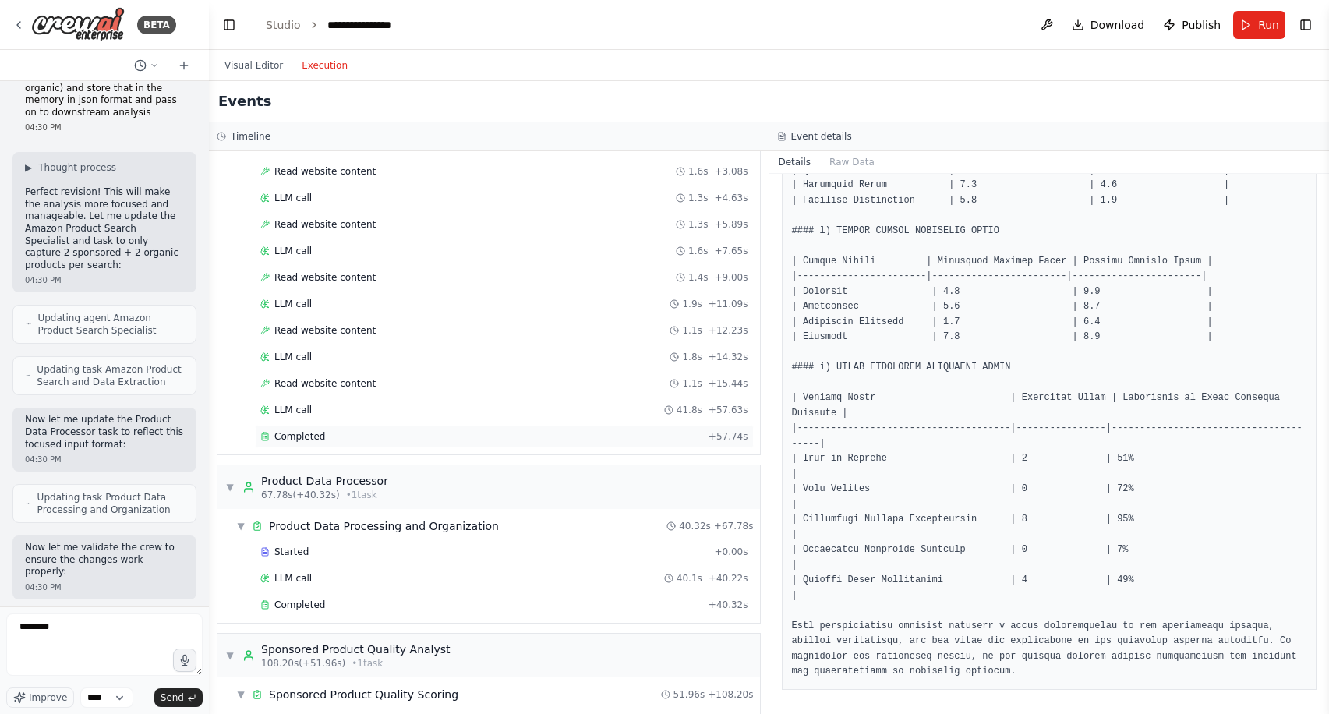
click at [368, 433] on div "Completed" at bounding box center [481, 436] width 442 height 12
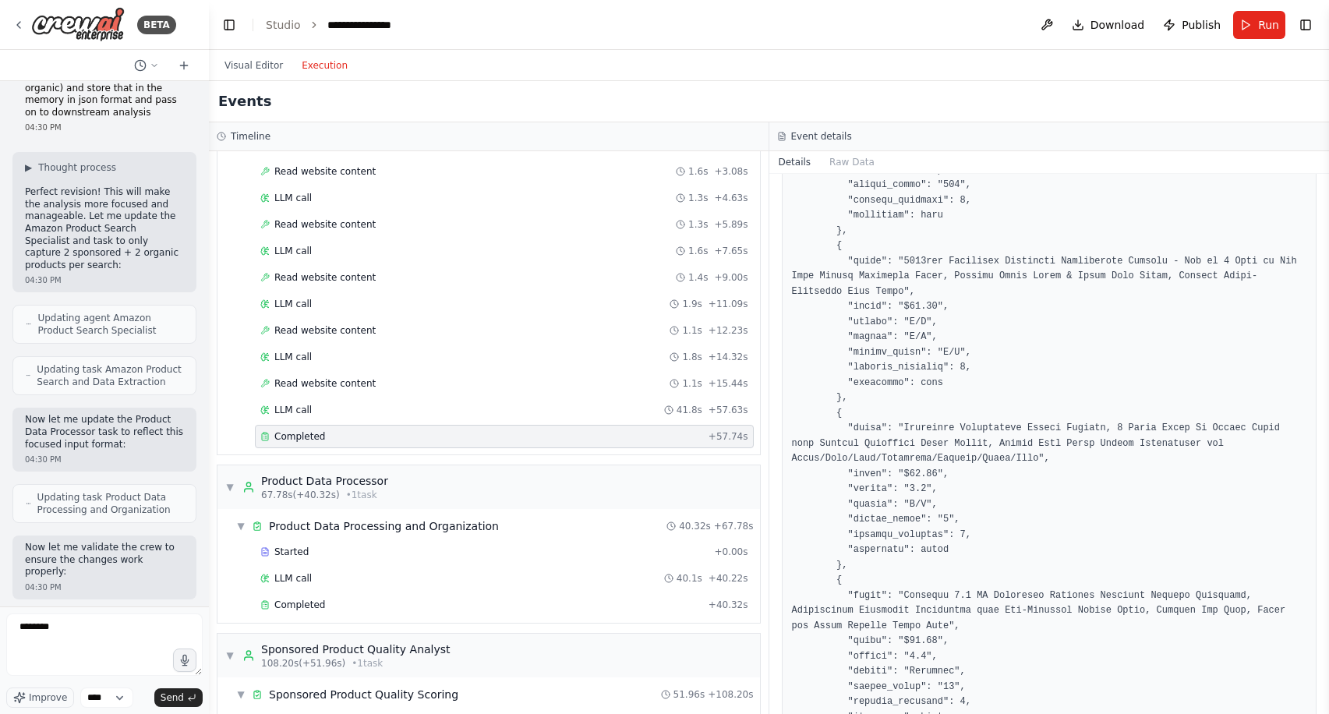
scroll to position [3409, 0]
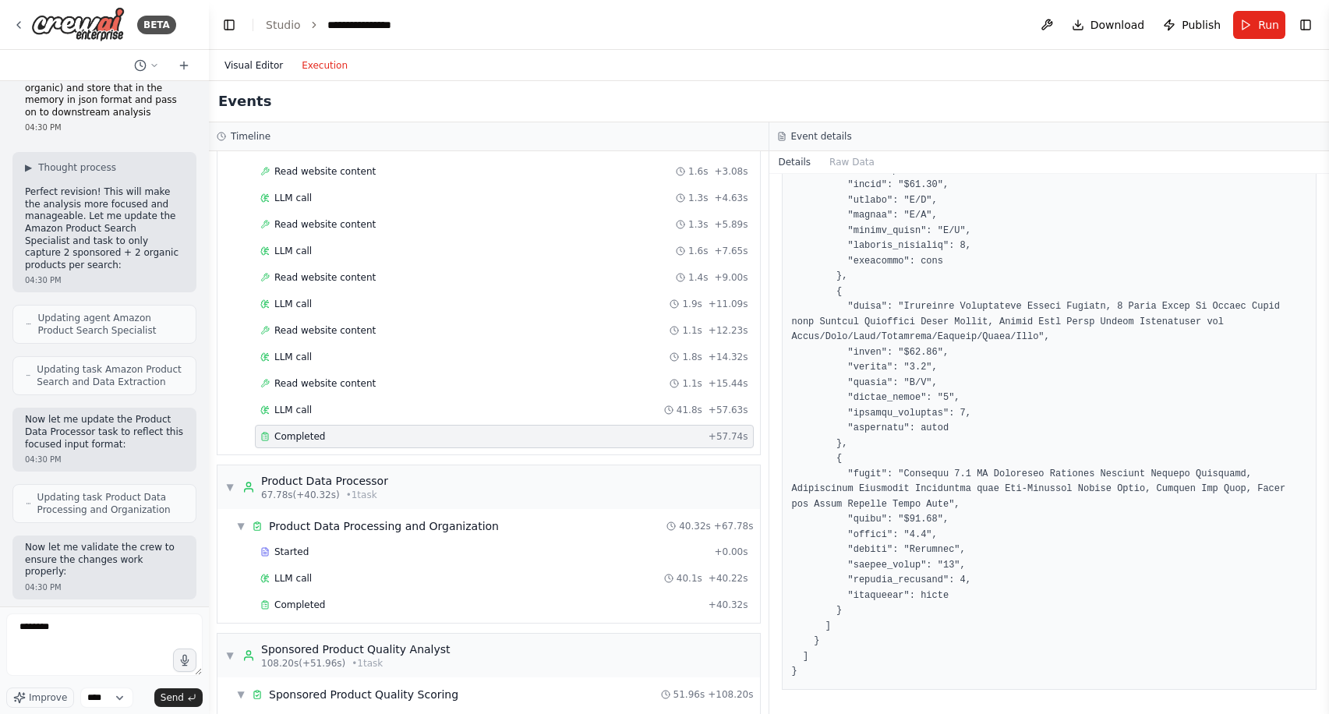
click at [263, 65] on button "Visual Editor" at bounding box center [253, 65] width 77 height 19
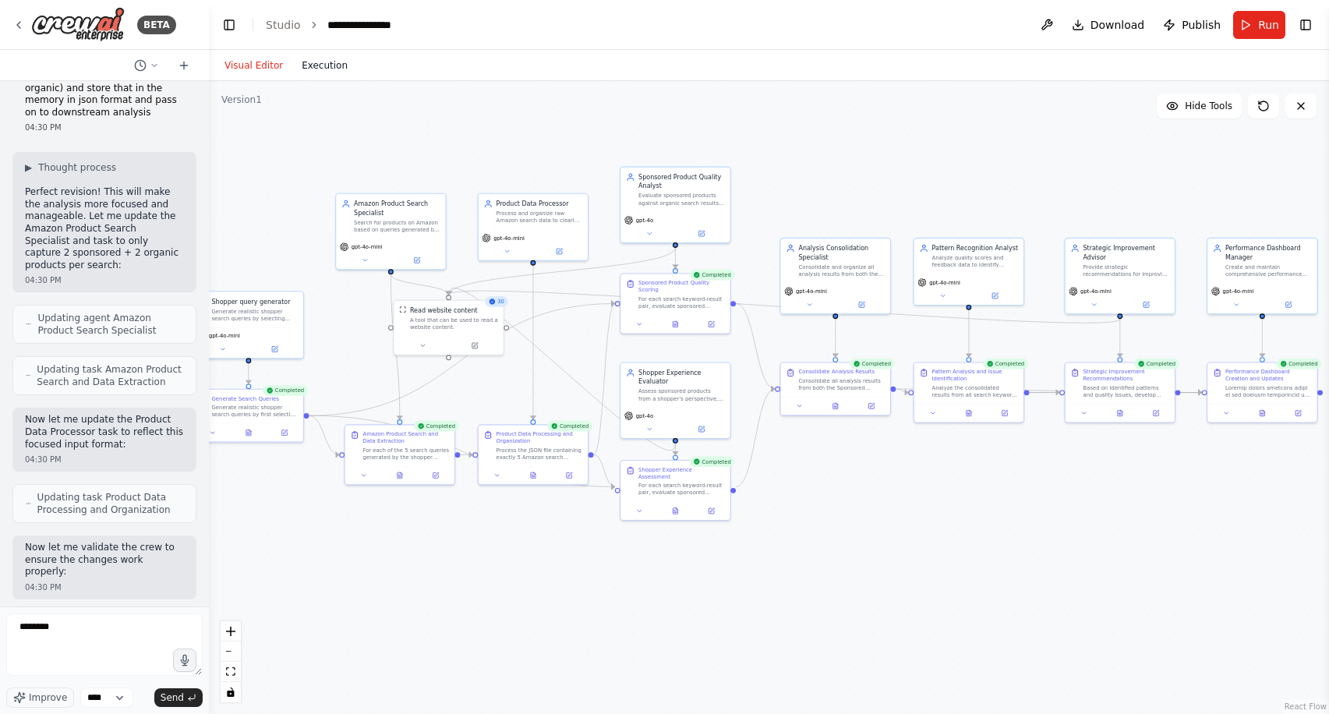
click at [326, 72] on button "Execution" at bounding box center [324, 65] width 65 height 19
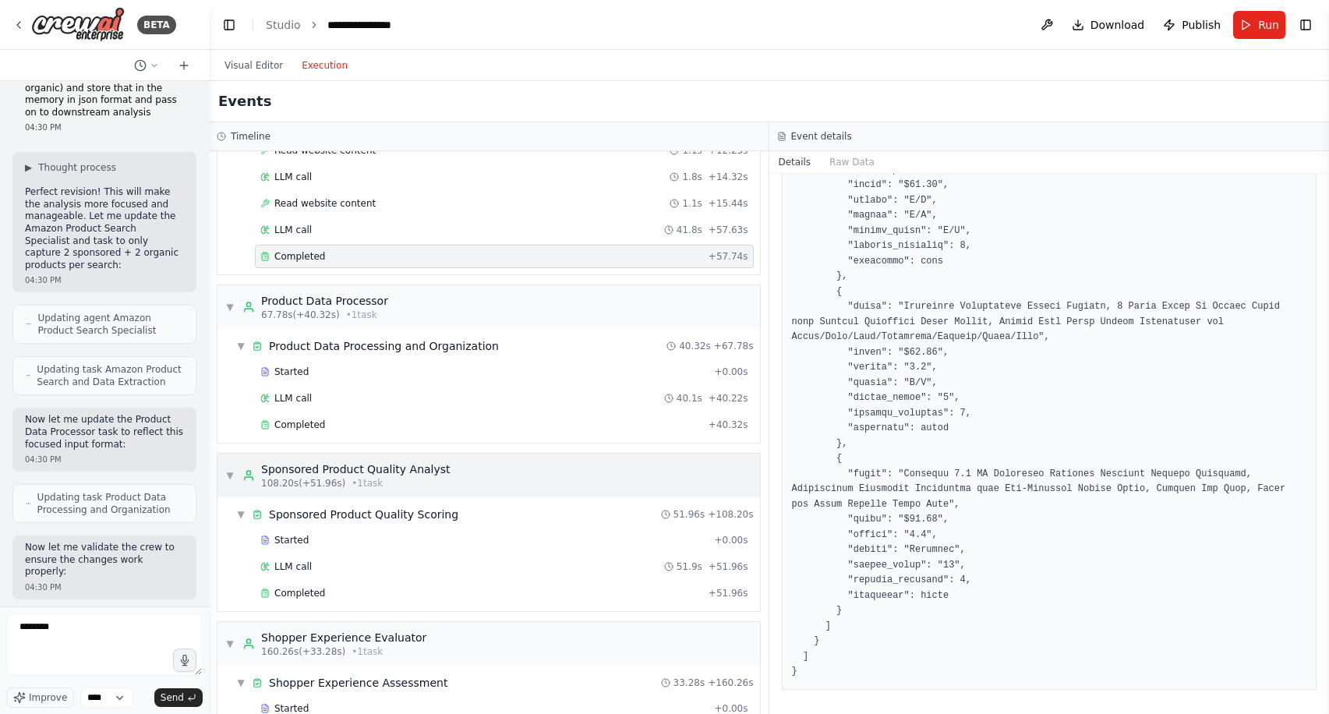
scroll to position [500, 0]
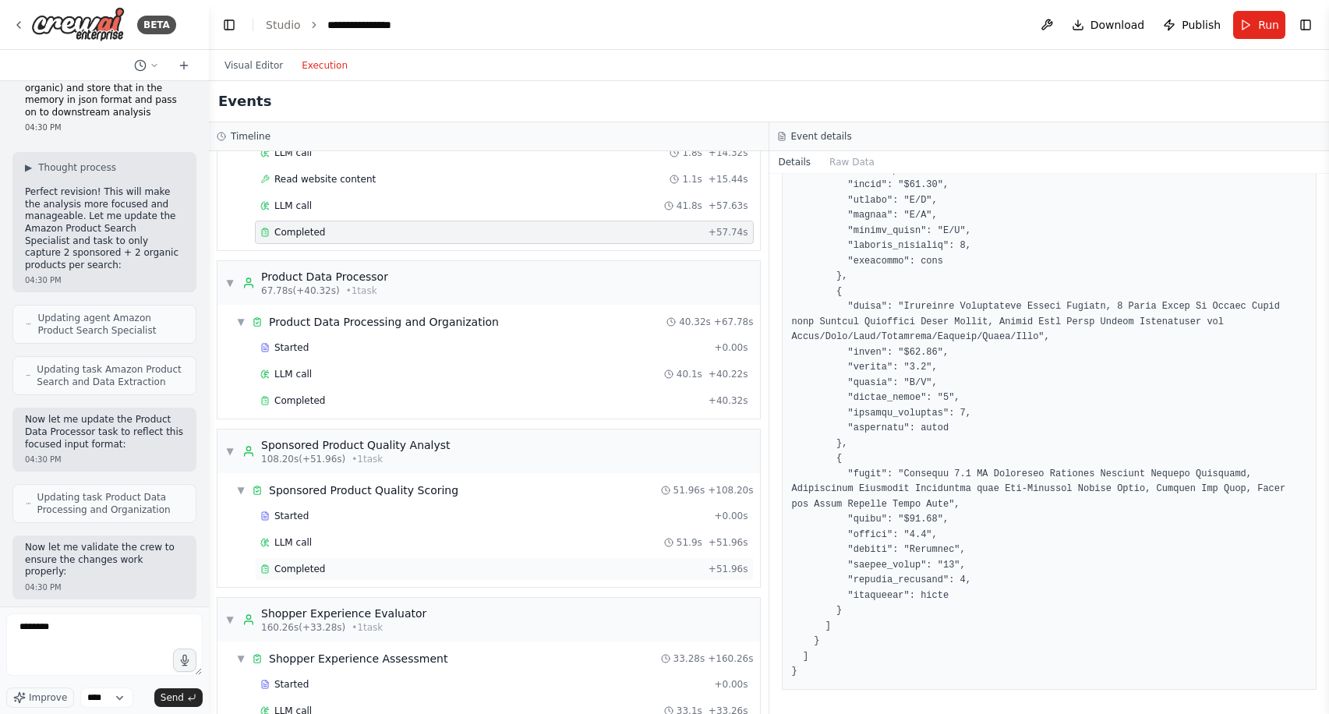
click at [493, 566] on div "Completed" at bounding box center [481, 569] width 442 height 12
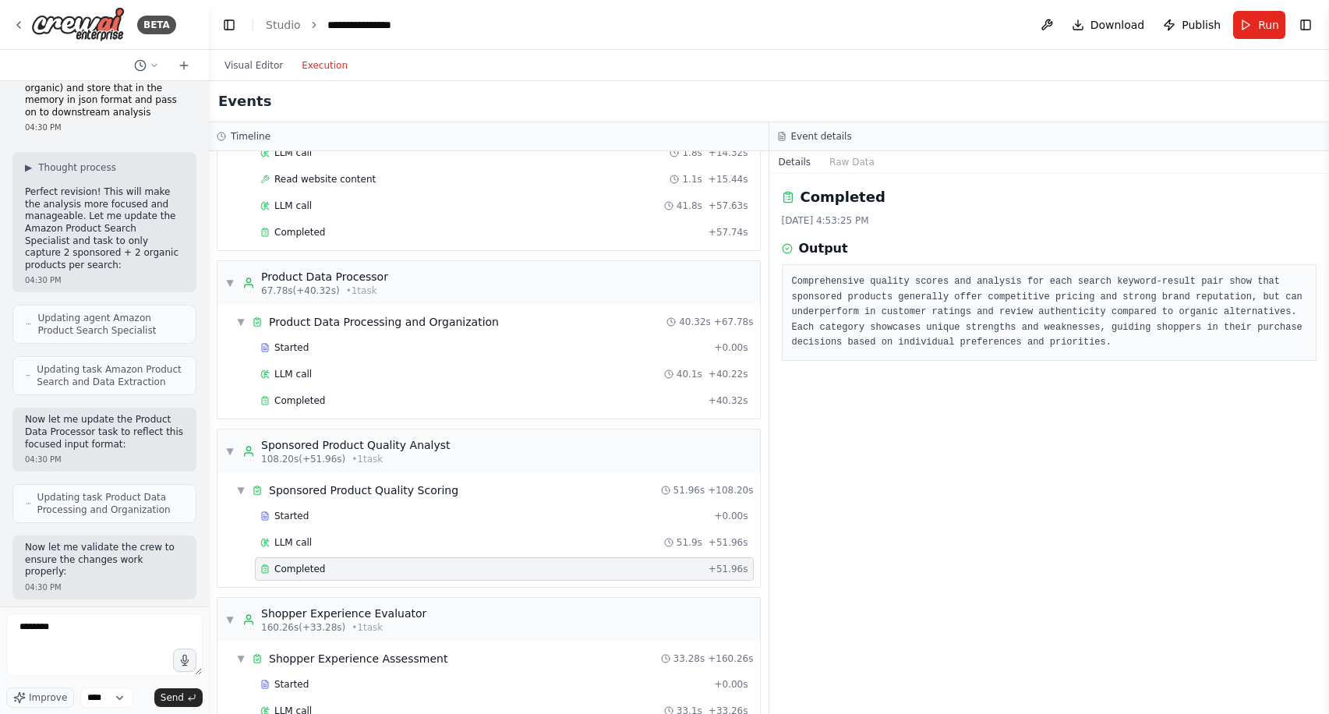
scroll to position [0, 0]
click at [850, 156] on button "Raw Data" at bounding box center [852, 162] width 64 height 22
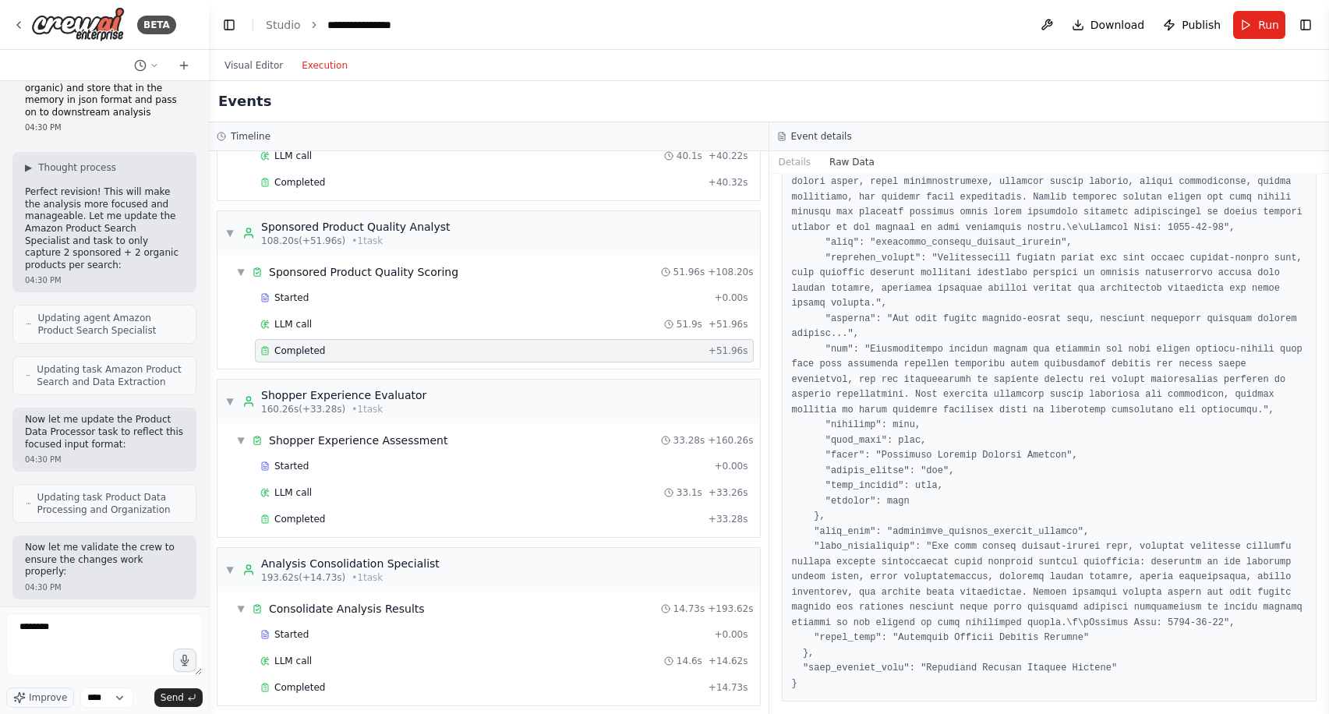
scroll to position [728, 0]
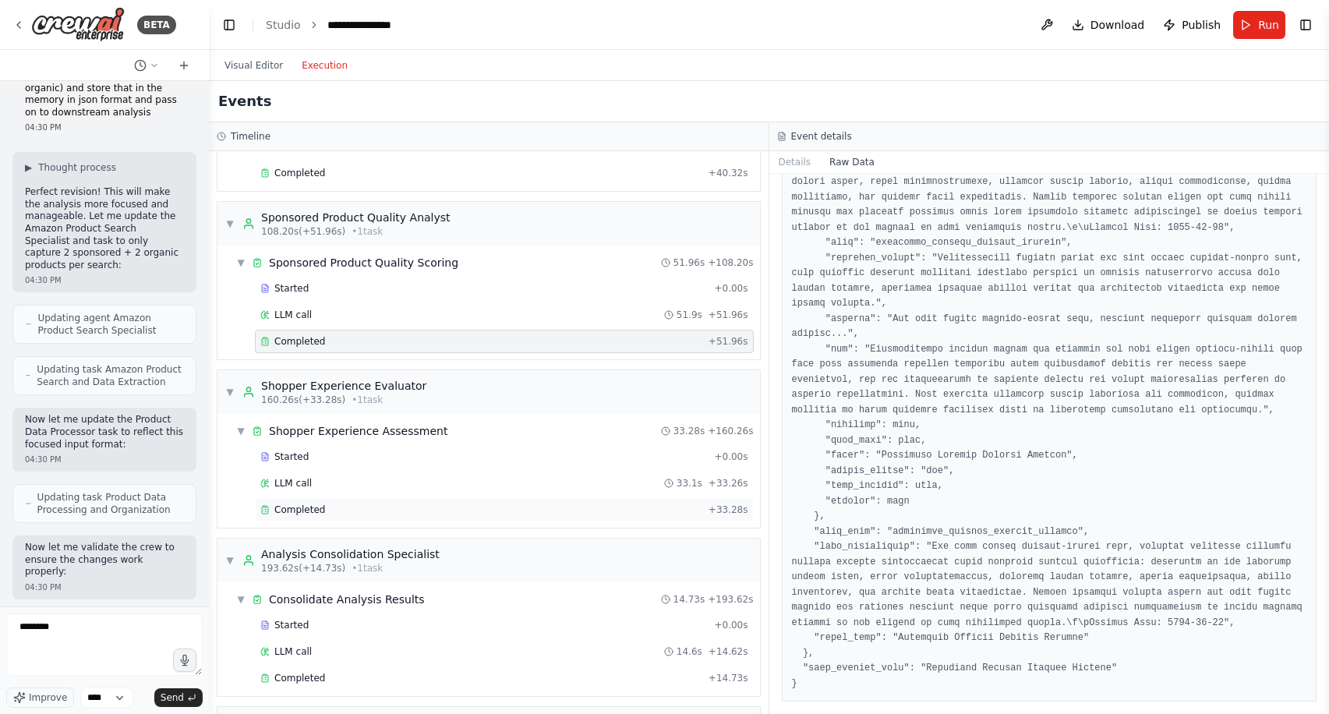
click at [384, 504] on div "Completed" at bounding box center [481, 509] width 442 height 12
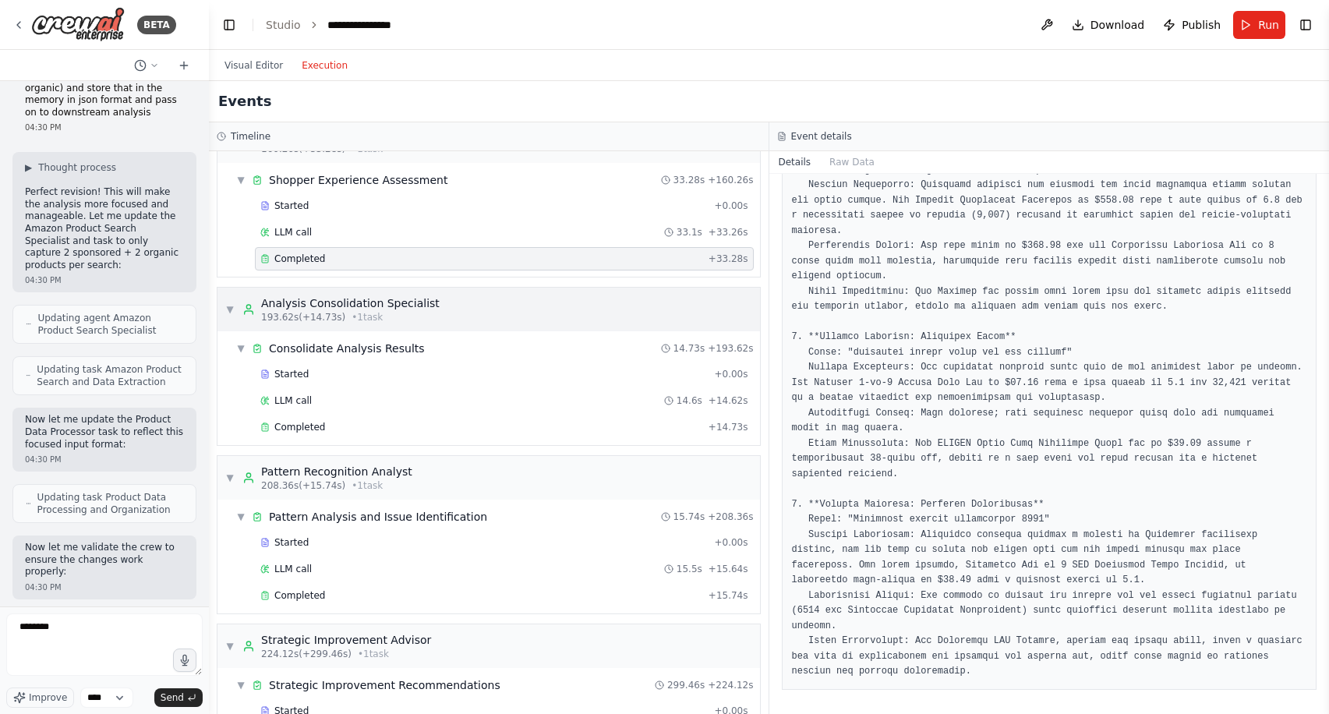
scroll to position [989, 0]
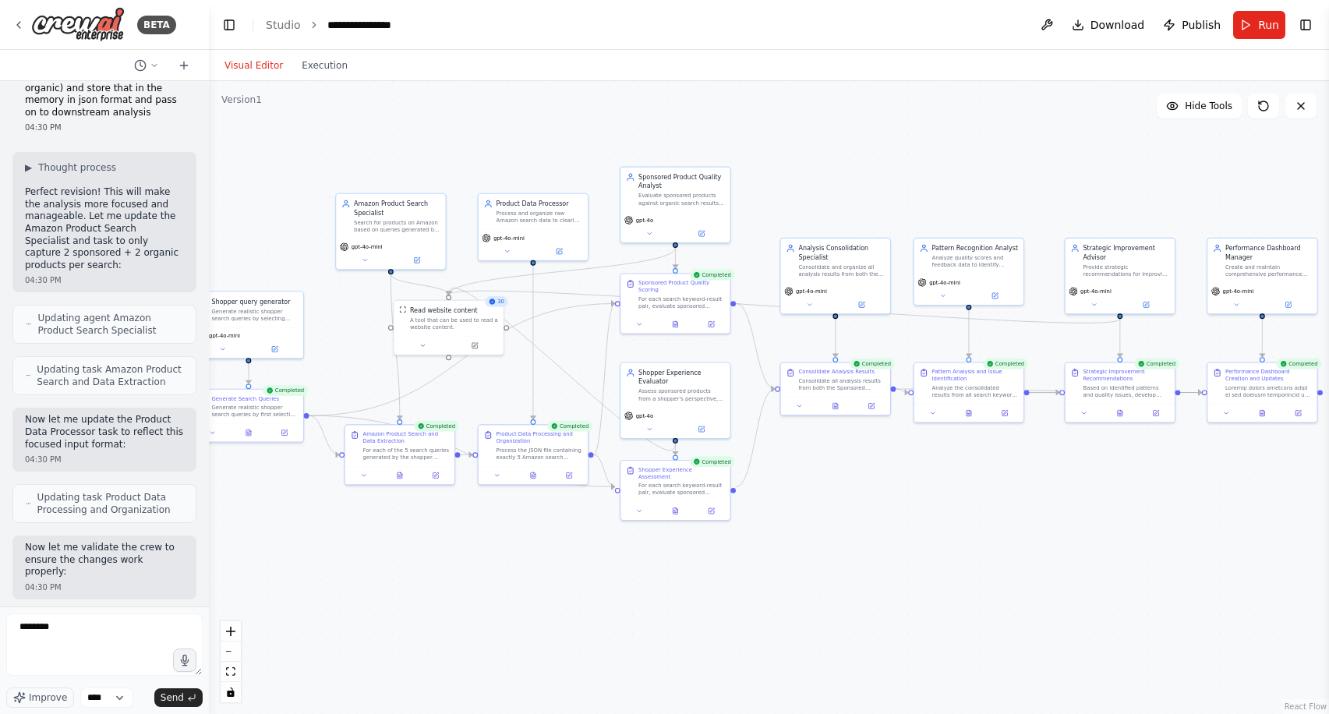
click at [250, 60] on button "Visual Editor" at bounding box center [253, 65] width 77 height 19
click at [1301, 24] on button "Toggle Right Sidebar" at bounding box center [1305, 25] width 22 height 22
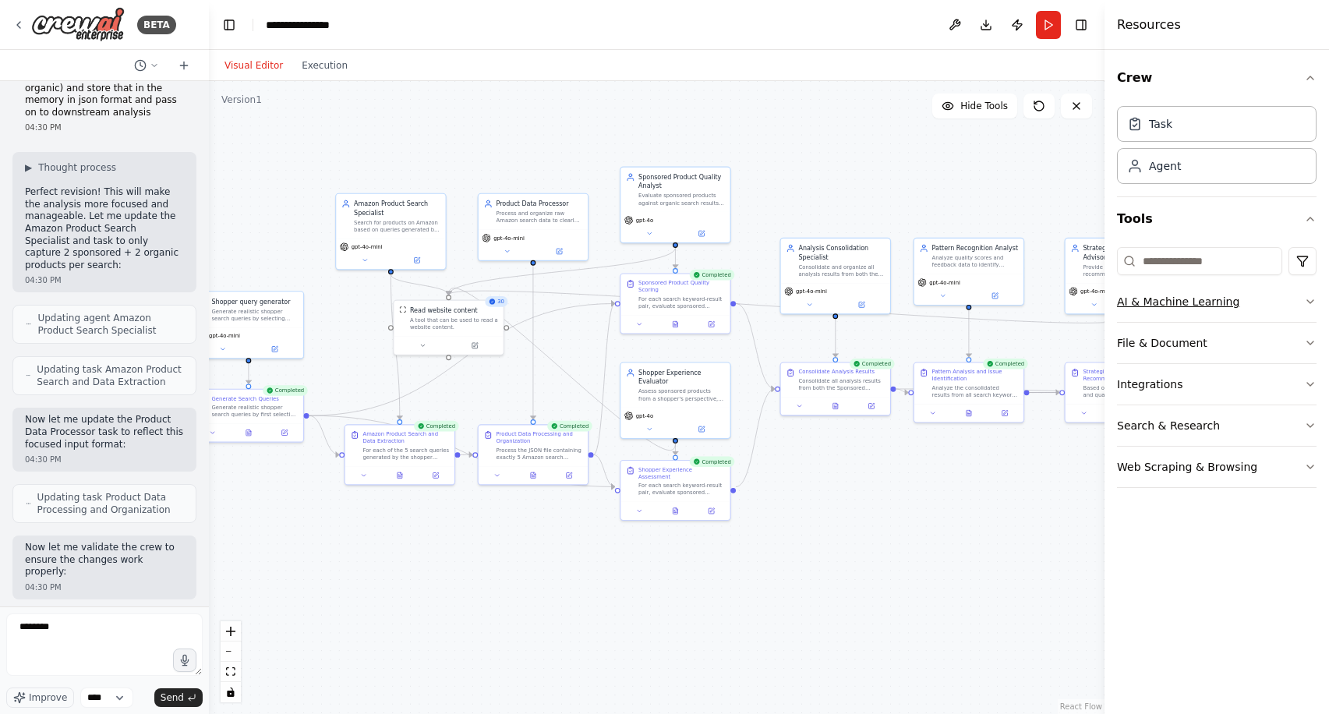
click at [1304, 301] on icon "button" at bounding box center [1310, 301] width 12 height 12
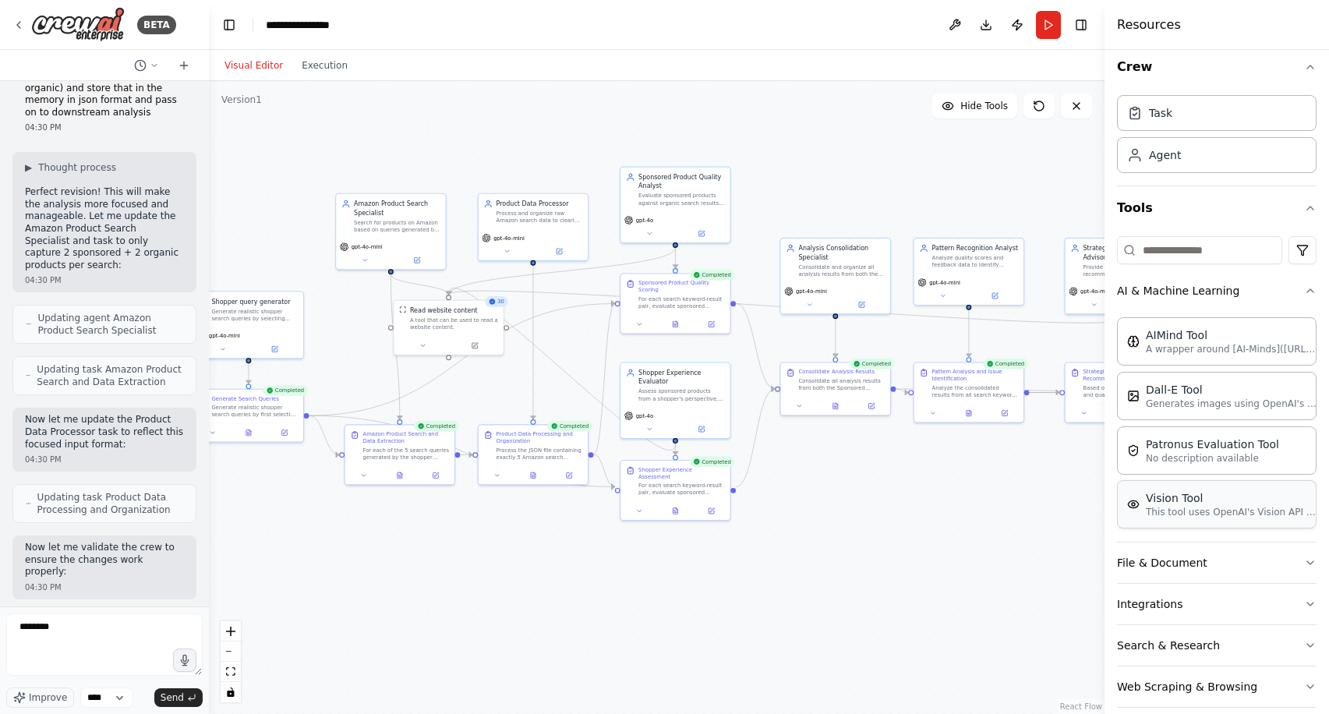
scroll to position [12, 0]
click at [1273, 550] on button "File & Document" at bounding box center [1216, 561] width 199 height 41
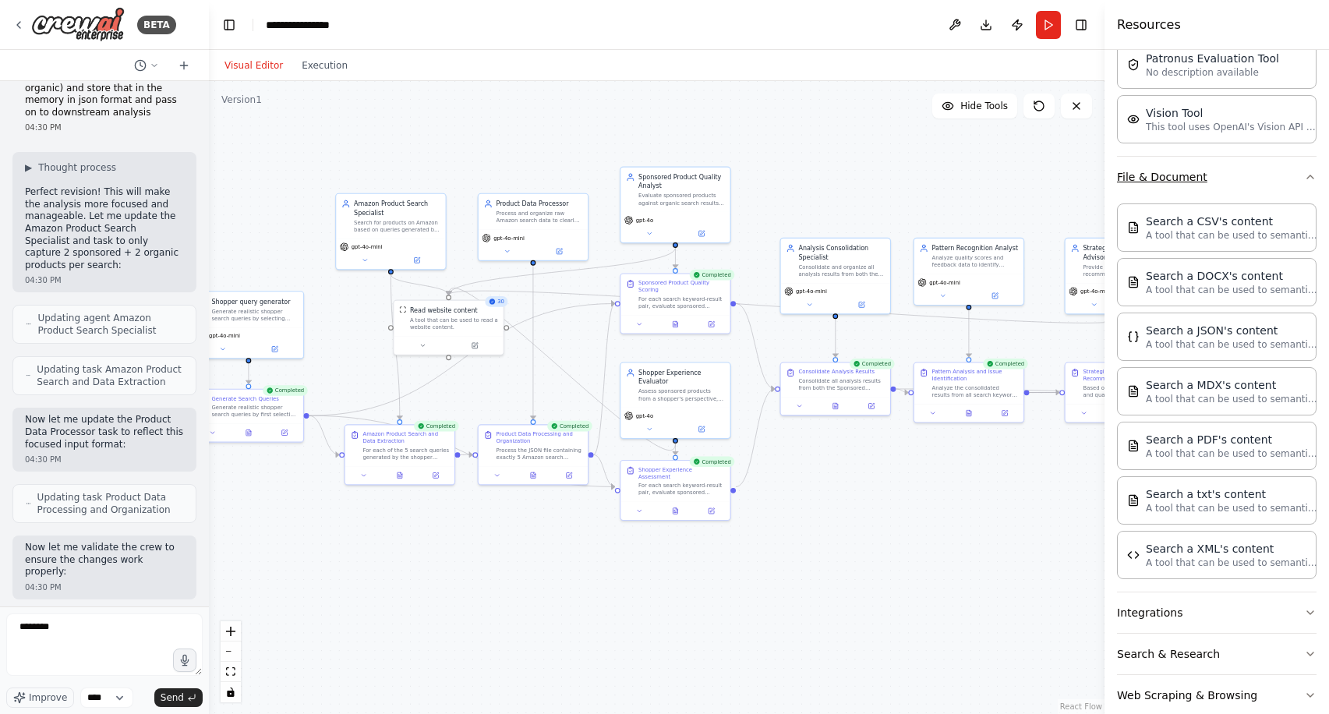
scroll to position [424, 0]
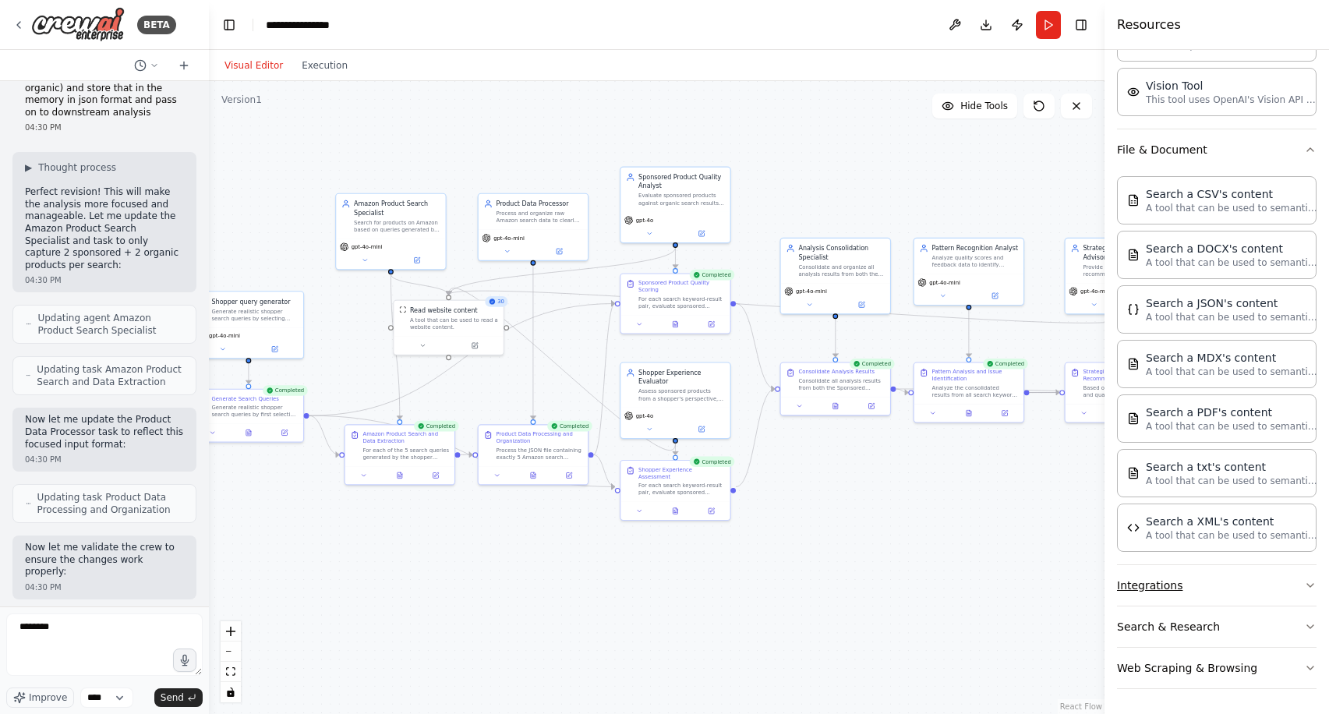
click at [1265, 571] on button "Integrations" at bounding box center [1216, 585] width 199 height 41
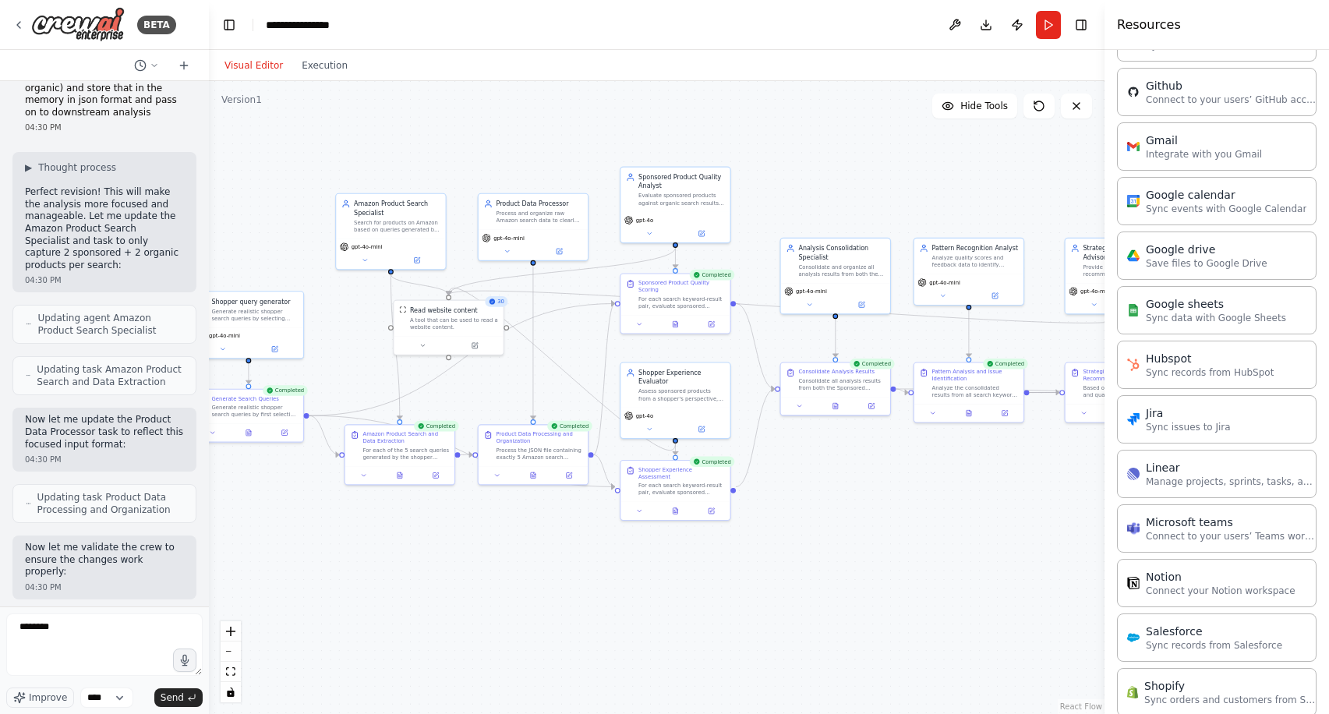
scroll to position [1473, 0]
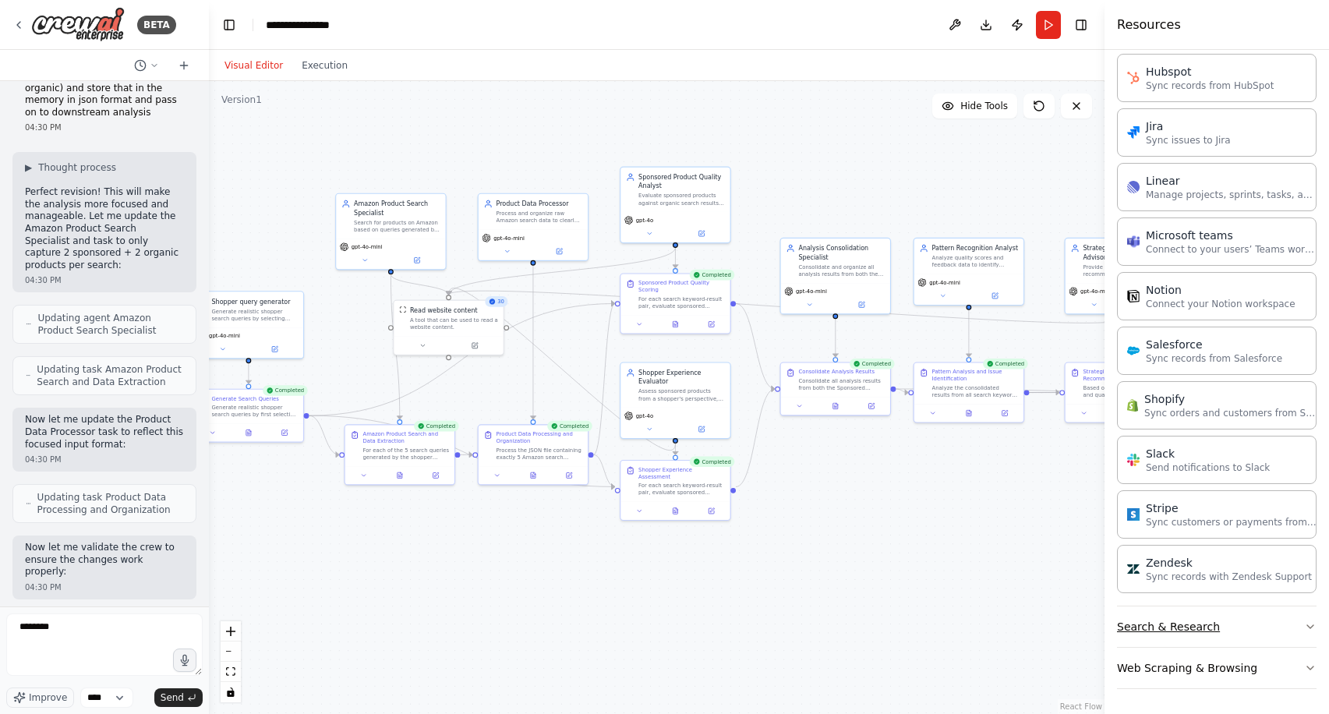
click at [1265, 630] on button "Search & Research" at bounding box center [1216, 626] width 199 height 41
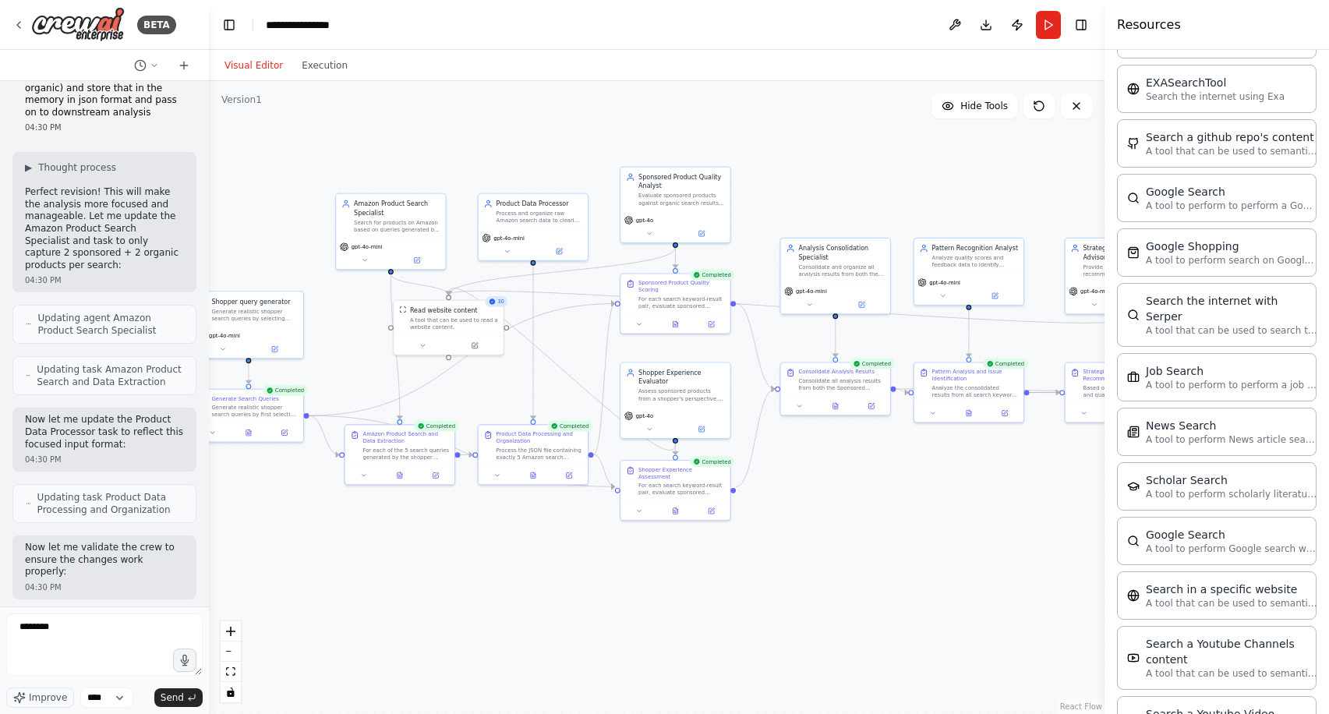
scroll to position [2264, 0]
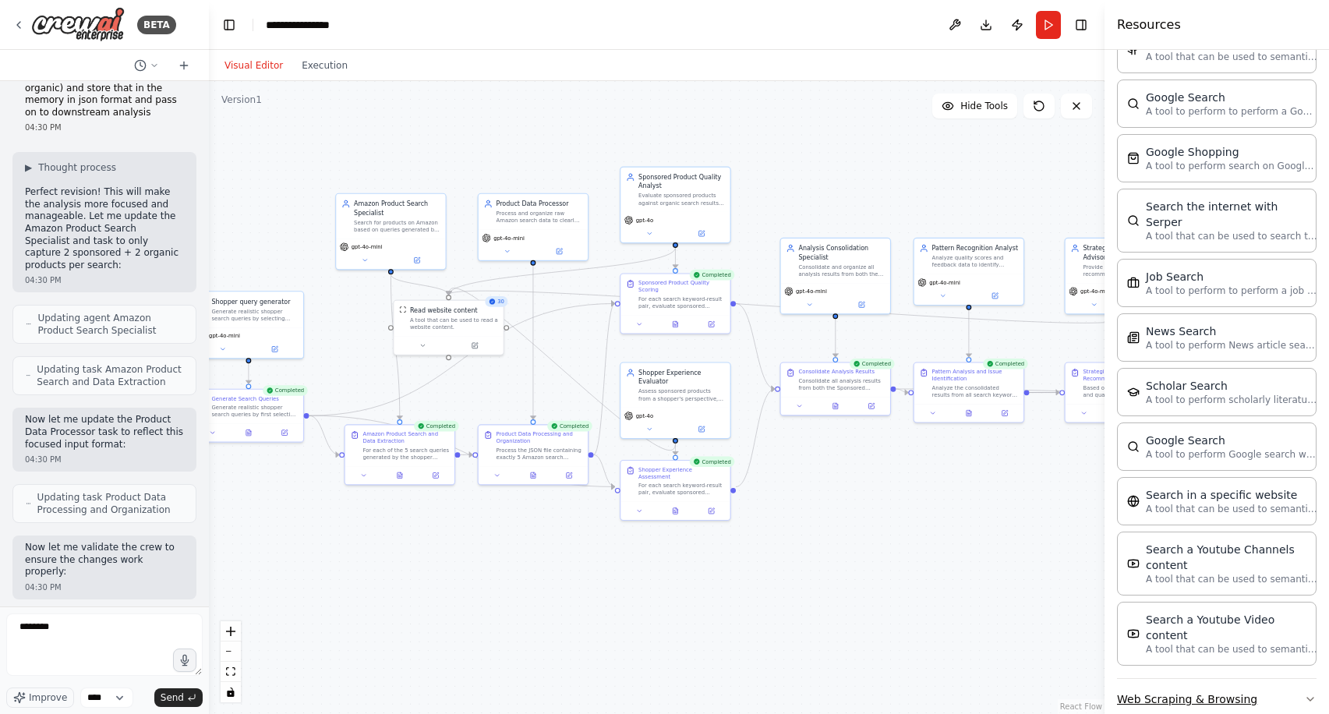
click at [1264, 679] on button "Web Scraping & Browsing" at bounding box center [1216, 699] width 199 height 41
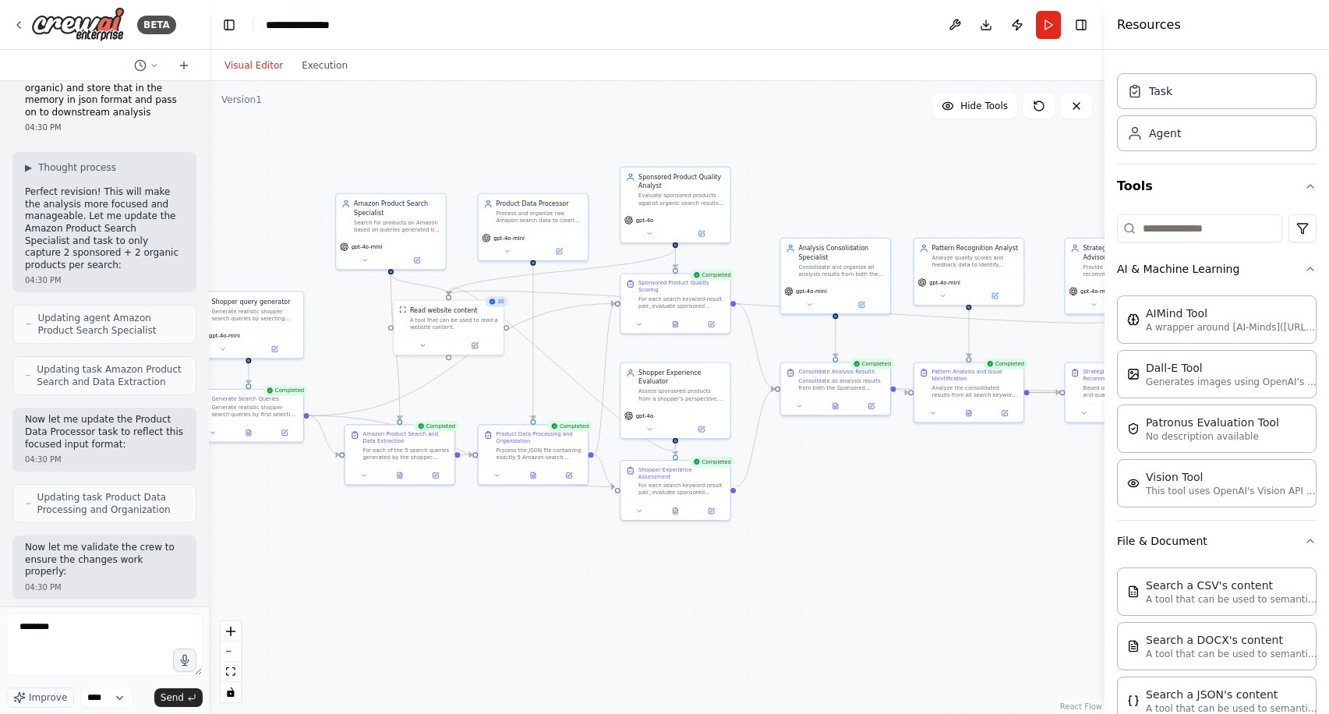
scroll to position [0, 0]
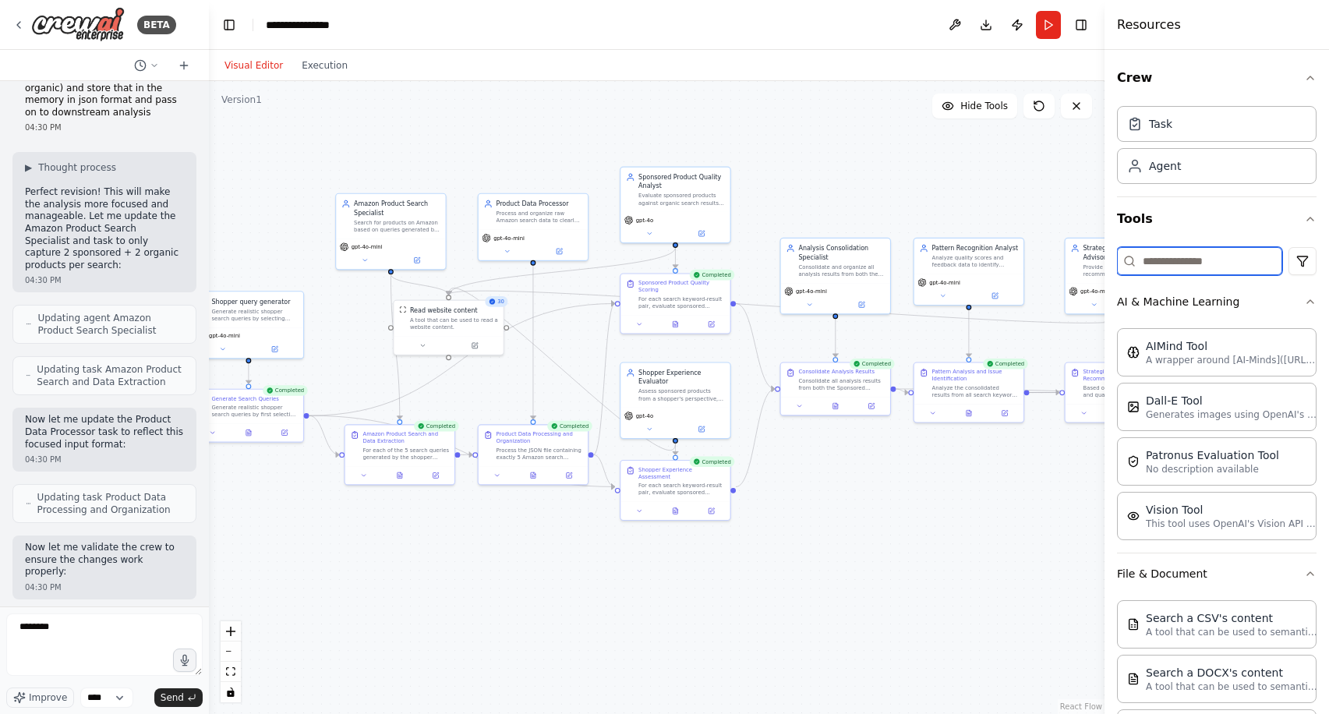
click at [1205, 255] on input at bounding box center [1199, 261] width 165 height 28
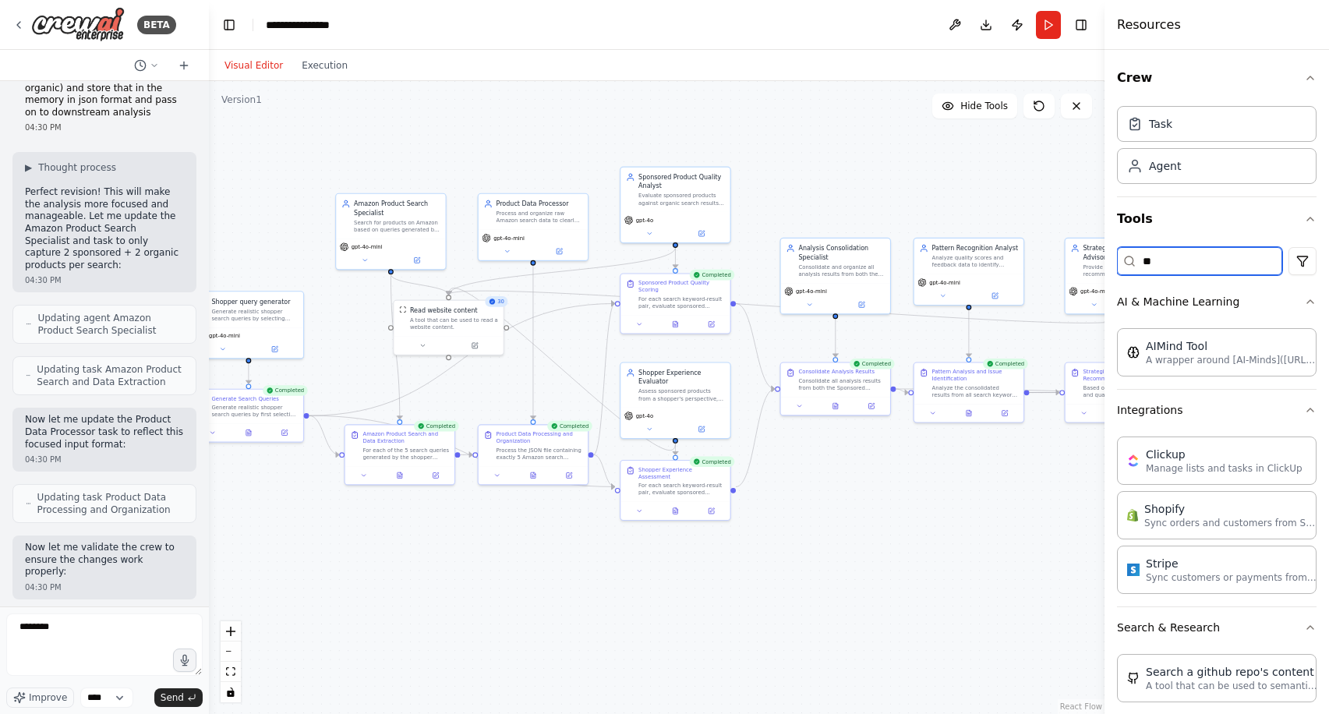
type input "*"
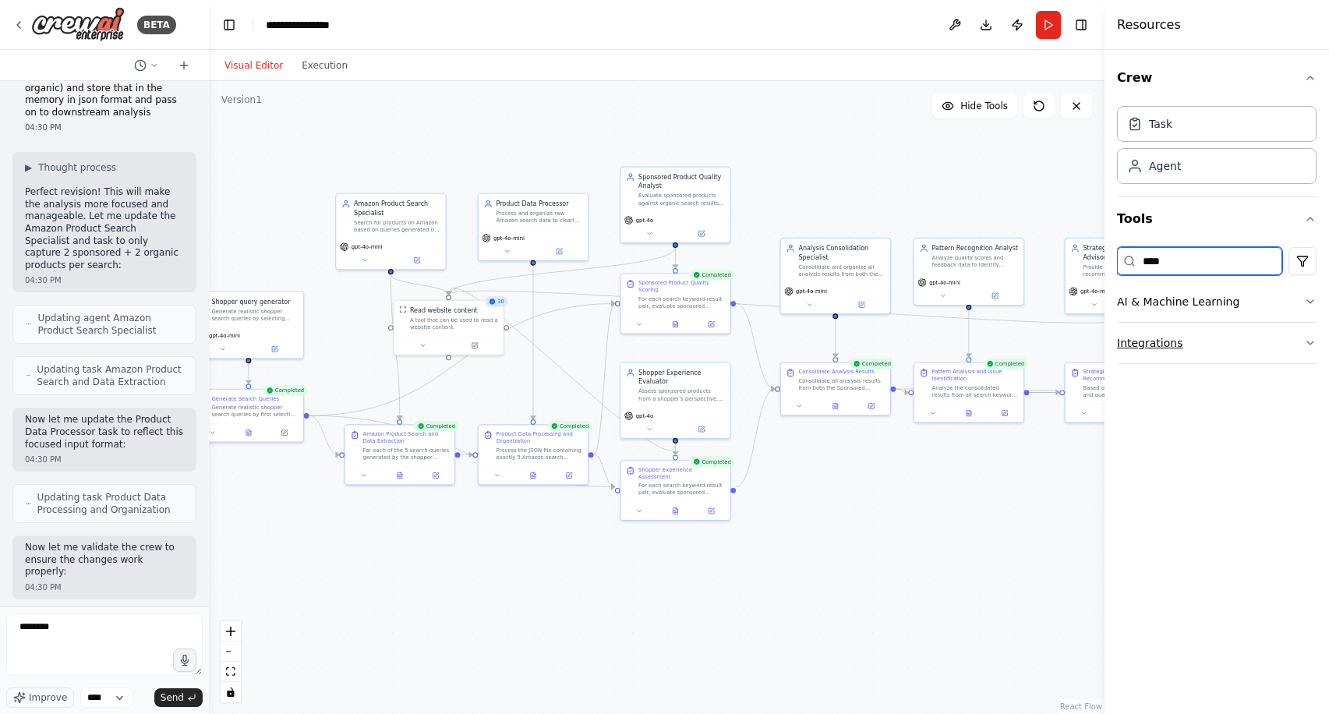
type input "****"
click at [1255, 340] on button "Integrations" at bounding box center [1216, 343] width 199 height 41
click at [1020, 548] on div ".deletable-edge-delete-btn { width: 20px; height: 20px; border: 0px solid #ffff…" at bounding box center [656, 397] width 895 height 633
click at [463, 322] on div "A tool that can be used to read a website content." at bounding box center [452, 321] width 88 height 14
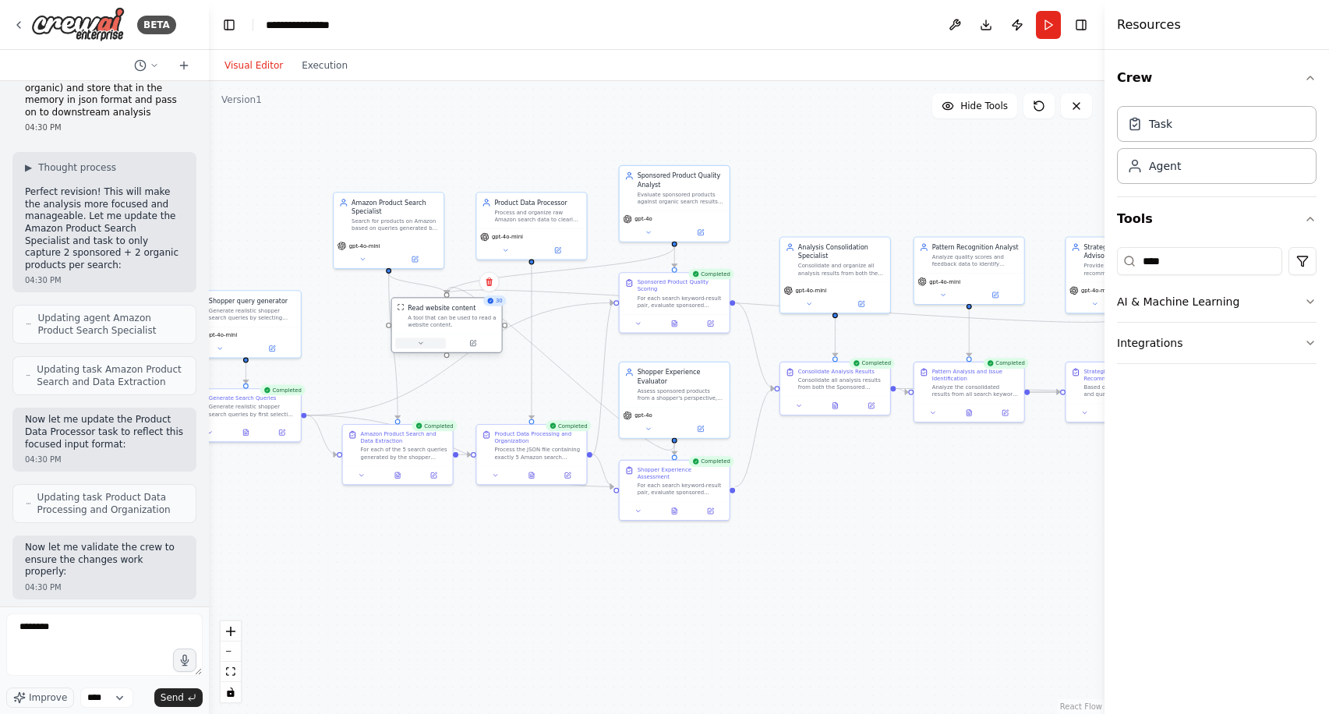
click at [423, 344] on icon at bounding box center [420, 343] width 7 height 7
click at [531, 618] on div ".deletable-edge-delete-btn { width: 20px; height: 20px; border: 0px solid #ffff…" at bounding box center [656, 397] width 895 height 633
click at [531, 571] on div ".deletable-edge-delete-btn { width: 20px; height: 20px; border: 0px solid #ffff…" at bounding box center [656, 397] width 895 height 633
click at [438, 531] on div ".deletable-edge-delete-btn { width: 20px; height: 20px; border: 0px solid #ffff…" at bounding box center [656, 397] width 895 height 633
click at [418, 341] on icon at bounding box center [420, 343] width 7 height 7
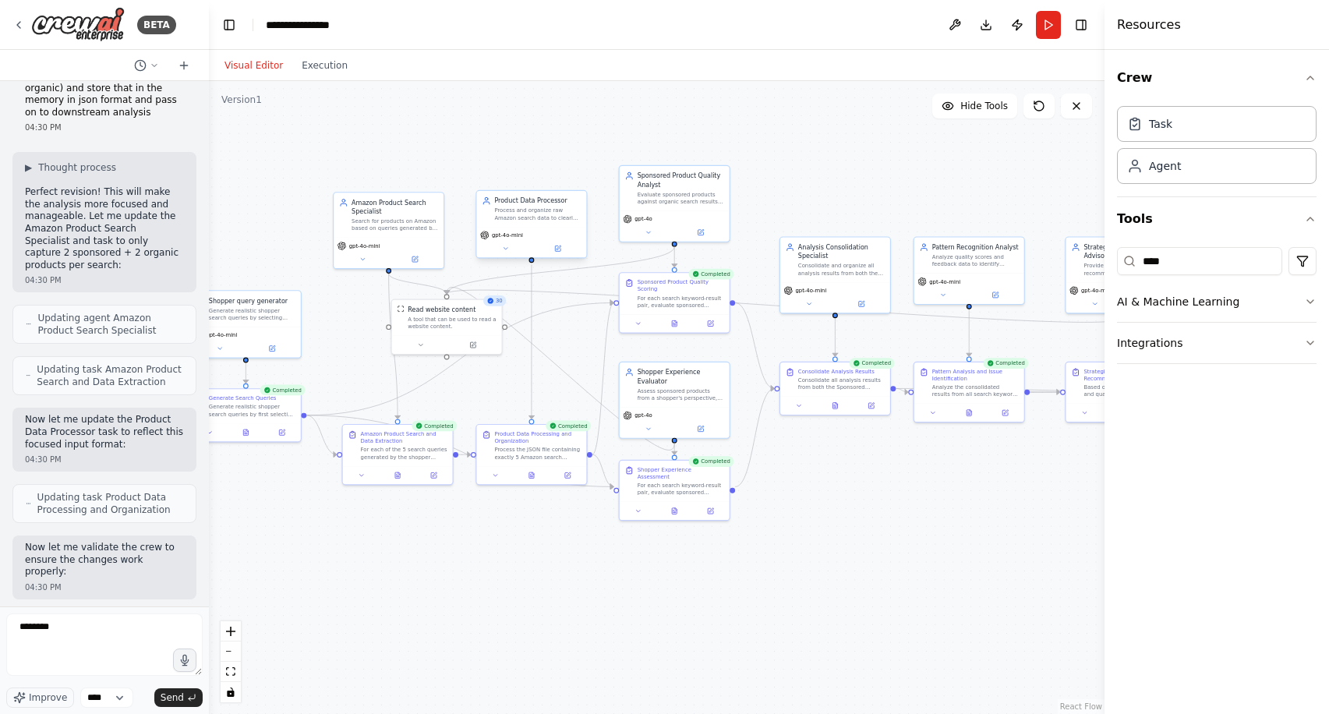
click at [541, 223] on div "Product Data Processor Process and organize raw Amazon search data to clearly s…" at bounding box center [531, 209] width 110 height 36
click at [576, 172] on icon at bounding box center [573, 175] width 6 height 9
click at [542, 176] on button "Confirm" at bounding box center [529, 174] width 55 height 19
click at [566, 455] on div "Process the JSON file containing exactly 5 Amazon search session dictionaries f…" at bounding box center [537, 451] width 86 height 14
click at [573, 406] on icon at bounding box center [573, 408] width 6 height 9
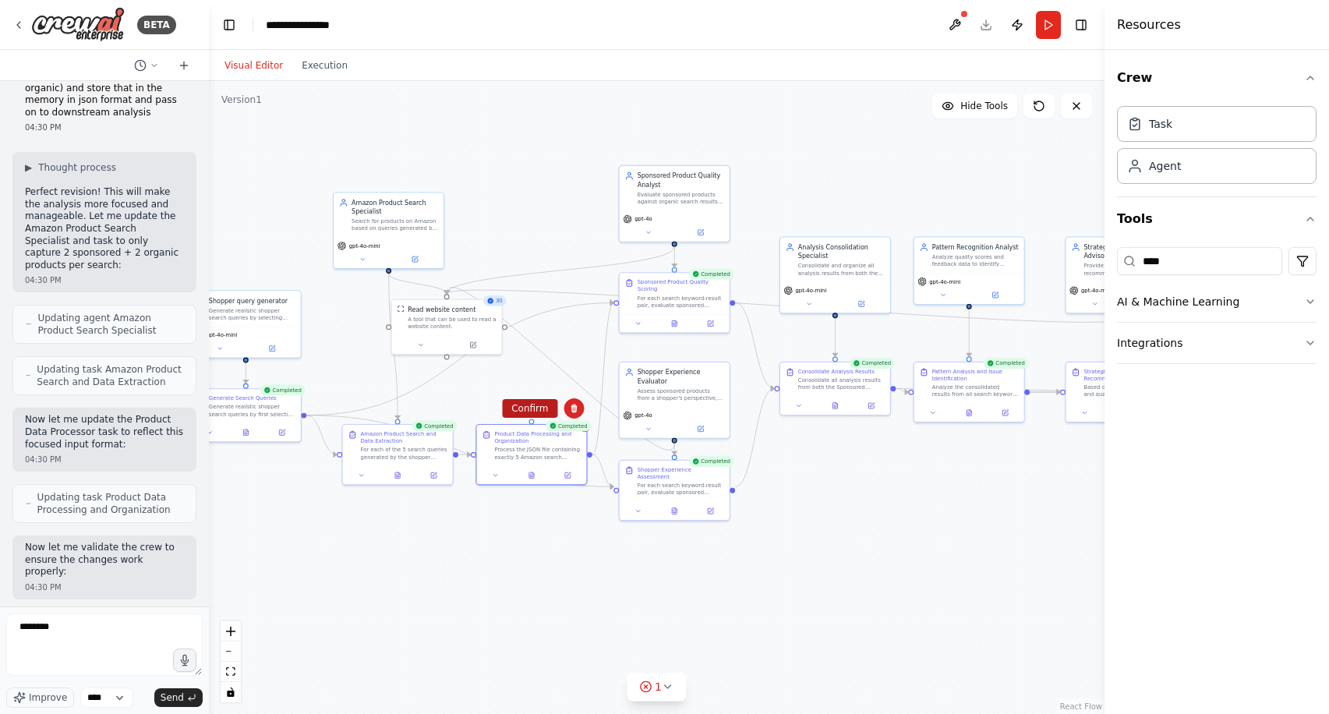
click at [536, 409] on button "Confirm" at bounding box center [529, 408] width 55 height 19
drag, startPoint x: 459, startPoint y: 452, endPoint x: 615, endPoint y: 499, distance: 162.9
click at [615, 499] on div ".deletable-edge-delete-btn { width: 20px; height: 20px; border: 0px solid #ffff…" at bounding box center [656, 397] width 895 height 633
drag, startPoint x: 455, startPoint y: 451, endPoint x: 618, endPoint y: 484, distance: 166.1
click at [618, 485] on div "Amazon Product Search Specialist Search for products on Amazon based on queries…" at bounding box center [544, 328] width 513 height 362
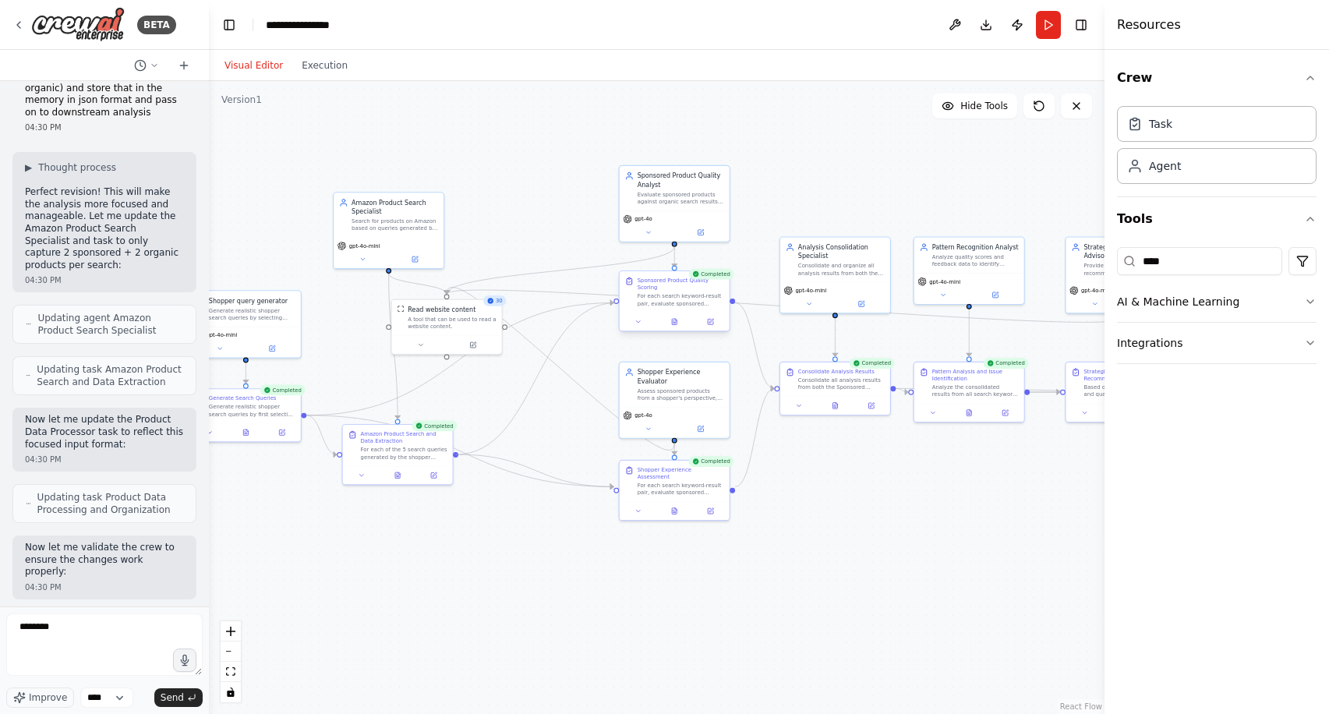
drag, startPoint x: 455, startPoint y: 452, endPoint x: 619, endPoint y: 300, distance: 223.9
click at [619, 300] on div "Amazon Product Search Specialist Search for products on Amazon based on queries…" at bounding box center [544, 328] width 513 height 362
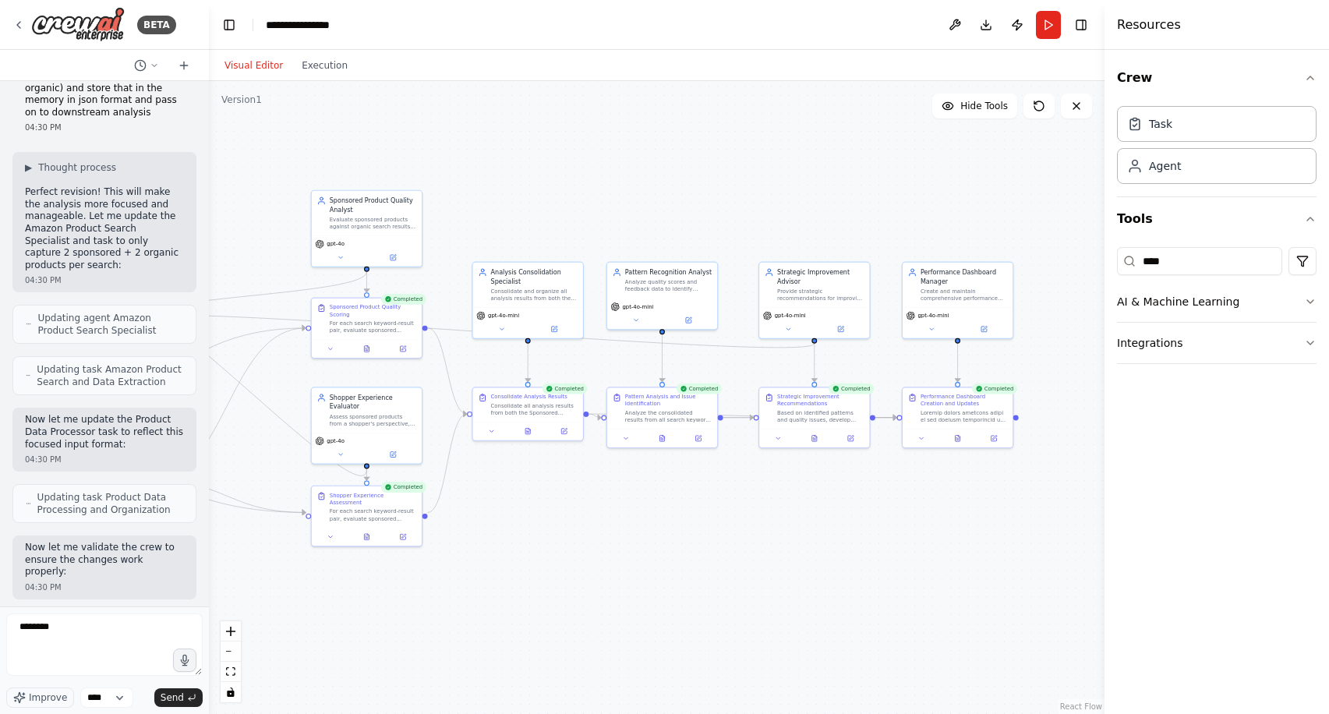
drag, startPoint x: 926, startPoint y: 479, endPoint x: 602, endPoint y: 497, distance: 323.9
click at [602, 498] on div ".deletable-edge-delete-btn { width: 20px; height: 20px; border: 0px solid #ffff…" at bounding box center [656, 397] width 895 height 633
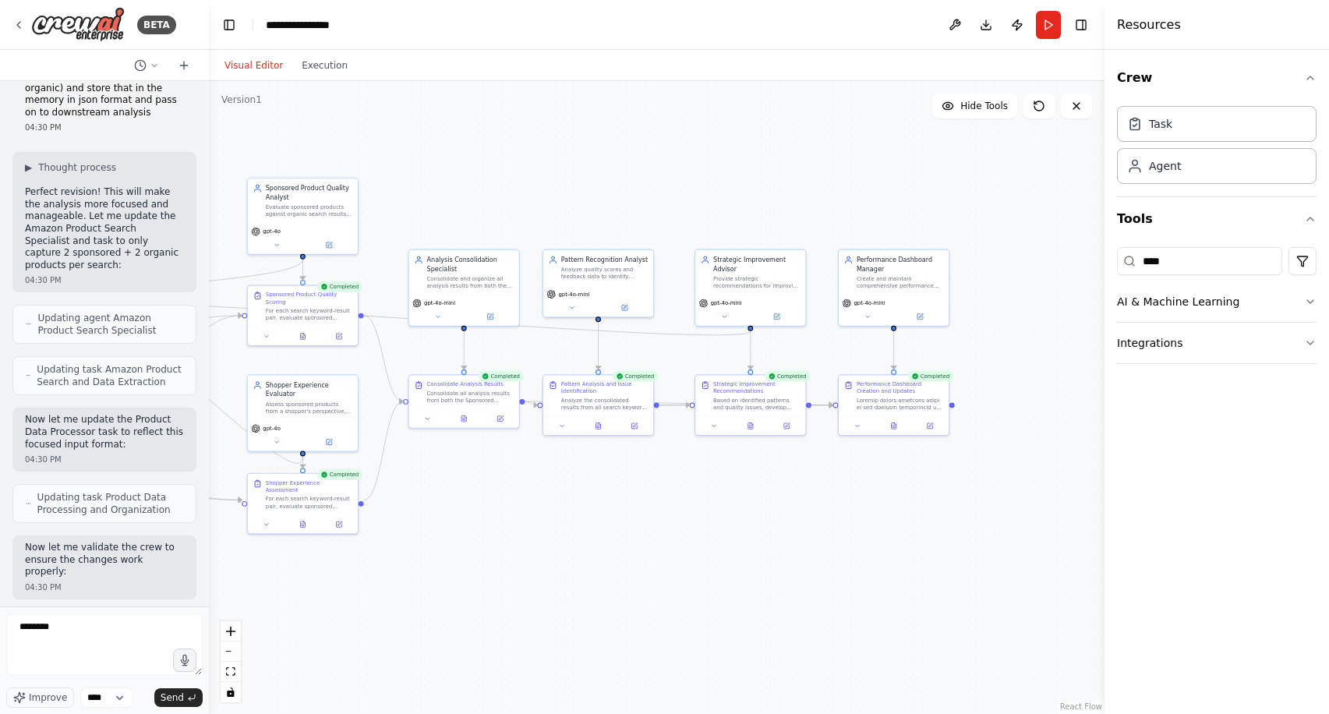
drag, startPoint x: 722, startPoint y: 217, endPoint x: 686, endPoint y: 211, distance: 36.4
click at [686, 211] on div ".deletable-edge-delete-btn { width: 20px; height: 20px; border: 0px solid #ffff…" at bounding box center [656, 397] width 895 height 633
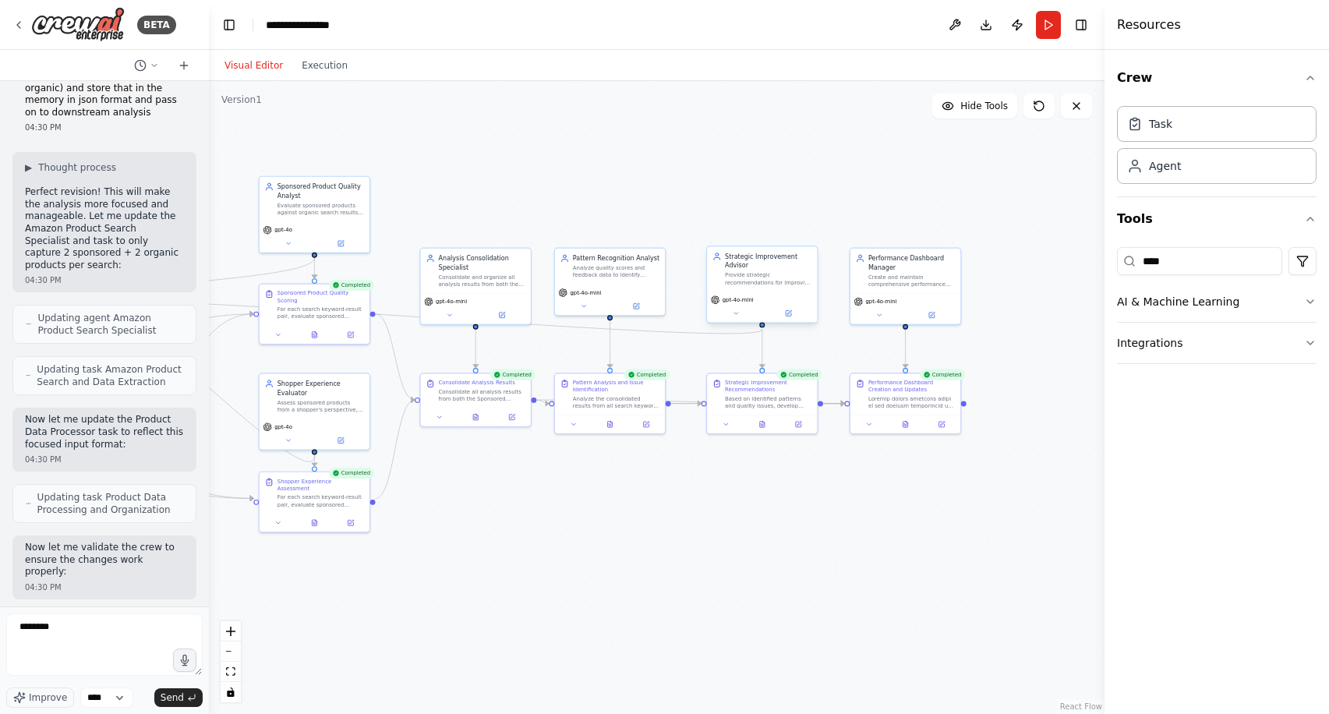
click at [761, 284] on div "Provide strategic recommendations for improving sponsored product quality based…" at bounding box center [768, 279] width 86 height 14
click at [810, 228] on button at bounding box center [805, 231] width 20 height 20
click at [770, 232] on button "Confirm" at bounding box center [759, 230] width 55 height 19
click at [758, 227] on button "Confirm" at bounding box center [759, 230] width 55 height 19
click at [758, 408] on div "Strategic Improvement Recommendations Based on identified patterns and quality …" at bounding box center [762, 391] width 110 height 41
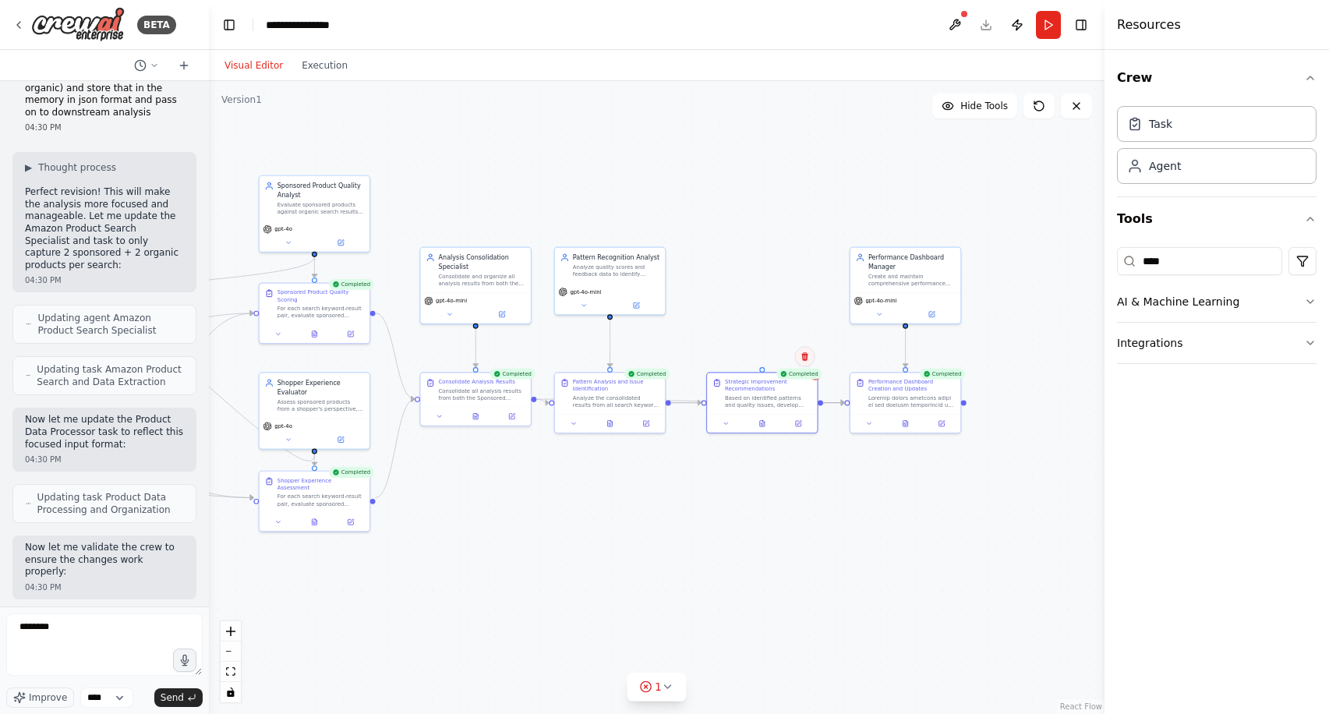
click at [805, 364] on button at bounding box center [805, 356] width 20 height 20
click at [761, 358] on button "Confirm" at bounding box center [759, 356] width 55 height 19
drag, startPoint x: 895, startPoint y: 415, endPoint x: 785, endPoint y: 418, distance: 110.7
click at [785, 418] on div at bounding box center [798, 421] width 110 height 19
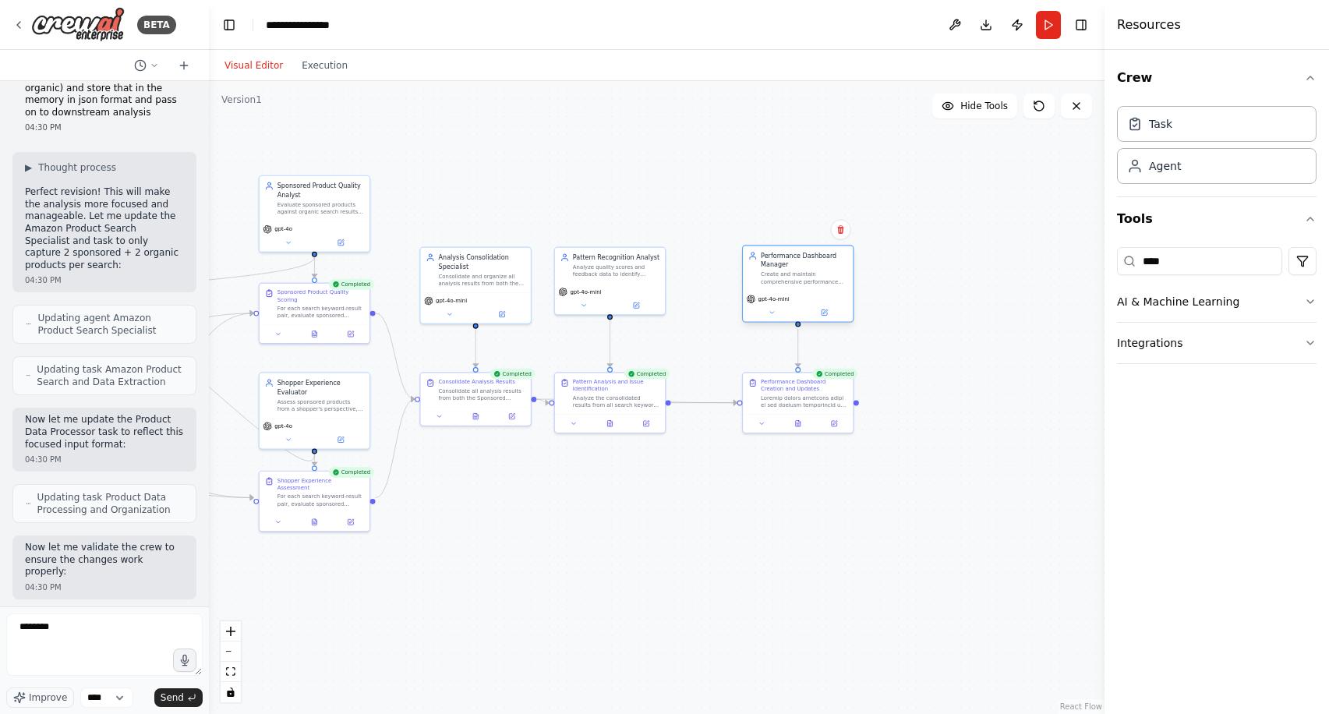
drag, startPoint x: 930, startPoint y: 273, endPoint x: 824, endPoint y: 275, distance: 106.8
click at [824, 275] on div "Create and maintain comprehensive performance dashboards that visualize sponsor…" at bounding box center [803, 278] width 86 height 14
click at [902, 468] on div ".deletable-edge-delete-btn { width: 20px; height: 20px; border: 0px solid #ffff…" at bounding box center [656, 397] width 895 height 633
drag, startPoint x: 813, startPoint y: 266, endPoint x: 775, endPoint y: 264, distance: 37.5
click at [775, 265] on div "Performance Dashboard Manager" at bounding box center [768, 260] width 86 height 18
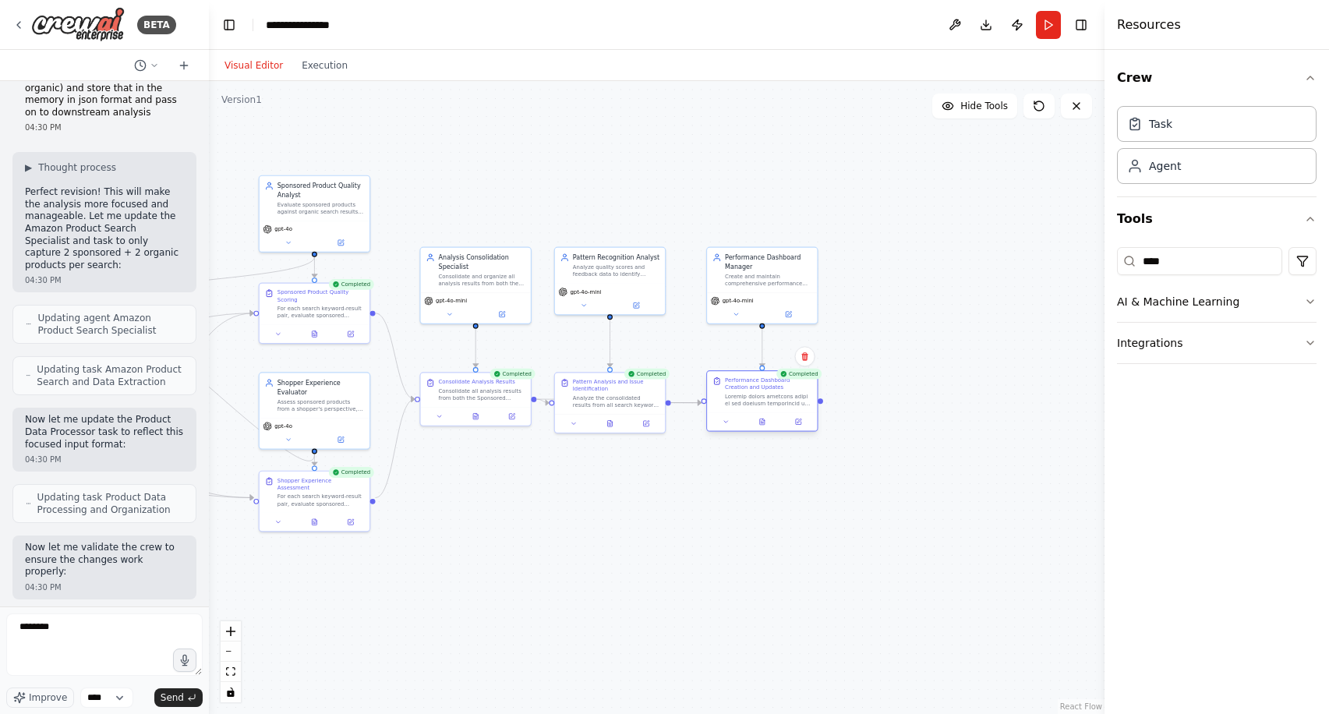
drag, startPoint x: 778, startPoint y: 407, endPoint x: 743, endPoint y: 409, distance: 35.9
click at [743, 409] on div "Performance Dashboard Creation and Updates" at bounding box center [762, 391] width 110 height 41
click at [620, 270] on div "Analyze quality scores and feedback data to identify recurring patterns in subo…" at bounding box center [616, 269] width 86 height 14
click at [654, 226] on icon at bounding box center [652, 229] width 6 height 9
click at [613, 228] on button "Confirm" at bounding box center [607, 230] width 55 height 19
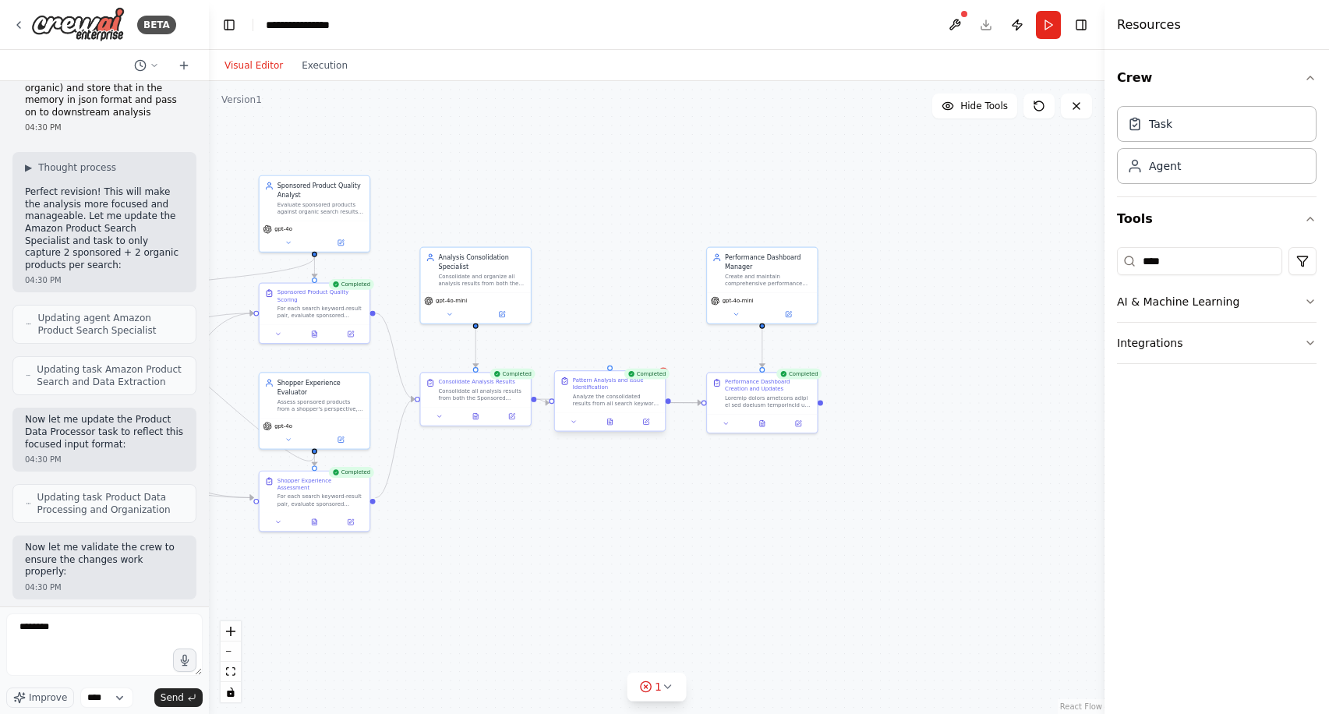
click at [606, 397] on div "Analyze the consolidated results from all search keyword-result analysis pairs …" at bounding box center [616, 400] width 86 height 14
click at [658, 359] on button at bounding box center [652, 356] width 20 height 20
click at [608, 354] on button "Confirm" at bounding box center [607, 356] width 55 height 19
click at [768, 271] on div "Create and maintain comprehensive performance dashboards that visualize sponsor…" at bounding box center [768, 278] width 86 height 14
click at [753, 379] on div "Performance Dashboard Creation and Updates" at bounding box center [768, 383] width 86 height 14
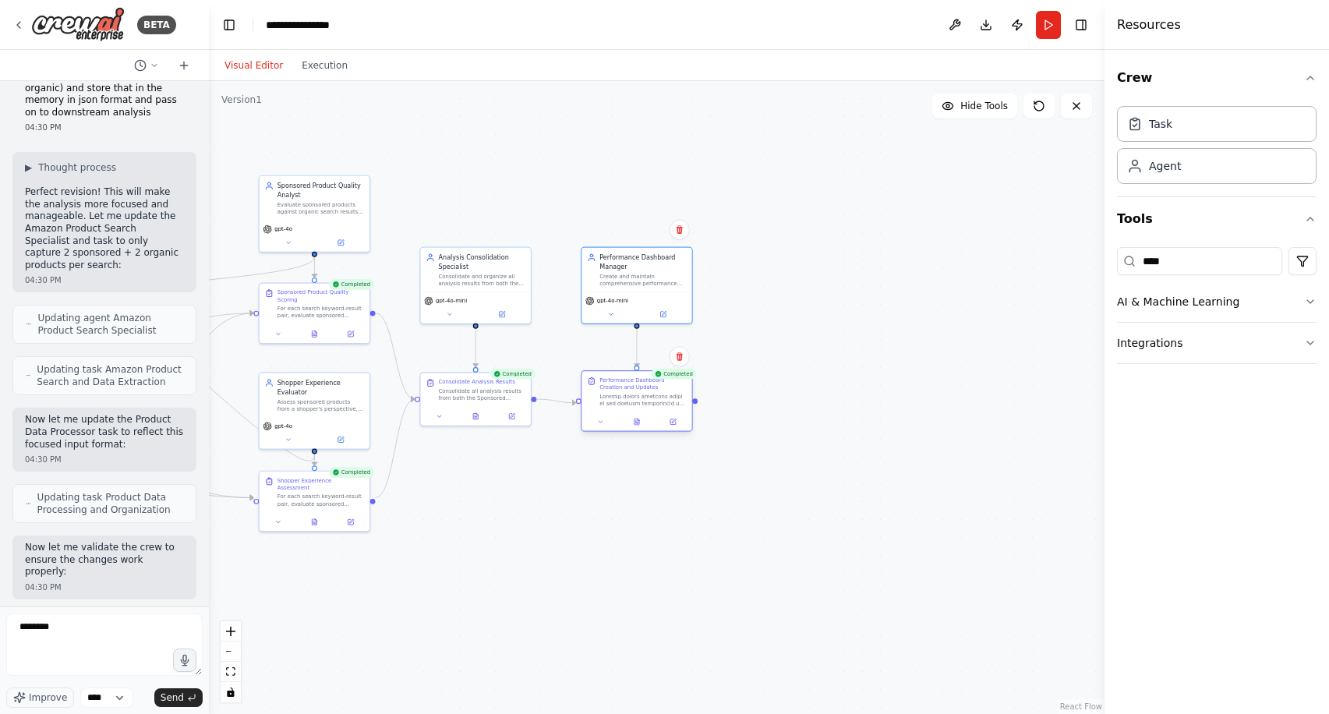
drag, startPoint x: 760, startPoint y: 387, endPoint x: 633, endPoint y: 387, distance: 127.8
click at [633, 386] on div "Performance Dashboard Creation and Updates" at bounding box center [642, 383] width 86 height 14
click at [598, 483] on div ".deletable-edge-delete-btn { width: 20px; height: 20px; border: 0px solid #ffff…" at bounding box center [656, 397] width 895 height 633
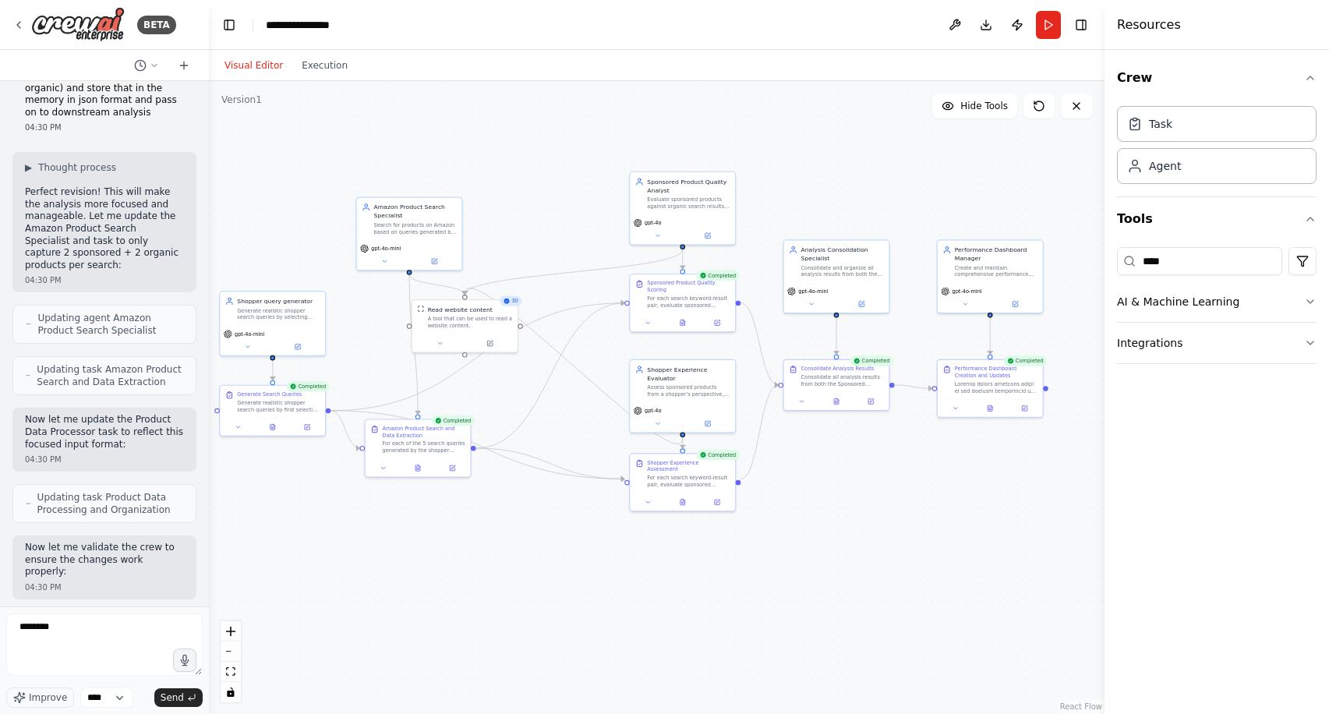
drag, startPoint x: 400, startPoint y: 497, endPoint x: 760, endPoint y: 476, distance: 360.6
click at [760, 477] on div ".deletable-edge-delete-btn { width: 20px; height: 20px; border: 0px solid #ffff…" at bounding box center [656, 397] width 895 height 633
drag, startPoint x: 432, startPoint y: 229, endPoint x: 488, endPoint y: 237, distance: 55.9
click at [488, 237] on div "Search for products on Amazon based on queries generated by the shopper query g…" at bounding box center [466, 233] width 83 height 14
drag, startPoint x: 404, startPoint y: 449, endPoint x: 453, endPoint y: 422, distance: 55.8
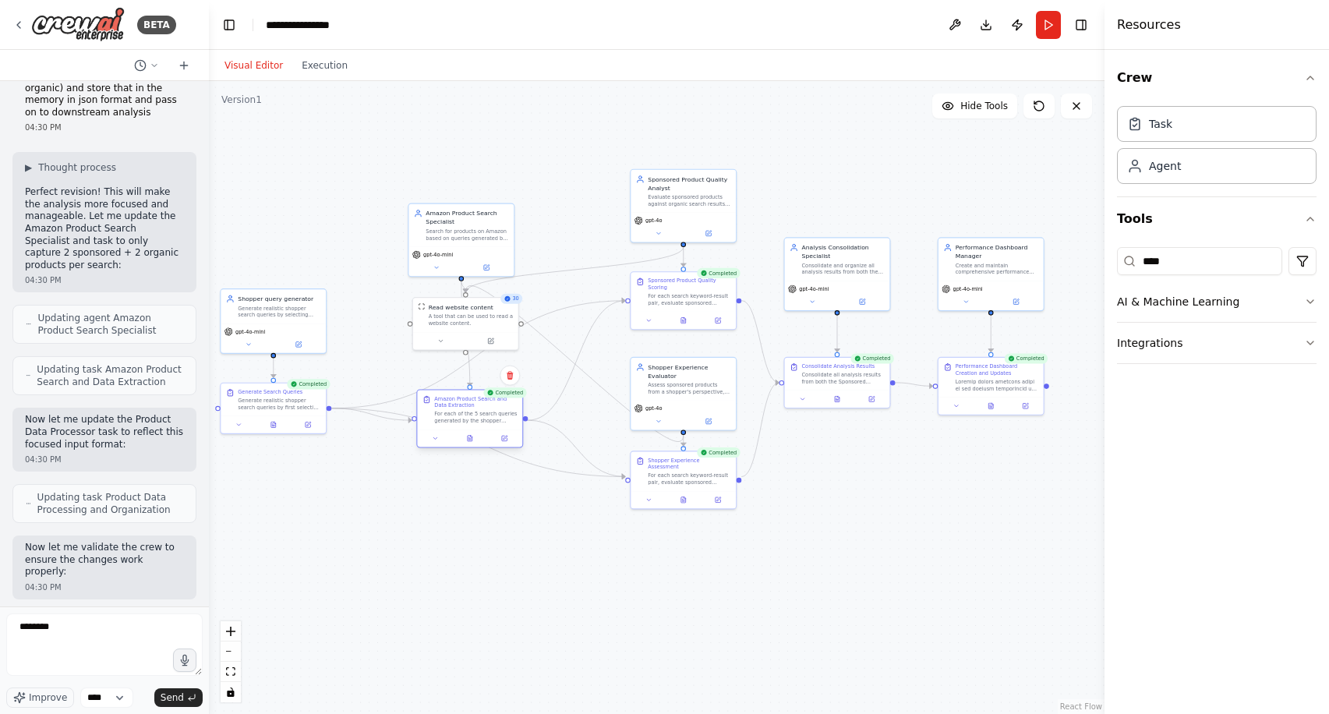
click at [453, 422] on div "For each of the 5 search queries generated by the shopper query generator, perf…" at bounding box center [475, 418] width 83 height 14
click at [696, 191] on div "Sponsored Product Quality Analyst Evaluate sponsored products against organic s…" at bounding box center [688, 189] width 83 height 33
click at [727, 153] on icon at bounding box center [722, 151] width 9 height 9
click at [682, 153] on button "Confirm" at bounding box center [678, 152] width 55 height 19
click at [686, 295] on div "For each search keyword-result pair, evaluate sponsored products against organi…" at bounding box center [688, 298] width 83 height 14
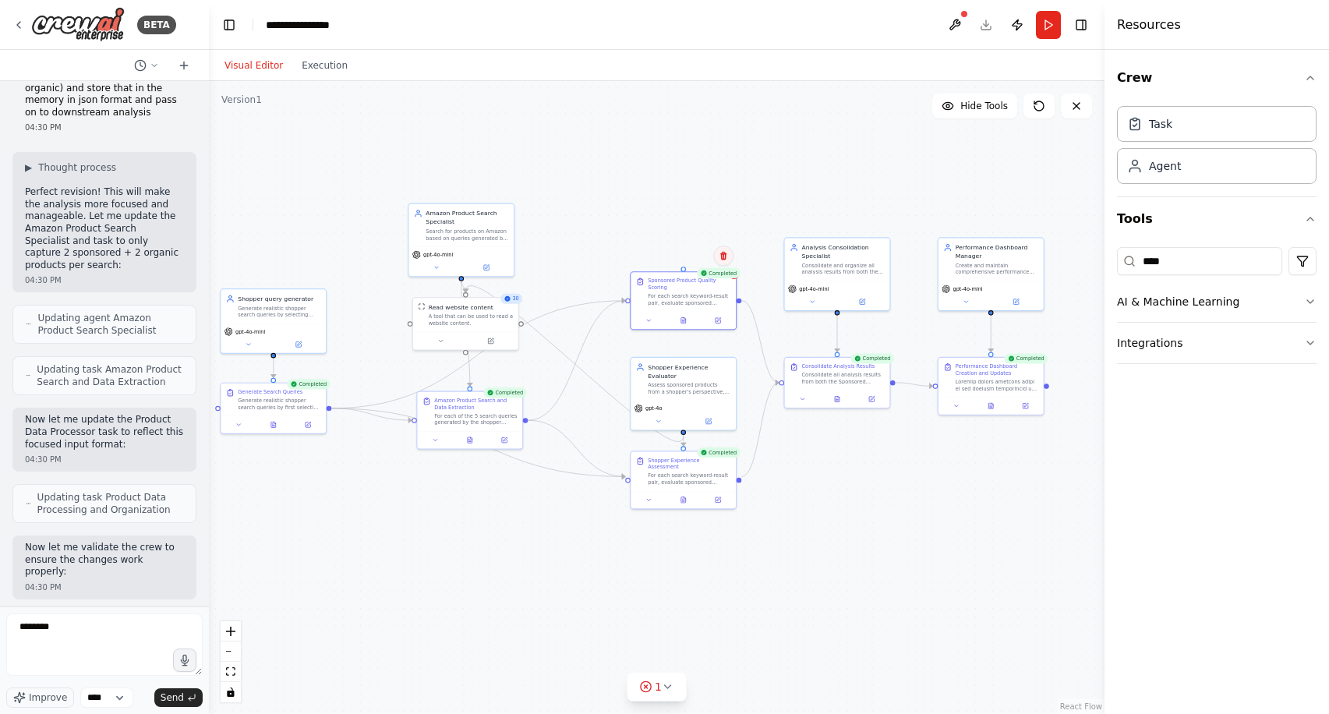
click at [725, 253] on icon at bounding box center [723, 256] width 6 height 9
click at [689, 255] on button "Confirm" at bounding box center [678, 255] width 55 height 19
drag, startPoint x: 679, startPoint y: 390, endPoint x: 645, endPoint y: 240, distance: 153.5
click at [645, 240] on div "Shopper Experience Evaluator Assess sponsored products from a shopper's perspec…" at bounding box center [649, 223] width 105 height 43
click at [445, 341] on button at bounding box center [440, 339] width 48 height 10
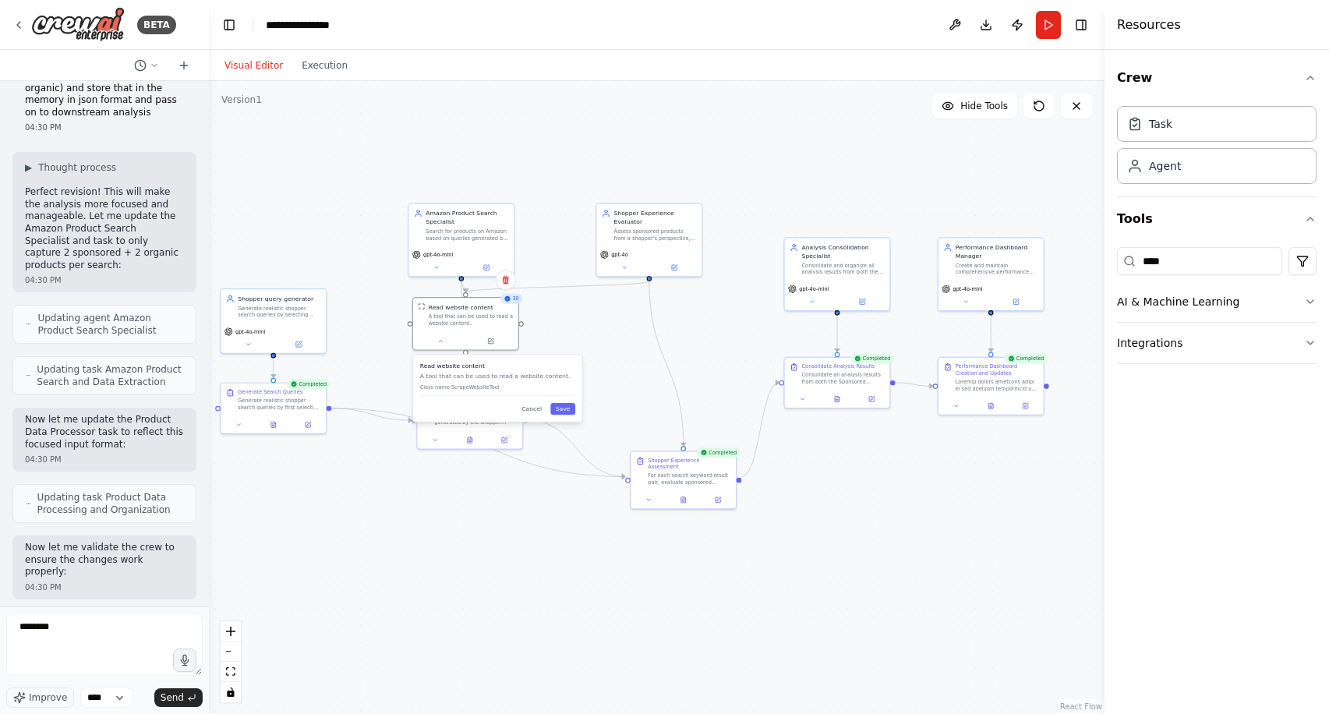
click at [631, 326] on div ".deletable-edge-delete-btn { width: 20px; height: 20px; border: 0px solid #ffff…" at bounding box center [656, 397] width 895 height 633
drag, startPoint x: 679, startPoint y: 472, endPoint x: 681, endPoint y: 379, distance: 92.8
click at [681, 379] on div "For each search keyword-result pair, evaluate sponsored products from a typical…" at bounding box center [688, 383] width 83 height 14
drag, startPoint x: 658, startPoint y: 230, endPoint x: 691, endPoint y: 266, distance: 49.1
click at [691, 266] on div "Assess sponsored products from a shopper's perspective, identifying pain points…" at bounding box center [688, 267] width 83 height 14
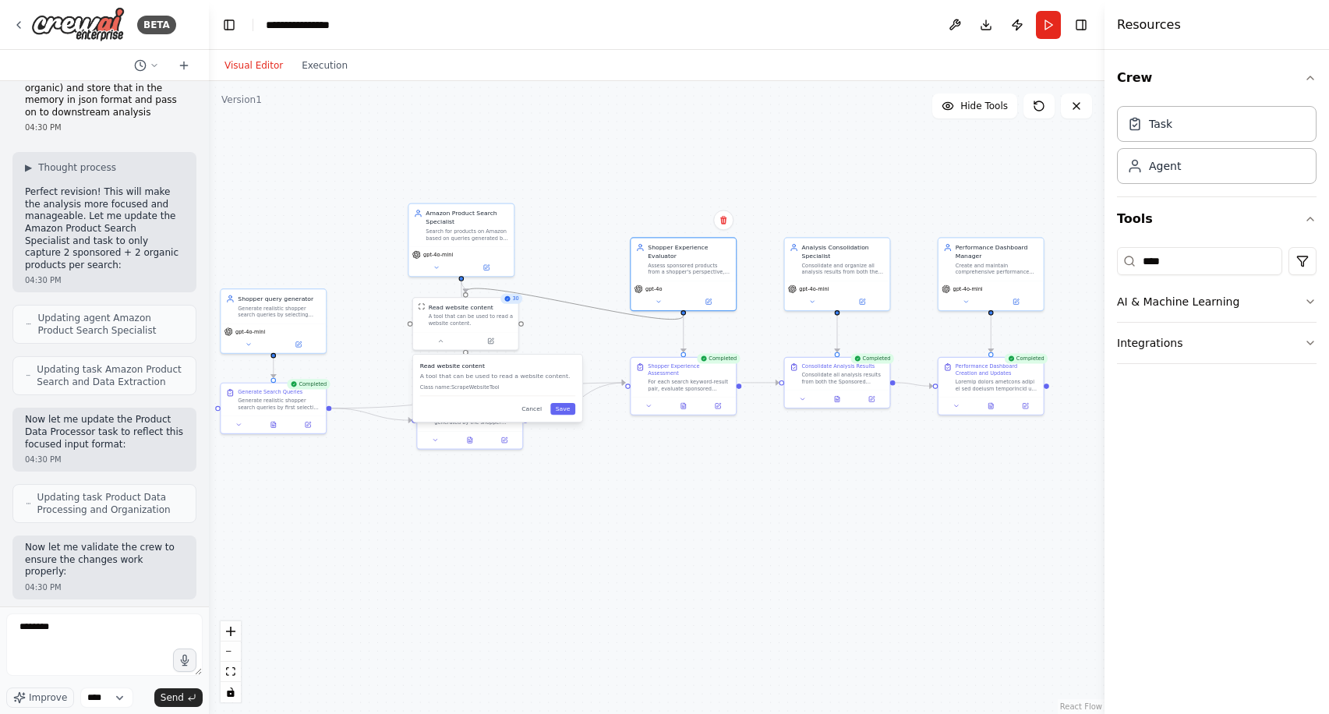
click at [556, 301] on icon "Edge from ceab1d62-6494-48b5-b4ec-34acdabd3eb6 to b4ebc74d-bcdd-45ea-acdf-a551e…" at bounding box center [573, 303] width 217 height 31
click at [573, 301] on icon at bounding box center [574, 304] width 6 height 8
click at [963, 374] on div "Performance Dashboard Creation and Updates" at bounding box center [996, 375] width 83 height 29
click at [640, 528] on div ".deletable-edge-delete-btn { width: 20px; height: 20px; border: 0px solid #ffff…" at bounding box center [656, 397] width 895 height 633
click at [535, 410] on button "Cancel" at bounding box center [532, 409] width 30 height 12
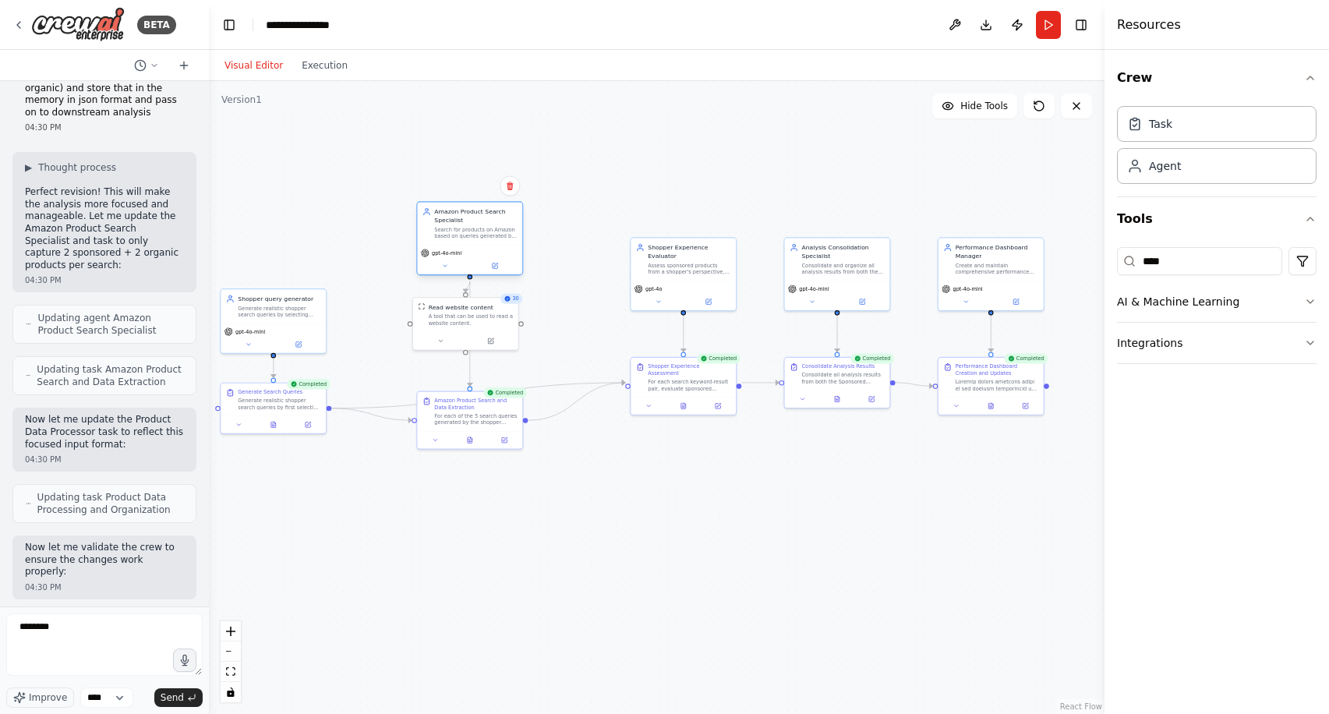
click at [485, 212] on div "Amazon Product Search Specialist" at bounding box center [475, 215] width 83 height 17
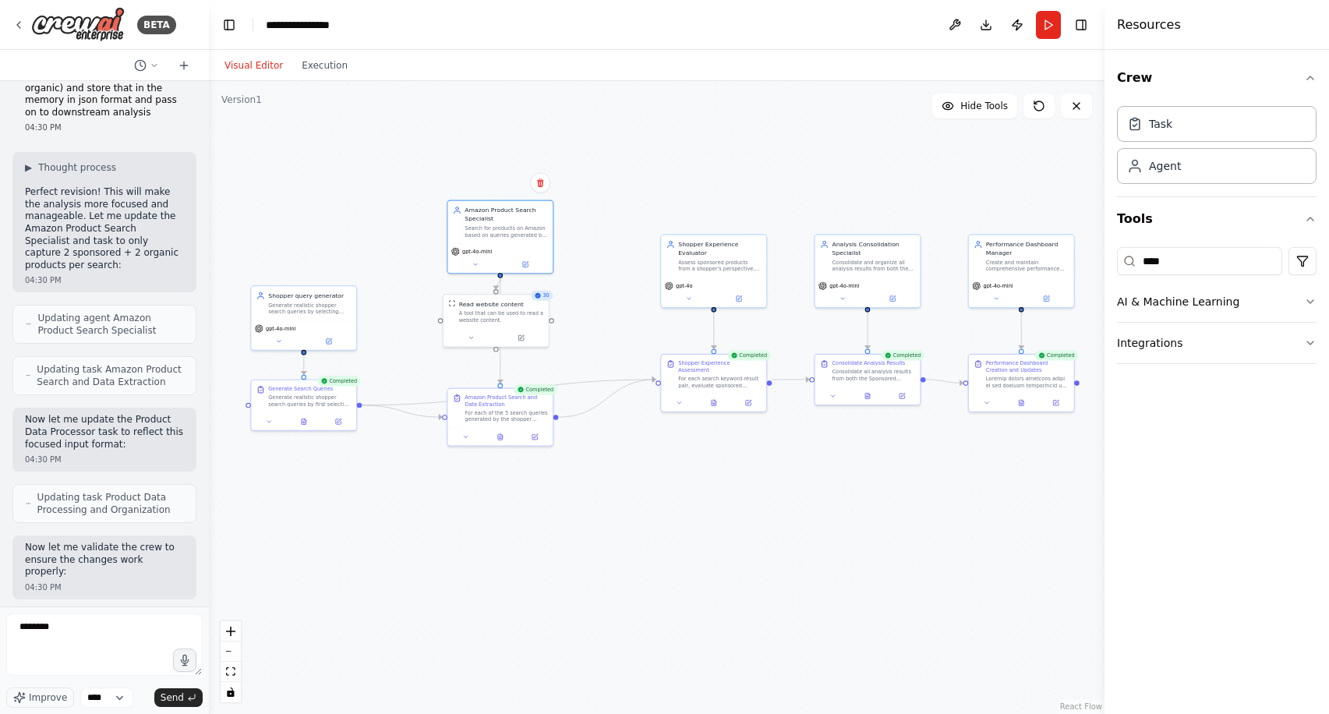
drag, startPoint x: 509, startPoint y: 513, endPoint x: 539, endPoint y: 510, distance: 30.5
click at [539, 510] on div ".deletable-edge-delete-btn { width: 20px; height: 20px; border: 0px solid #ffff…" at bounding box center [656, 397] width 895 height 633
click at [1048, 31] on button "Run" at bounding box center [1048, 25] width 25 height 28
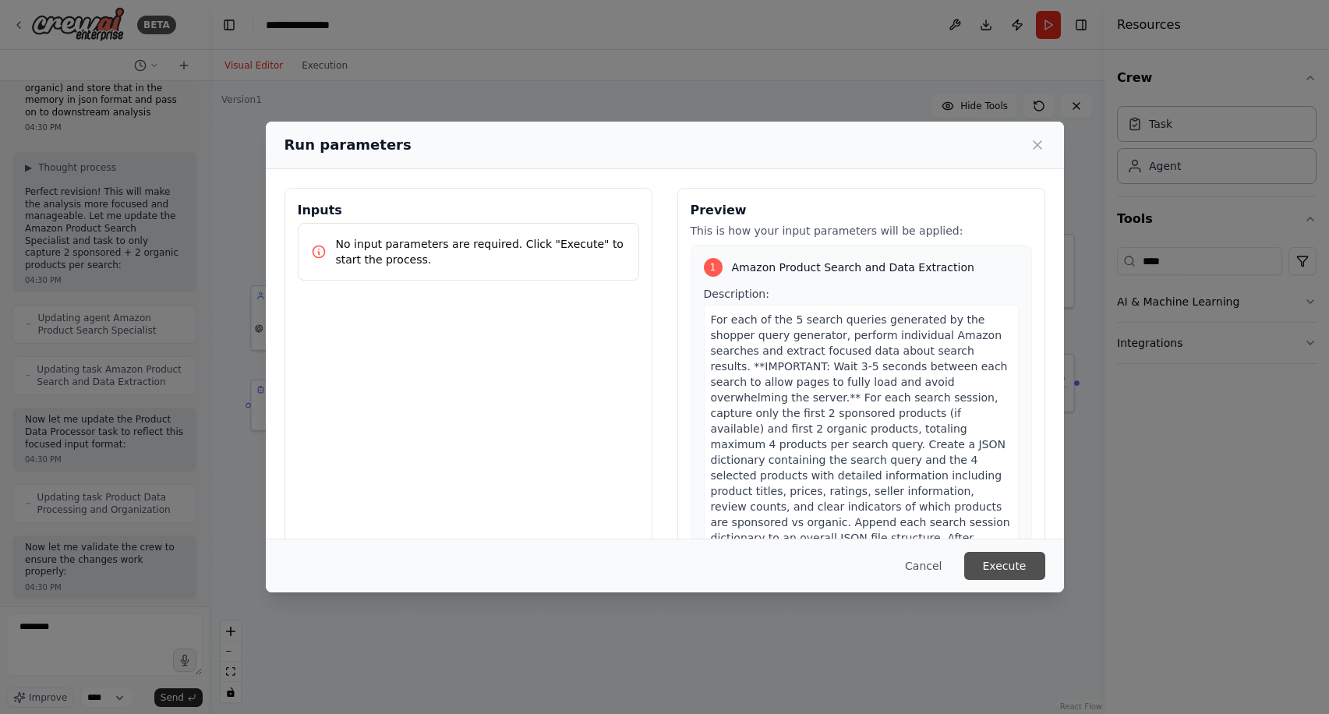
click at [1000, 556] on button "Execute" at bounding box center [1004, 566] width 81 height 28
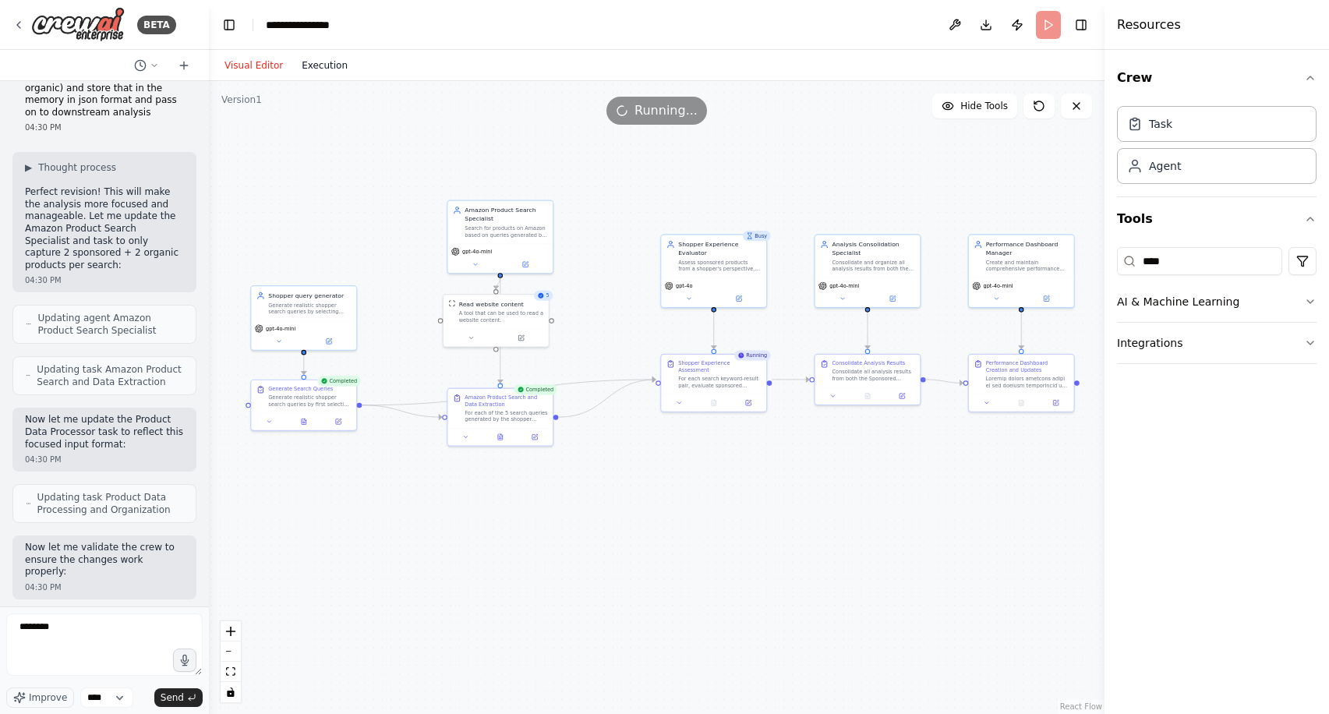
click at [327, 65] on button "Execution" at bounding box center [324, 65] width 65 height 19
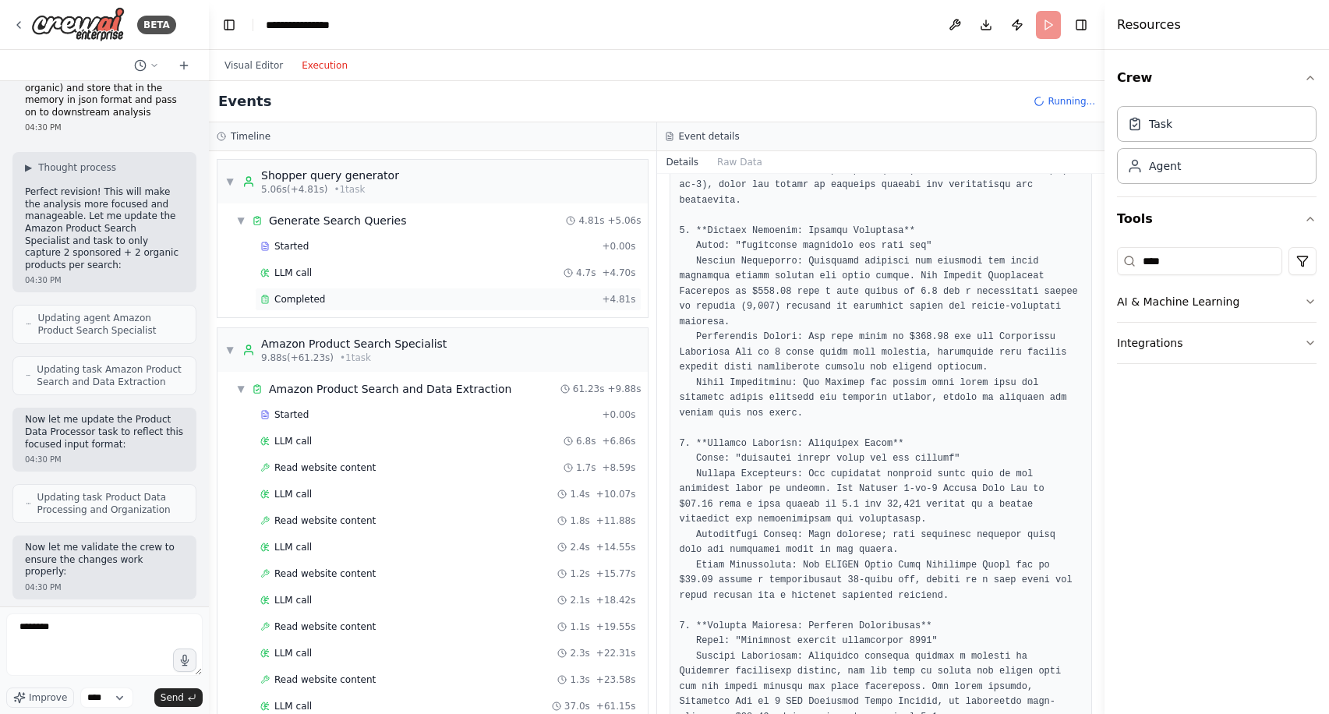
click at [392, 303] on div "Completed" at bounding box center [427, 299] width 335 height 12
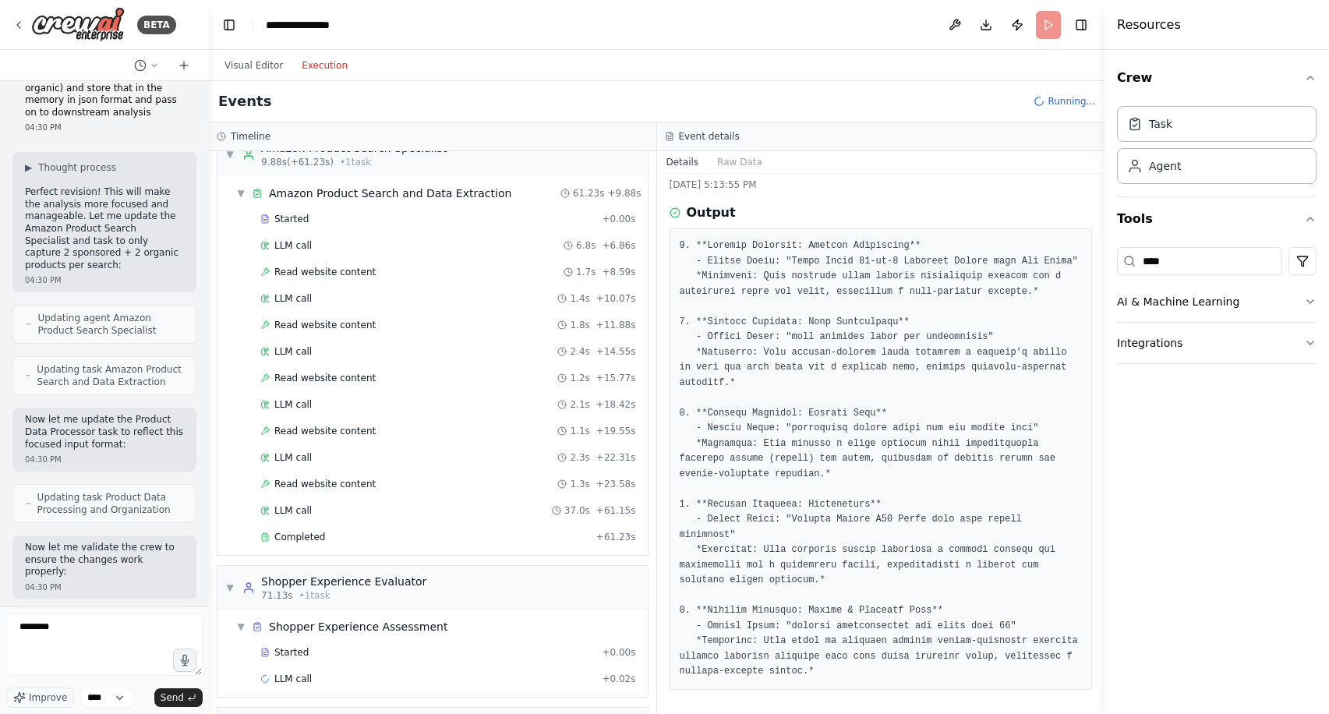
scroll to position [225, 0]
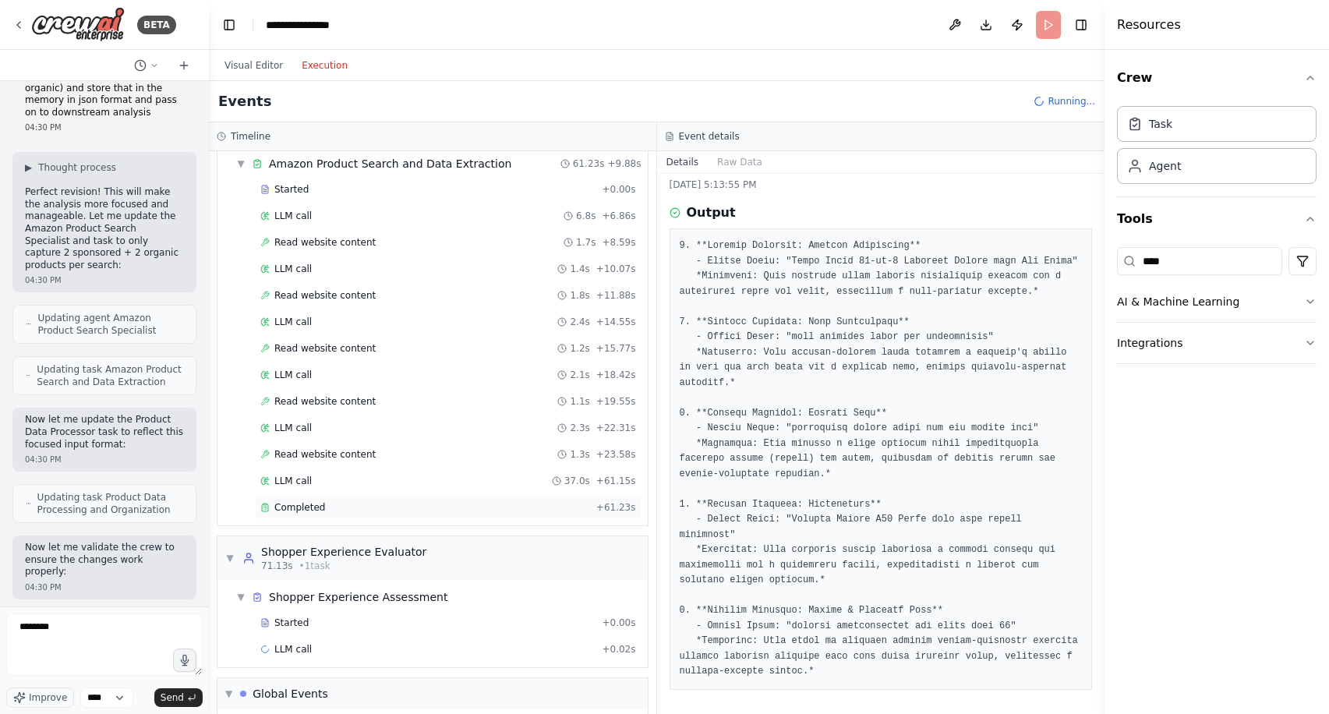
click at [419, 501] on div "Completed" at bounding box center [425, 507] width 330 height 12
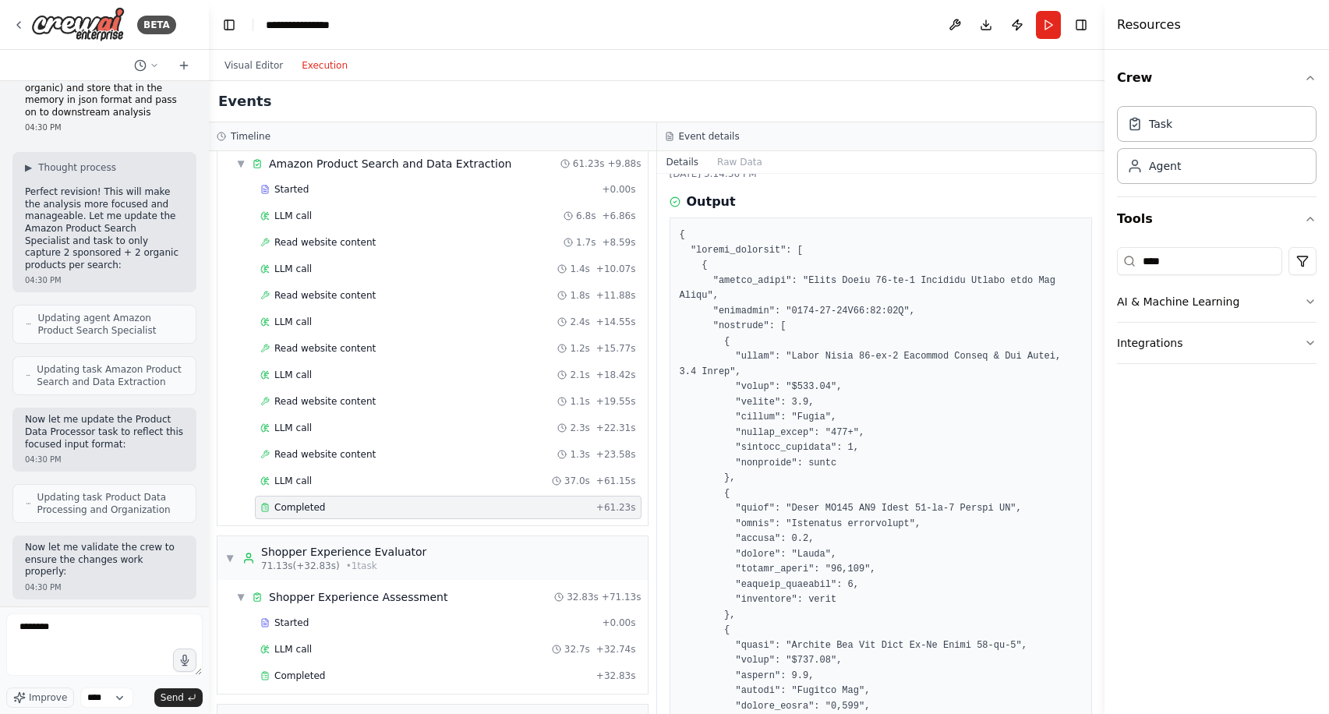
scroll to position [38, 0]
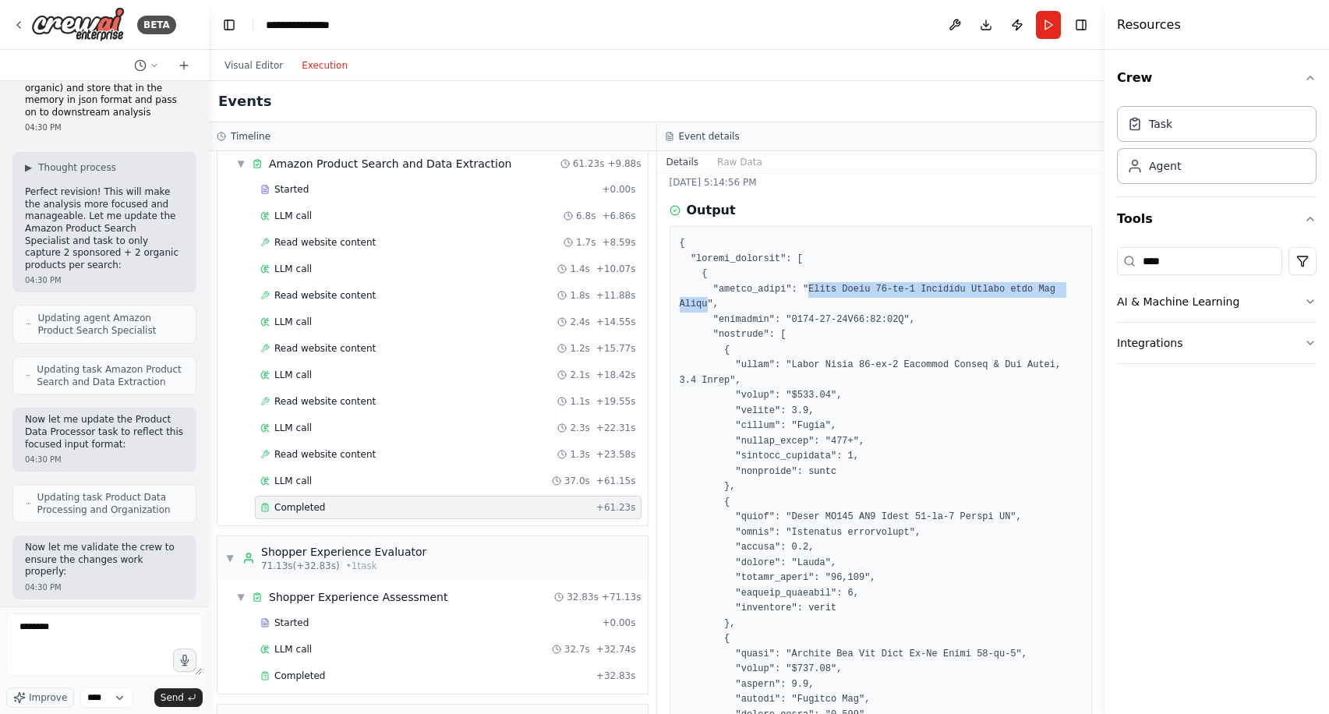
drag, startPoint x: 809, startPoint y: 284, endPoint x: 707, endPoint y: 302, distance: 103.5
copy pre "Ninja Foodi 10-in-1 Pressure Cooker with Air Fryer"
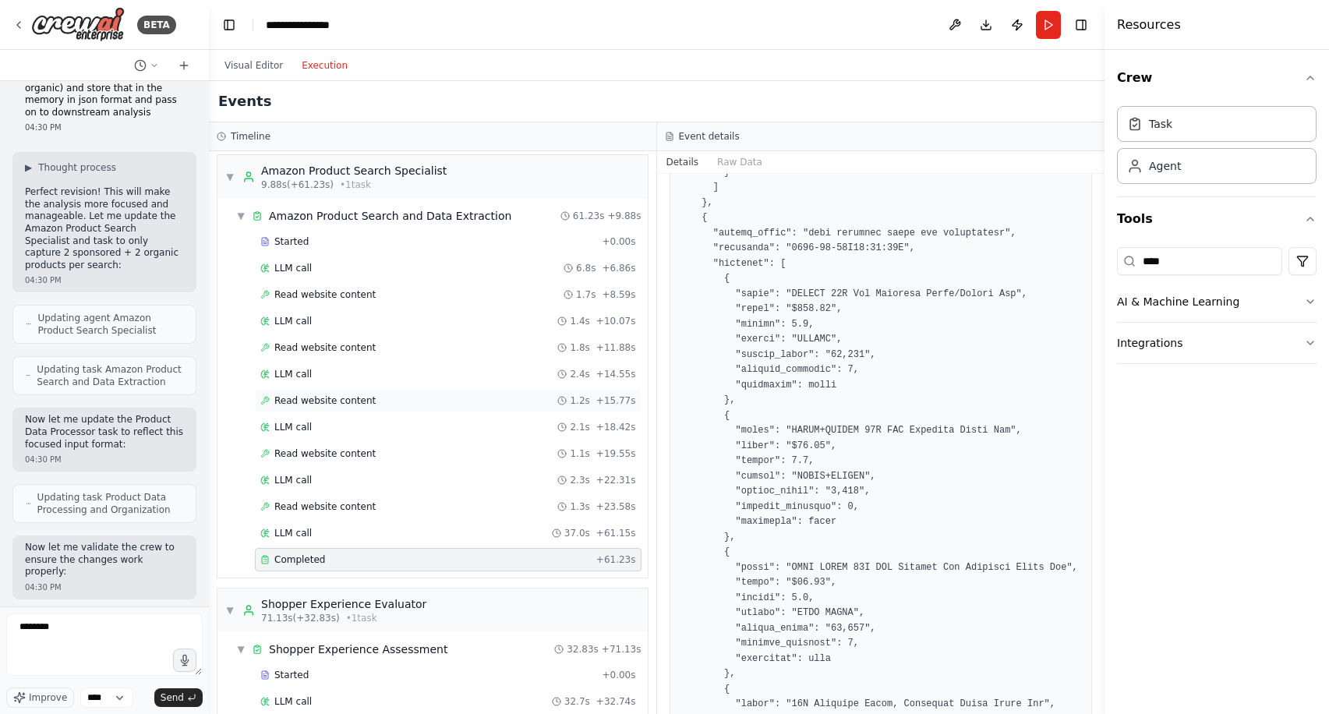
scroll to position [150, 0]
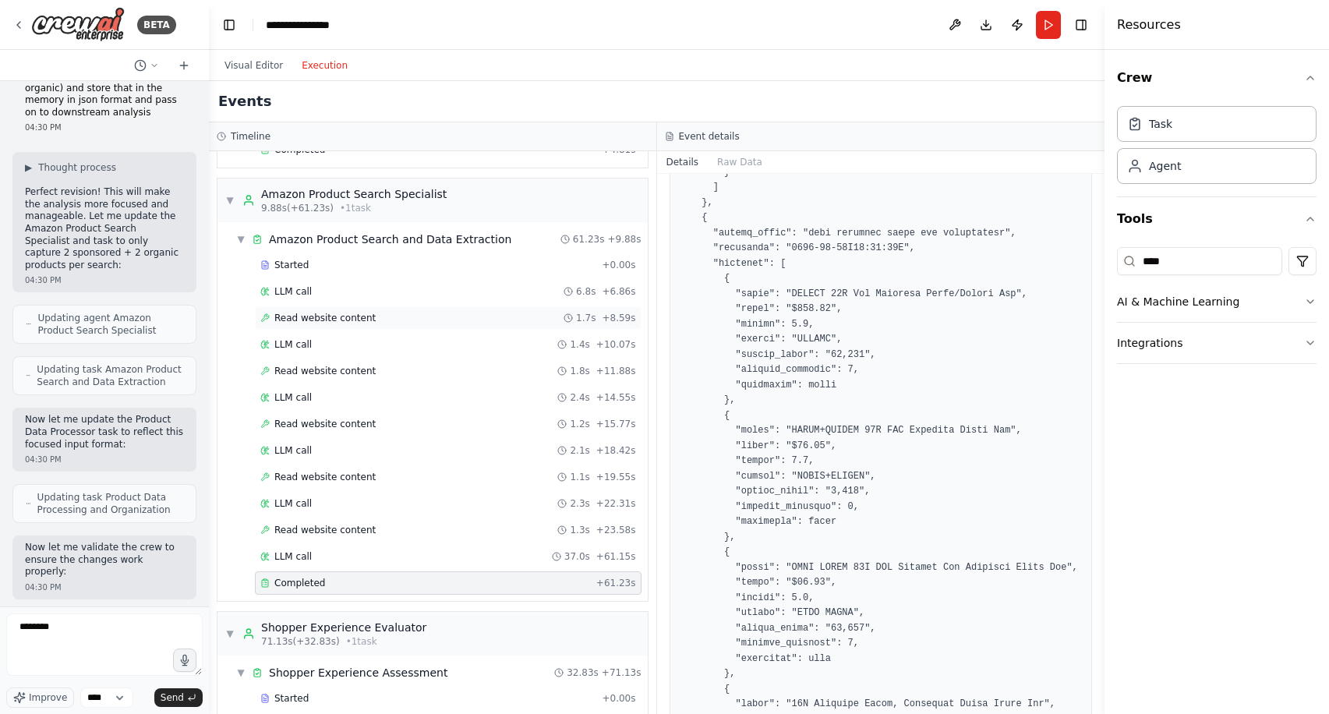
click at [342, 314] on span "Read website content" at bounding box center [324, 318] width 101 height 12
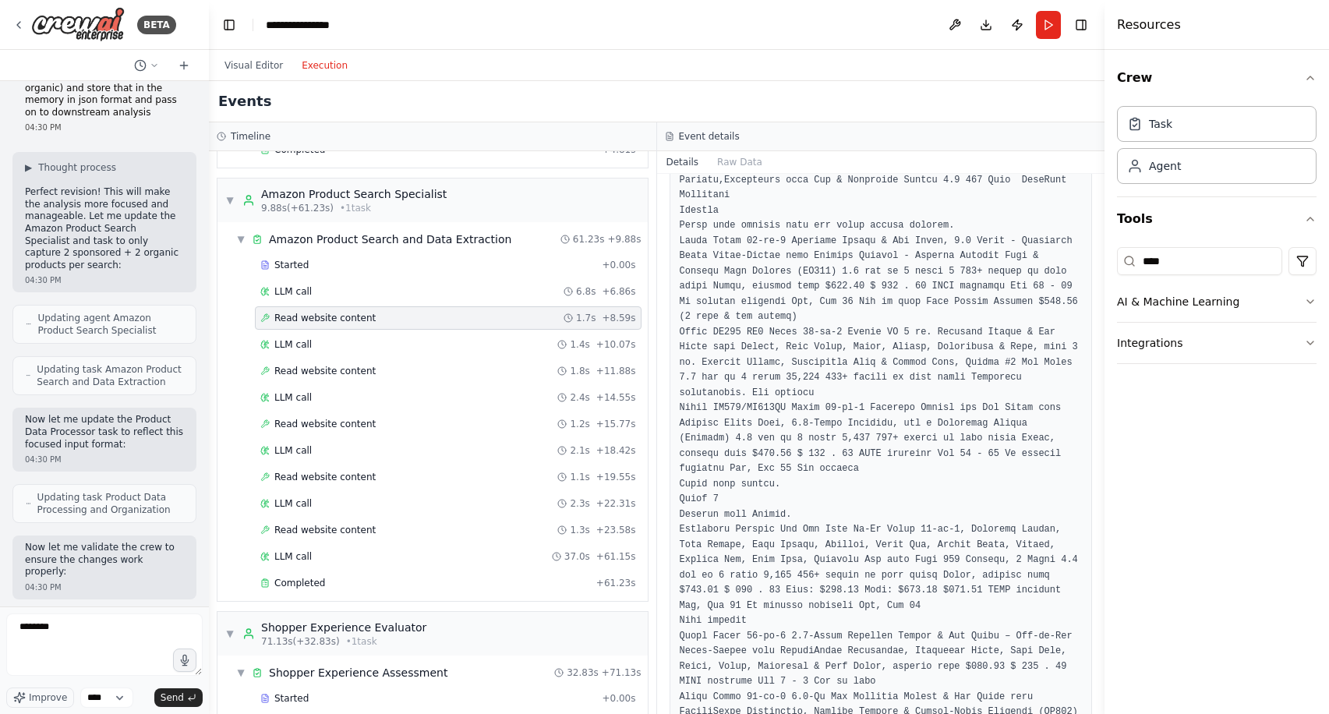
scroll to position [2398, 0]
click at [353, 363] on div "Read website content 1.8s + 11.88s" at bounding box center [448, 370] width 386 height 23
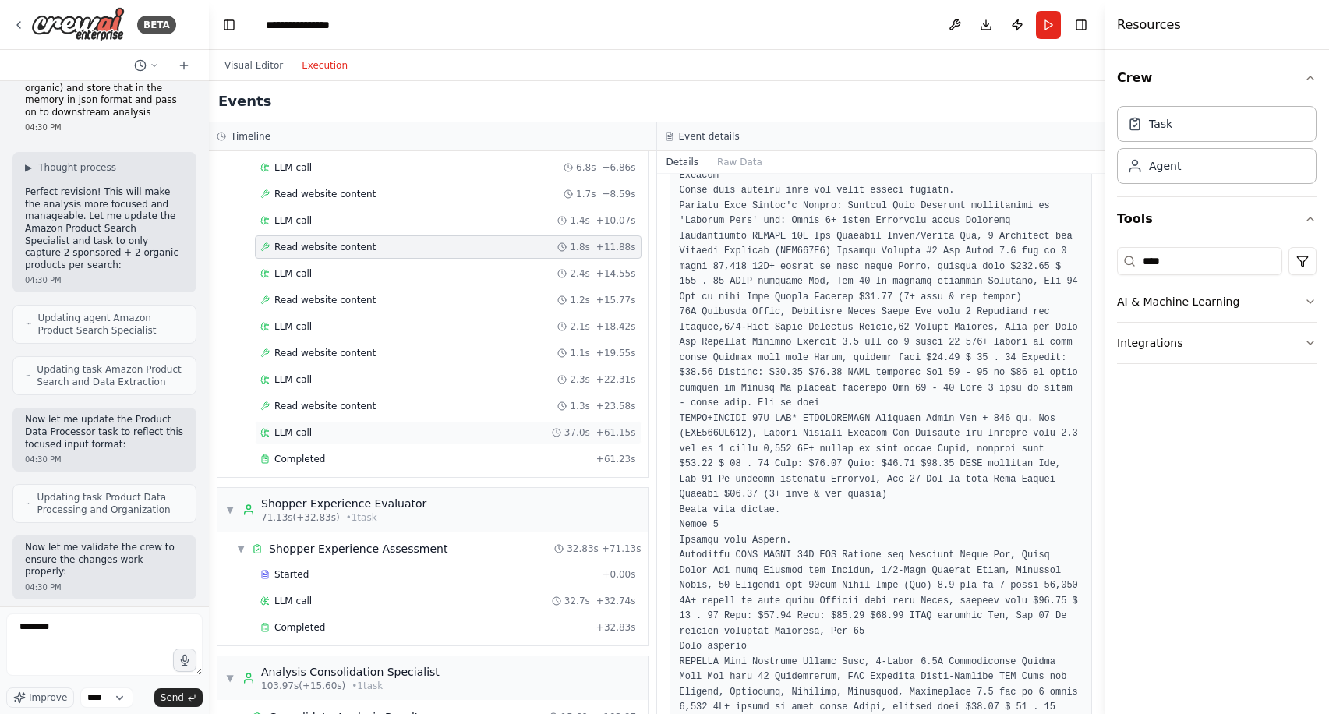
scroll to position [309, 0]
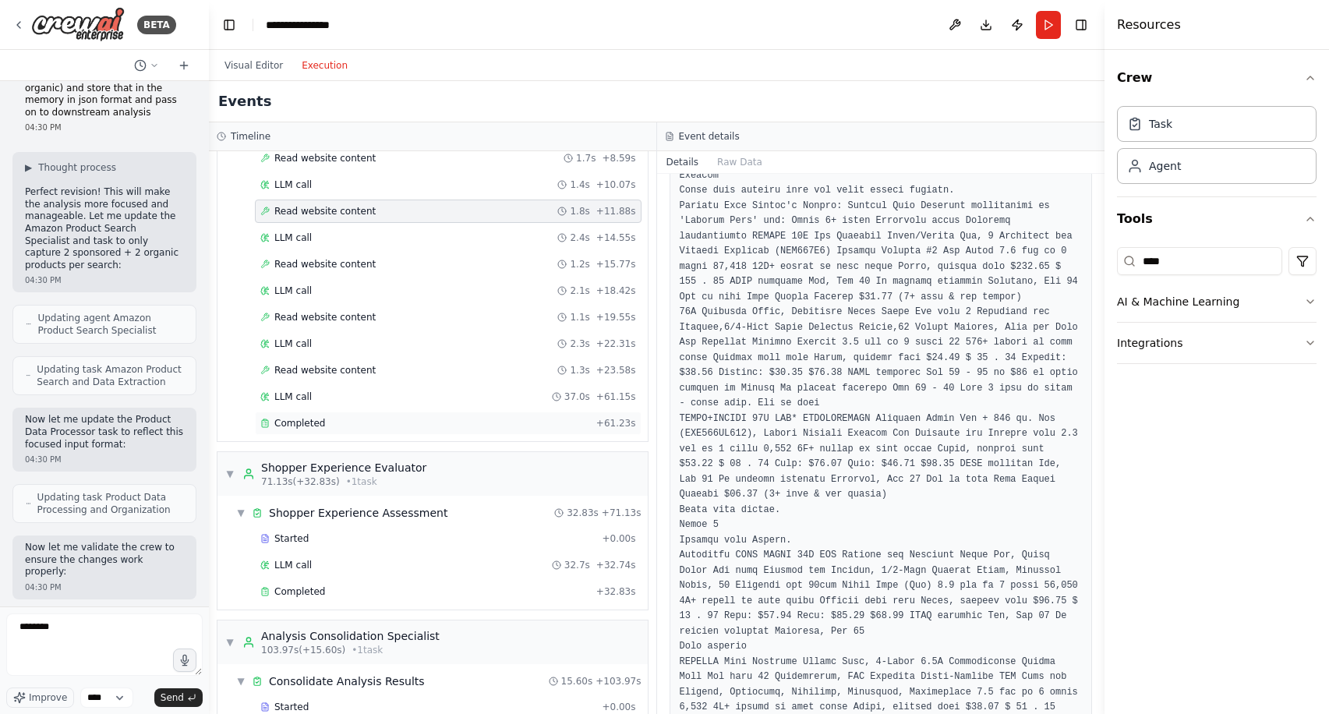
click at [379, 425] on div "Completed" at bounding box center [425, 423] width 330 height 12
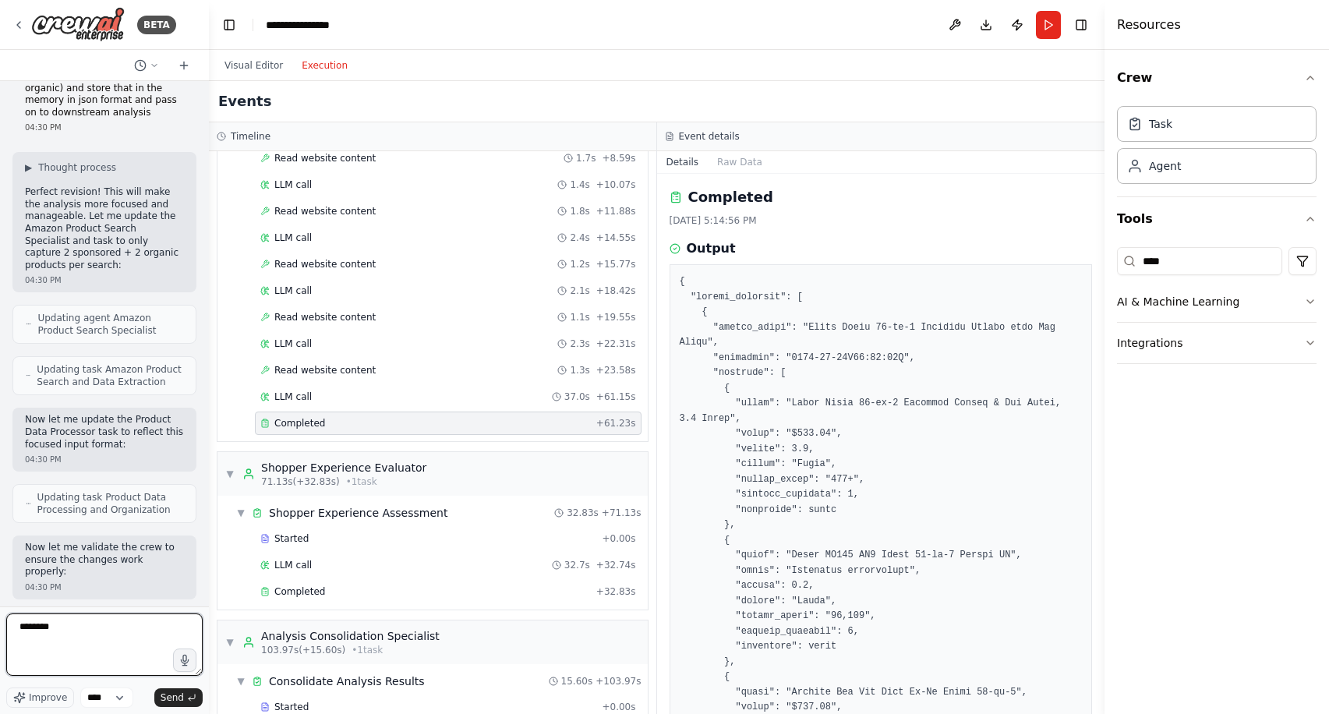
click at [86, 638] on textarea "********" at bounding box center [104, 644] width 196 height 62
click at [412, 366] on div "Read website content 1.3s + 23.58s" at bounding box center [448, 370] width 376 height 12
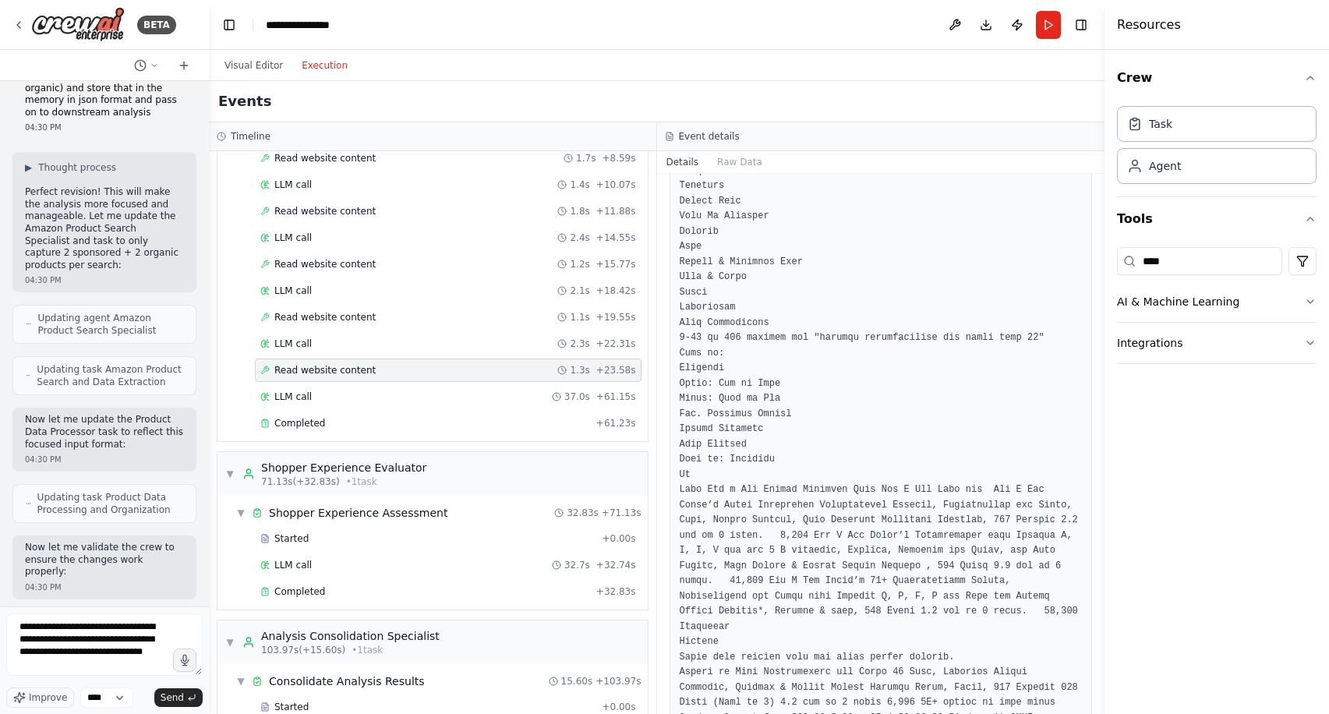
scroll to position [12613, 0]
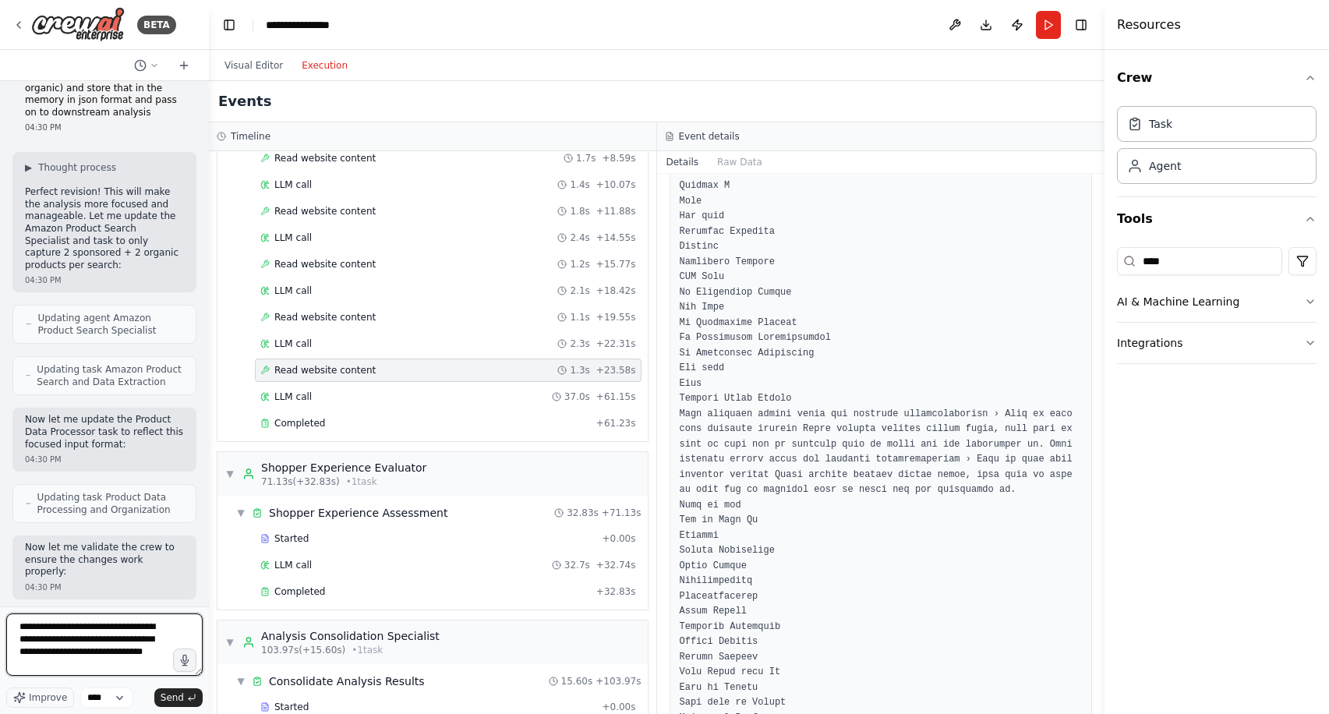
drag, startPoint x: 116, startPoint y: 668, endPoint x: 17, endPoint y: 661, distance: 99.2
click at [16, 661] on textarea "**********" at bounding box center [104, 644] width 196 height 62
paste textarea "**********"
type textarea "**********"
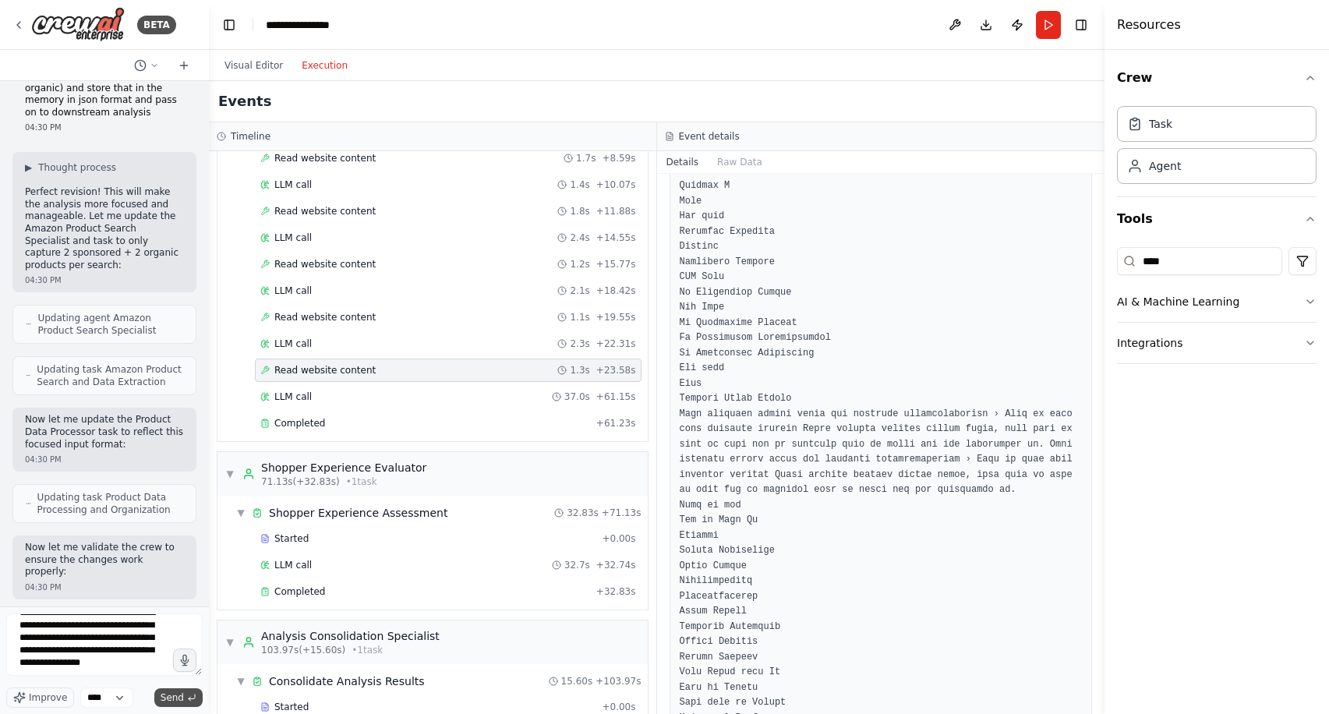
click at [173, 698] on span "Send" at bounding box center [172, 697] width 23 height 12
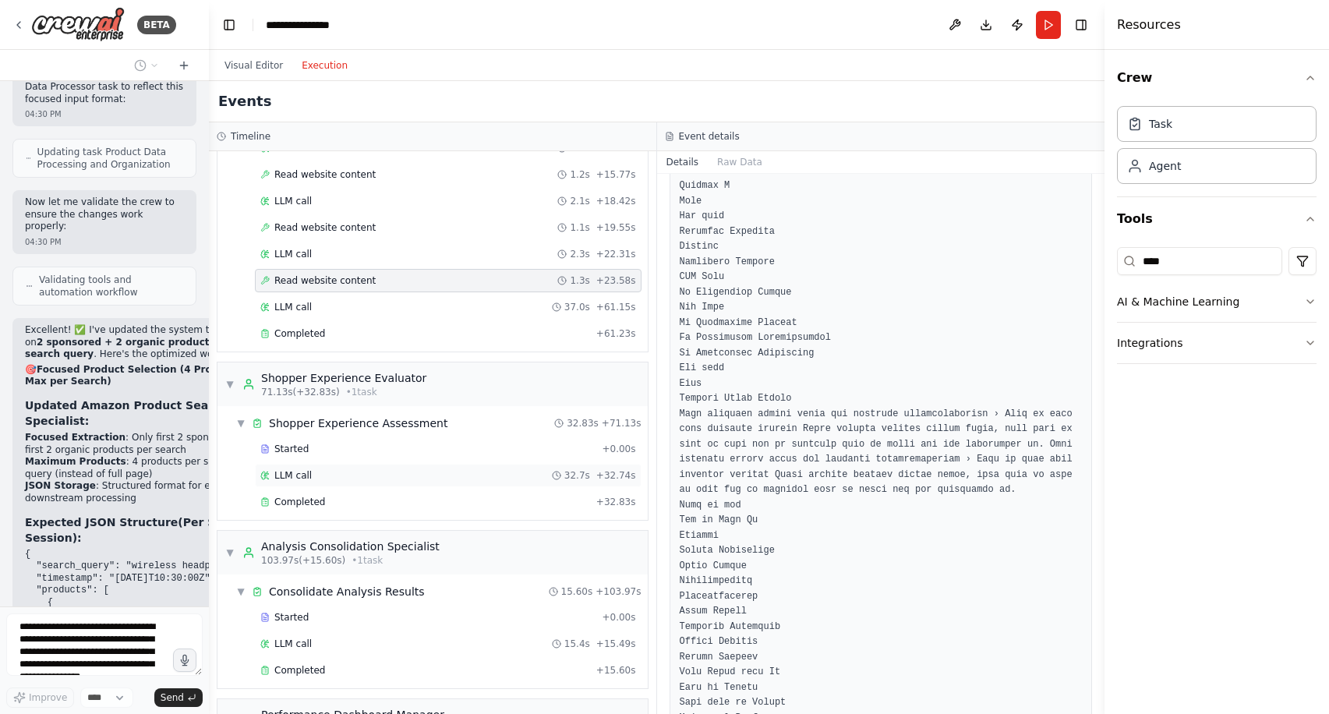
scroll to position [407, 0]
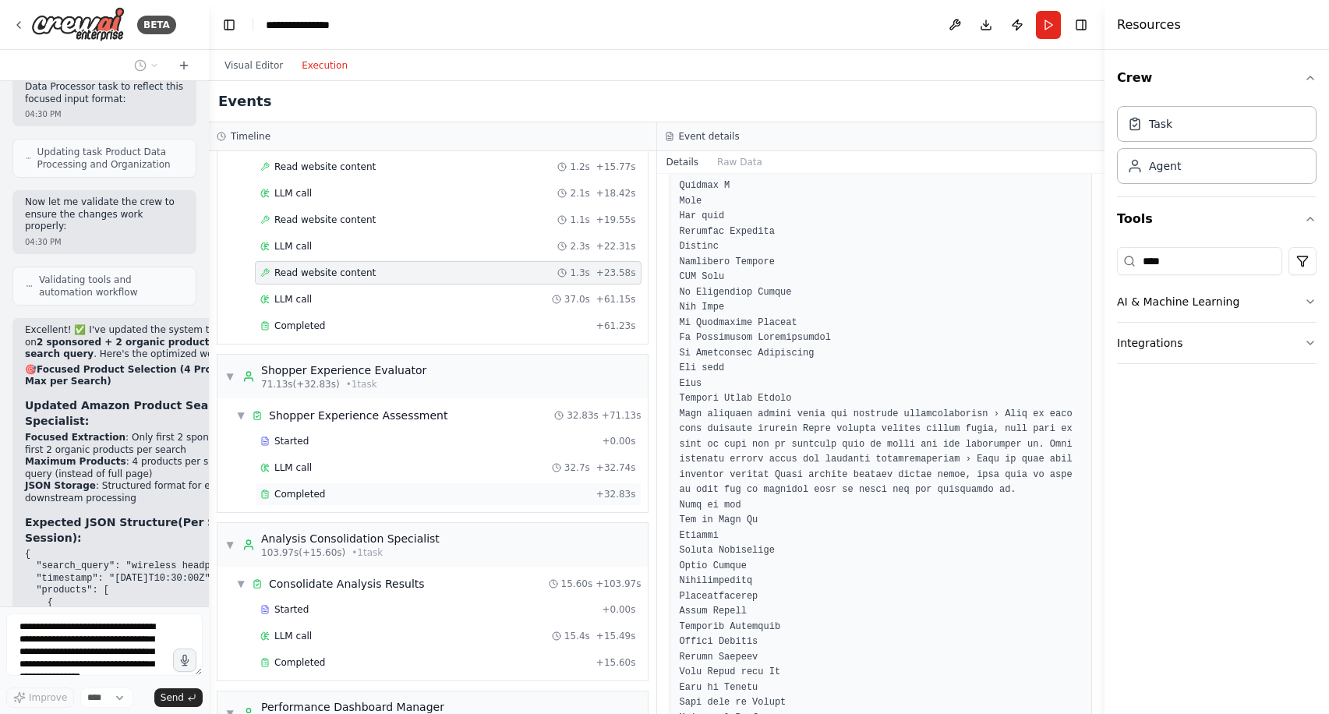
click at [433, 492] on div "Completed" at bounding box center [425, 494] width 330 height 12
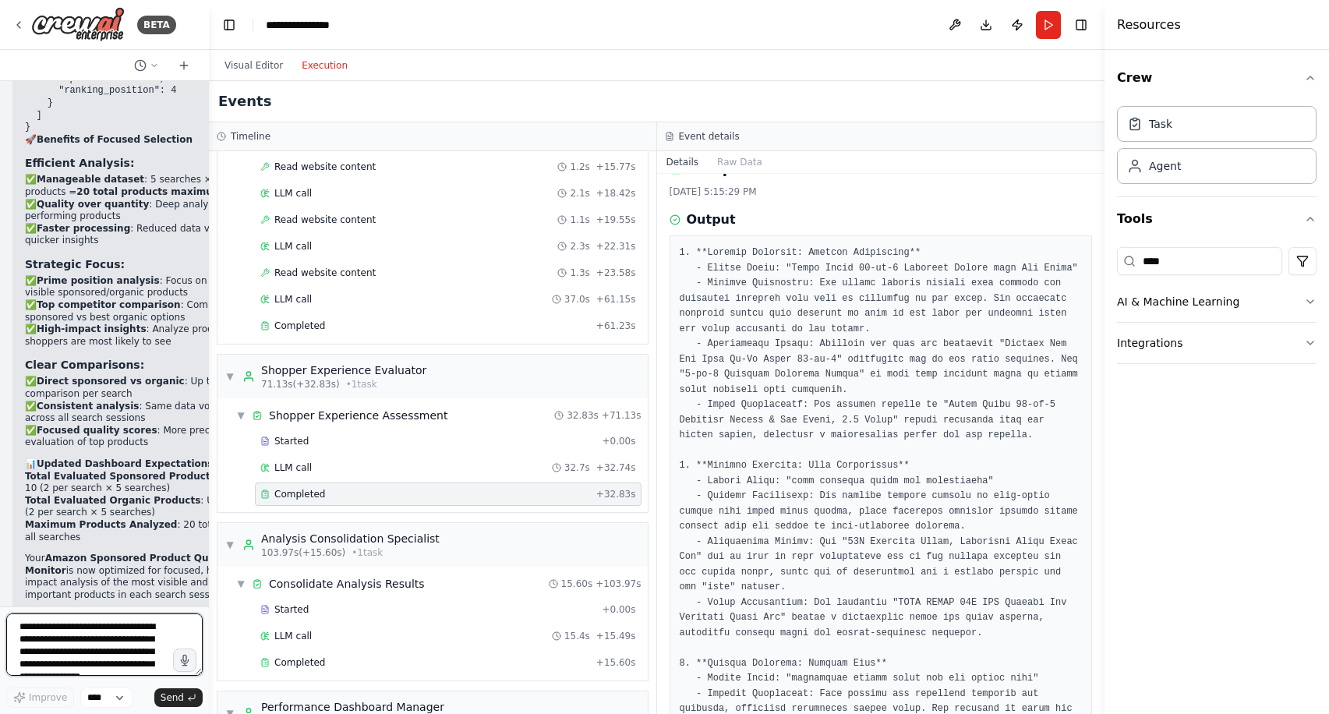
scroll to position [39814, 0]
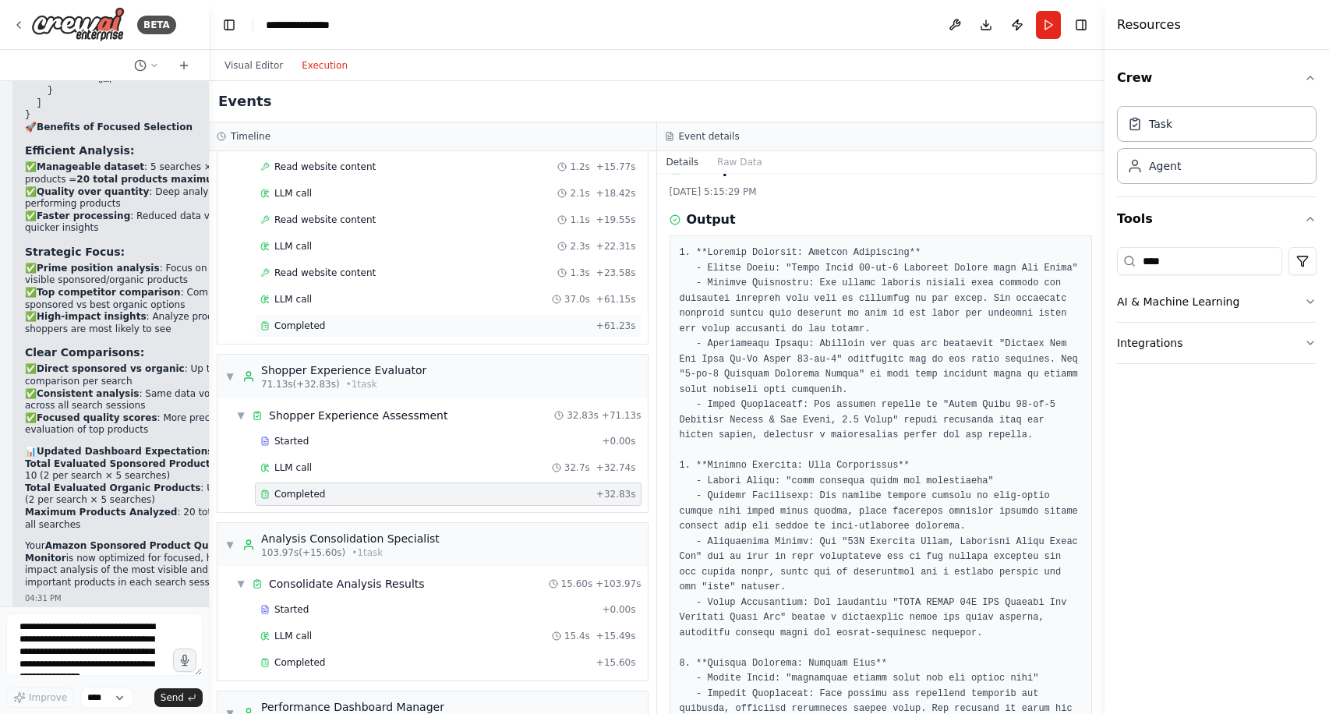
click at [459, 323] on div "Completed" at bounding box center [425, 325] width 330 height 12
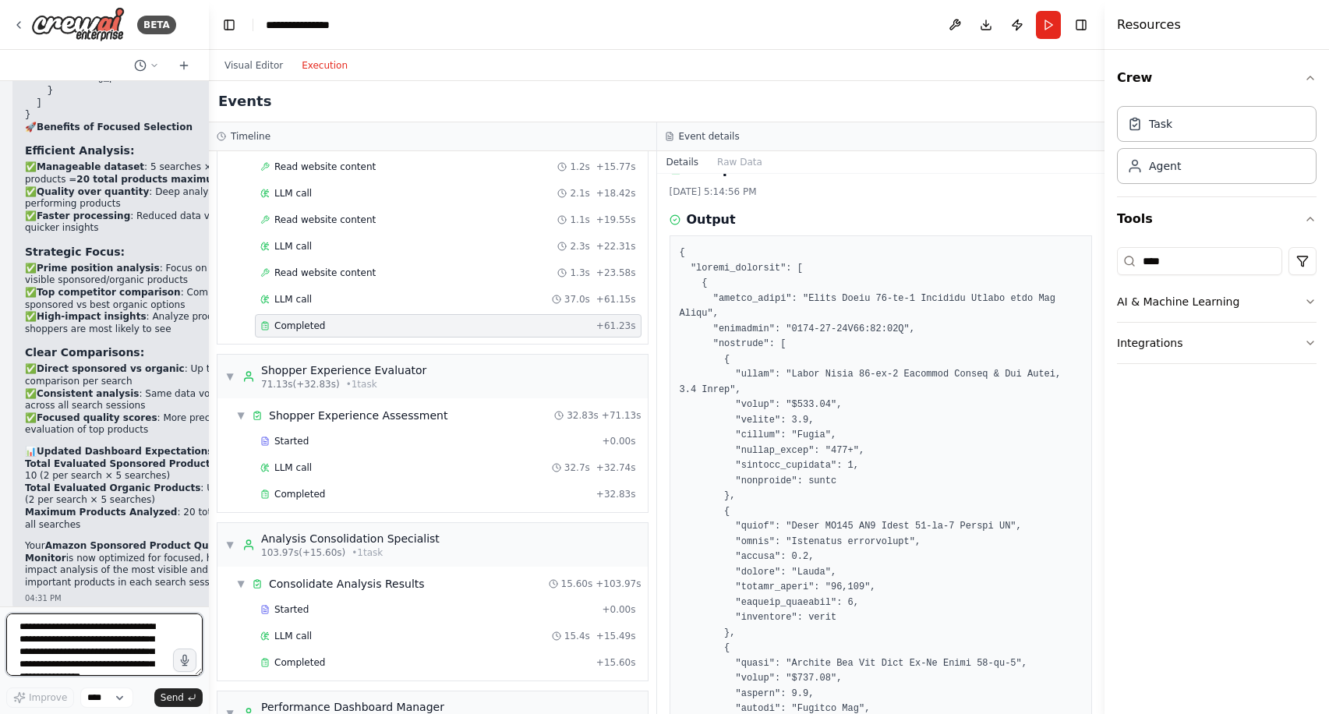
click at [58, 643] on textarea "**********" at bounding box center [104, 644] width 196 height 62
type textarea "**********"
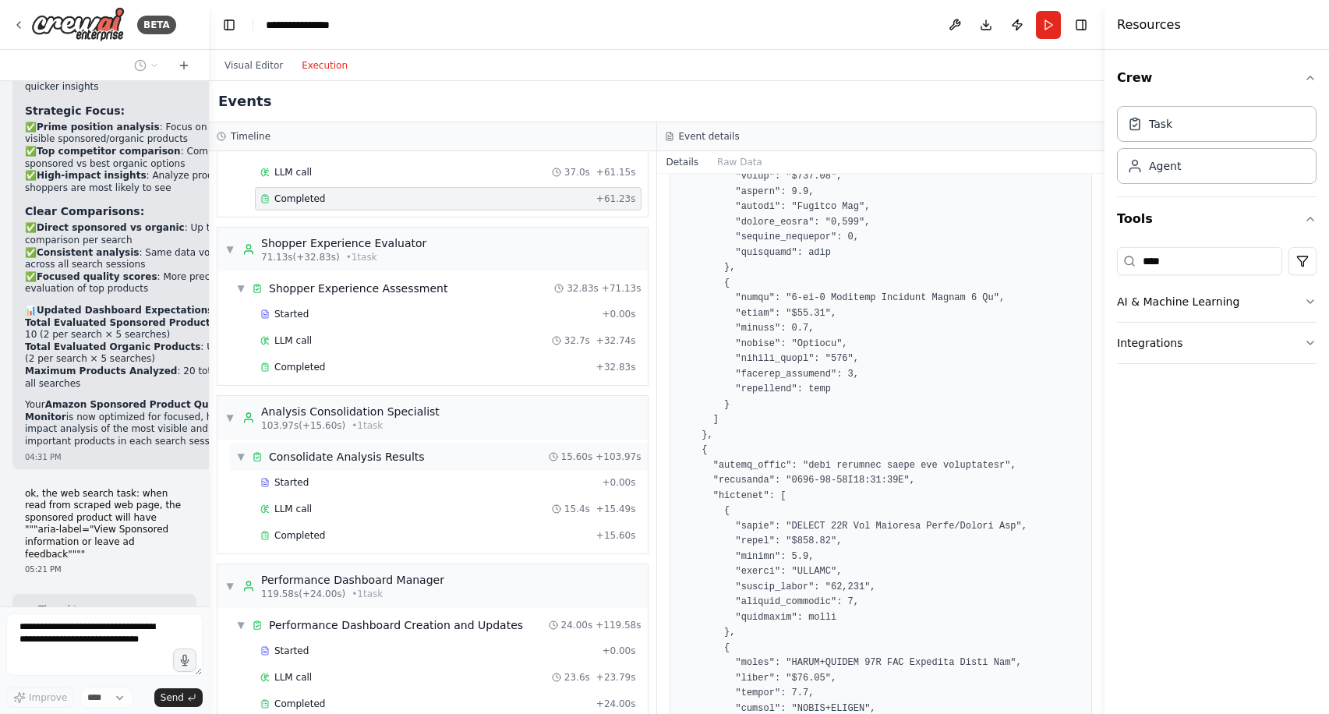
scroll to position [560, 0]
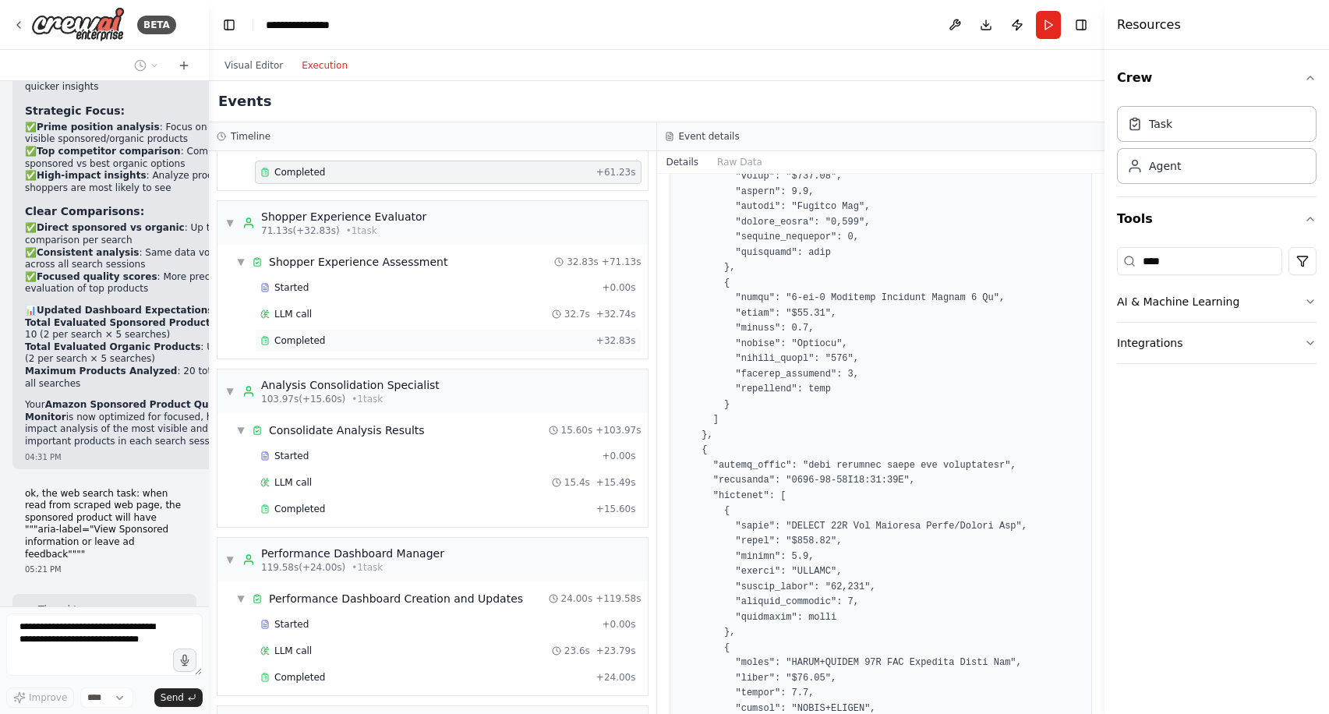
click at [474, 336] on div "Completed" at bounding box center [425, 340] width 330 height 12
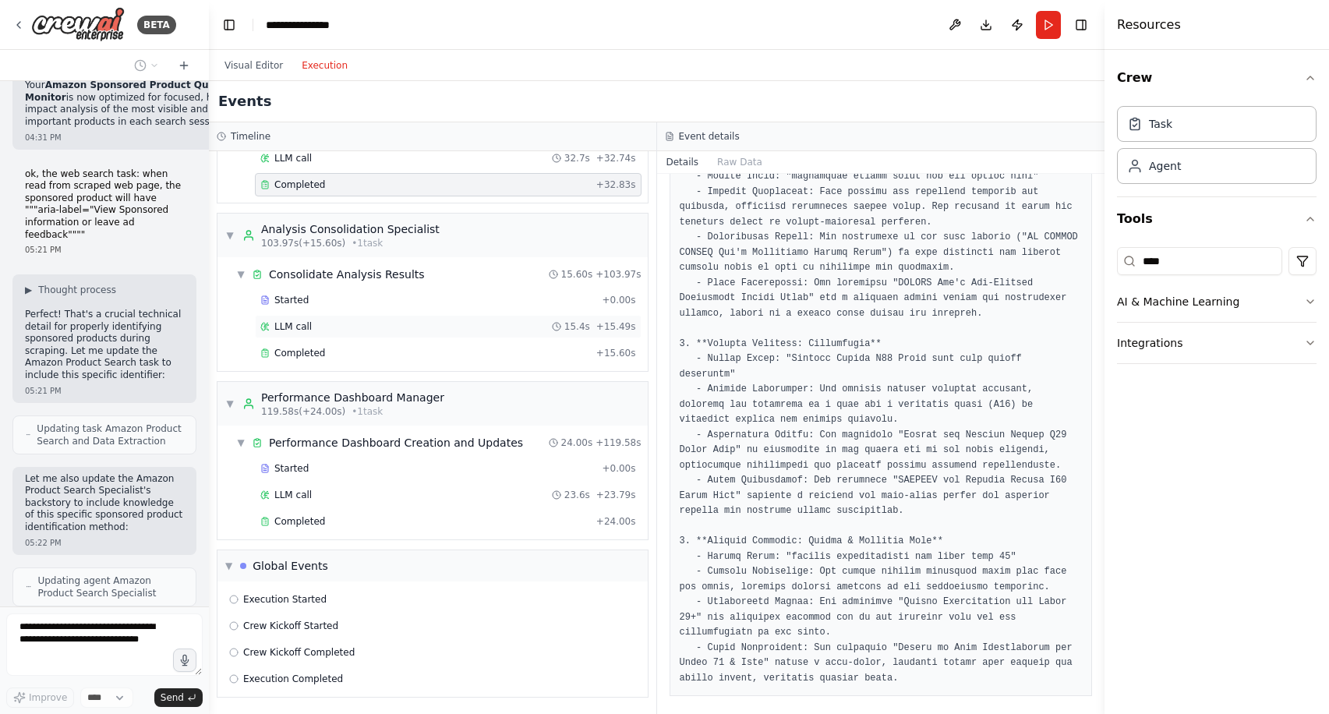
scroll to position [717, 0]
click at [415, 524] on div "Completed" at bounding box center [425, 520] width 330 height 12
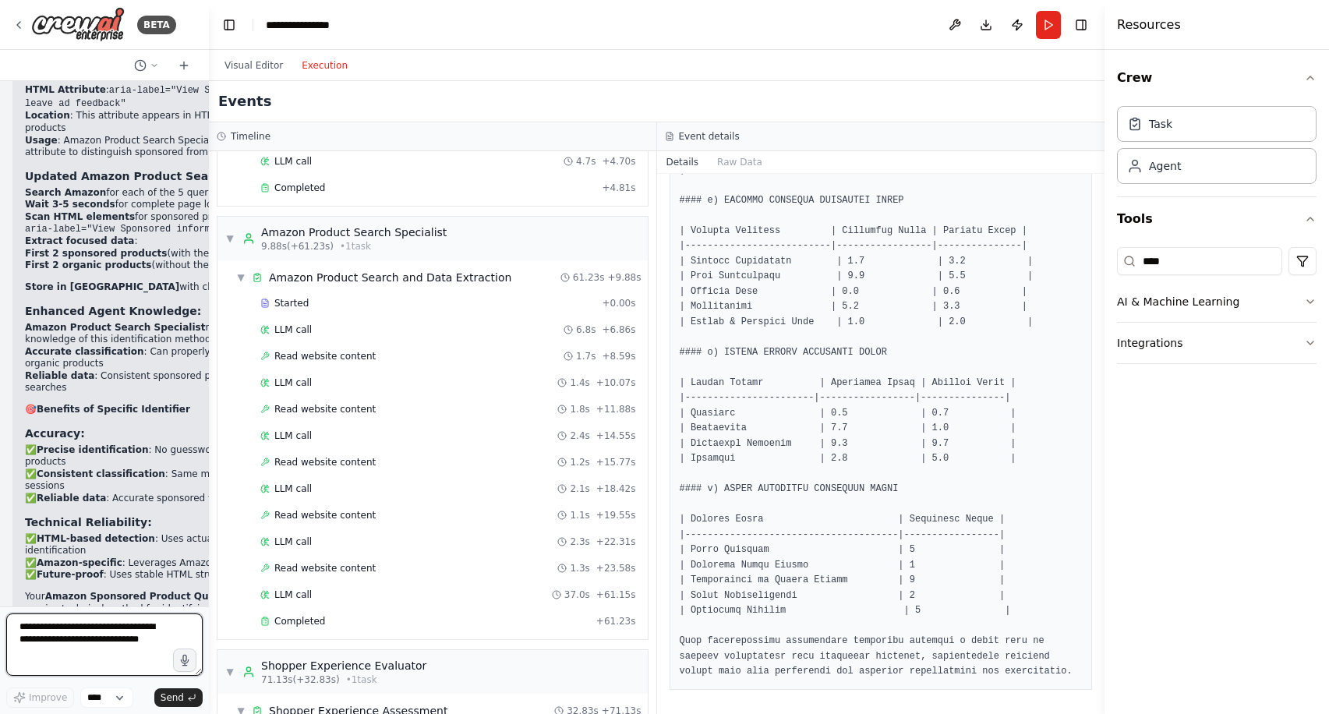
scroll to position [0, 0]
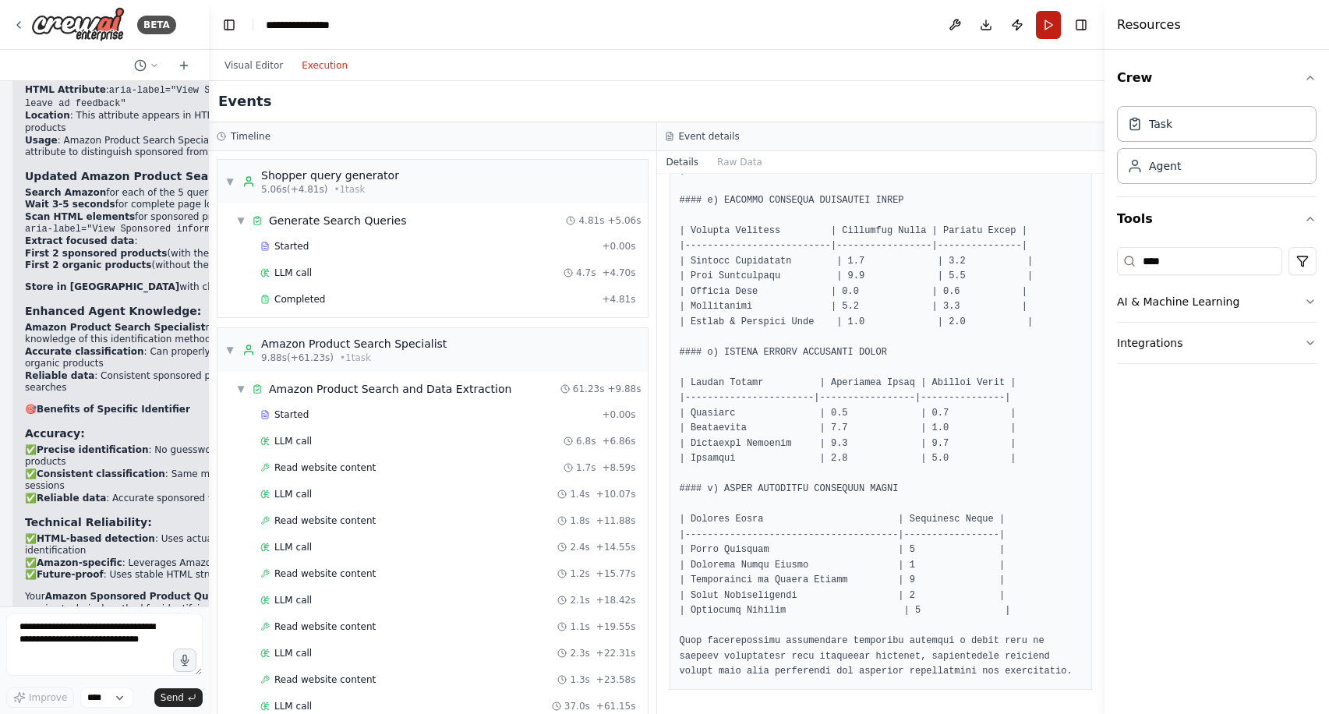
click at [1045, 27] on button "Run" at bounding box center [1048, 25] width 25 height 28
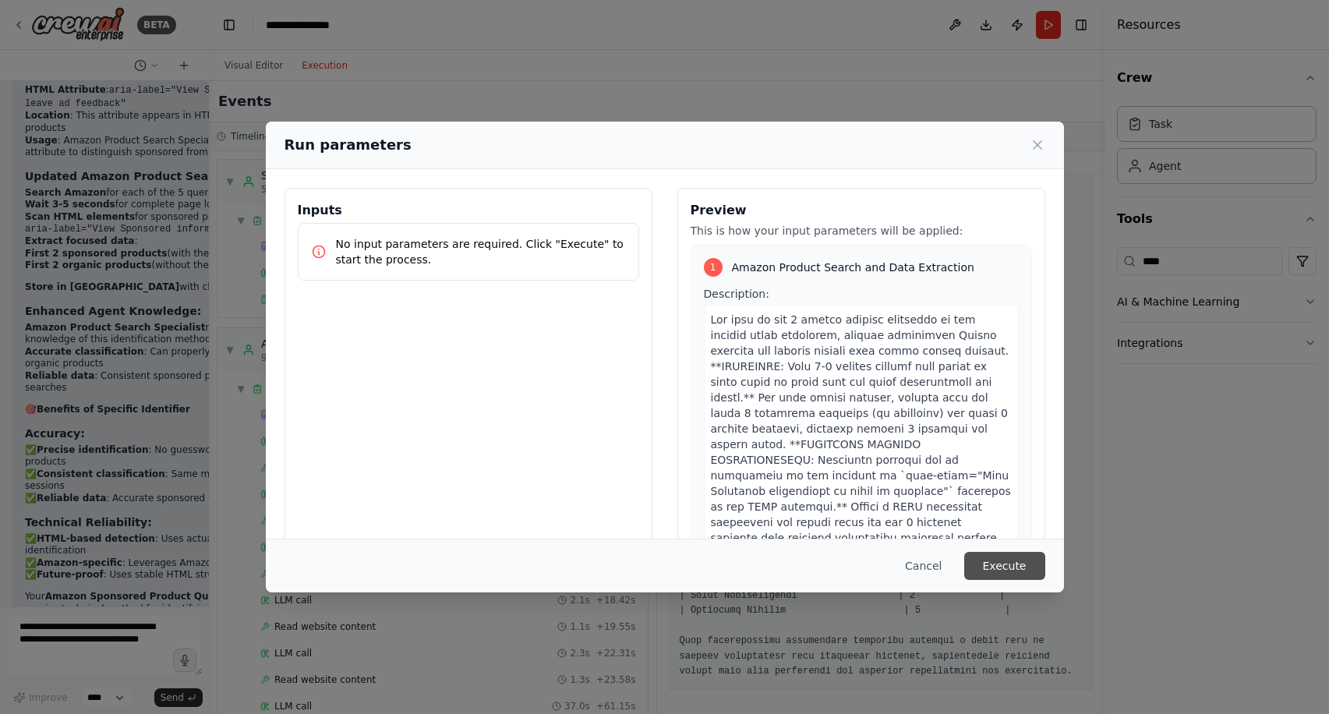
click at [1017, 569] on button "Execute" at bounding box center [1004, 566] width 81 height 28
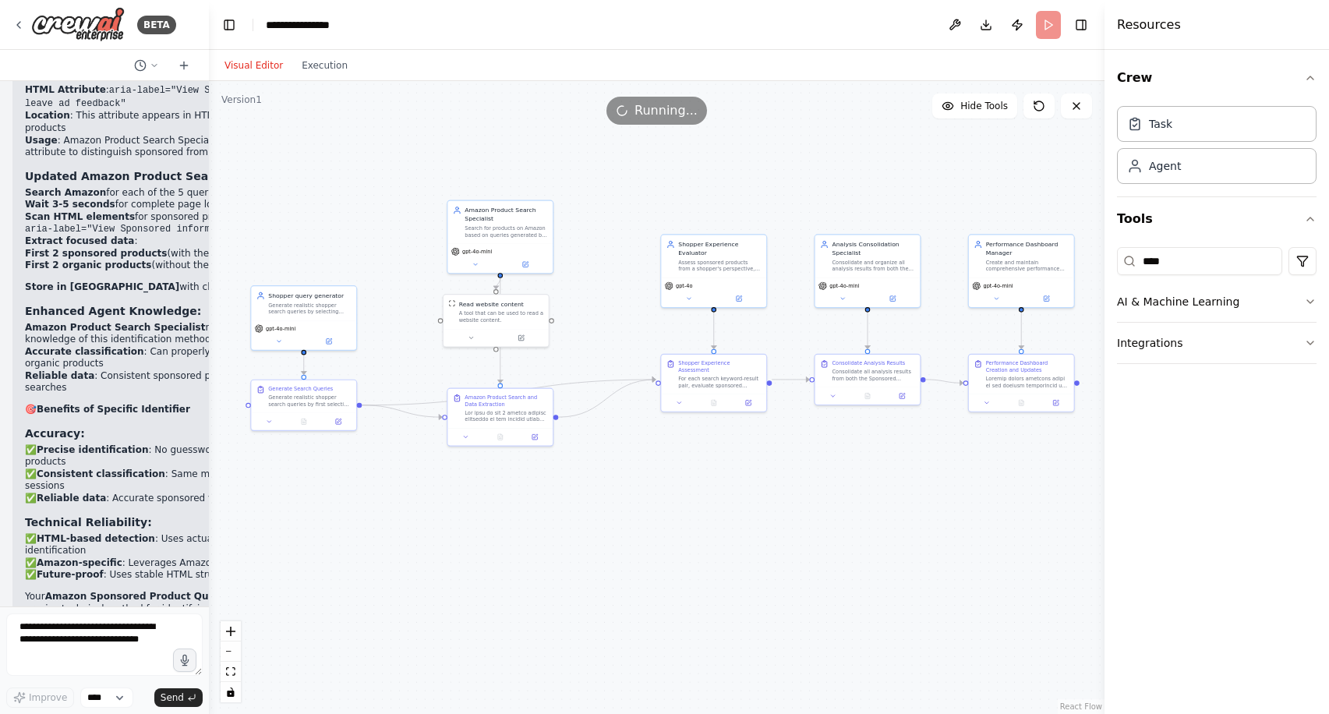
click at [258, 65] on button "Visual Editor" at bounding box center [253, 65] width 77 height 19
click at [331, 76] on div "Visual Editor Execution" at bounding box center [286, 65] width 142 height 31
click at [326, 69] on button "Execution" at bounding box center [324, 65] width 65 height 19
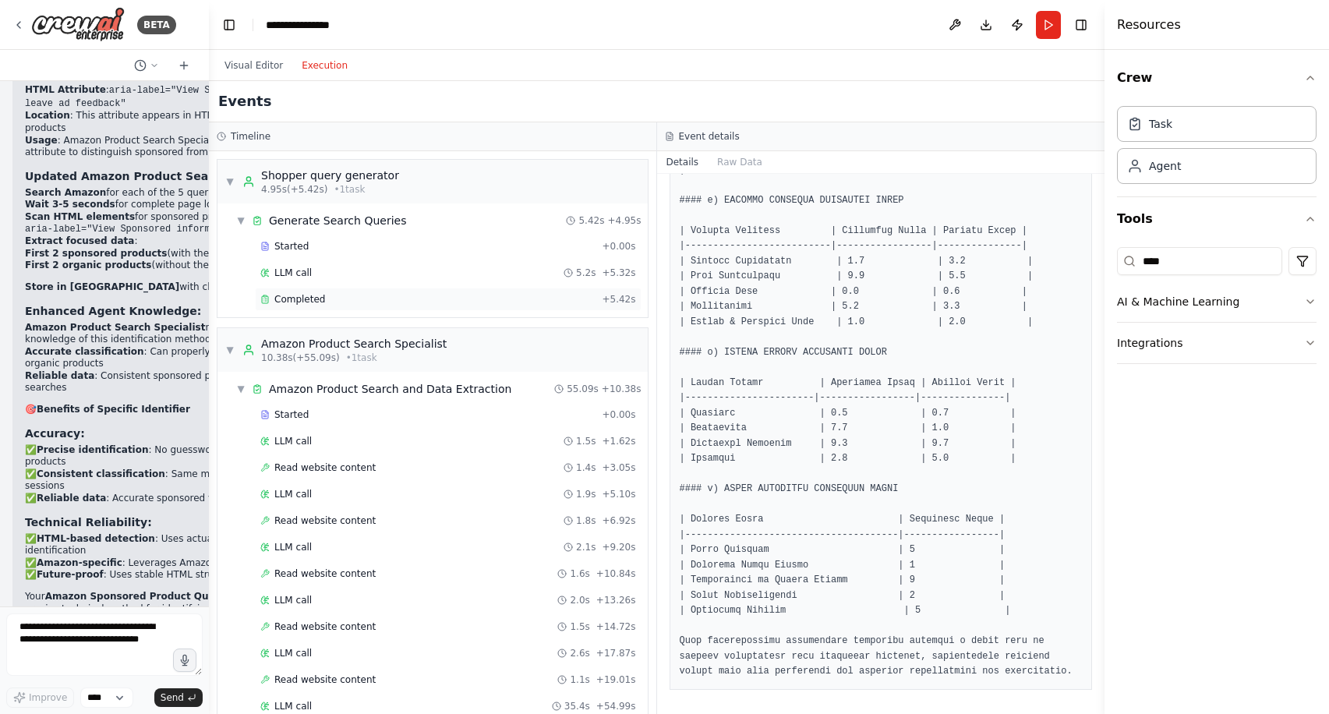
click at [350, 304] on div "Completed" at bounding box center [427, 299] width 335 height 12
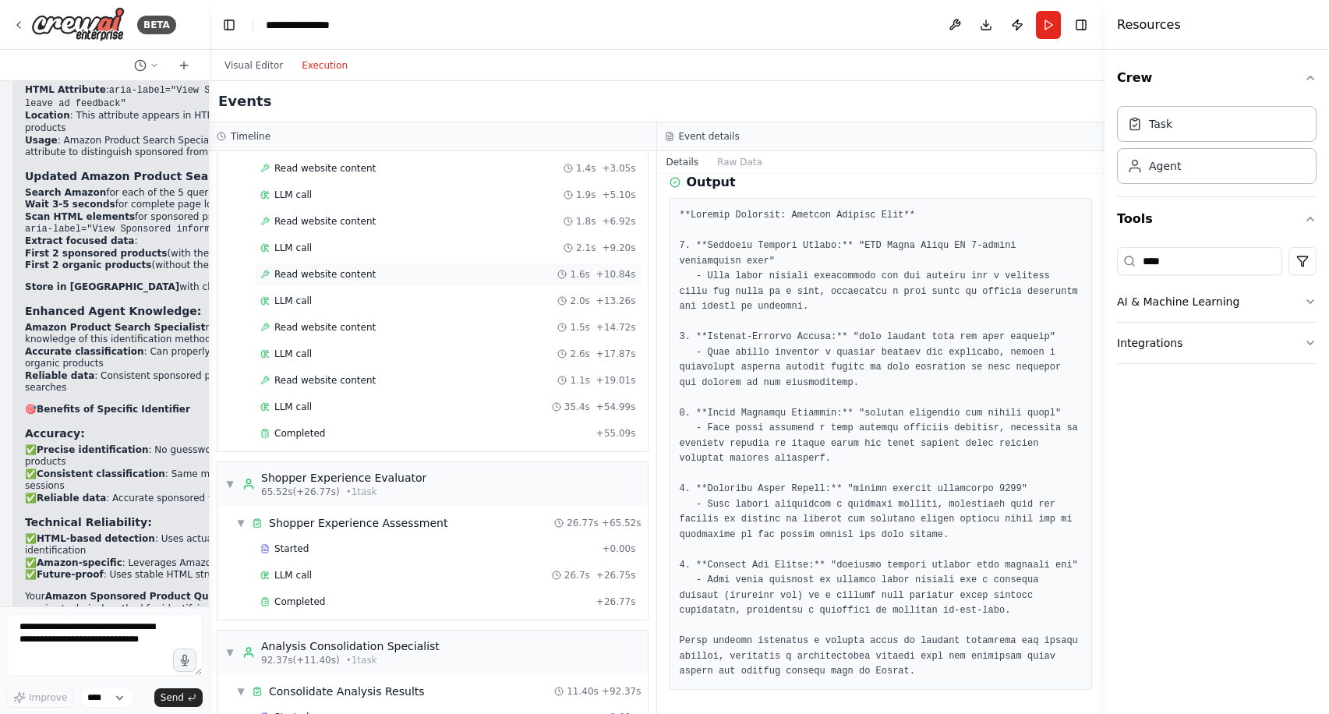
scroll to position [304, 0]
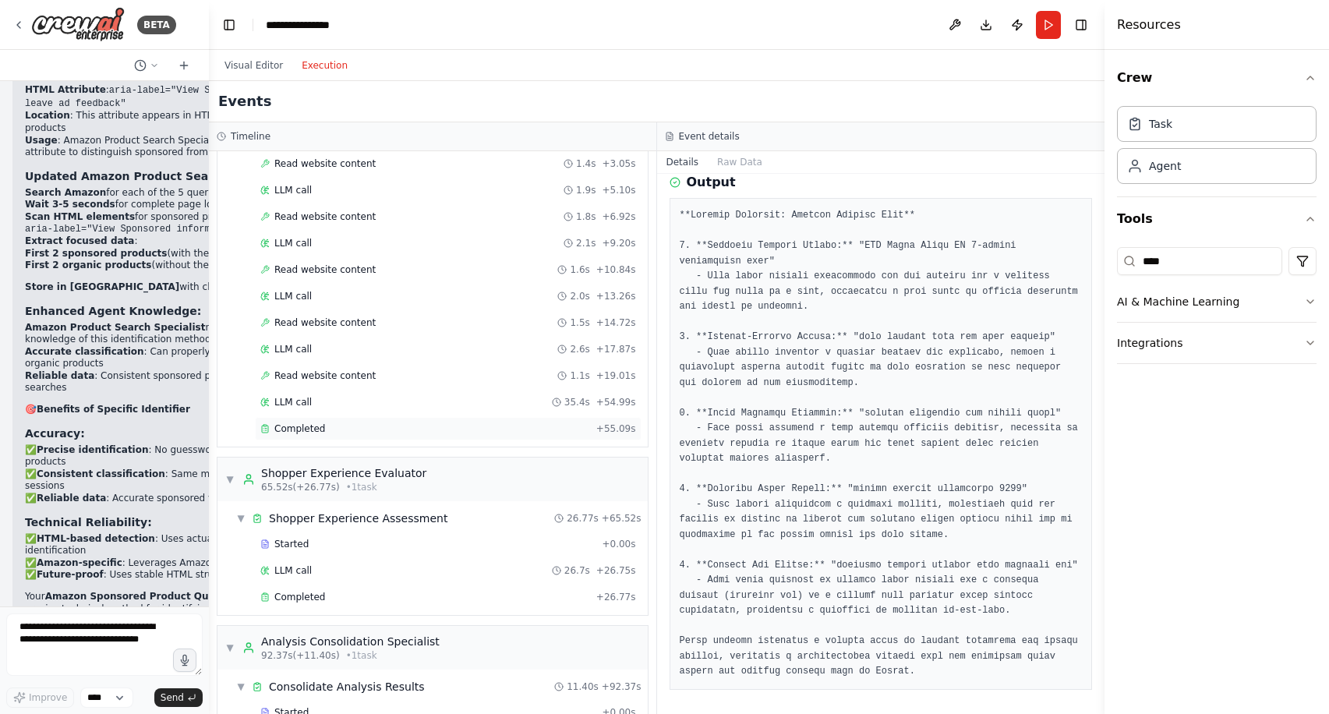
click at [354, 432] on div "Completed" at bounding box center [425, 428] width 330 height 12
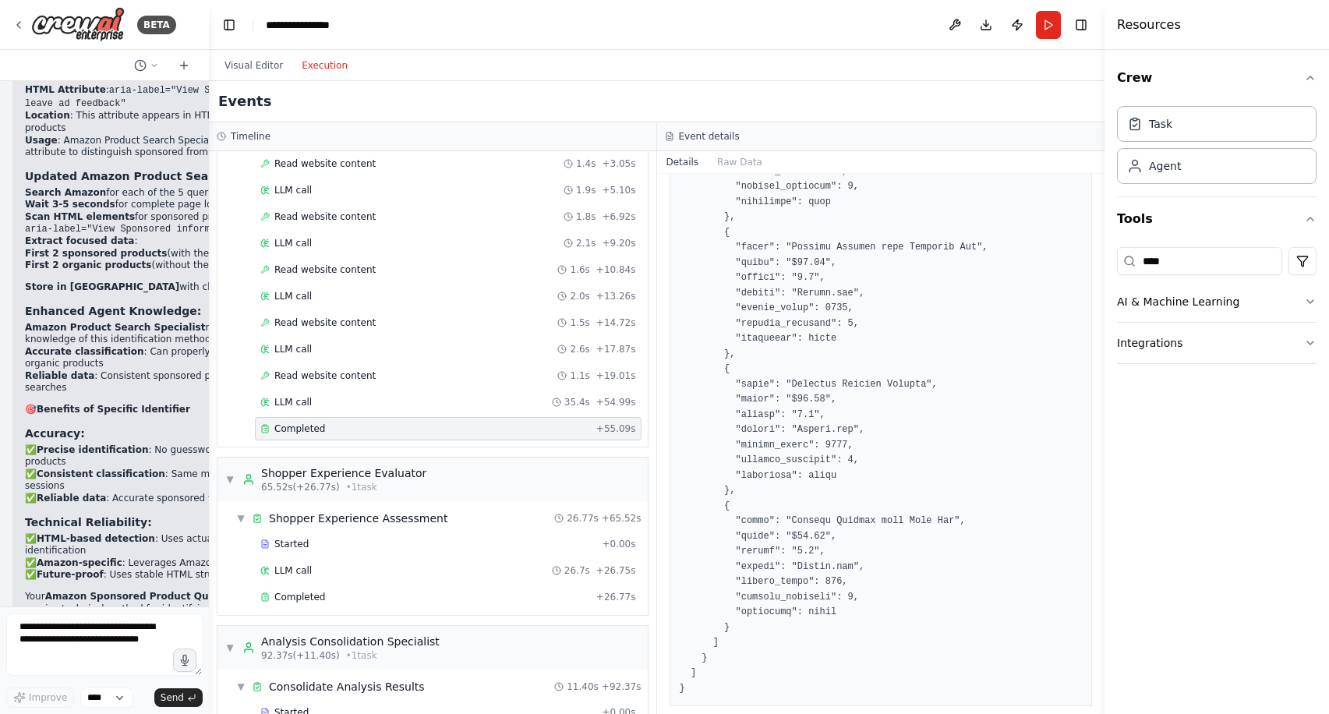
scroll to position [2938, 0]
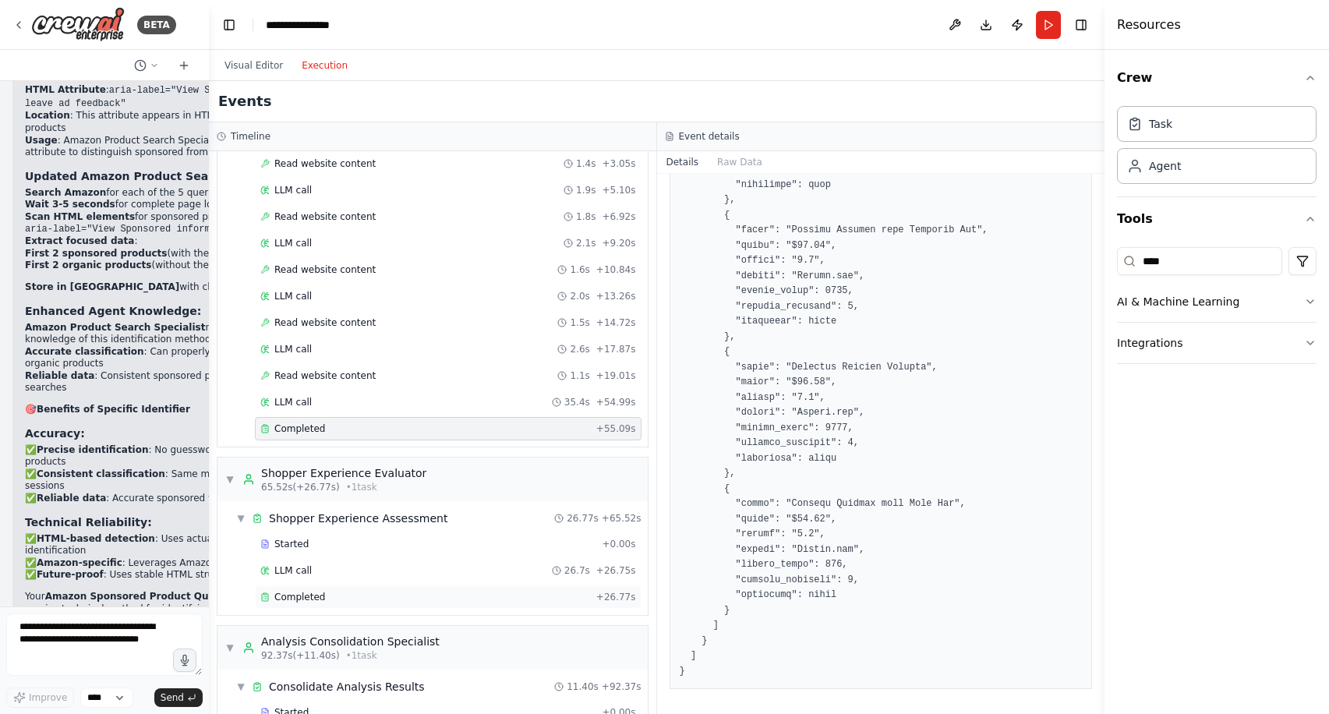
click at [380, 589] on div "Completed + 26.77s" at bounding box center [448, 596] width 386 height 23
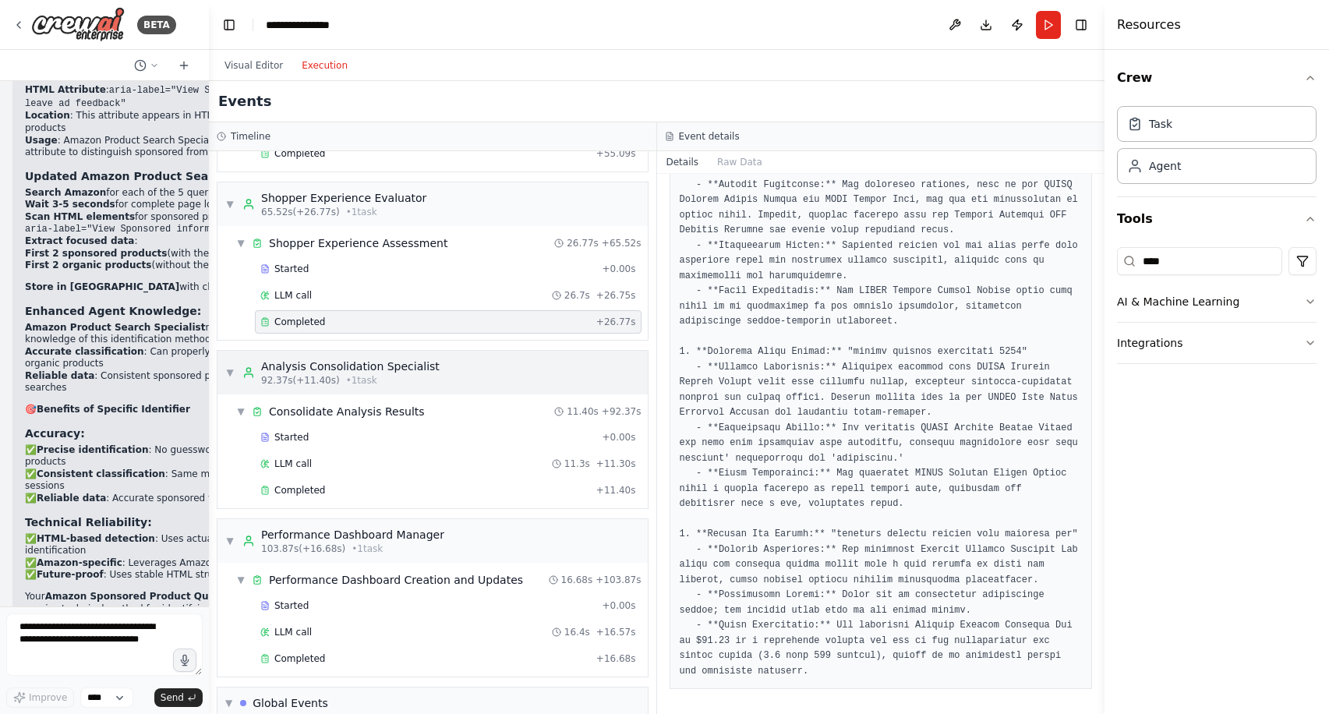
scroll to position [635, 0]
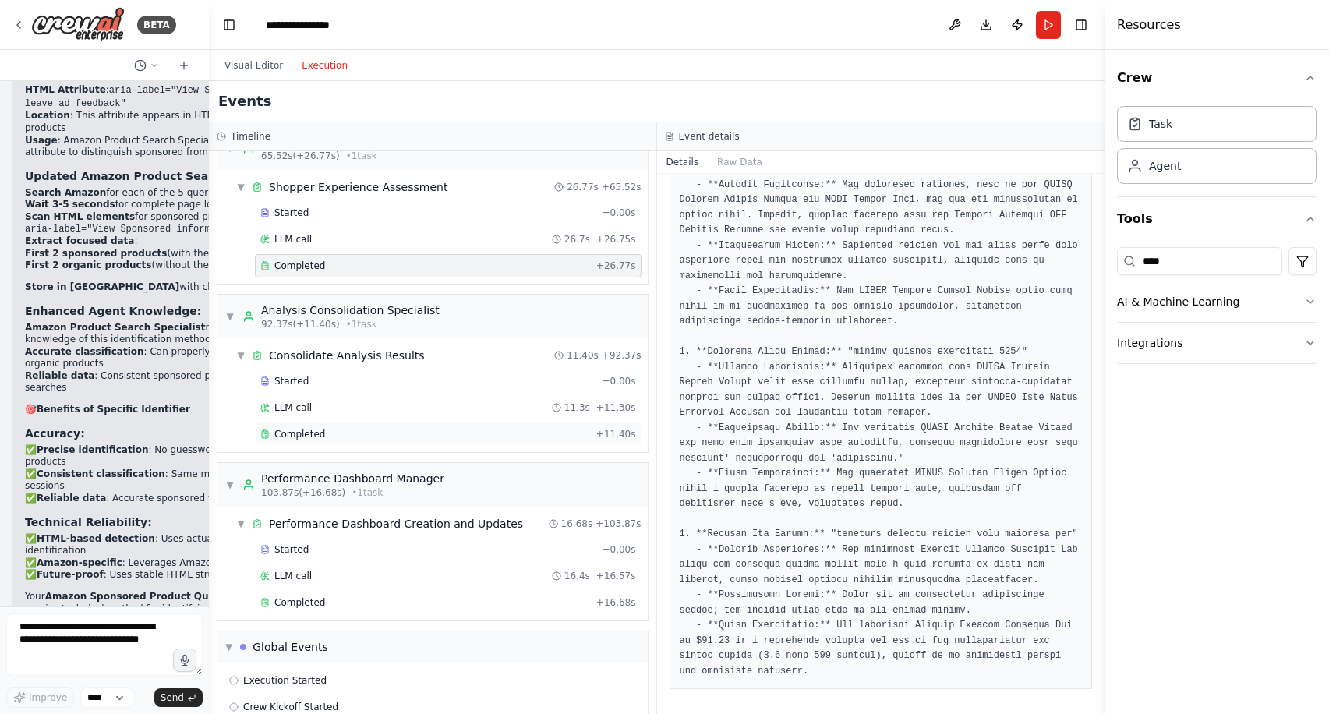
click at [380, 425] on div "Completed + 11.40s" at bounding box center [448, 433] width 386 height 23
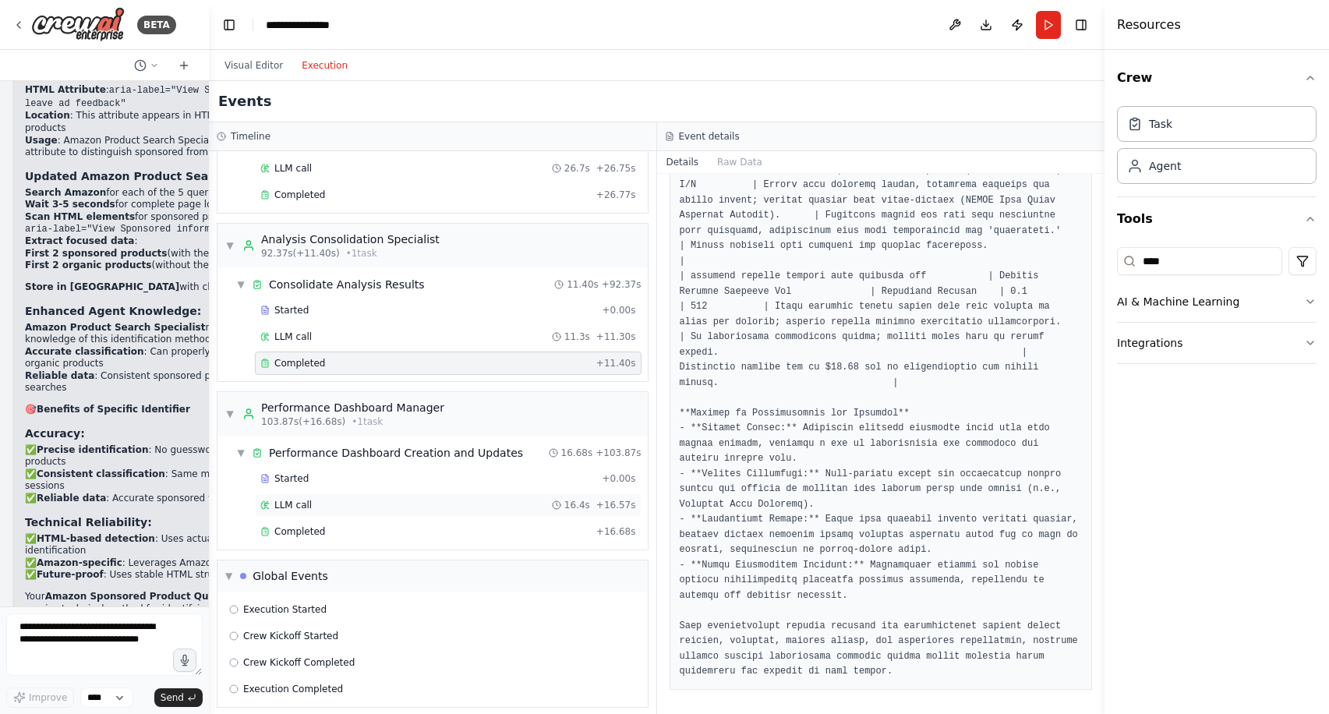
scroll to position [717, 0]
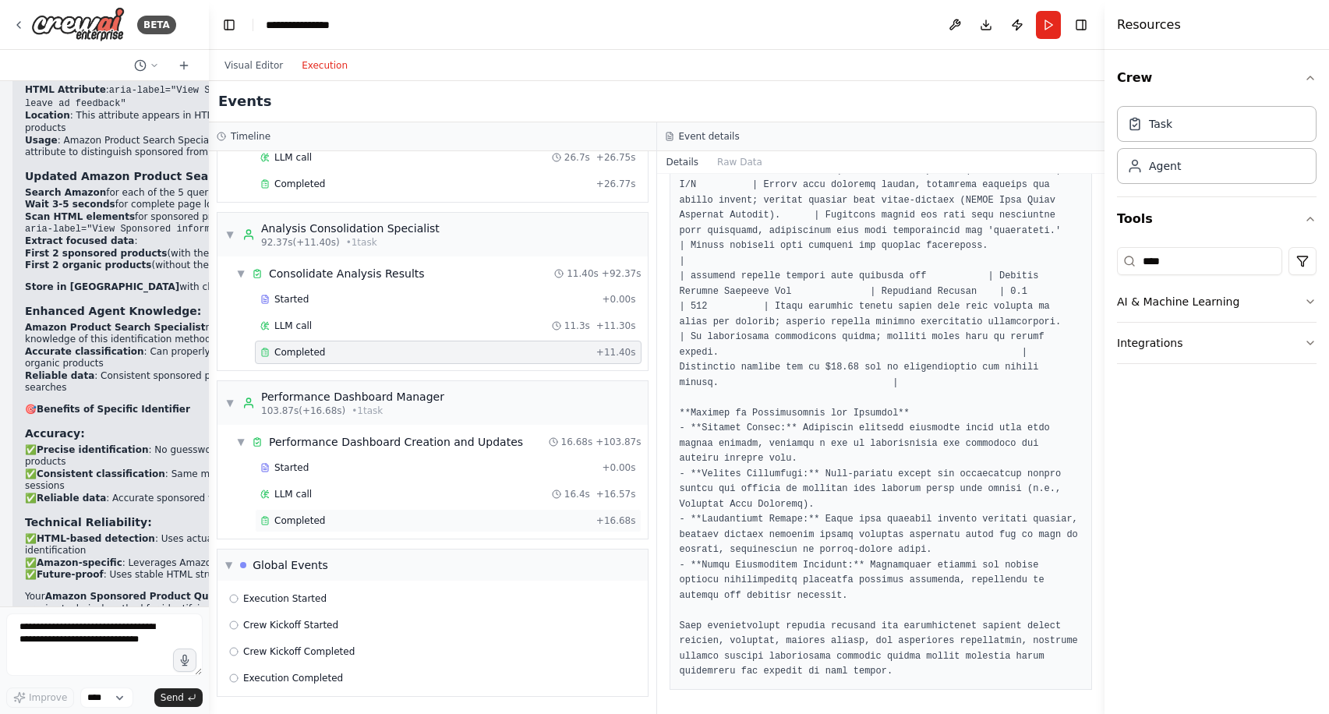
click at [445, 517] on div "Completed" at bounding box center [425, 520] width 330 height 12
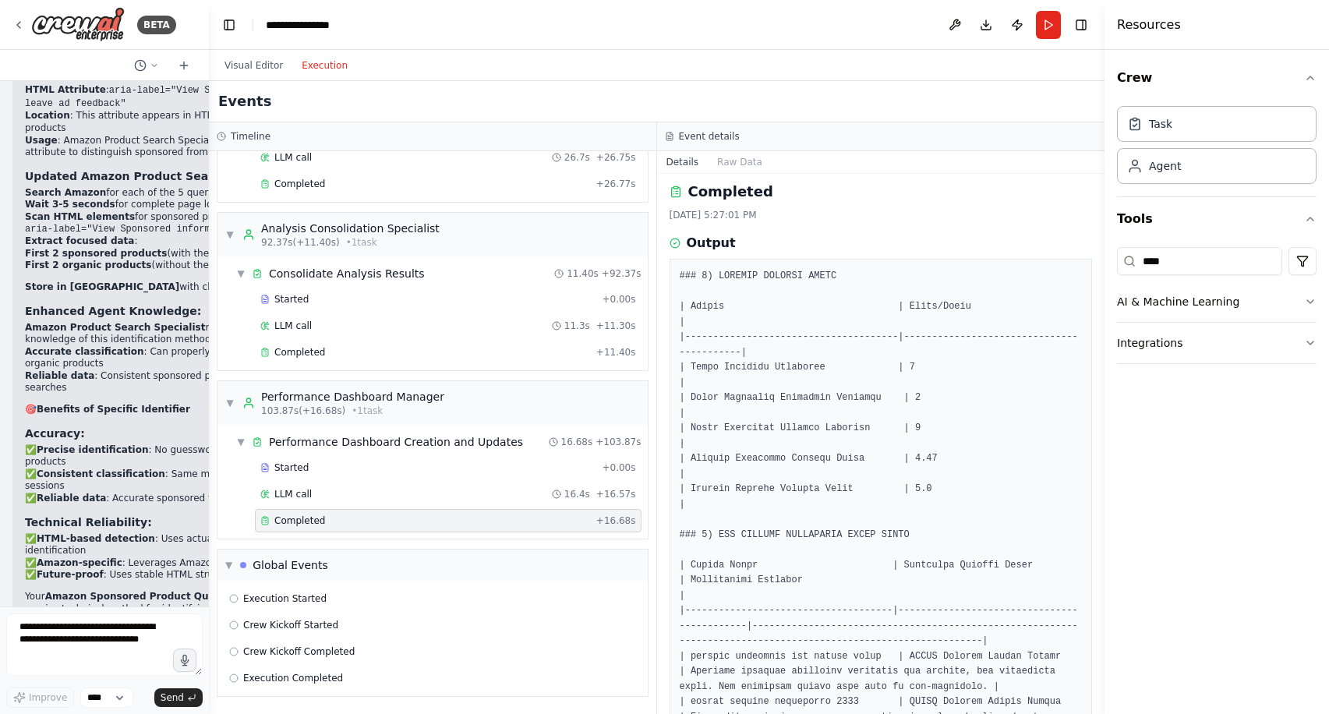
scroll to position [0, 0]
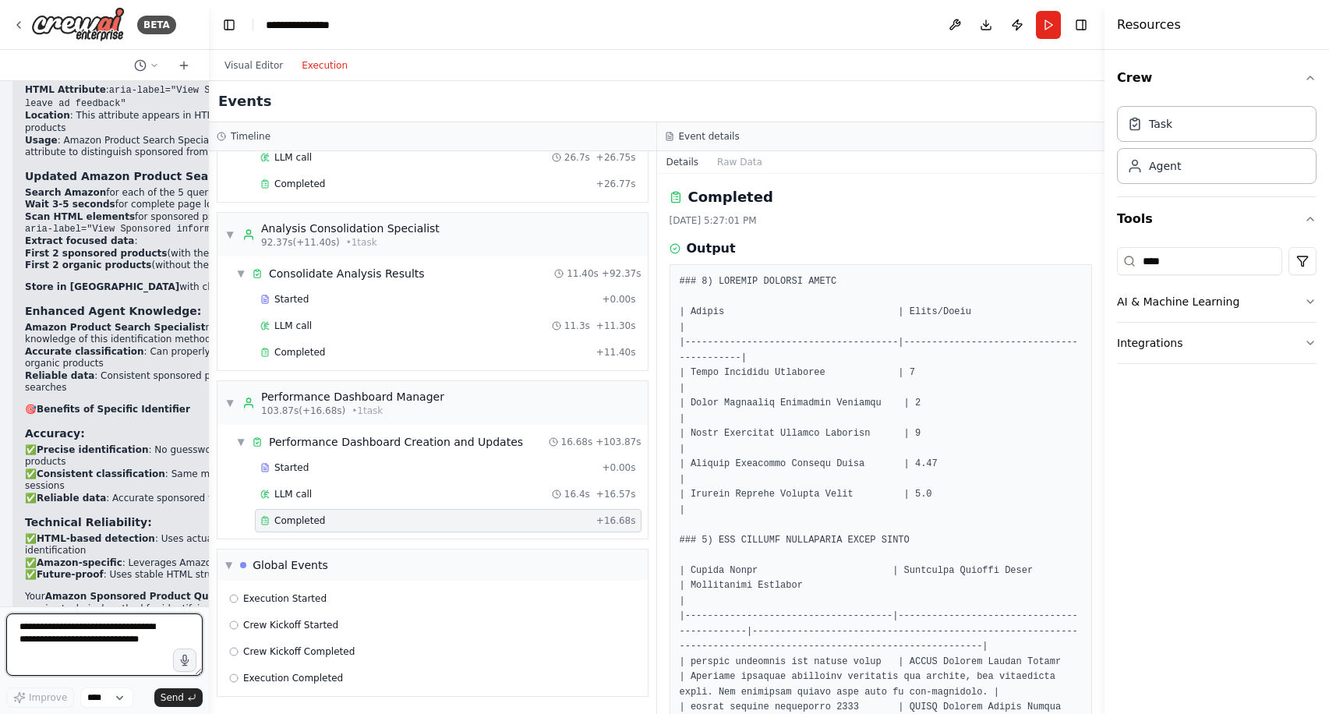
click at [115, 633] on textarea at bounding box center [104, 644] width 196 height 62
click at [112, 646] on textarea "**********" at bounding box center [104, 644] width 196 height 62
drag, startPoint x: 97, startPoint y: 642, endPoint x: 296, endPoint y: 641, distance: 198.7
click at [296, 642] on div "BETA I want to build an Amazon Sponsored Product quality monitoring system. One…" at bounding box center [664, 357] width 1329 height 714
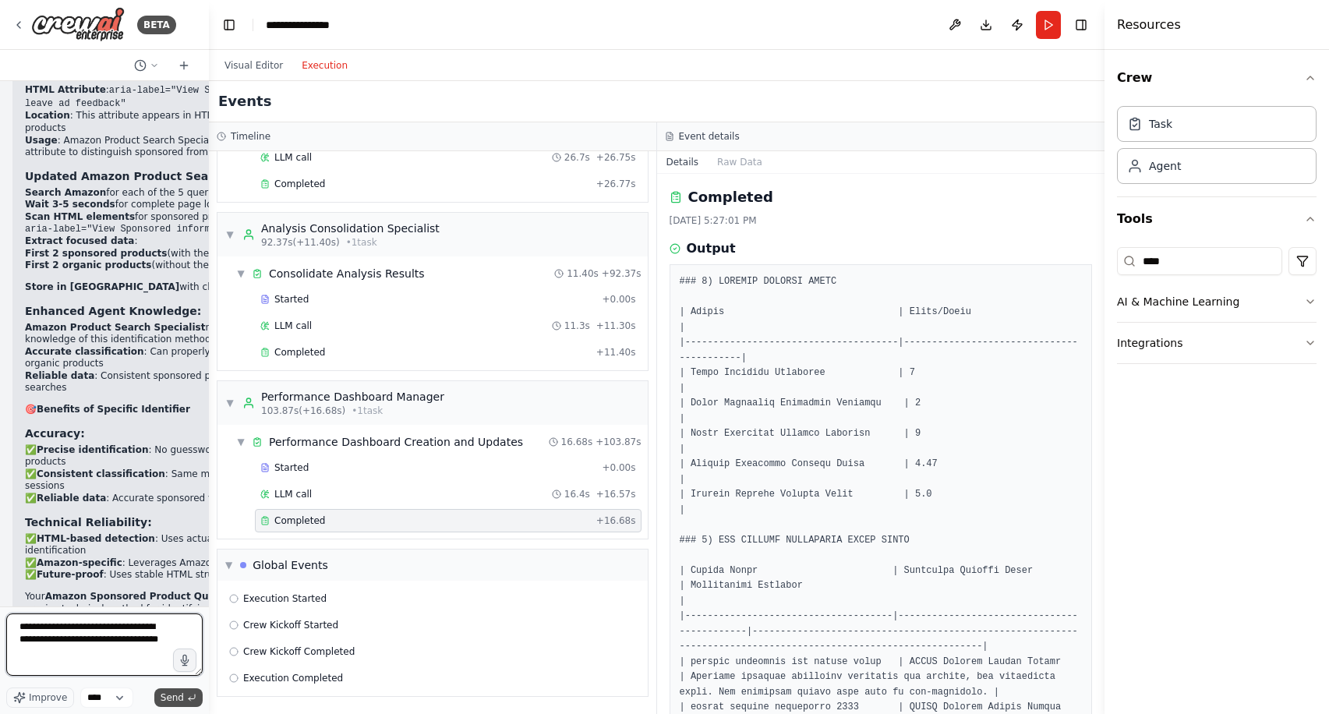
type textarea "**********"
click at [178, 697] on span "Send" at bounding box center [172, 697] width 23 height 12
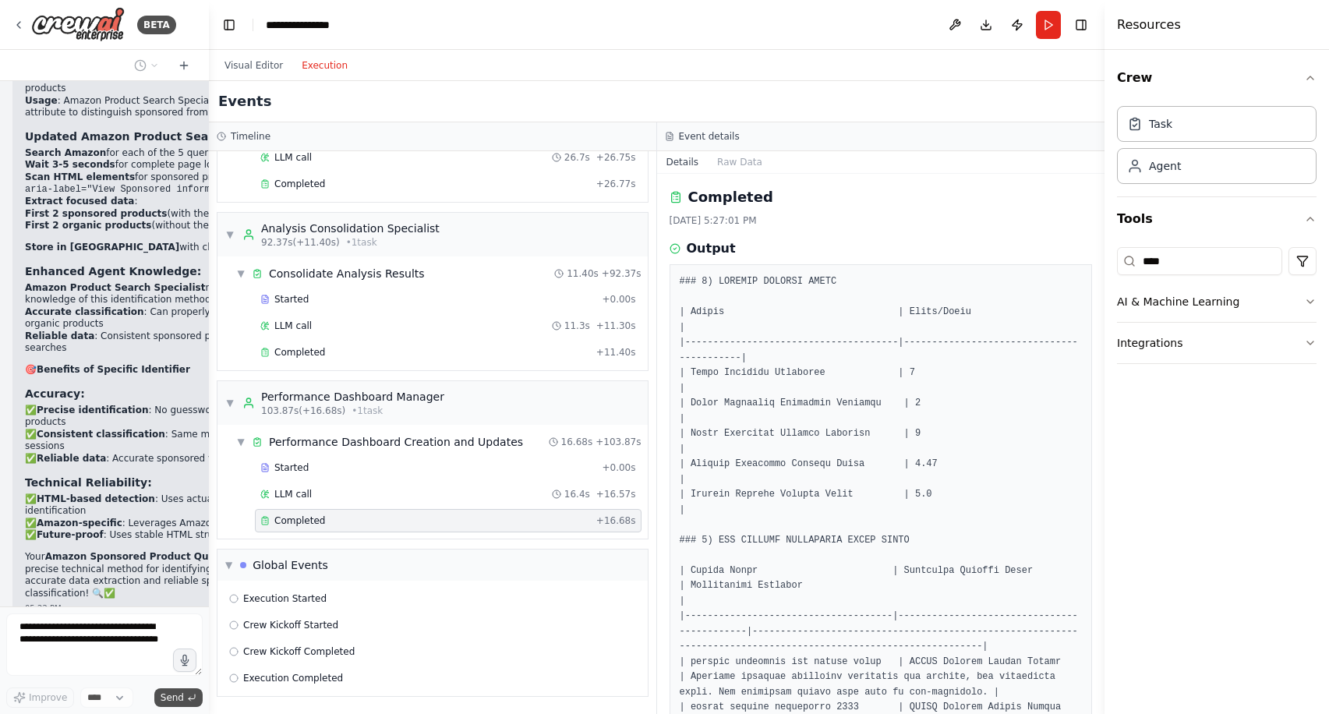
scroll to position [41127, 0]
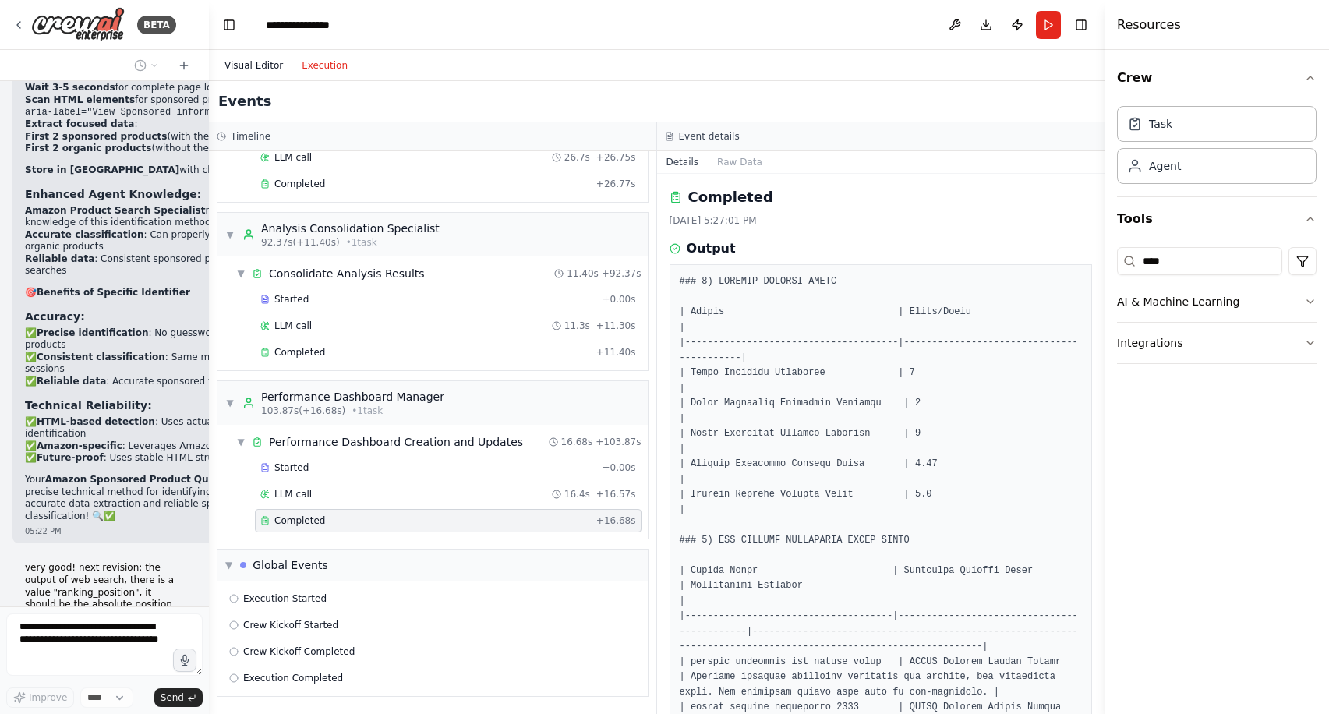
click at [242, 60] on button "Visual Editor" at bounding box center [253, 65] width 77 height 19
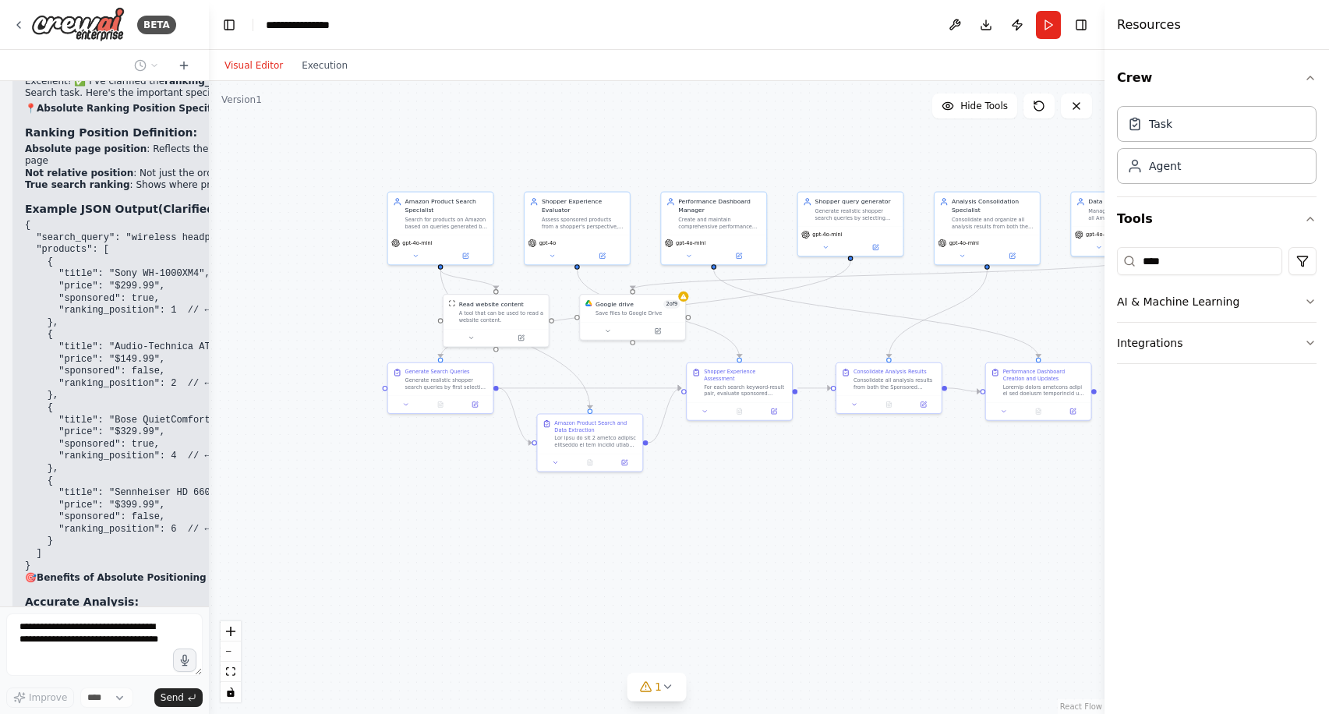
scroll to position [42161, 0]
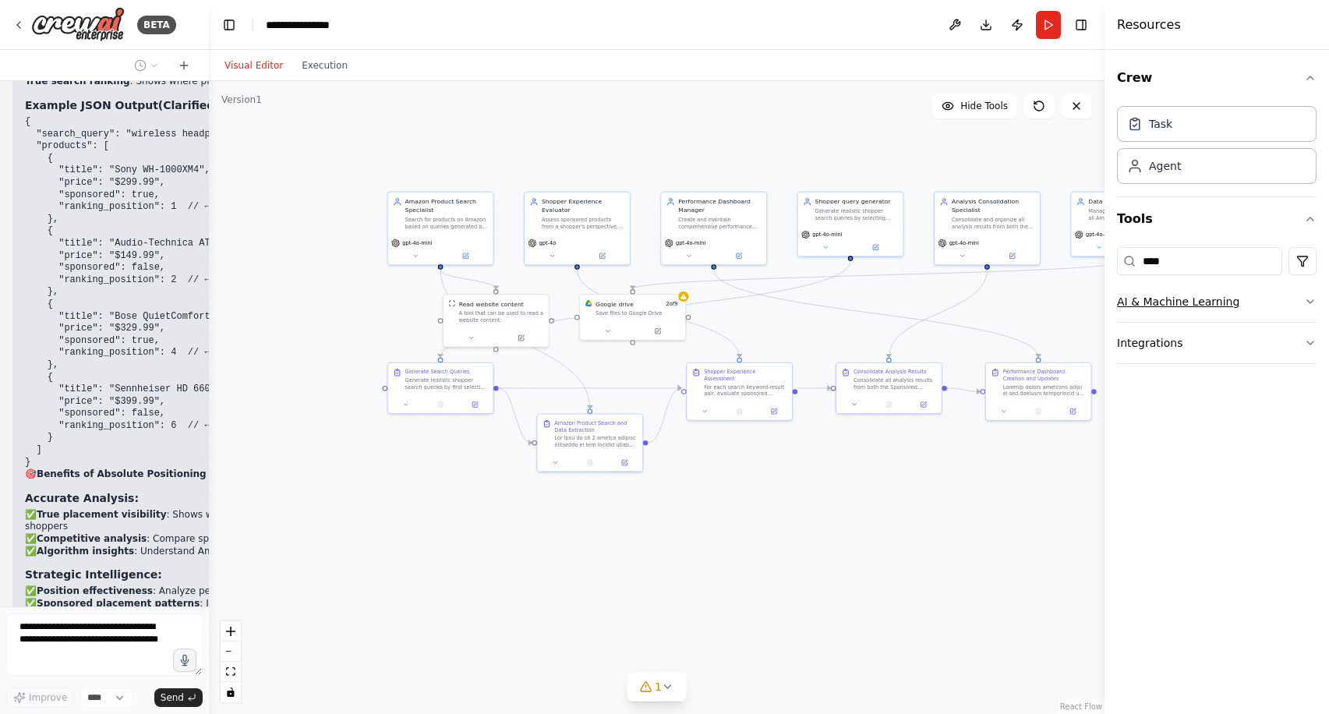
click at [1271, 305] on button "AI & Machine Learning" at bounding box center [1216, 301] width 199 height 41
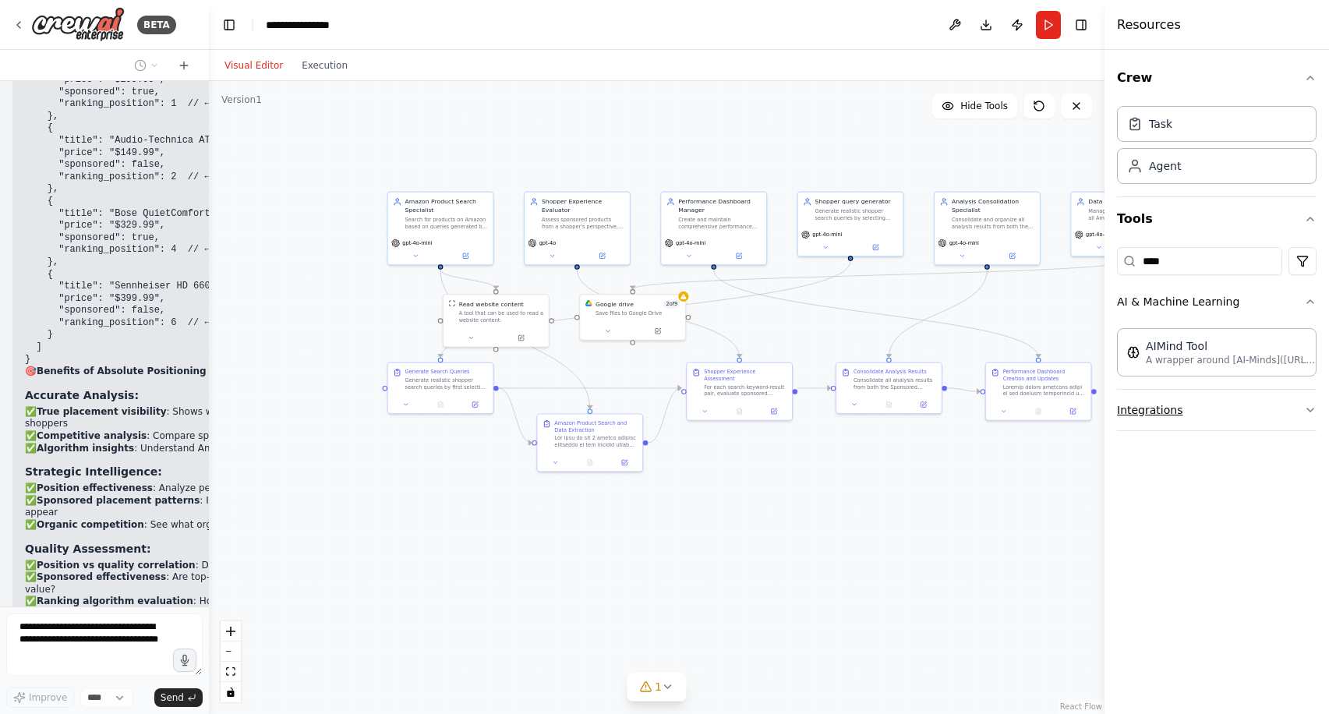
scroll to position [42277, 0]
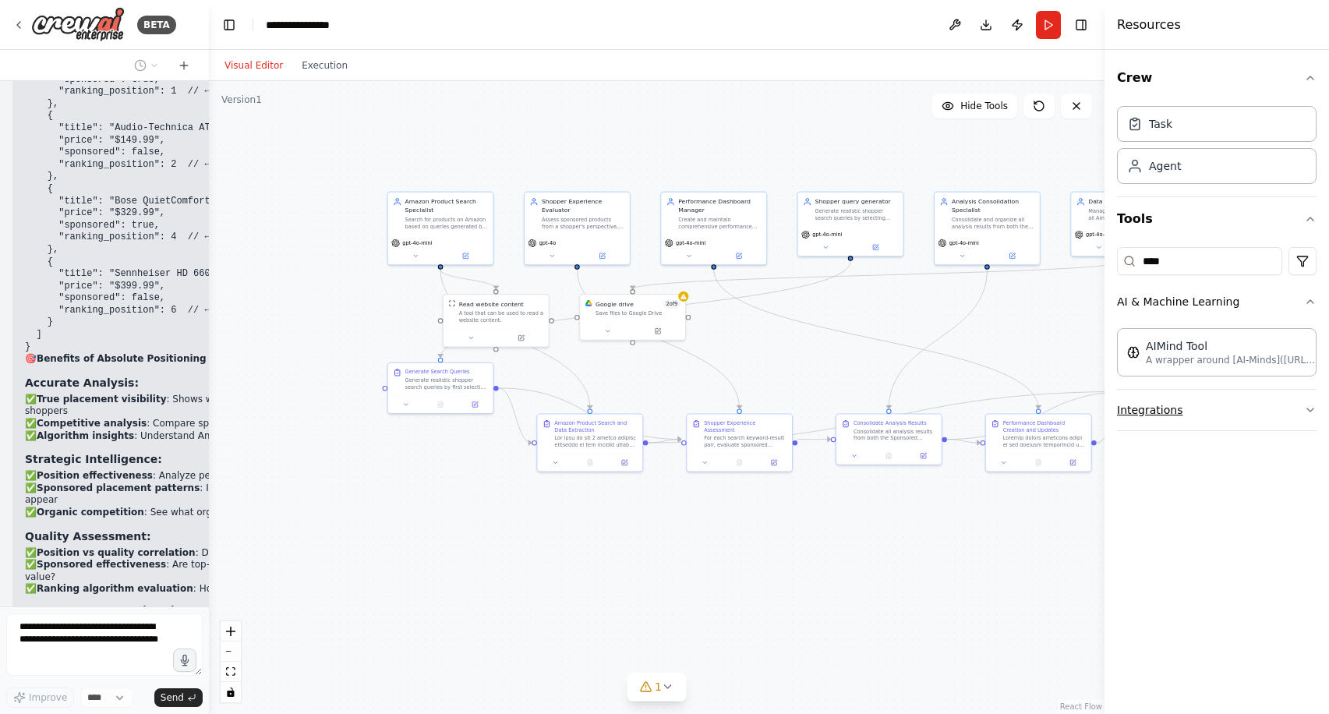
click at [1242, 410] on button "Integrations" at bounding box center [1216, 410] width 199 height 41
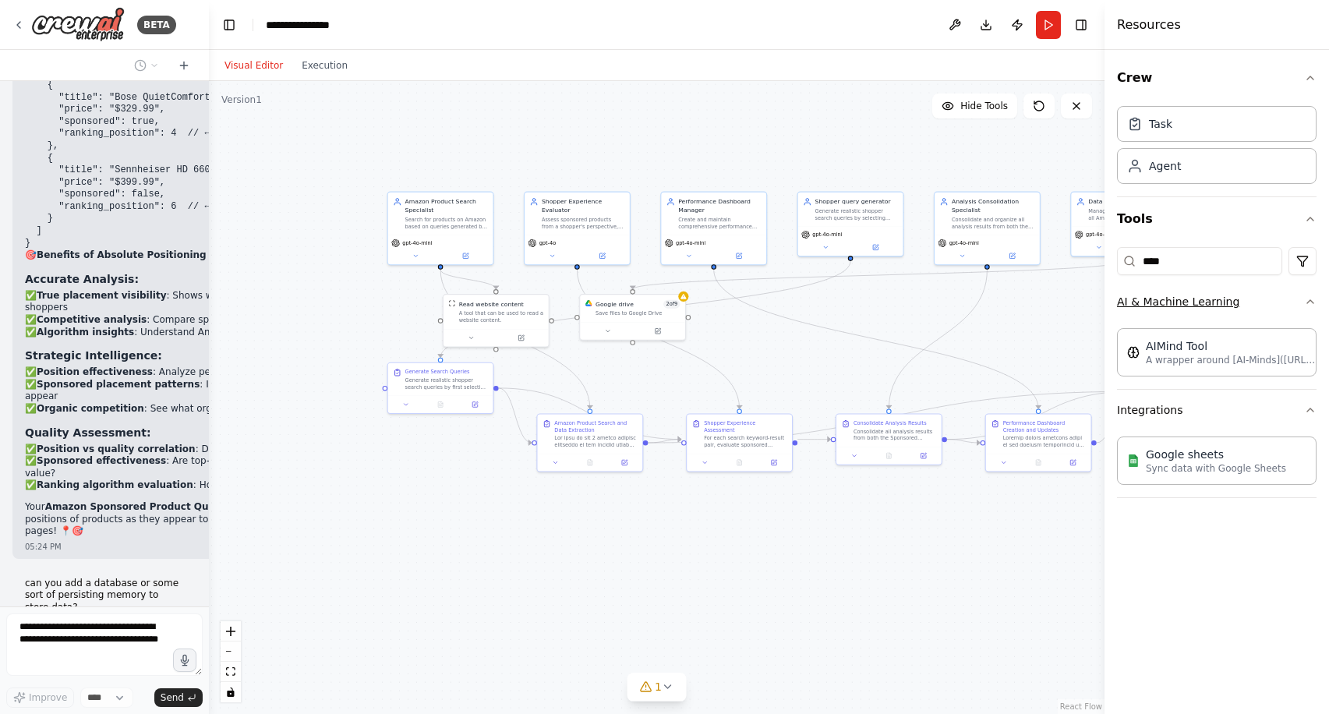
scroll to position [42392, 0]
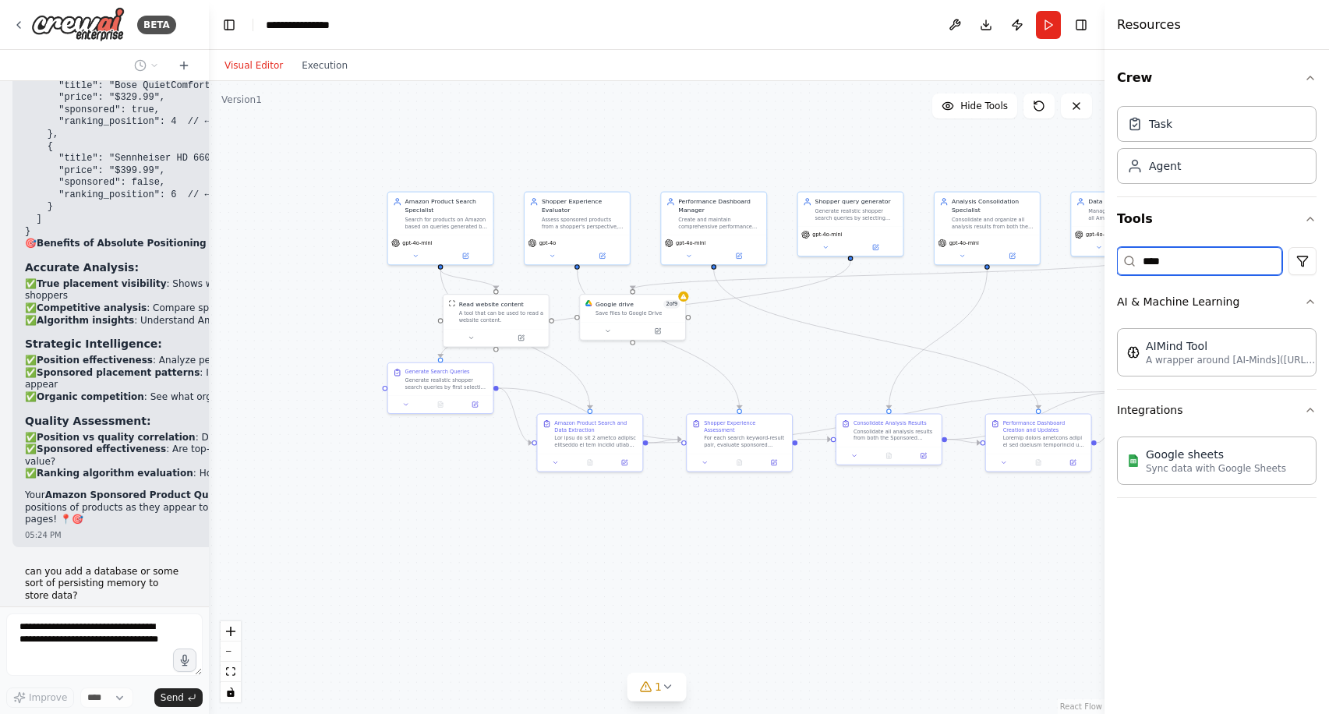
click at [1234, 267] on input "****" at bounding box center [1199, 261] width 165 height 28
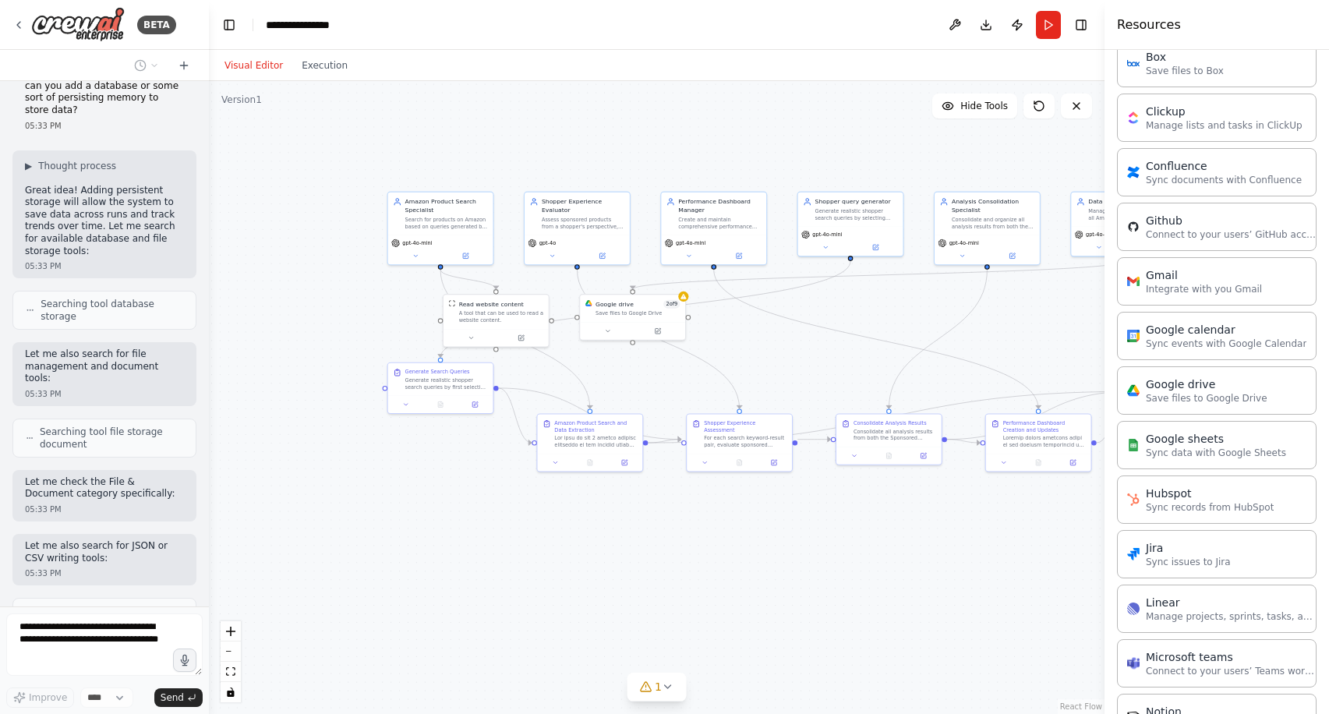
scroll to position [42929, 0]
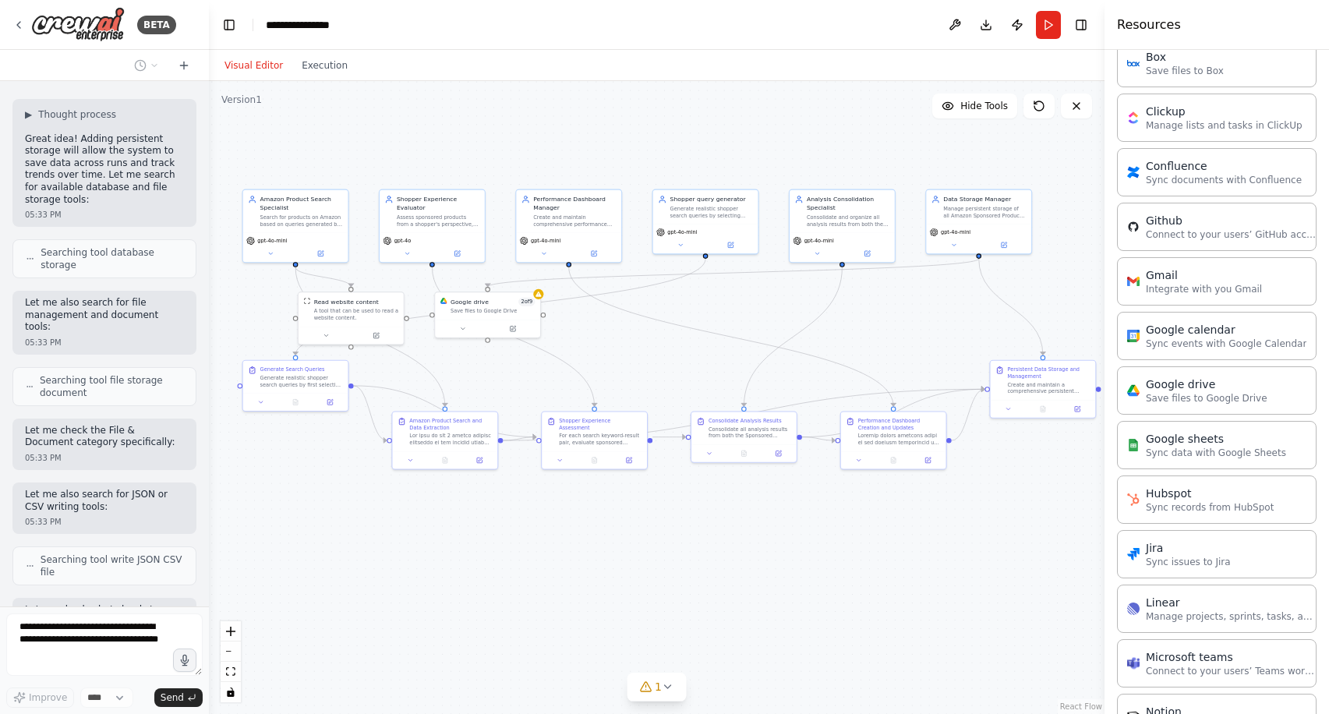
drag, startPoint x: 735, startPoint y: 567, endPoint x: 595, endPoint y: 565, distance: 140.3
click at [595, 565] on div ".deletable-edge-delete-btn { width: 20px; height: 20px; border: 0px solid #ffff…" at bounding box center [656, 397] width 895 height 633
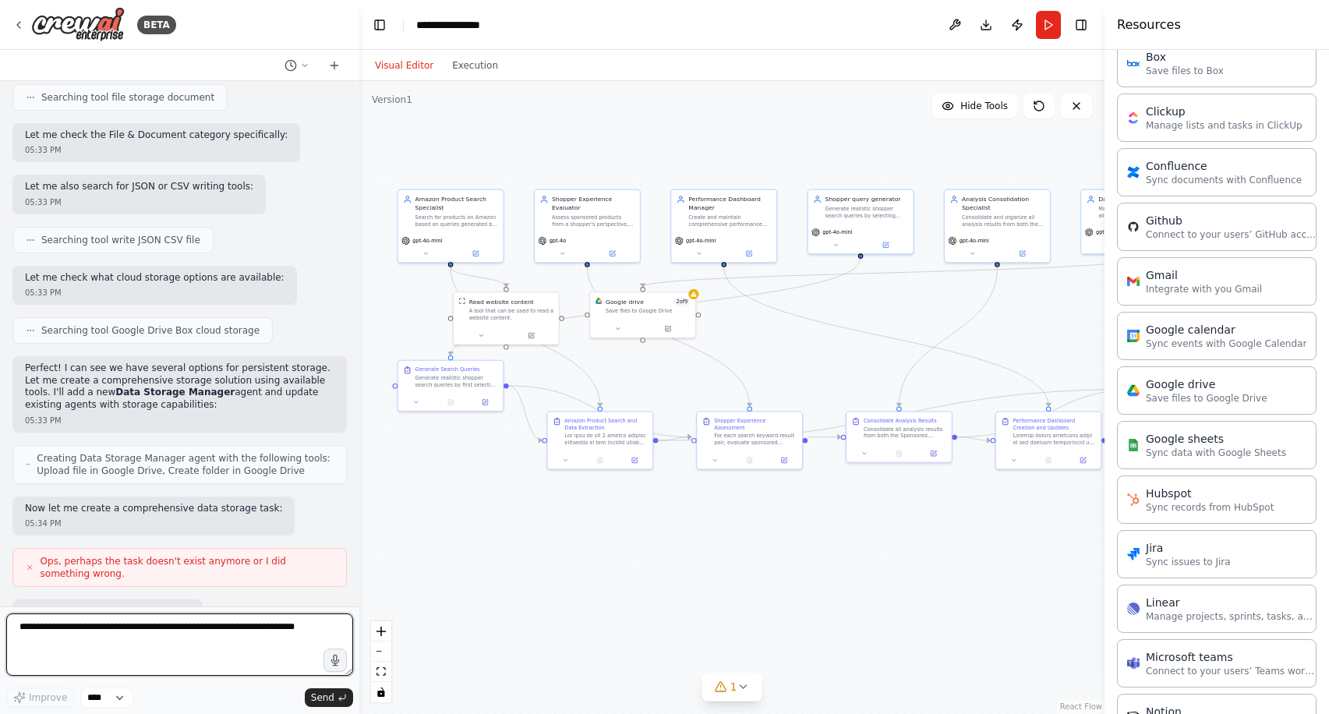
scroll to position [30856, 0]
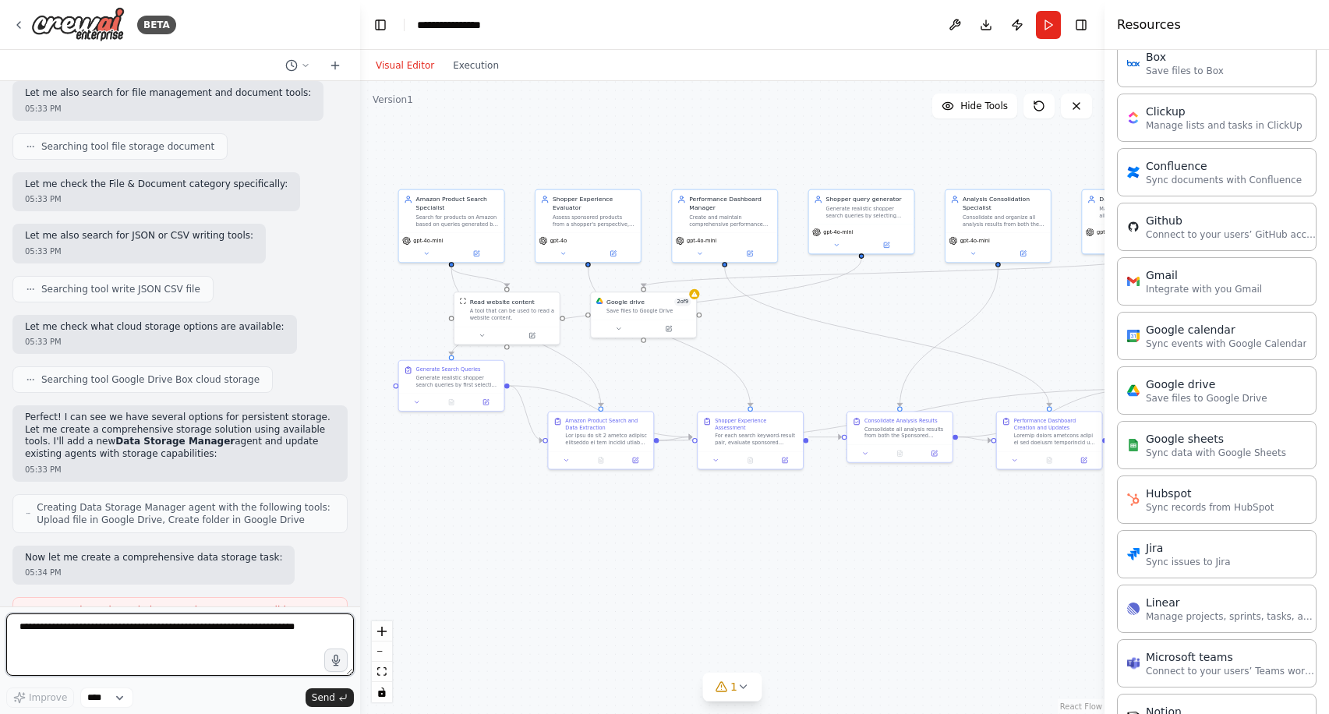
drag, startPoint x: 206, startPoint y: 421, endPoint x: 360, endPoint y: 385, distance: 157.6
click at [360, 385] on div "BETA I want to build an Amazon Sponsored Product quality monitoring system. One…" at bounding box center [664, 357] width 1329 height 714
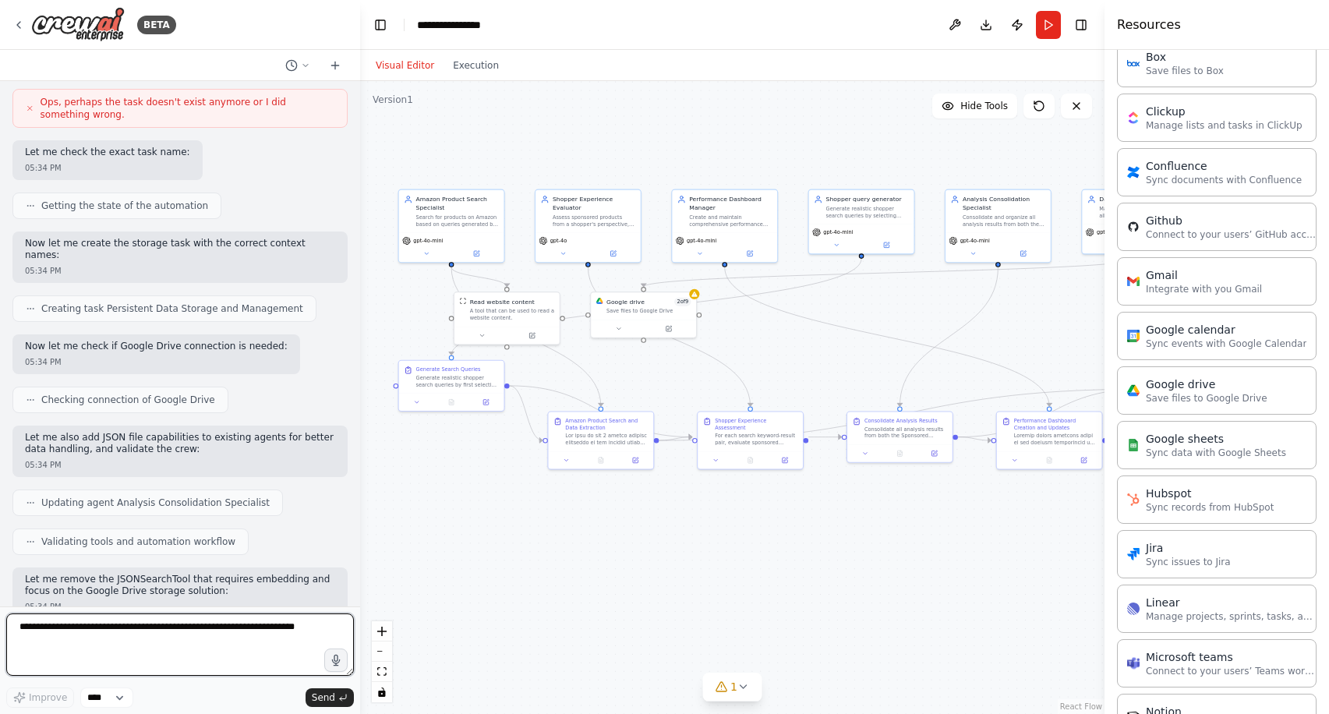
scroll to position [31373, 0]
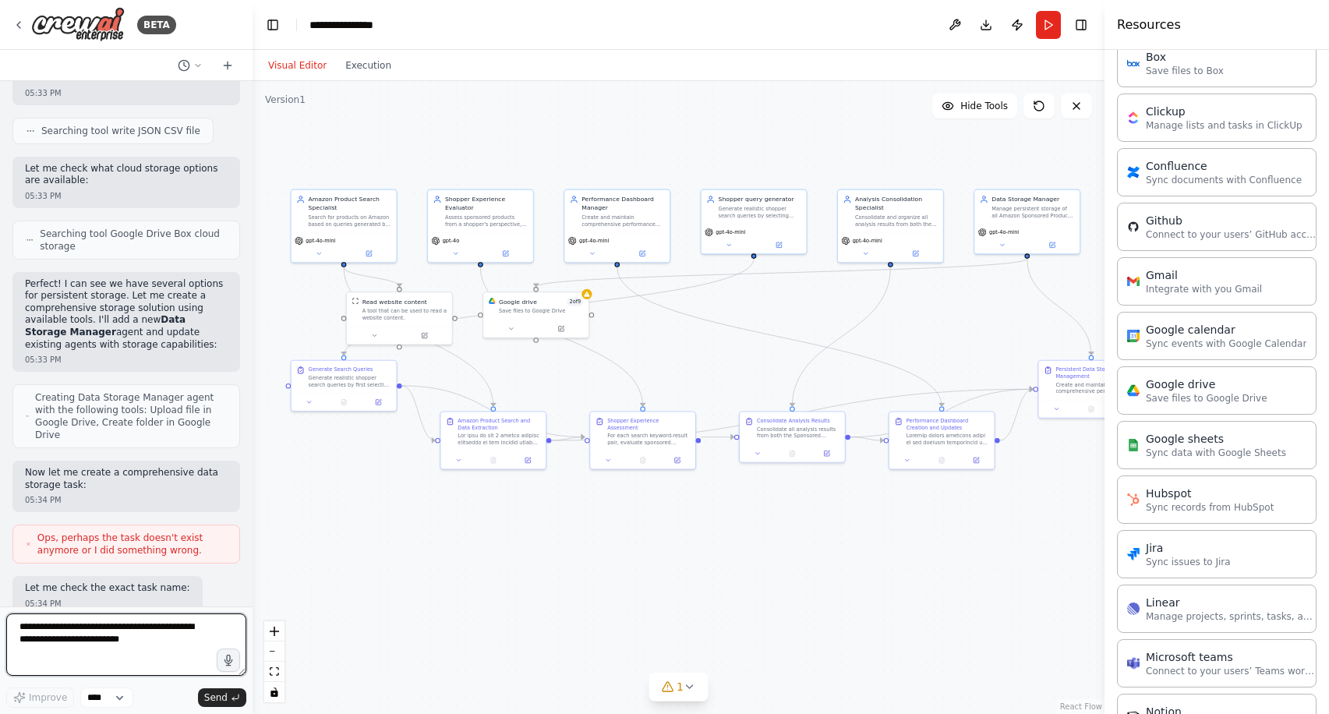
drag, startPoint x: 354, startPoint y: 520, endPoint x: 249, endPoint y: 521, distance: 104.4
click at [249, 521] on div "BETA I want to build an Amazon Sponsored Product quality monitoring system. One…" at bounding box center [664, 357] width 1329 height 714
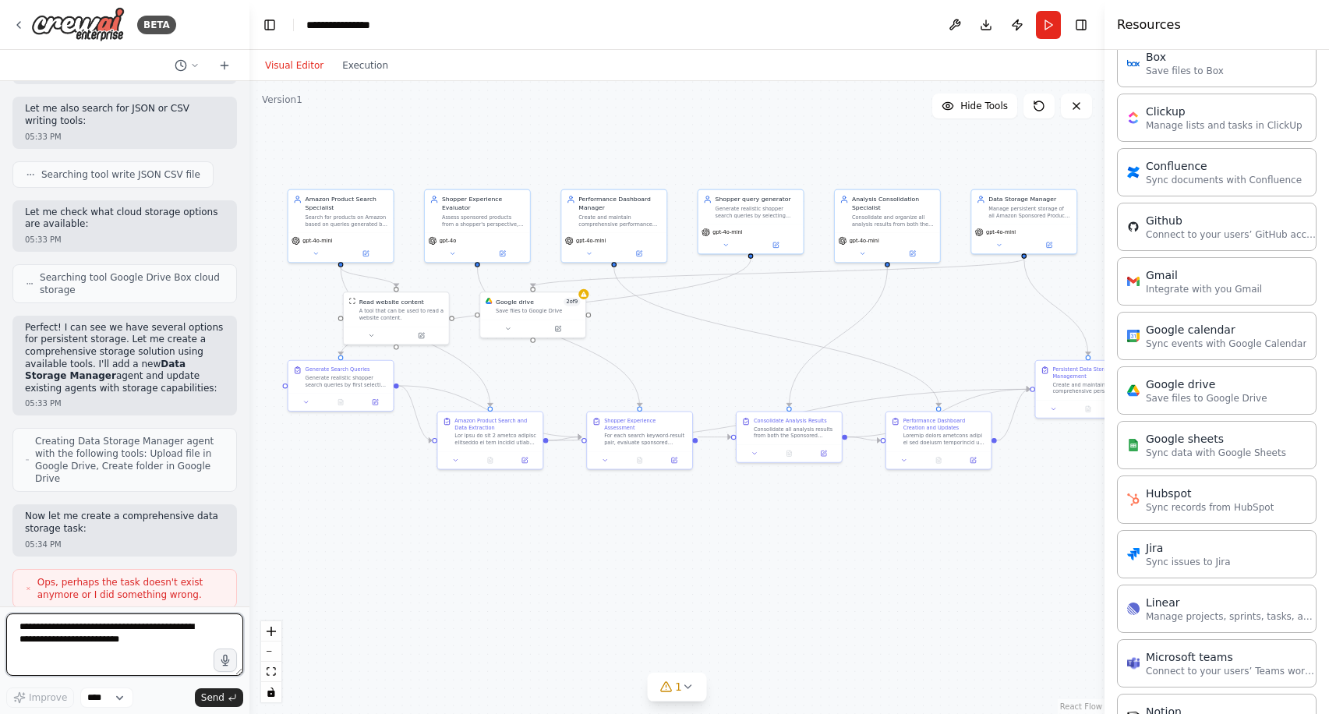
scroll to position [38417, 0]
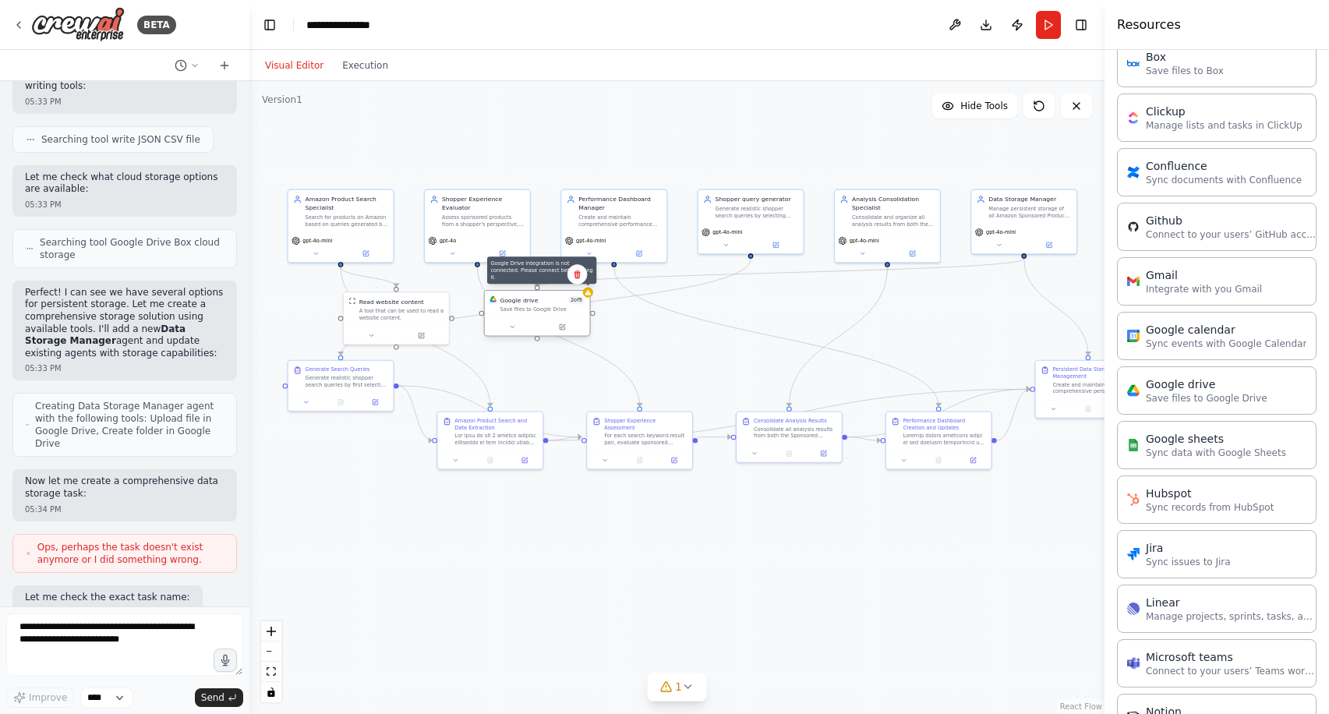
click at [584, 294] on div at bounding box center [588, 293] width 10 height 10
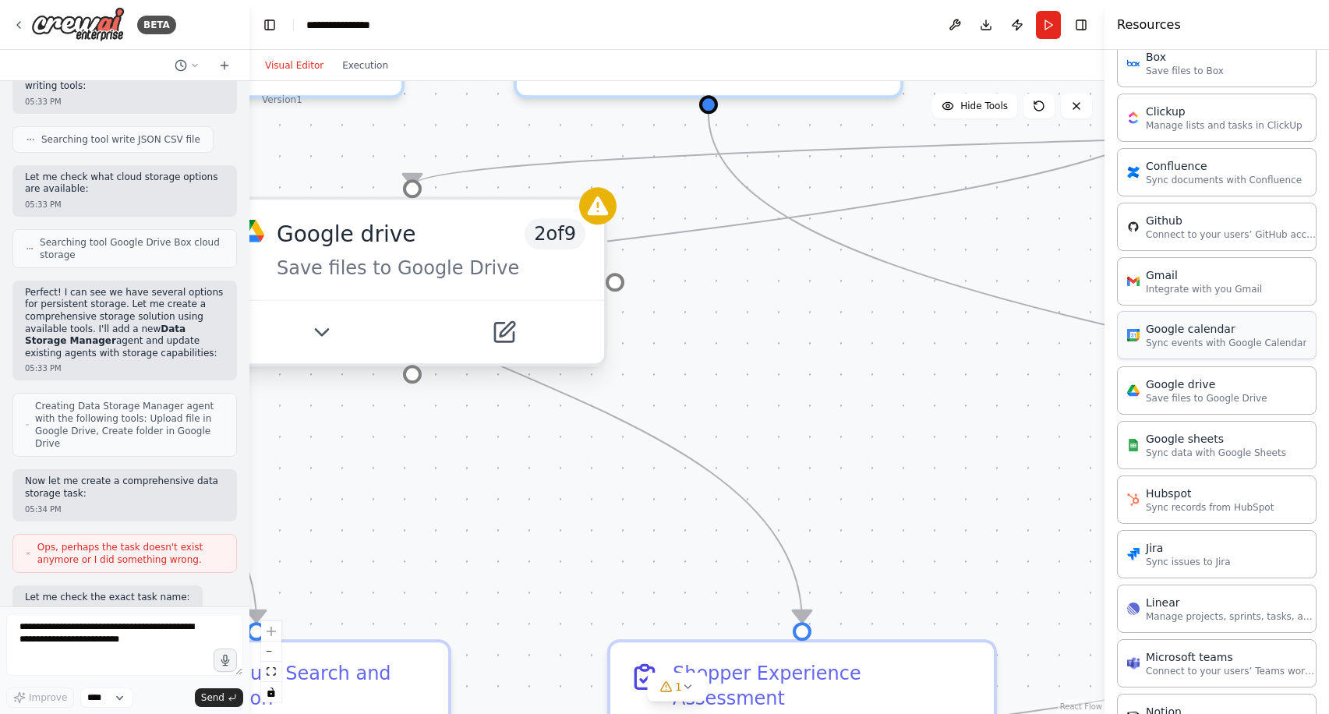
click at [1192, 340] on p "Sync events with Google Calendar" at bounding box center [1225, 343] width 161 height 12
click at [333, 318] on button at bounding box center [321, 331] width 176 height 37
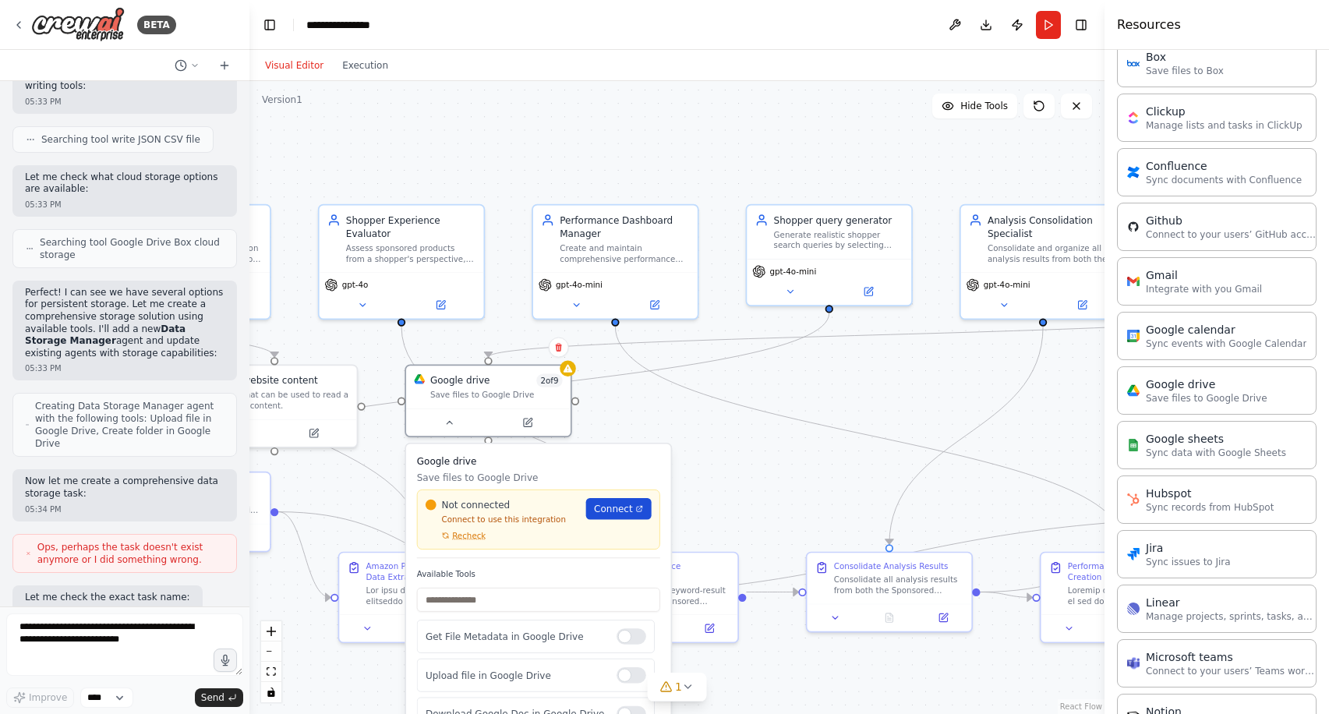
click at [612, 506] on span "Connect" at bounding box center [613, 508] width 39 height 13
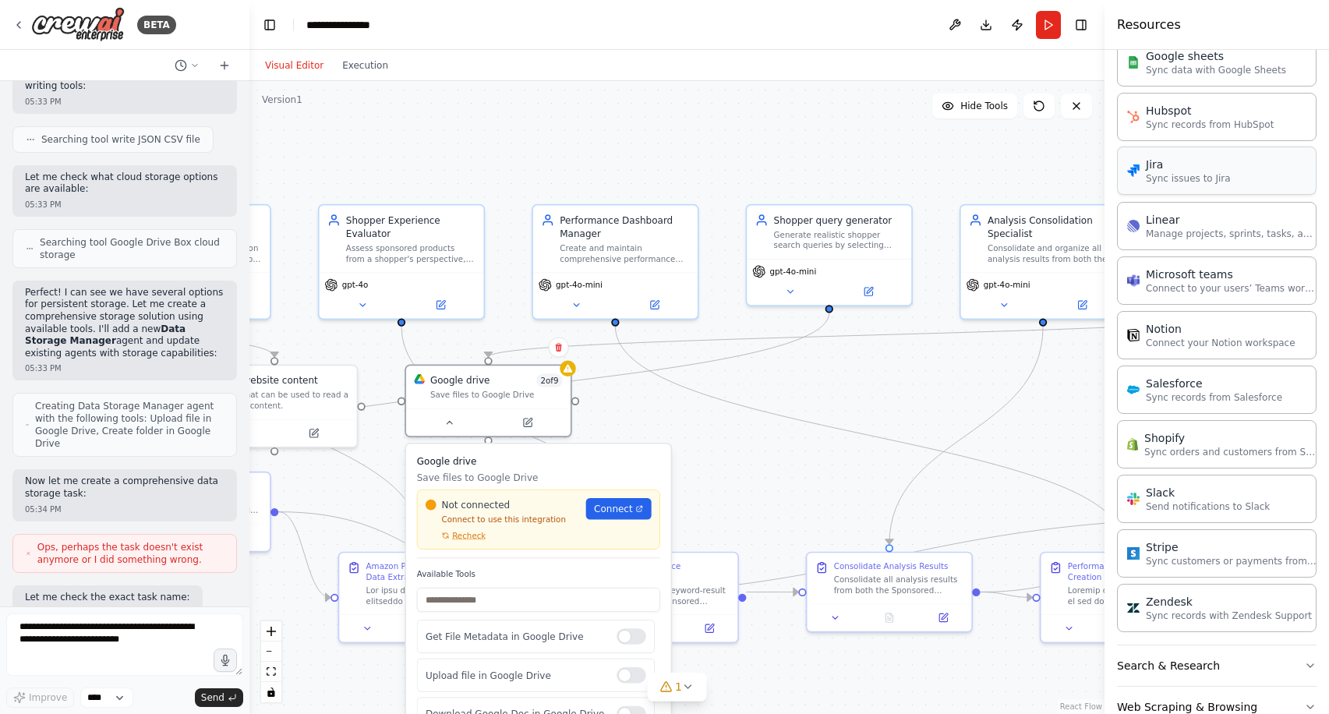
scroll to position [1078, 0]
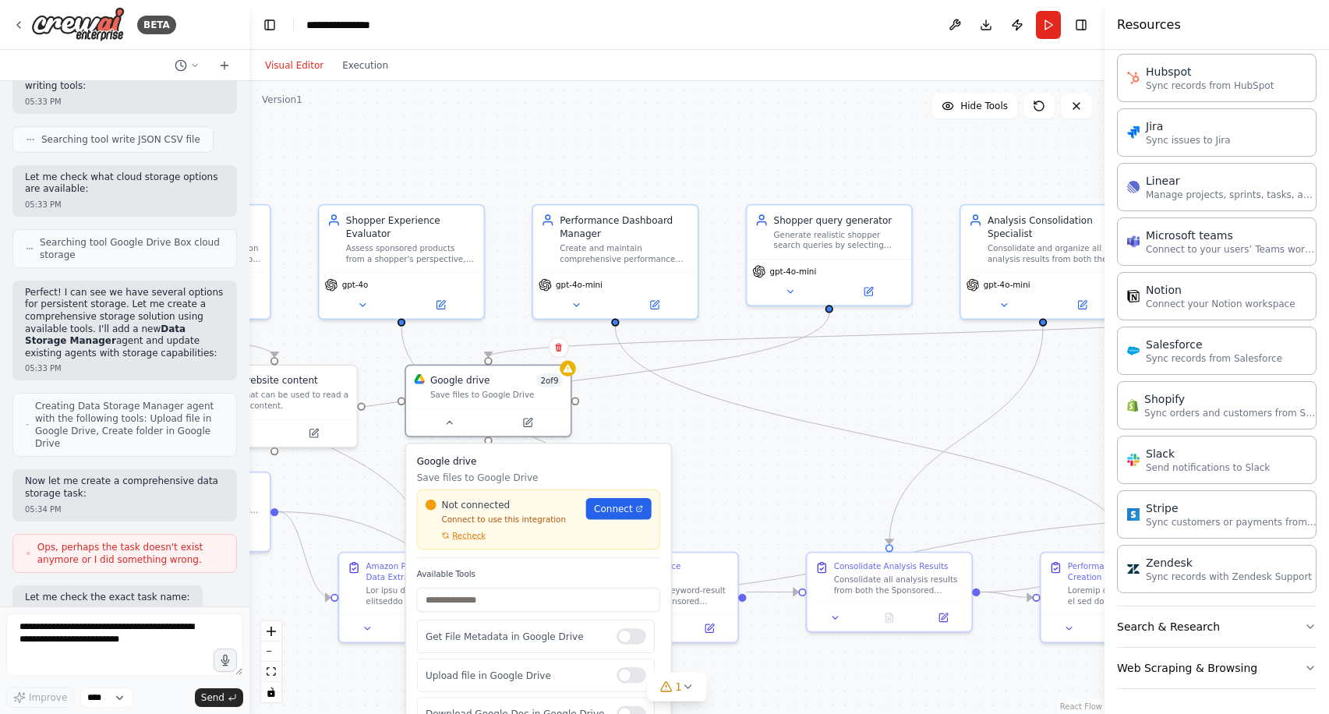
click at [655, 398] on div ".deletable-edge-delete-btn { width: 20px; height: 20px; border: 0px solid #ffff…" at bounding box center [676, 397] width 855 height 633
click at [619, 413] on div ".deletable-edge-delete-btn { width: 20px; height: 20px; border: 0px solid #ffff…" at bounding box center [676, 397] width 855 height 633
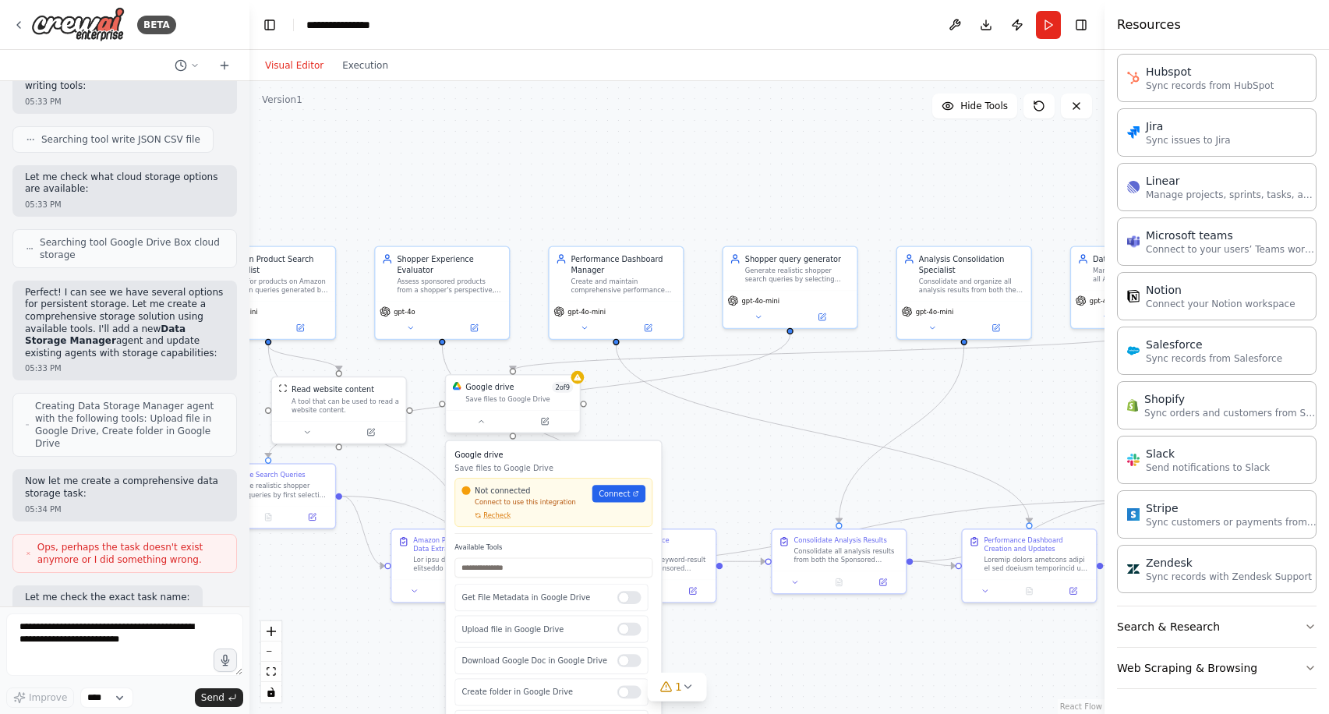
click at [528, 397] on div "Save files to Google Drive" at bounding box center [519, 398] width 108 height 9
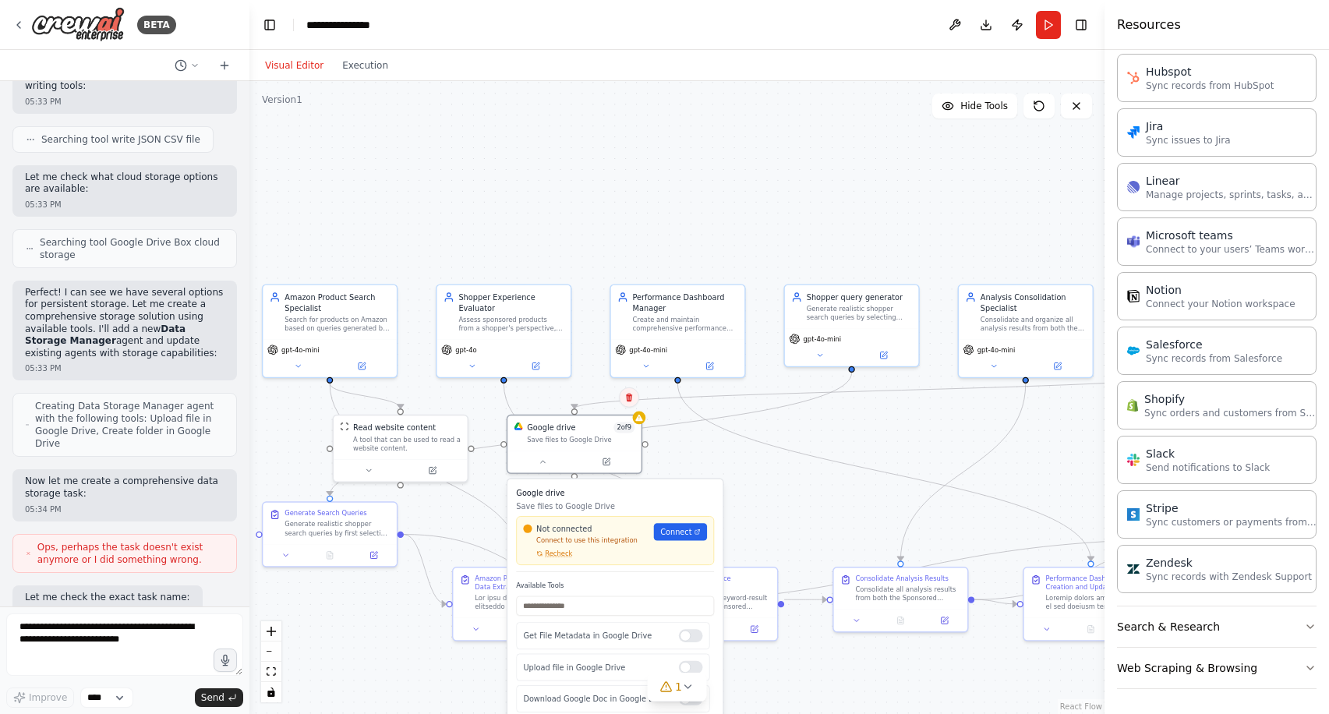
drag, startPoint x: 566, startPoint y: 360, endPoint x: 626, endPoint y: 393, distance: 68.0
click at [628, 398] on icon at bounding box center [629, 397] width 6 height 9
click at [542, 463] on icon at bounding box center [542, 459] width 9 height 9
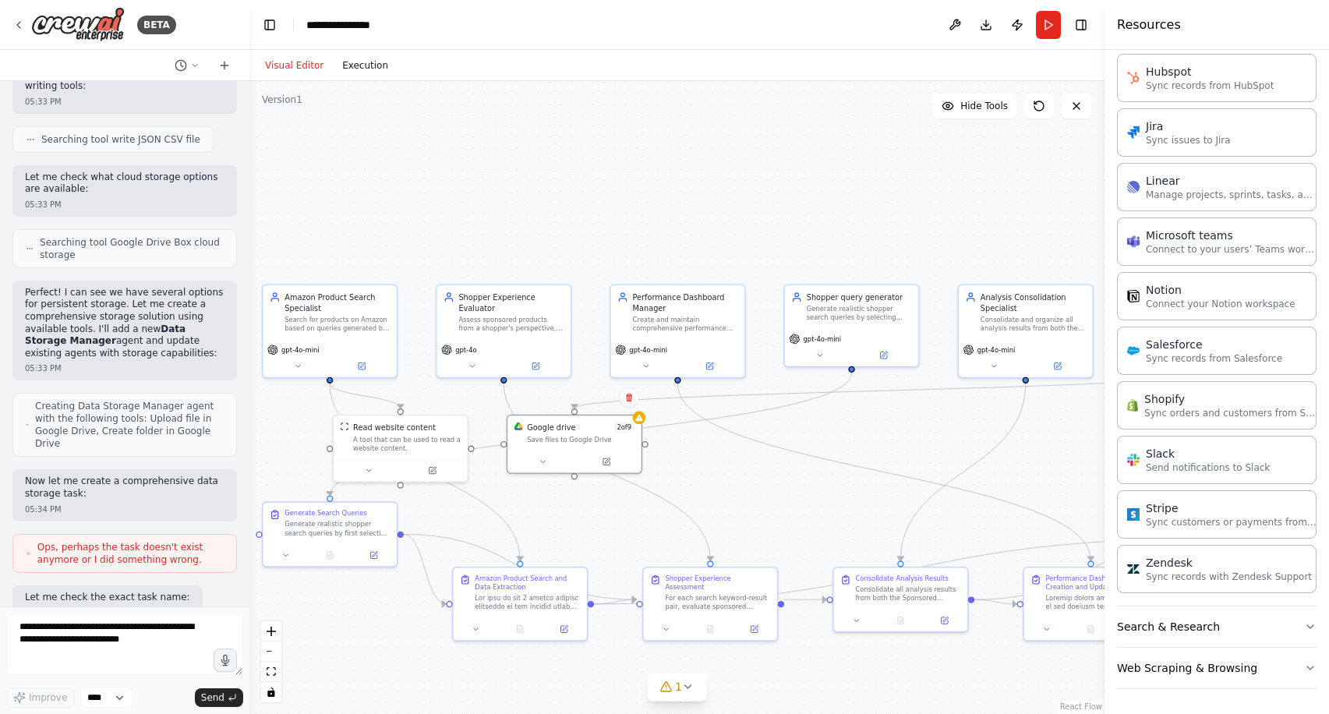
click at [359, 67] on button "Execution" at bounding box center [365, 65] width 65 height 19
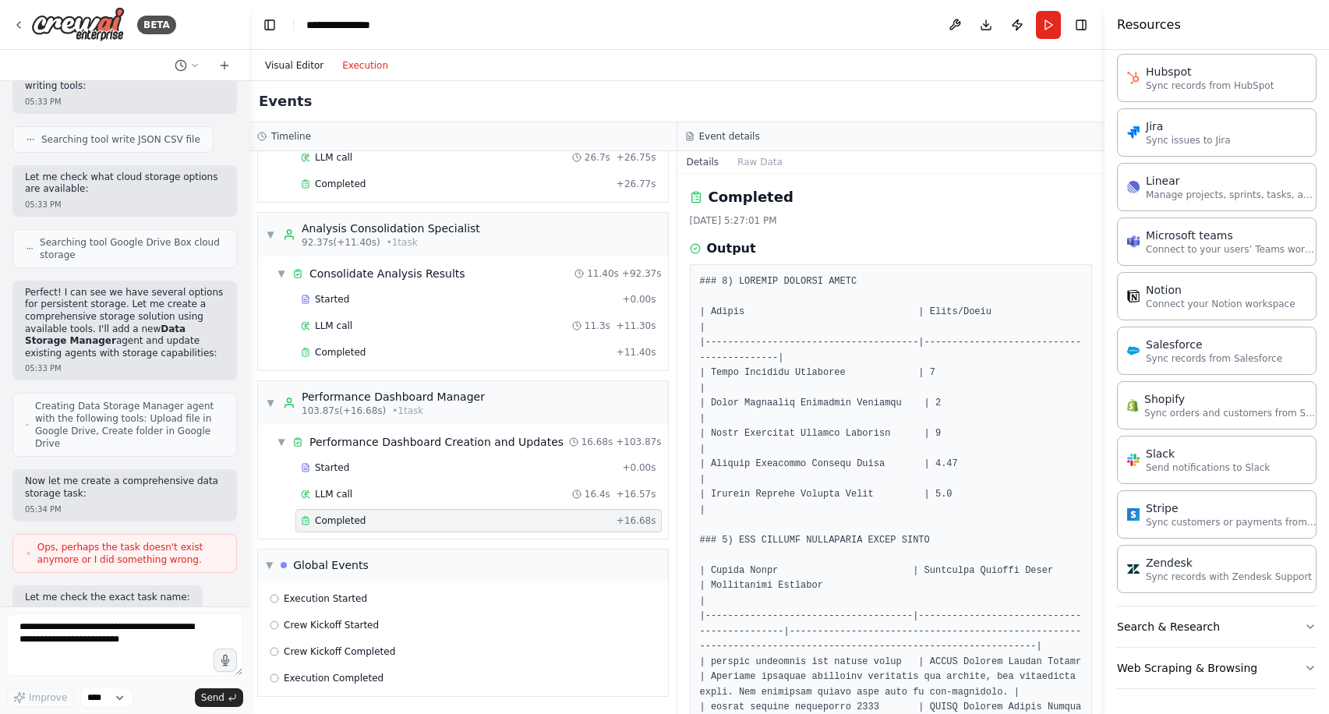
click at [280, 56] on button "Visual Editor" at bounding box center [294, 65] width 77 height 19
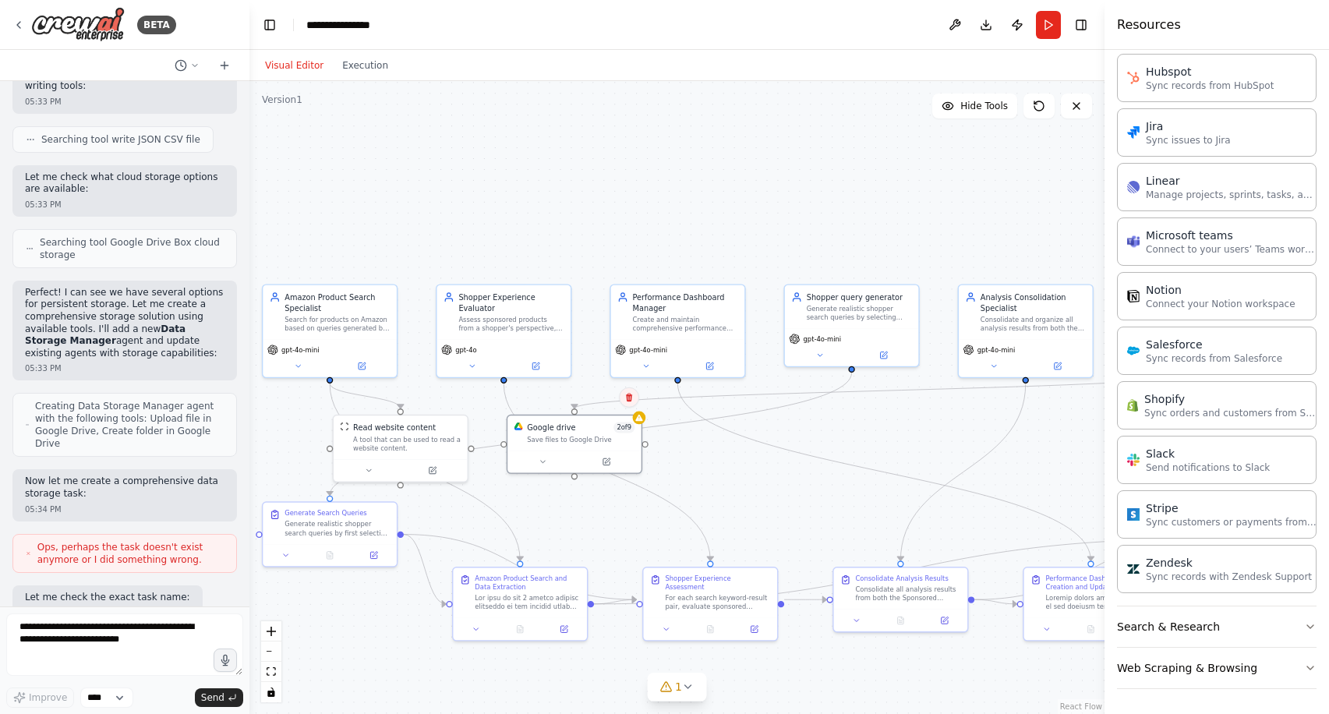
click at [629, 393] on icon at bounding box center [629, 397] width 6 height 9
click at [579, 400] on button "Confirm" at bounding box center [584, 397] width 55 height 19
drag, startPoint x: 548, startPoint y: 609, endPoint x: 538, endPoint y: 605, distance: 10.5
click at [538, 605] on div "Amazon Product Search and Data Extraction" at bounding box center [514, 591] width 134 height 50
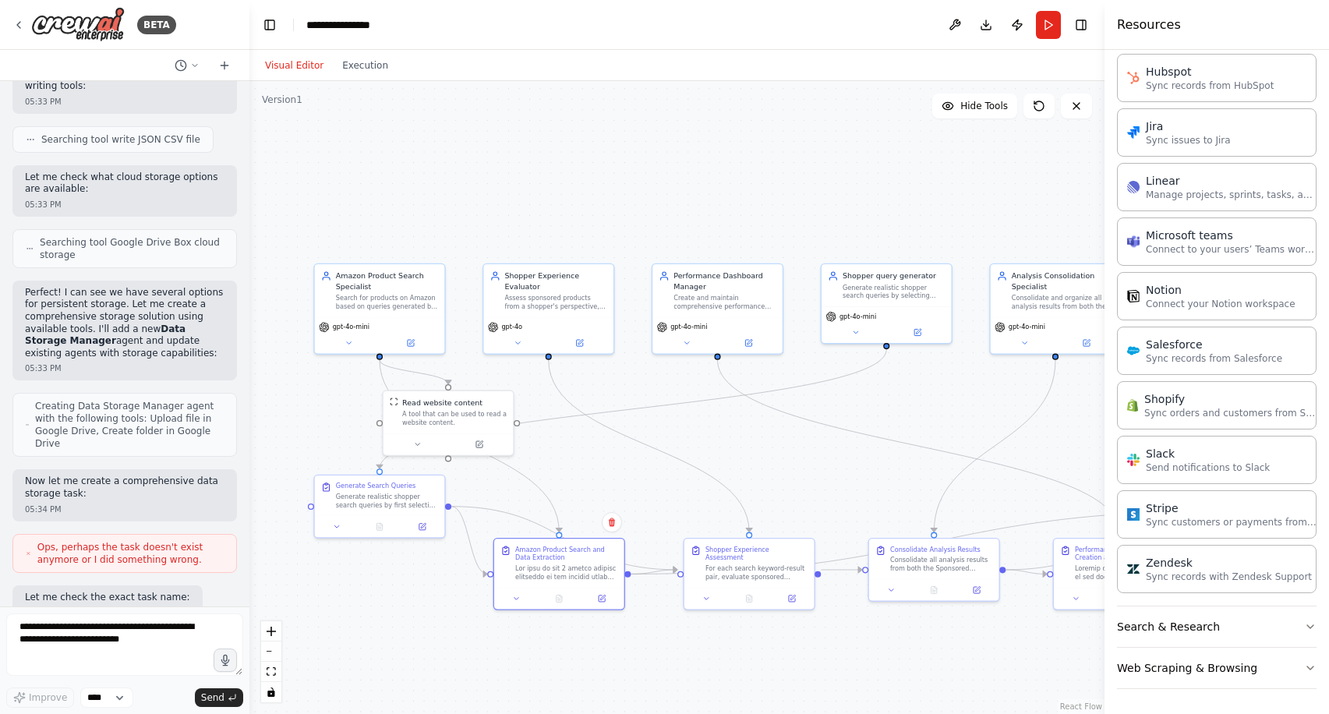
drag, startPoint x: 524, startPoint y: 480, endPoint x: 572, endPoint y: 454, distance: 54.0
click at [572, 454] on div ".deletable-edge-delete-btn { width: 20px; height: 20px; border: 0px solid #ffff…" at bounding box center [676, 397] width 855 height 633
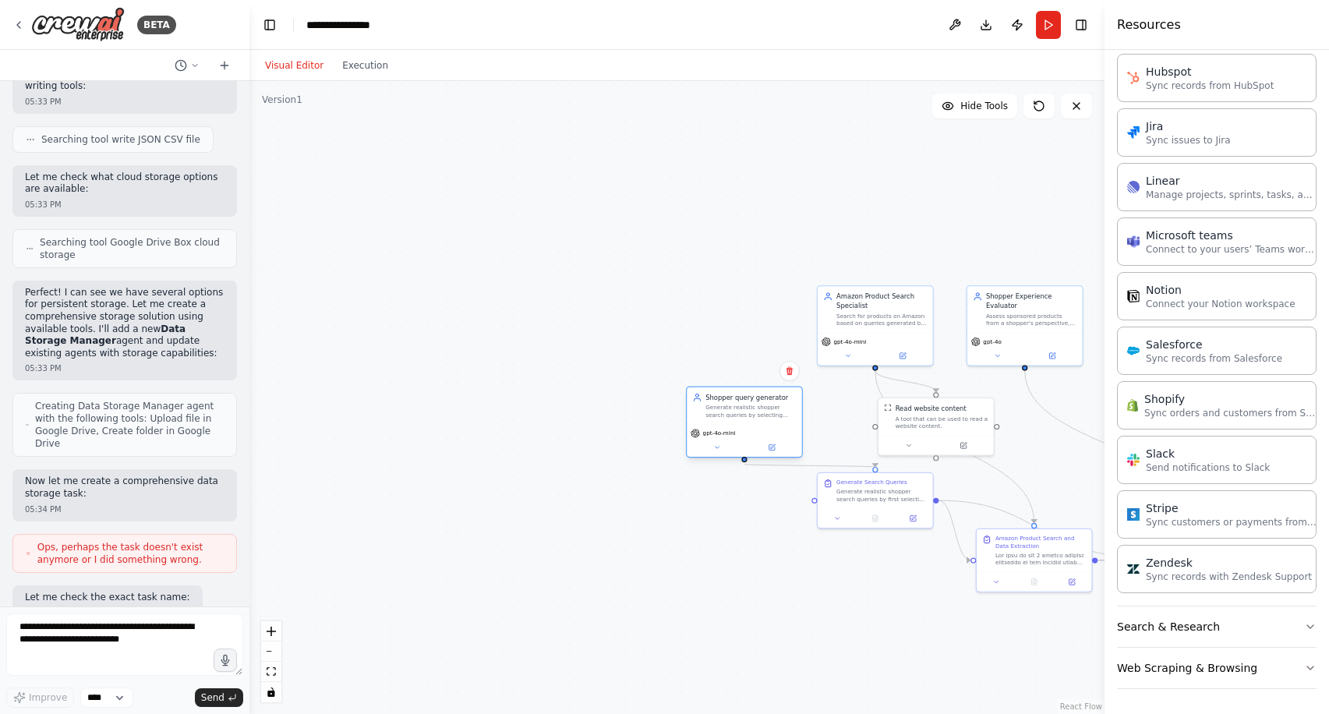
drag, startPoint x: 844, startPoint y: 324, endPoint x: 735, endPoint y: 431, distance: 152.6
click at [735, 431] on div "gpt-4o-mini" at bounding box center [743, 441] width 115 height 32
drag, startPoint x: 869, startPoint y: 505, endPoint x: 744, endPoint y: 520, distance: 125.6
click at [744, 520] on div "Generate Search Queries Generate realistic shopper search queries by first sele…" at bounding box center [744, 507] width 113 height 35
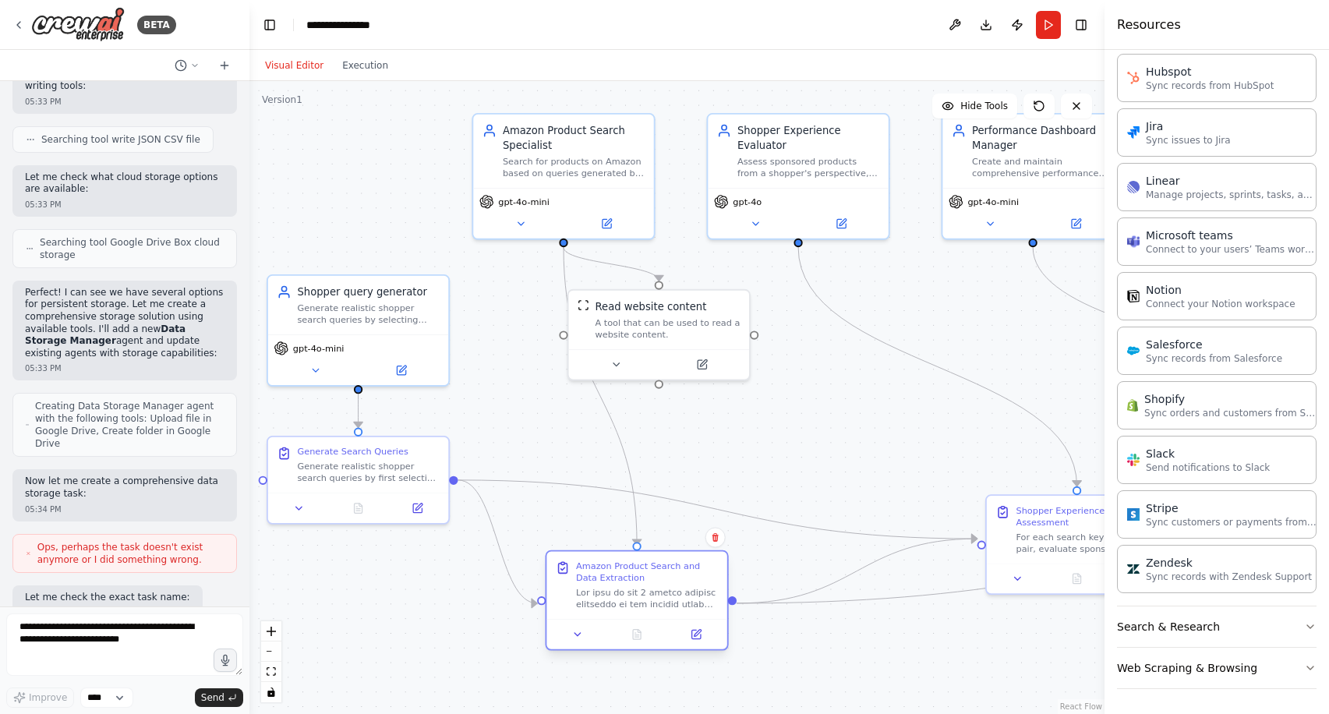
drag, startPoint x: 850, startPoint y: 524, endPoint x: 679, endPoint y: 579, distance: 179.1
click at [679, 579] on div "Amazon Product Search and Data Extraction" at bounding box center [647, 571] width 143 height 23
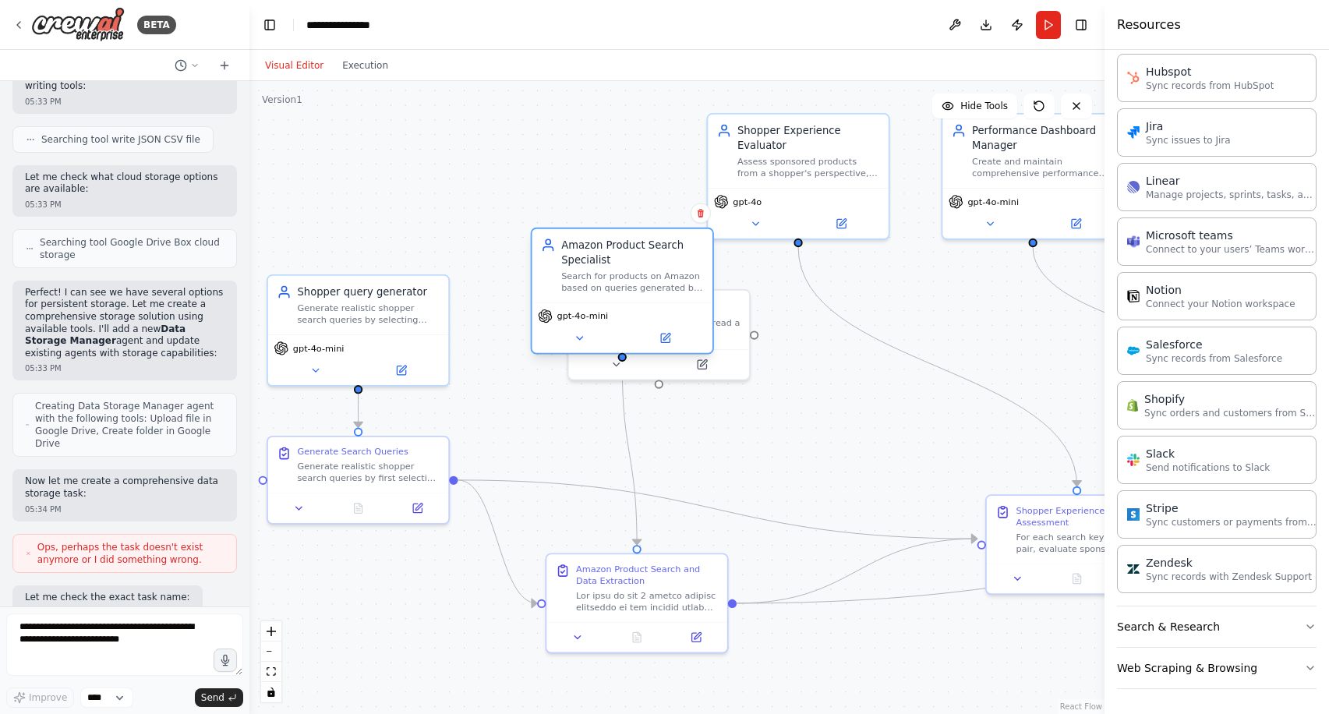
drag, startPoint x: 607, startPoint y: 182, endPoint x: 665, endPoint y: 293, distance: 125.8
click at [665, 293] on div "Amazon Product Search Specialist Search for products on Amazon based on queries…" at bounding box center [622, 265] width 180 height 73
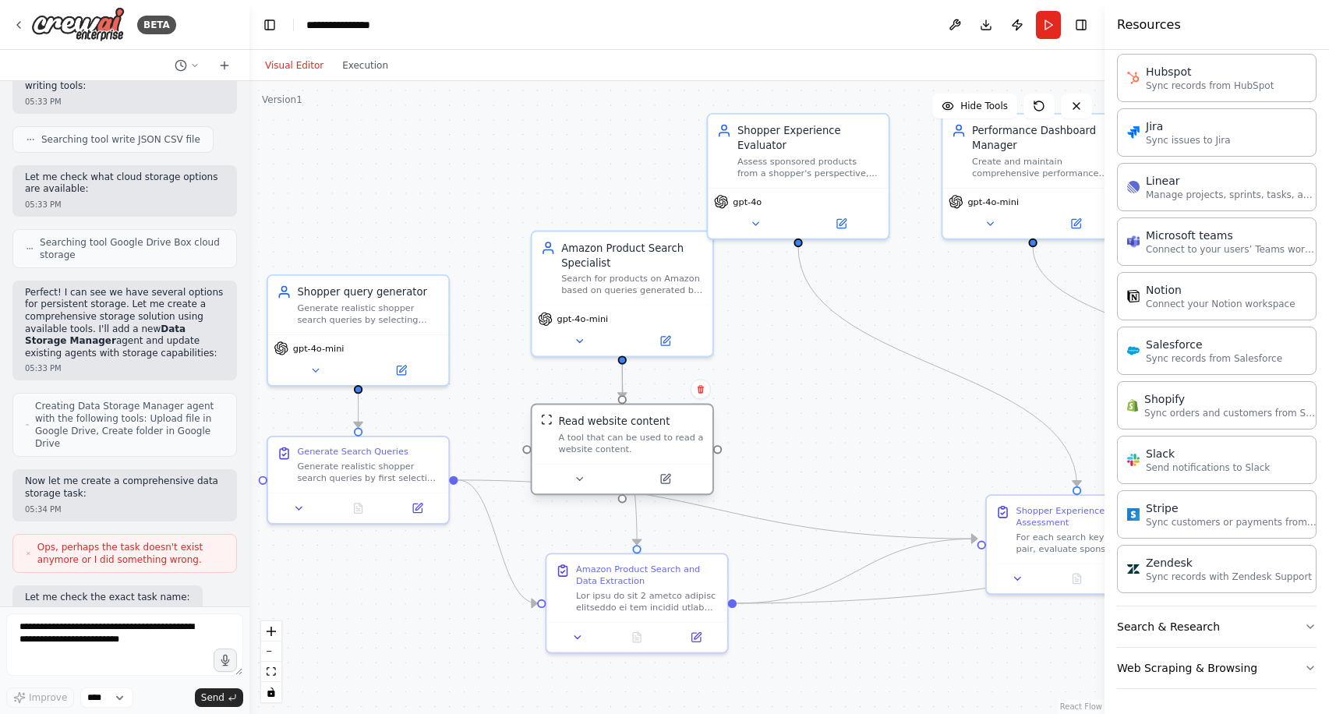
drag, startPoint x: 727, startPoint y: 347, endPoint x: 697, endPoint y: 469, distance: 126.0
click at [697, 469] on div at bounding box center [622, 479] width 180 height 30
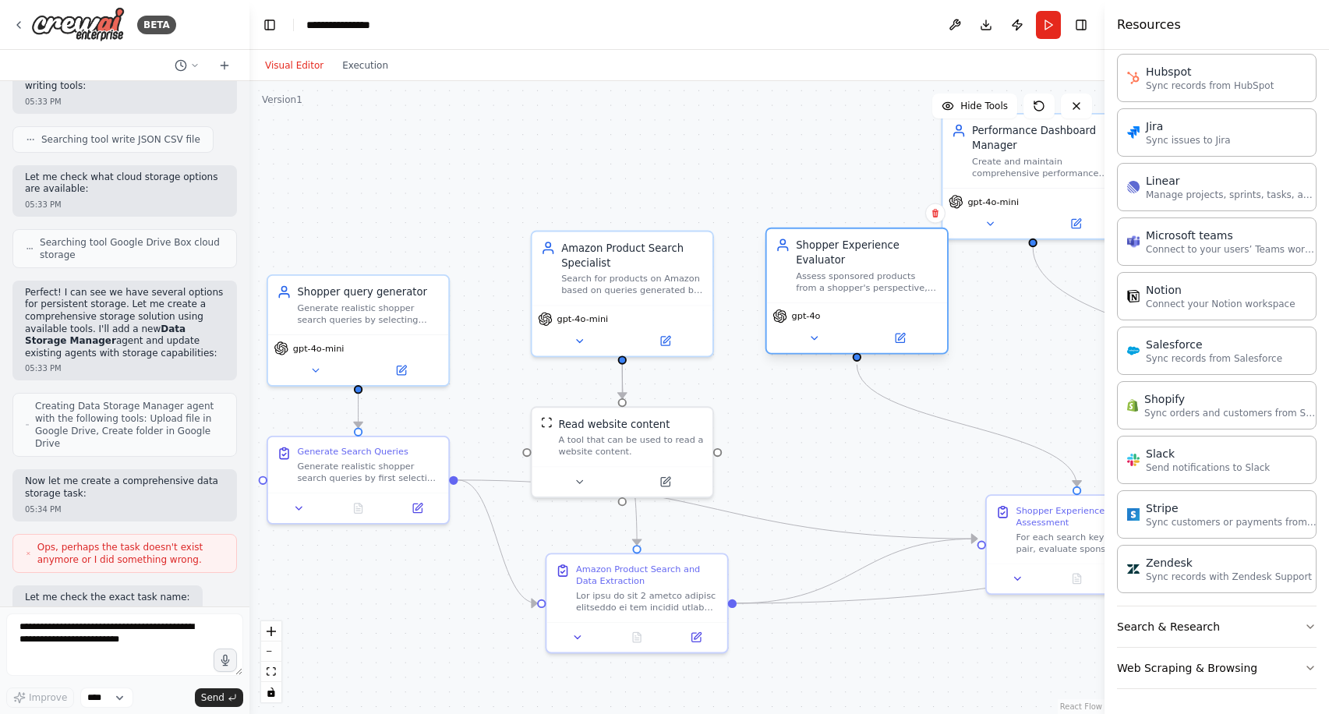
drag, startPoint x: 801, startPoint y: 146, endPoint x: 858, endPoint y: 269, distance: 135.6
click at [858, 269] on div "Shopper Experience Evaluator Assess sponsored products from a shopper's perspec…" at bounding box center [867, 266] width 143 height 56
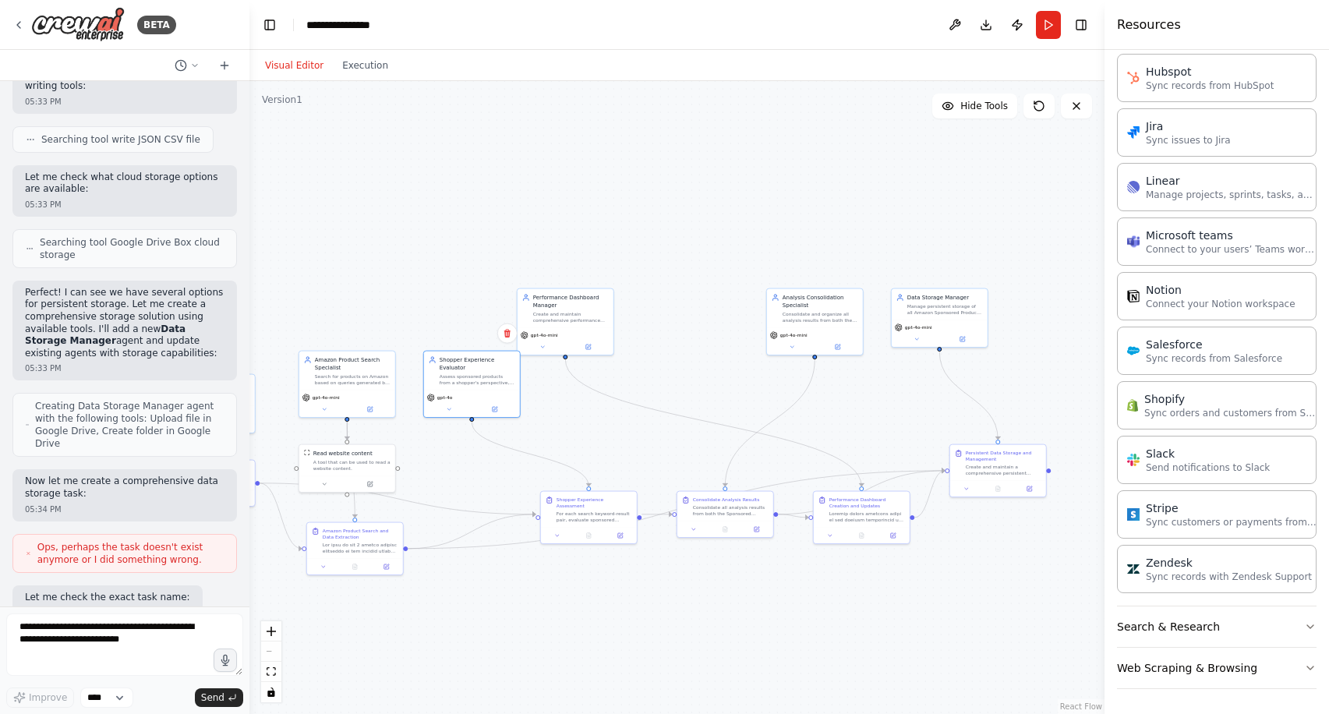
drag, startPoint x: 997, startPoint y: 450, endPoint x: 731, endPoint y: 456, distance: 265.8
click at [731, 455] on div ".deletable-edge-delete-btn { width: 20px; height: 20px; border: 0px solid #ffff…" at bounding box center [676, 397] width 855 height 633
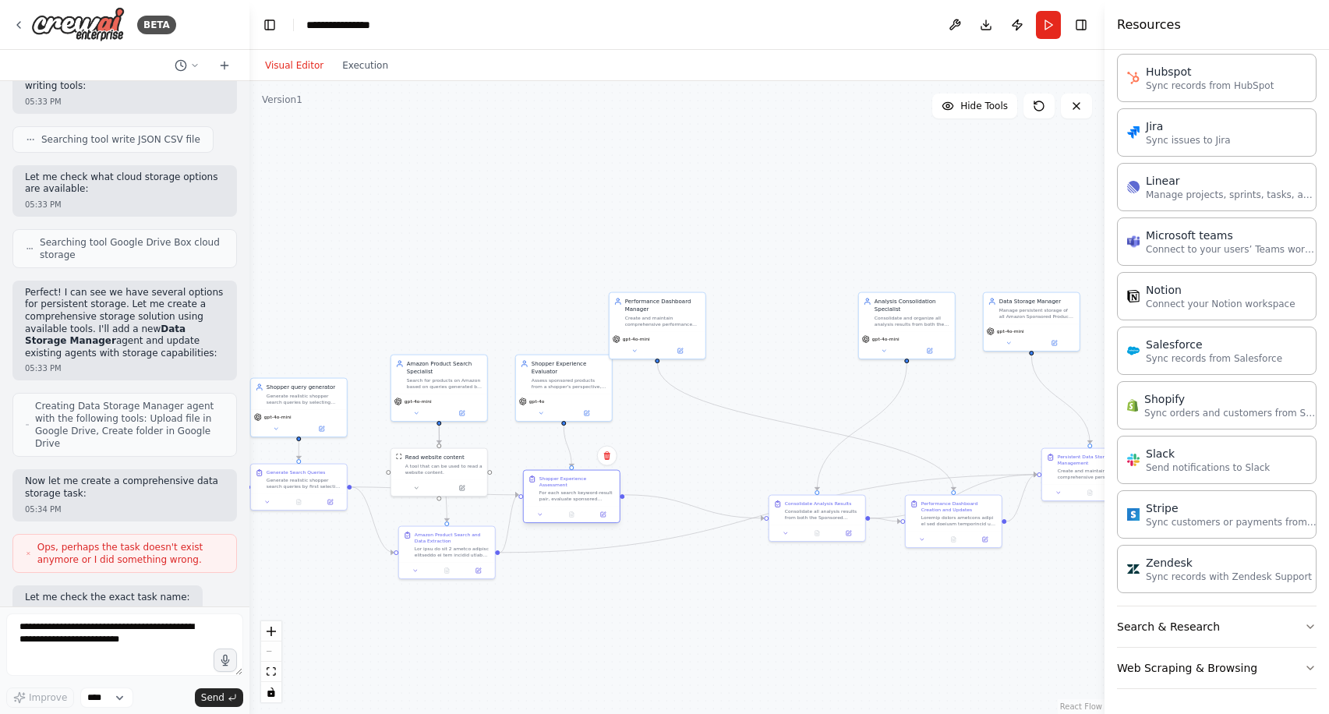
drag, startPoint x: 685, startPoint y: 513, endPoint x: 571, endPoint y: 486, distance: 117.0
click at [571, 489] on div "For each search keyword-result pair, evaluate sponsored products from a typical…" at bounding box center [577, 495] width 76 height 12
drag, startPoint x: 898, startPoint y: 322, endPoint x: 831, endPoint y: 349, distance: 73.1
click at [831, 349] on div "Consolidate and organize all analysis results from both the Sponsored Product Q…" at bounding box center [842, 350] width 76 height 12
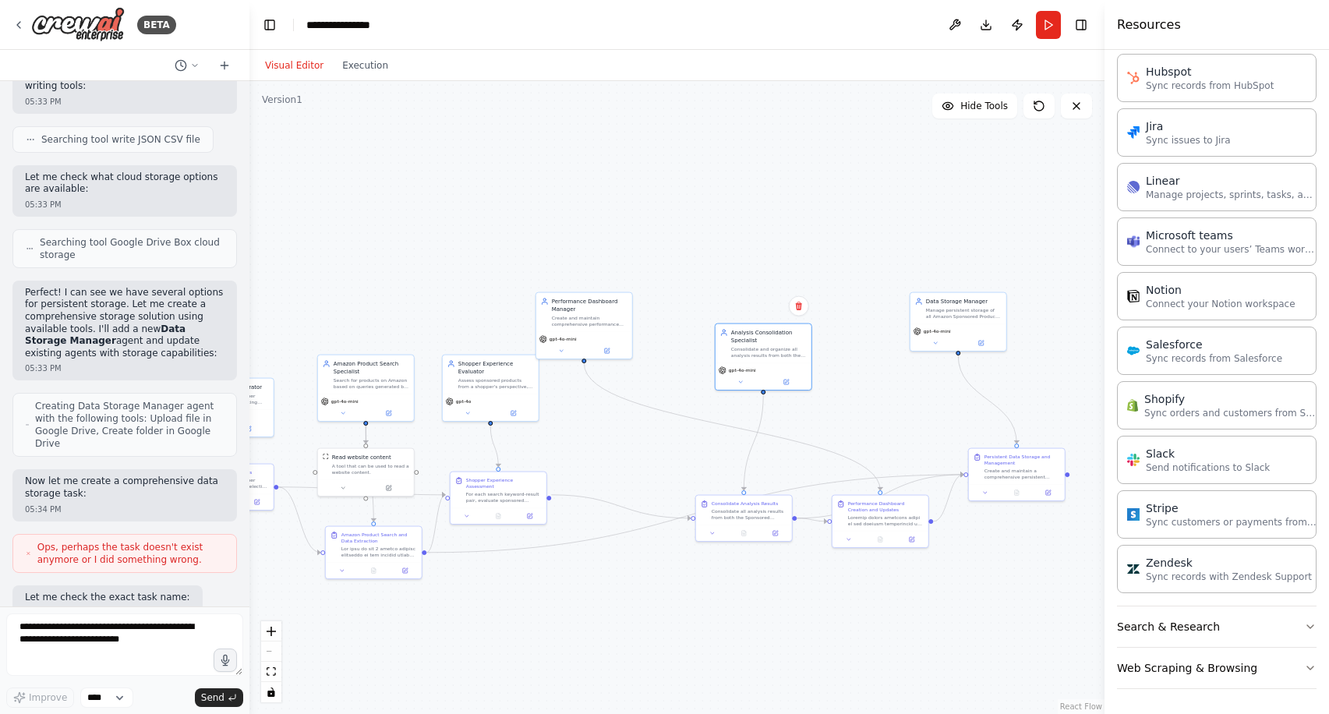
drag, startPoint x: 948, startPoint y: 429, endPoint x: 875, endPoint y: 429, distance: 73.2
click at [875, 429] on div ".deletable-edge-delete-btn { width: 20px; height: 20px; border: 0px solid #ffff…" at bounding box center [676, 397] width 855 height 633
drag, startPoint x: 1027, startPoint y: 470, endPoint x: 629, endPoint y: 577, distance: 412.4
click at [629, 577] on div "Create and maintain a comprehensive persistent storage system for all Amazon Sp…" at bounding box center [621, 581] width 76 height 12
drag, startPoint x: 961, startPoint y: 316, endPoint x: 619, endPoint y: 456, distance: 369.7
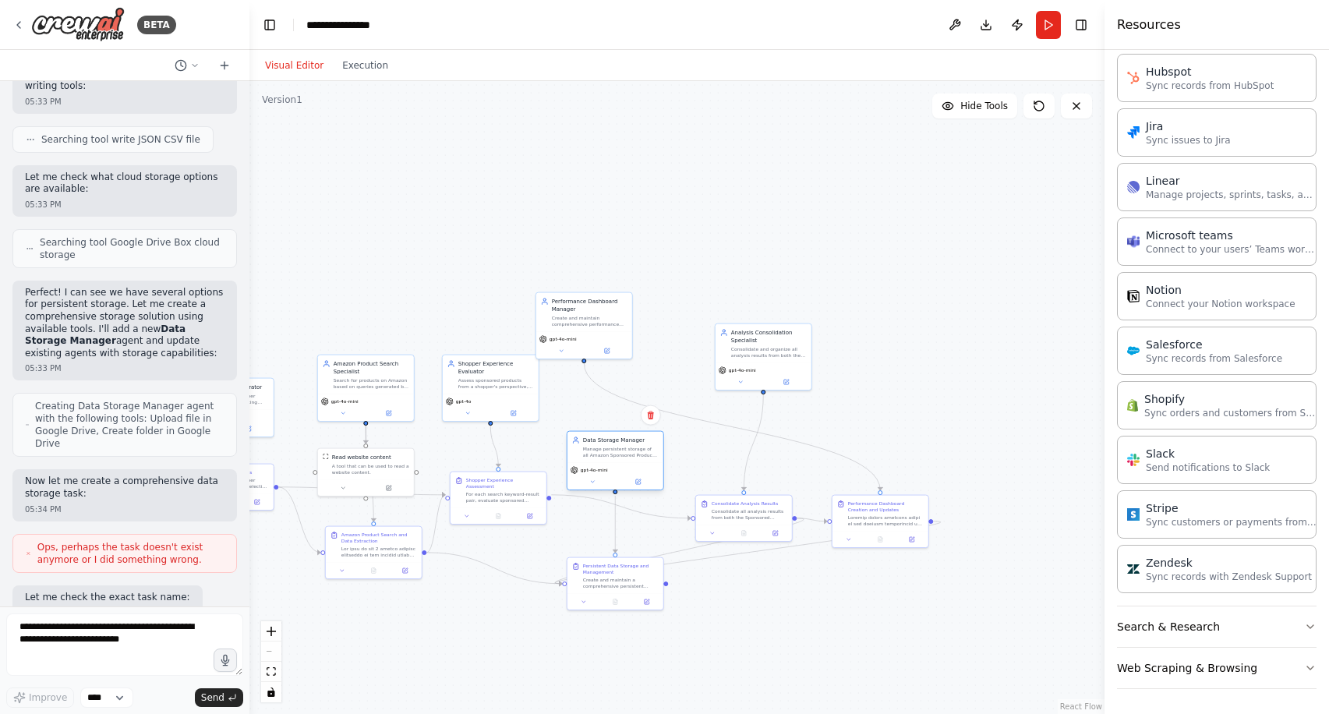
click at [619, 456] on div "Manage persistent storage of all Amazon Sponsored Product Quality Monitor data …" at bounding box center [621, 452] width 76 height 12
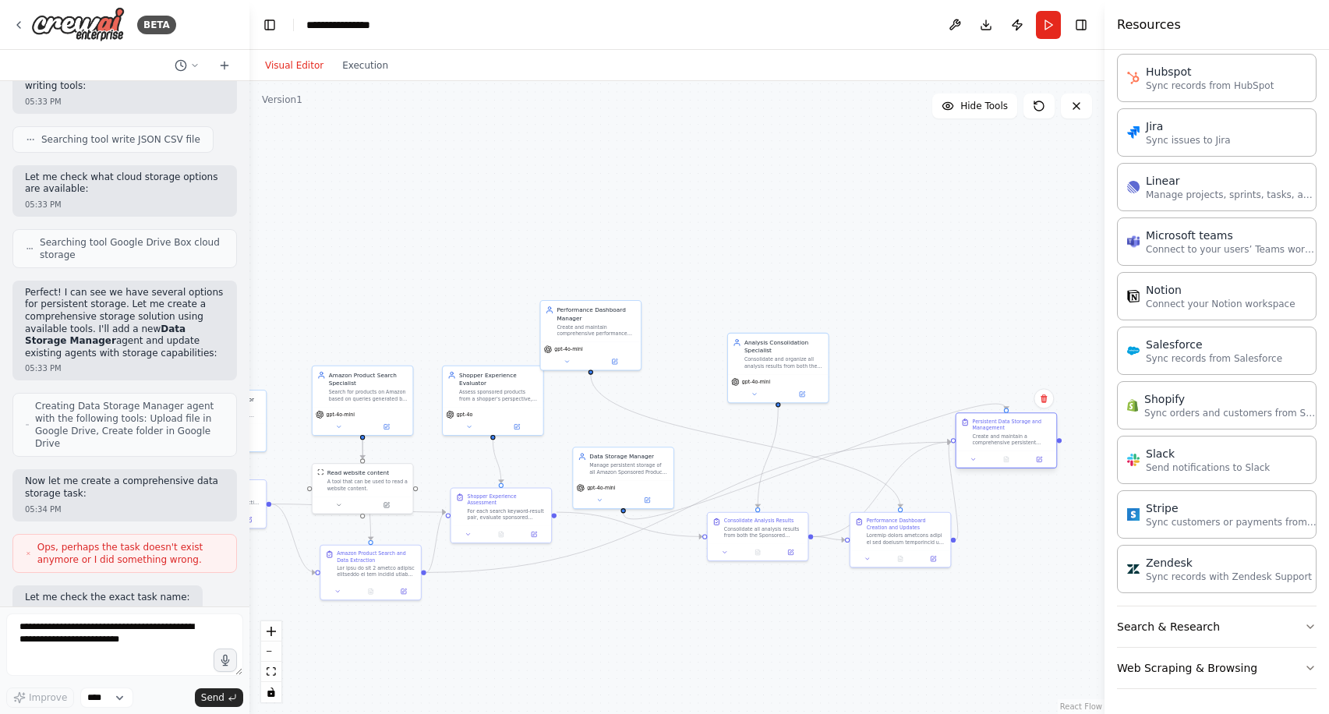
drag, startPoint x: 631, startPoint y: 603, endPoint x: 1014, endPoint y: 438, distance: 416.7
click at [1014, 438] on div "Create and maintain a comprehensive persistent storage system for all Amazon Sp…" at bounding box center [1011, 438] width 79 height 13
drag, startPoint x: 616, startPoint y: 478, endPoint x: 997, endPoint y: 367, distance: 396.8
click at [997, 367] on div "gpt-4o-mini" at bounding box center [1006, 379] width 101 height 28
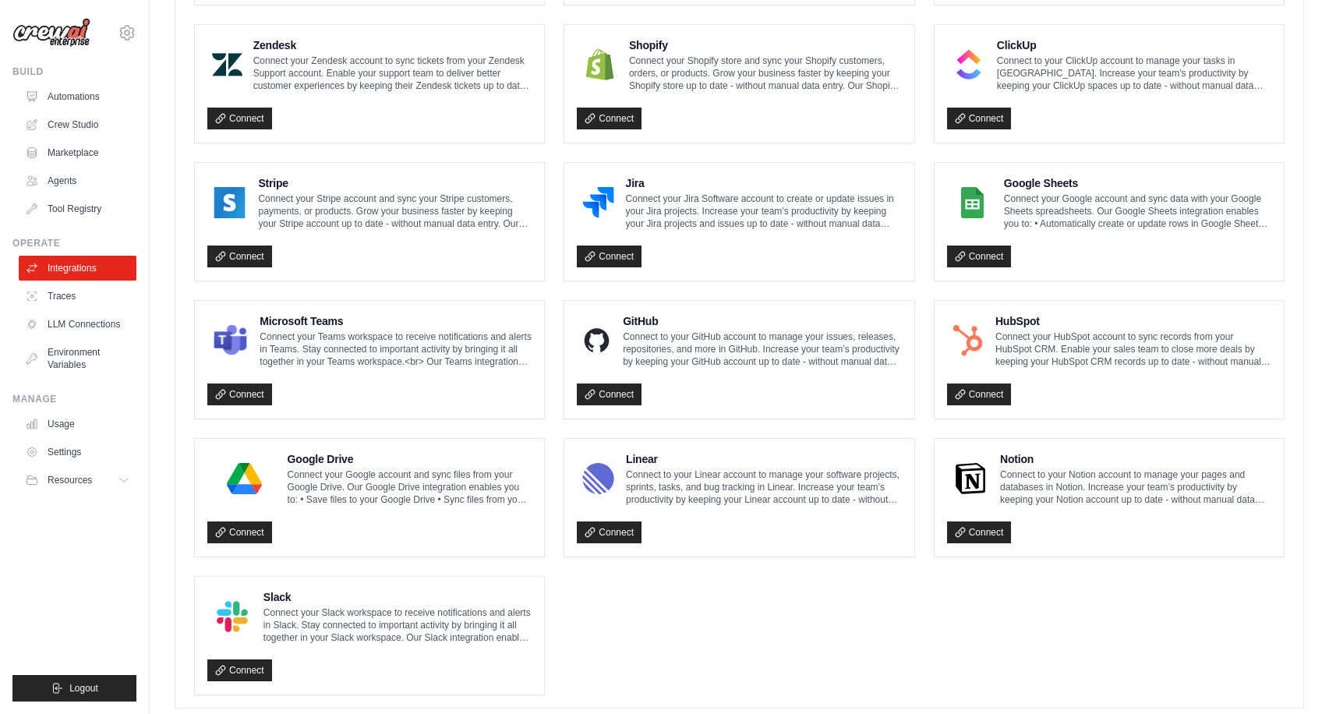
scroll to position [748, 0]
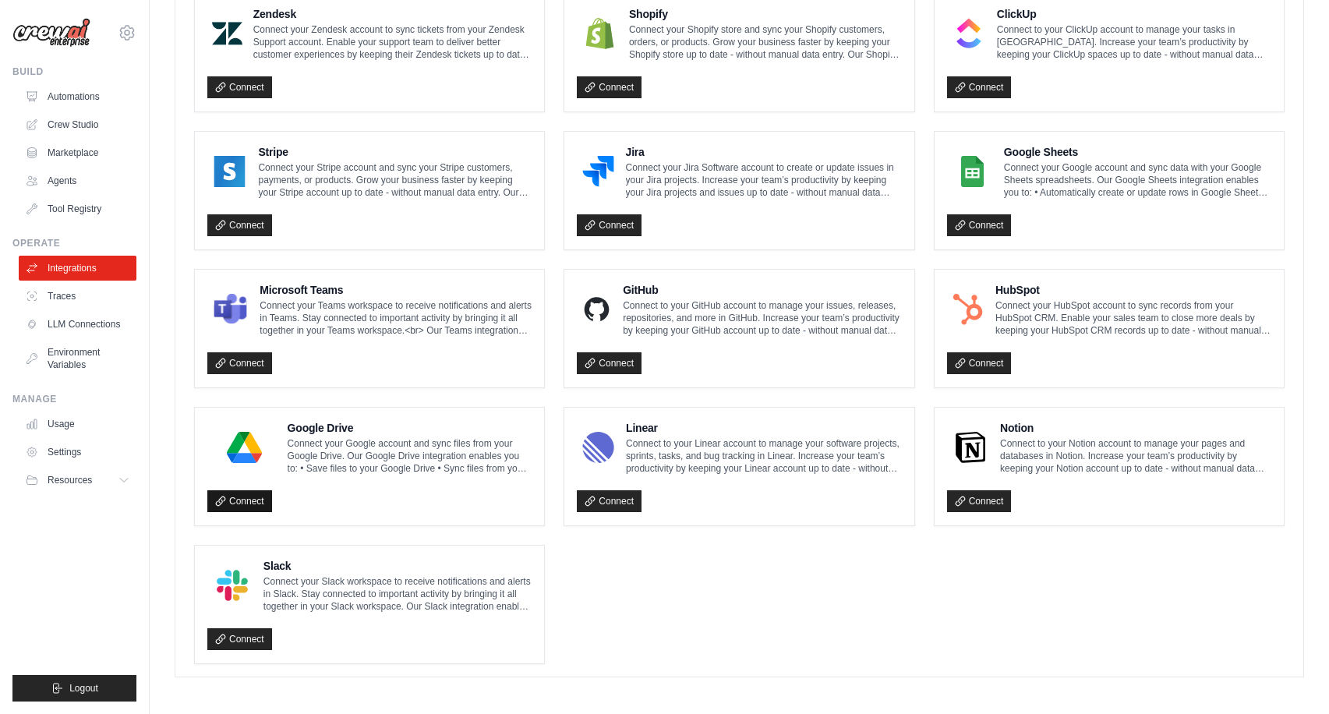
click at [240, 499] on link "Connect" at bounding box center [239, 501] width 65 height 22
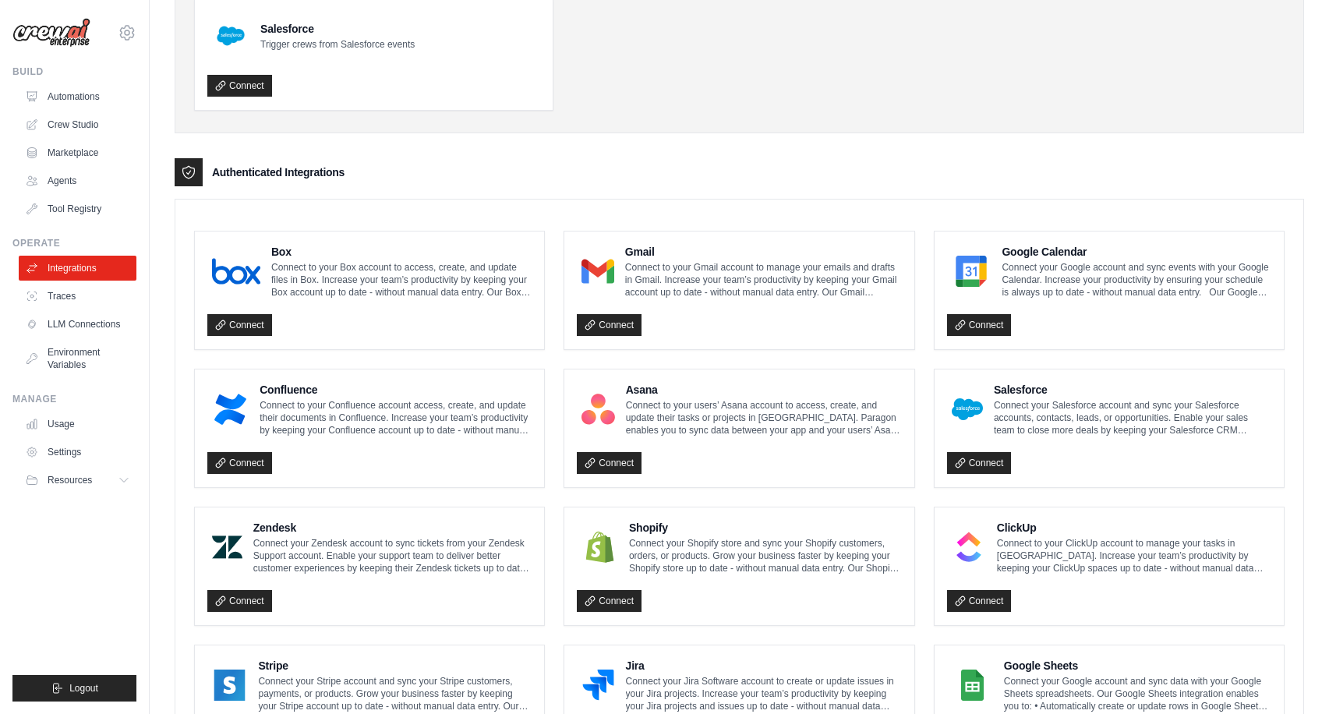
scroll to position [212, 0]
